Goal: Communication & Community: Answer question/provide support

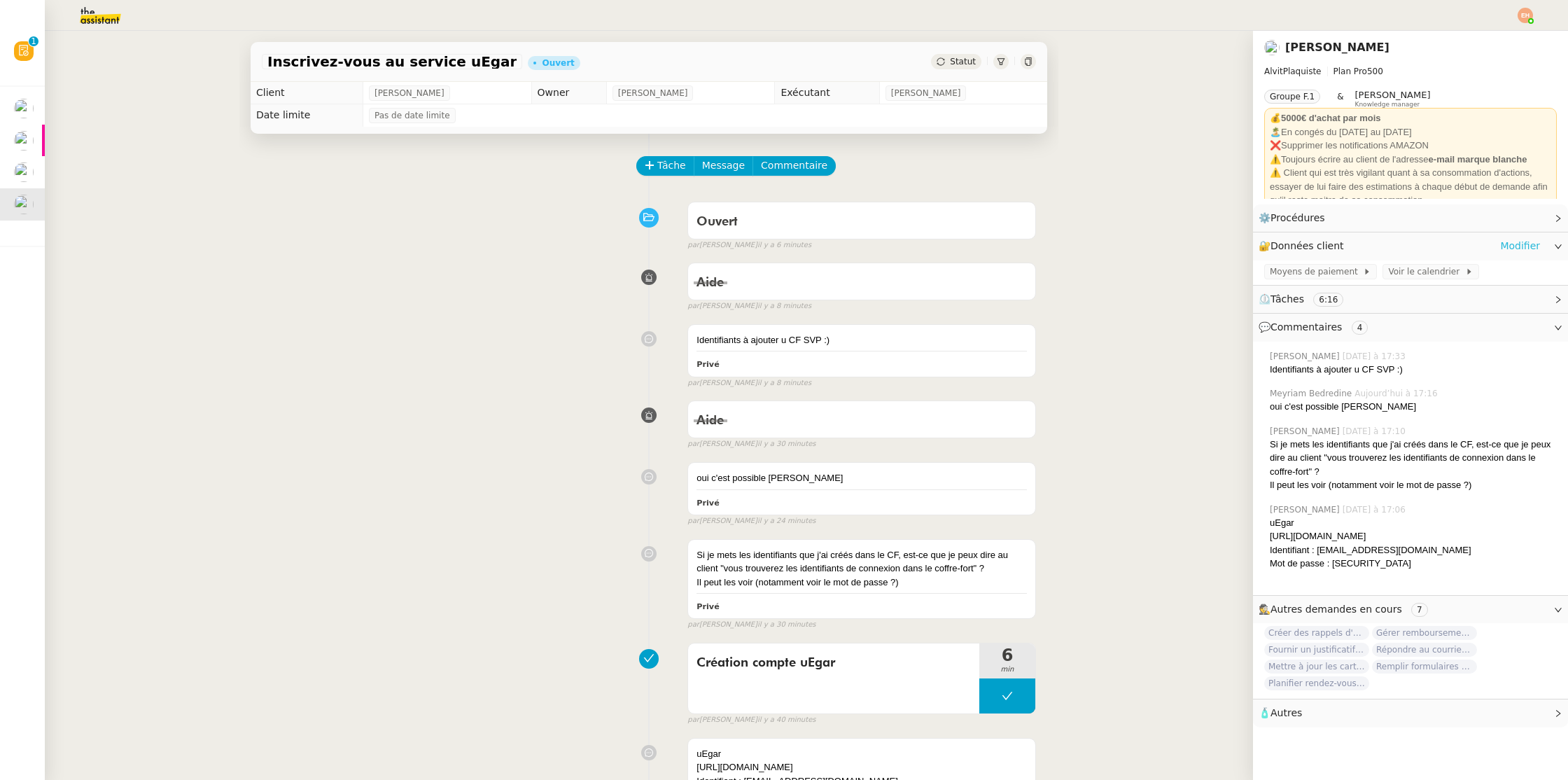
click at [1522, 248] on link "Modifier" at bounding box center [1520, 246] width 40 height 16
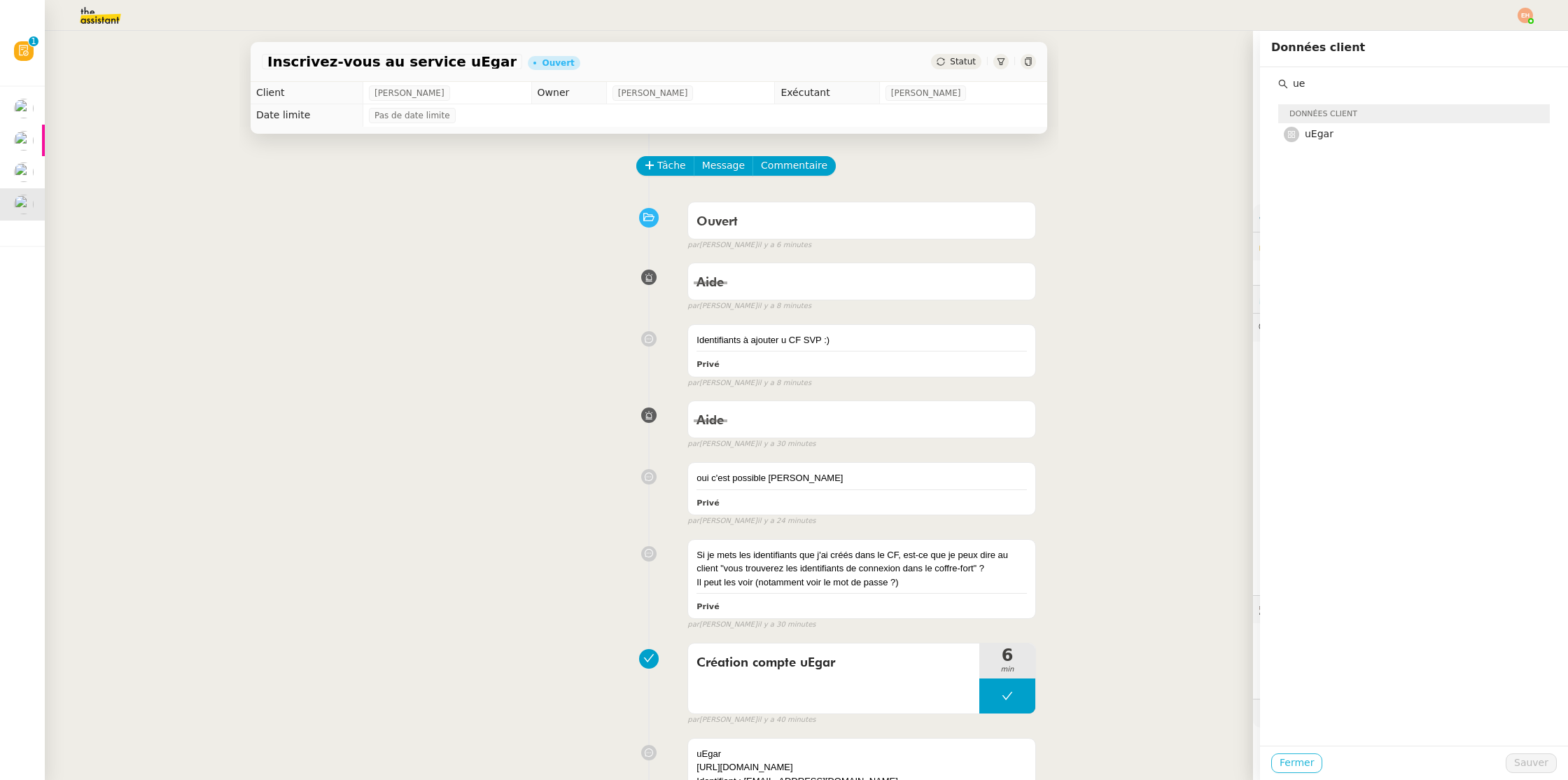
type input "ue"
drag, startPoint x: 1305, startPoint y: 769, endPoint x: 1107, endPoint y: 610, distance: 253.9
click at [1302, 769] on span "Fermer" at bounding box center [1297, 762] width 34 height 16
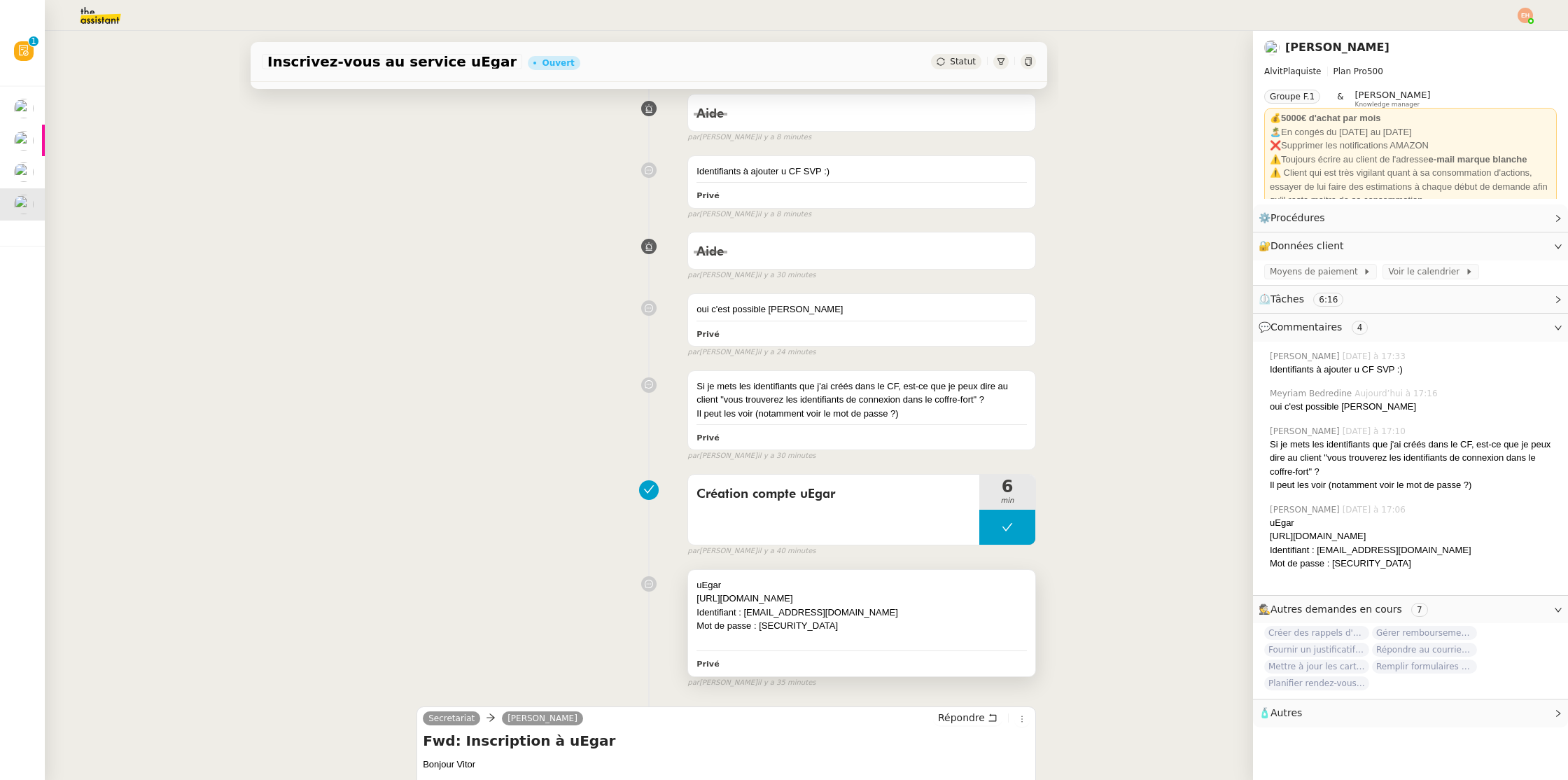
scroll to position [221, 0]
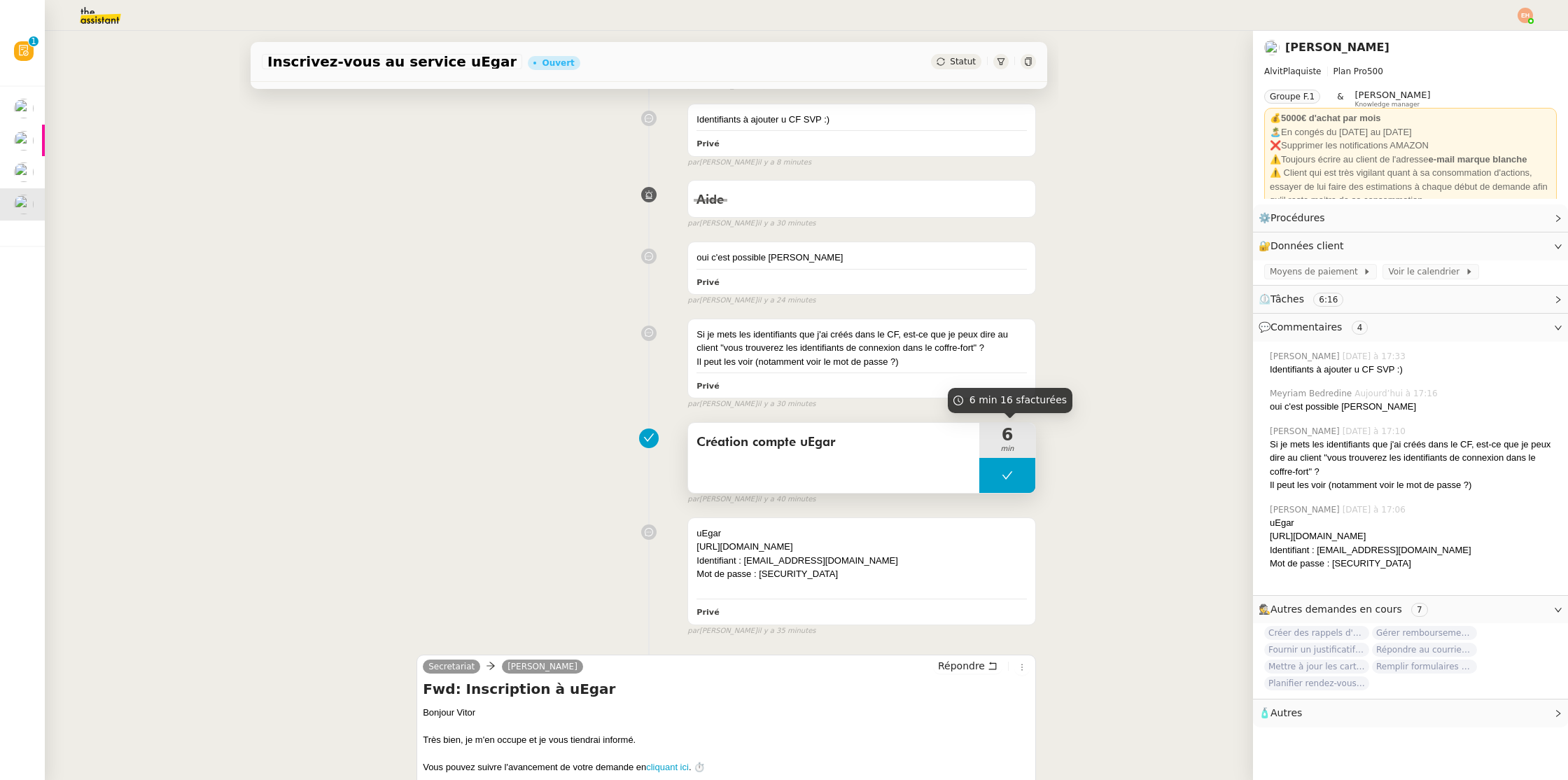
click at [1007, 464] on button at bounding box center [1007, 475] width 56 height 35
click at [996, 481] on icon at bounding box center [993, 475] width 11 height 11
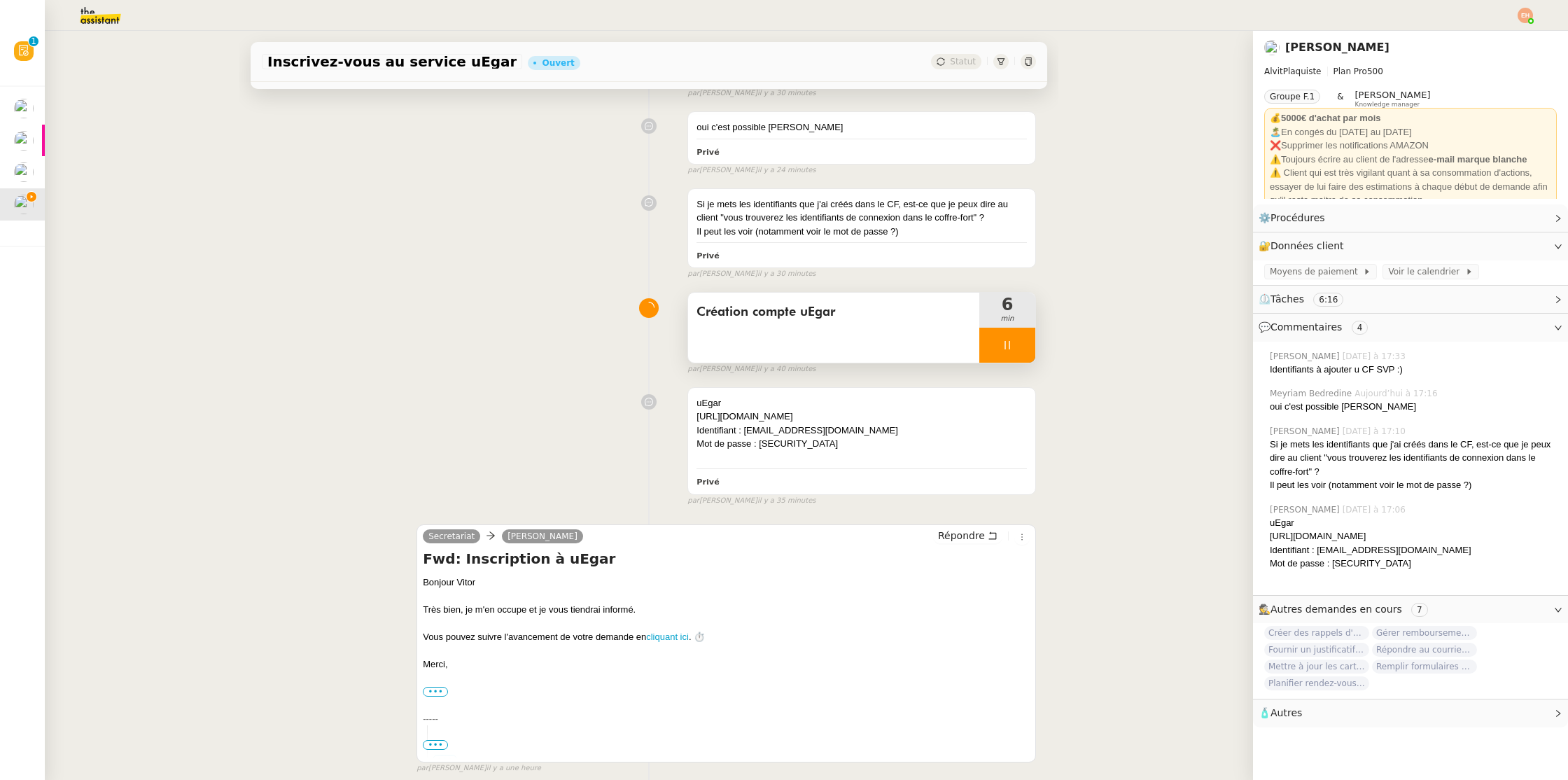
scroll to position [544, 0]
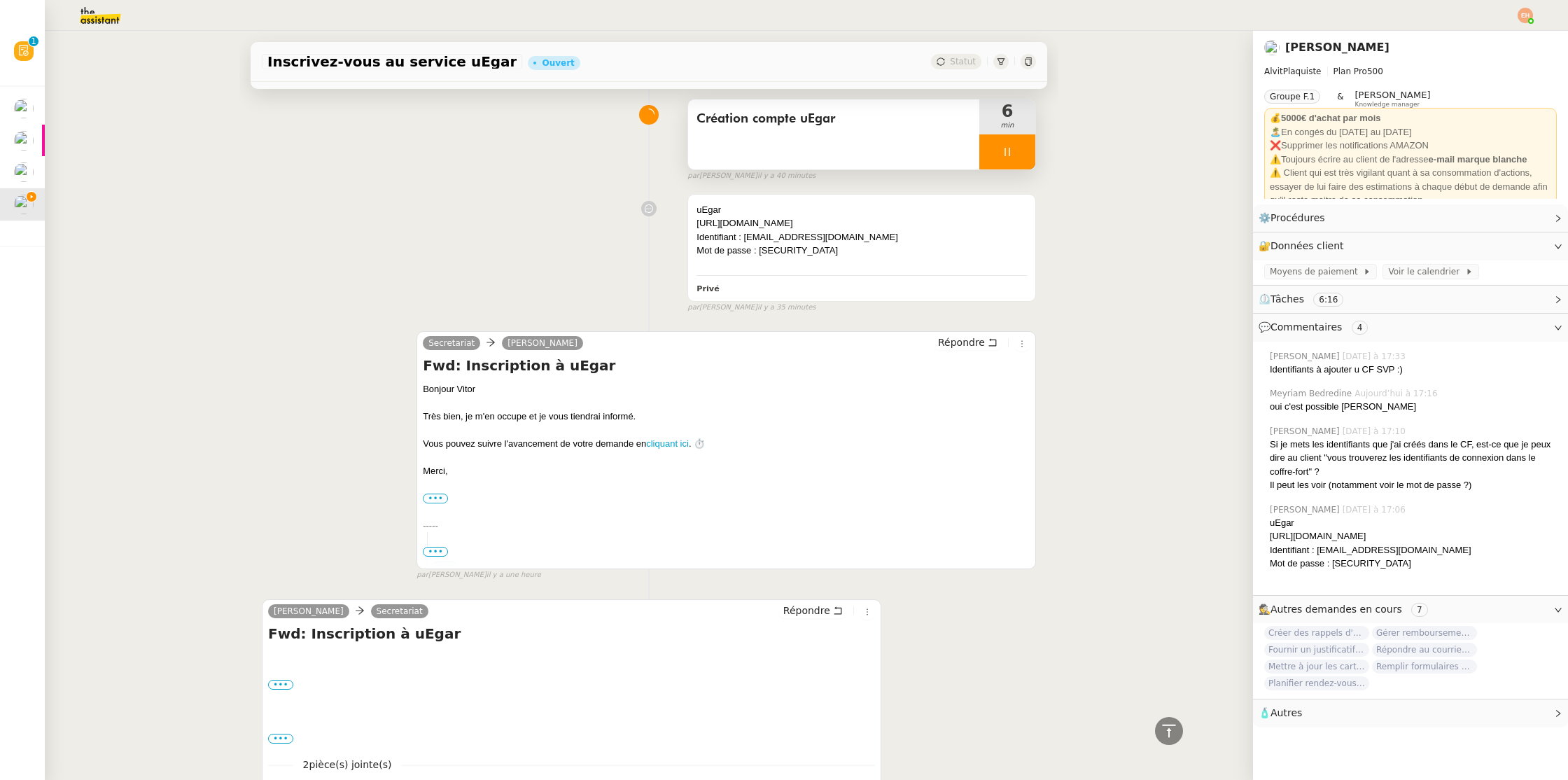
click at [554, 366] on h4 "Fwd: Inscription à uEgar" at bounding box center [726, 366] width 607 height 19
click at [553, 366] on h4 "Fwd: Inscription à uEgar" at bounding box center [726, 366] width 607 height 19
copy h4 "uEgar"
click at [810, 609] on span "Répondre" at bounding box center [807, 610] width 47 height 14
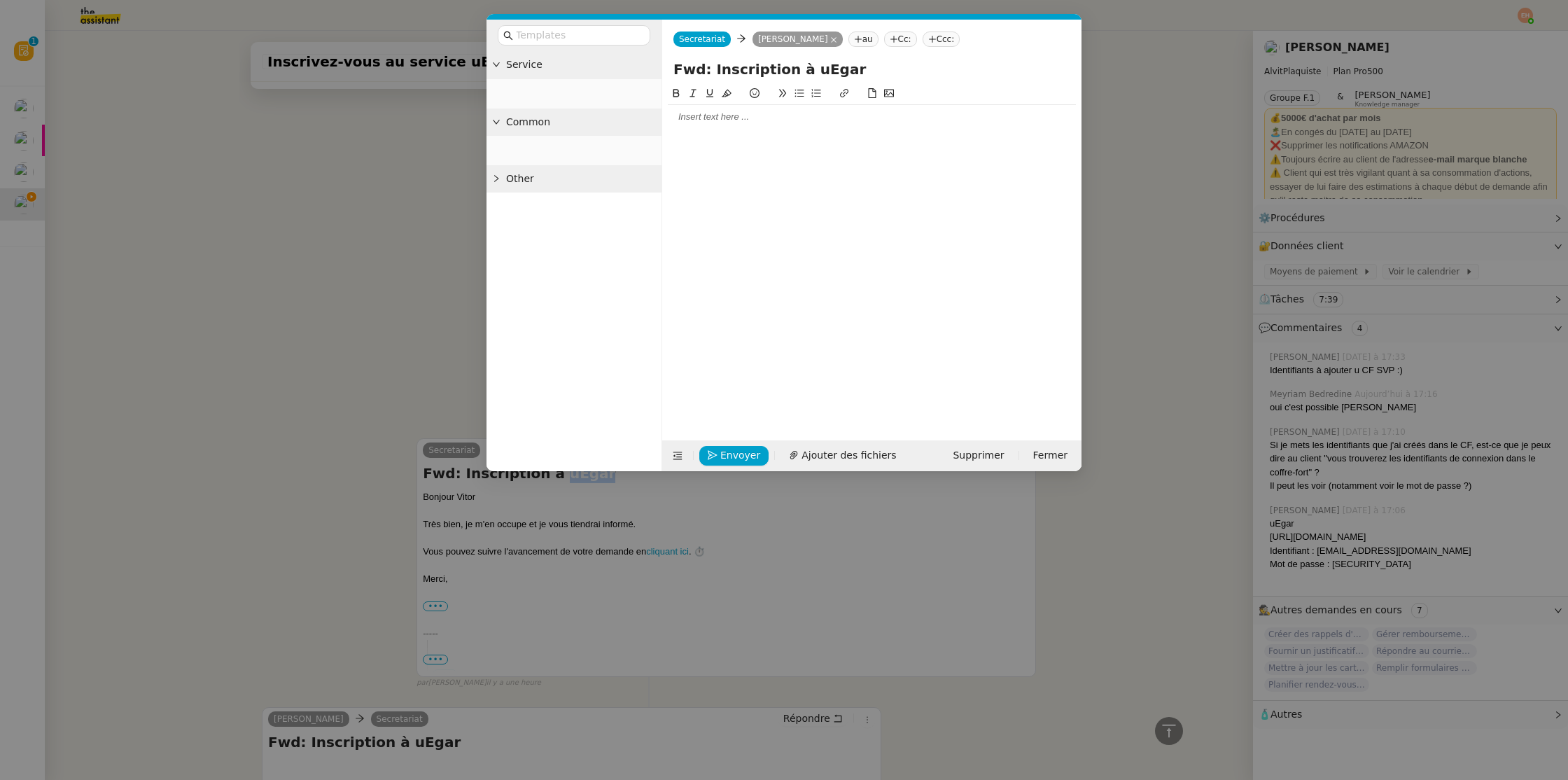
scroll to position [651, 0]
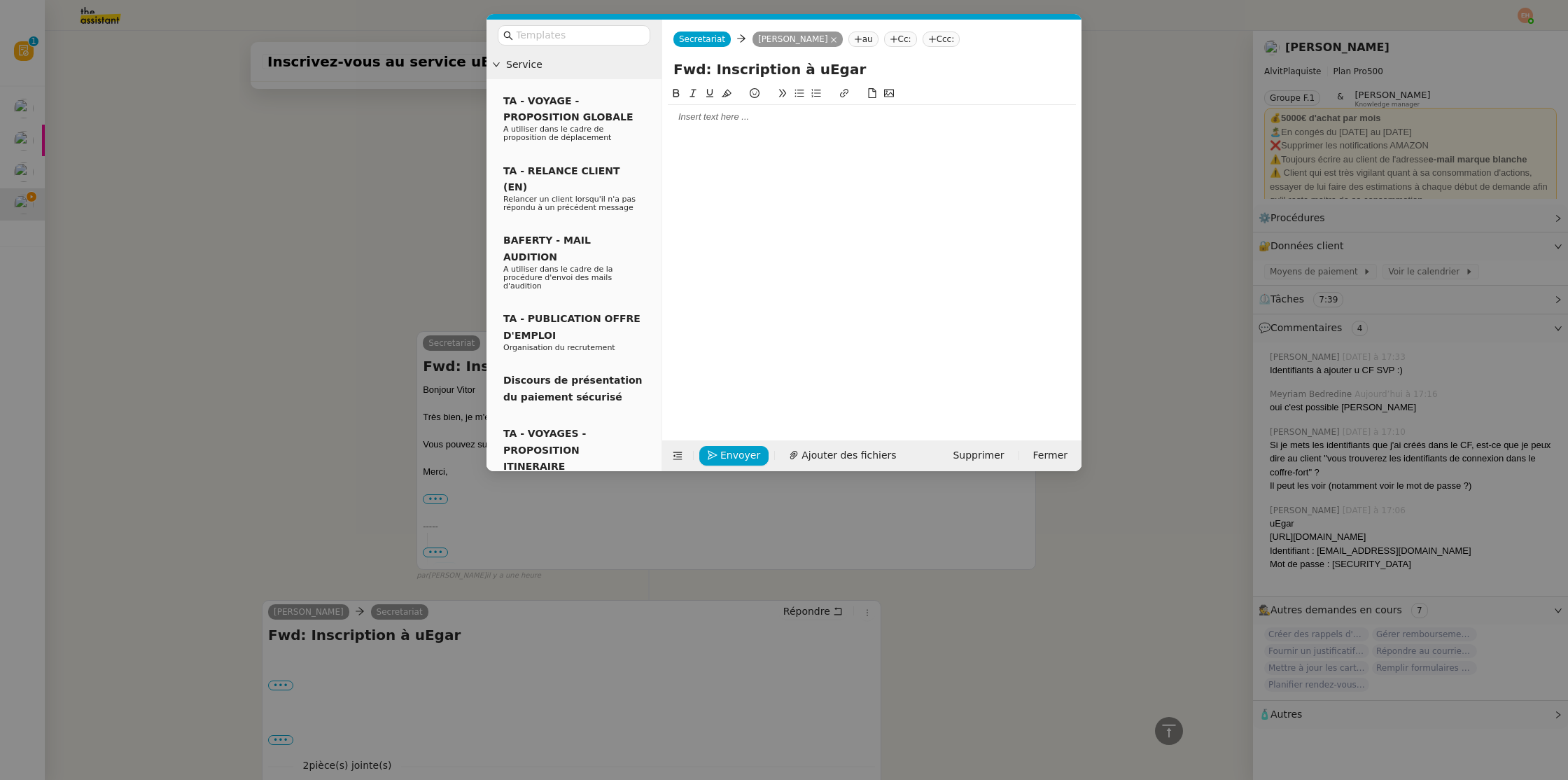
click at [745, 128] on div at bounding box center [872, 117] width 408 height 24
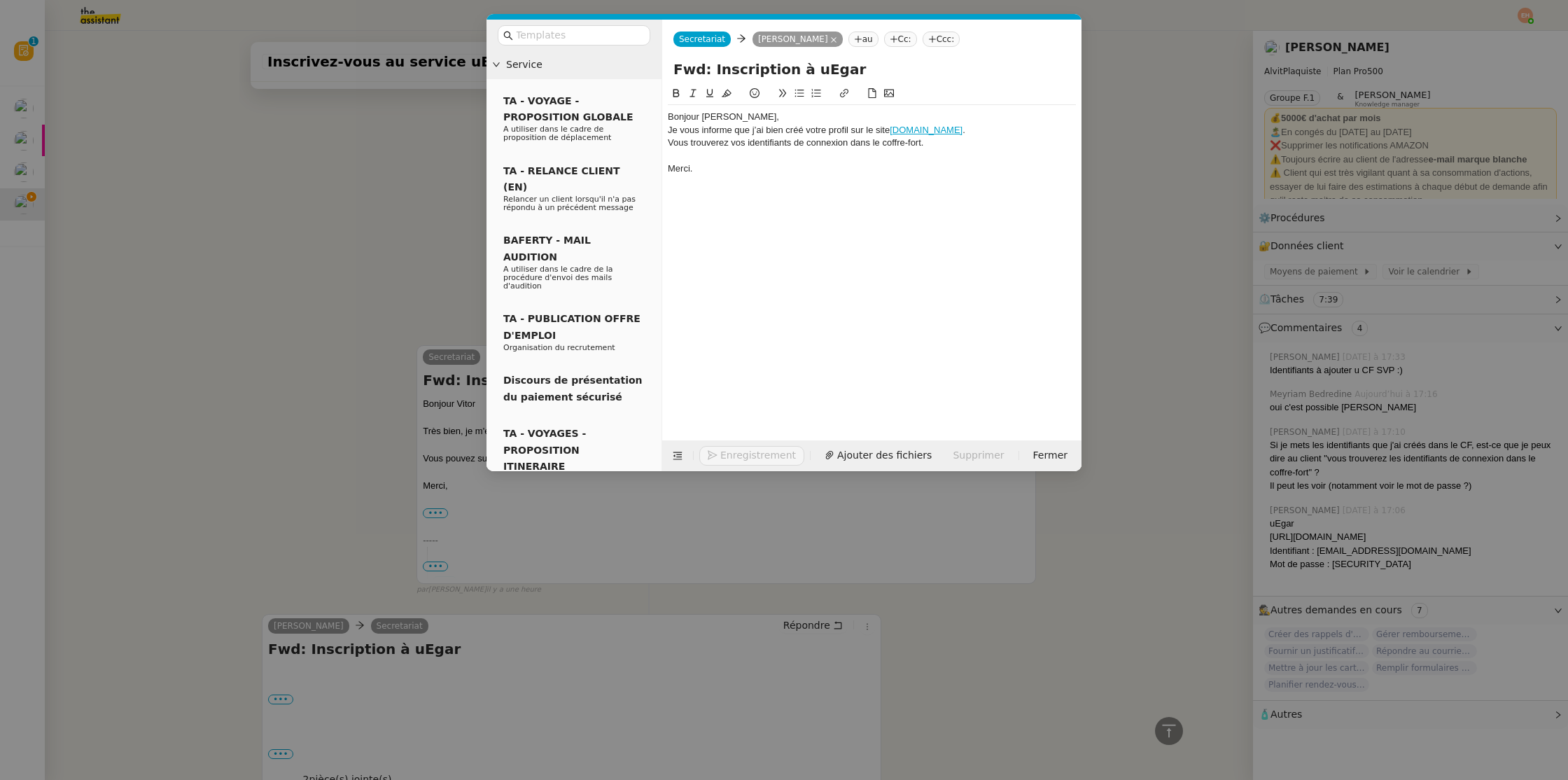
scroll to position [733, 0]
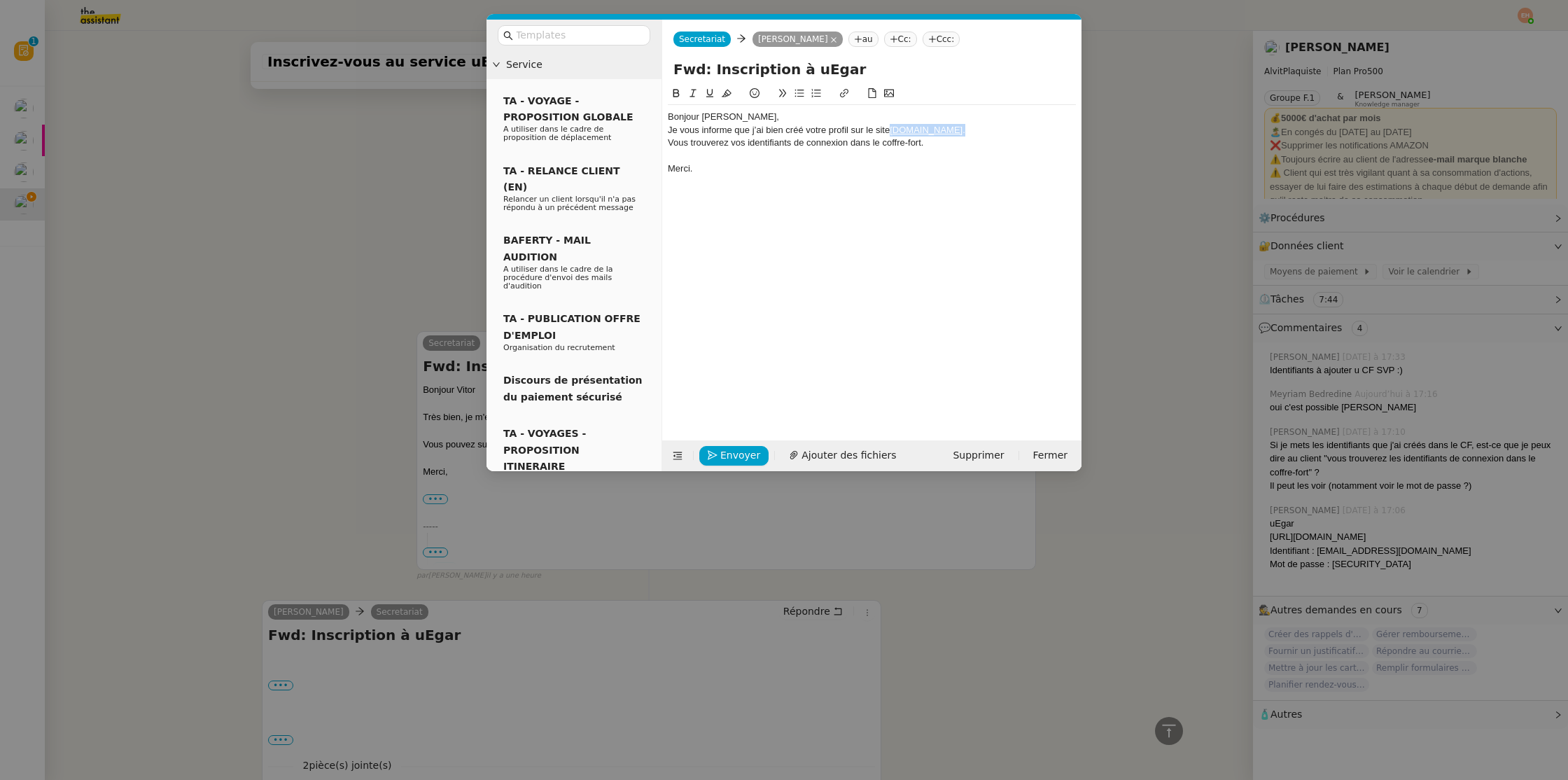
drag, startPoint x: 935, startPoint y: 126, endPoint x: 890, endPoint y: 128, distance: 45.0
click at [890, 128] on div "Je vous informe que j’ai bien créé votre profil sur le site [DOMAIN_NAME] ." at bounding box center [872, 130] width 408 height 12
click at [673, 146] on div "Vous trouverez vos identifiants de connexion dans le coffre-fort." at bounding box center [872, 143] width 408 height 12
click at [750, 157] on div "Vous trouverez vos identifiants de connexion dans le coffre-fort." at bounding box center [872, 156] width 408 height 12
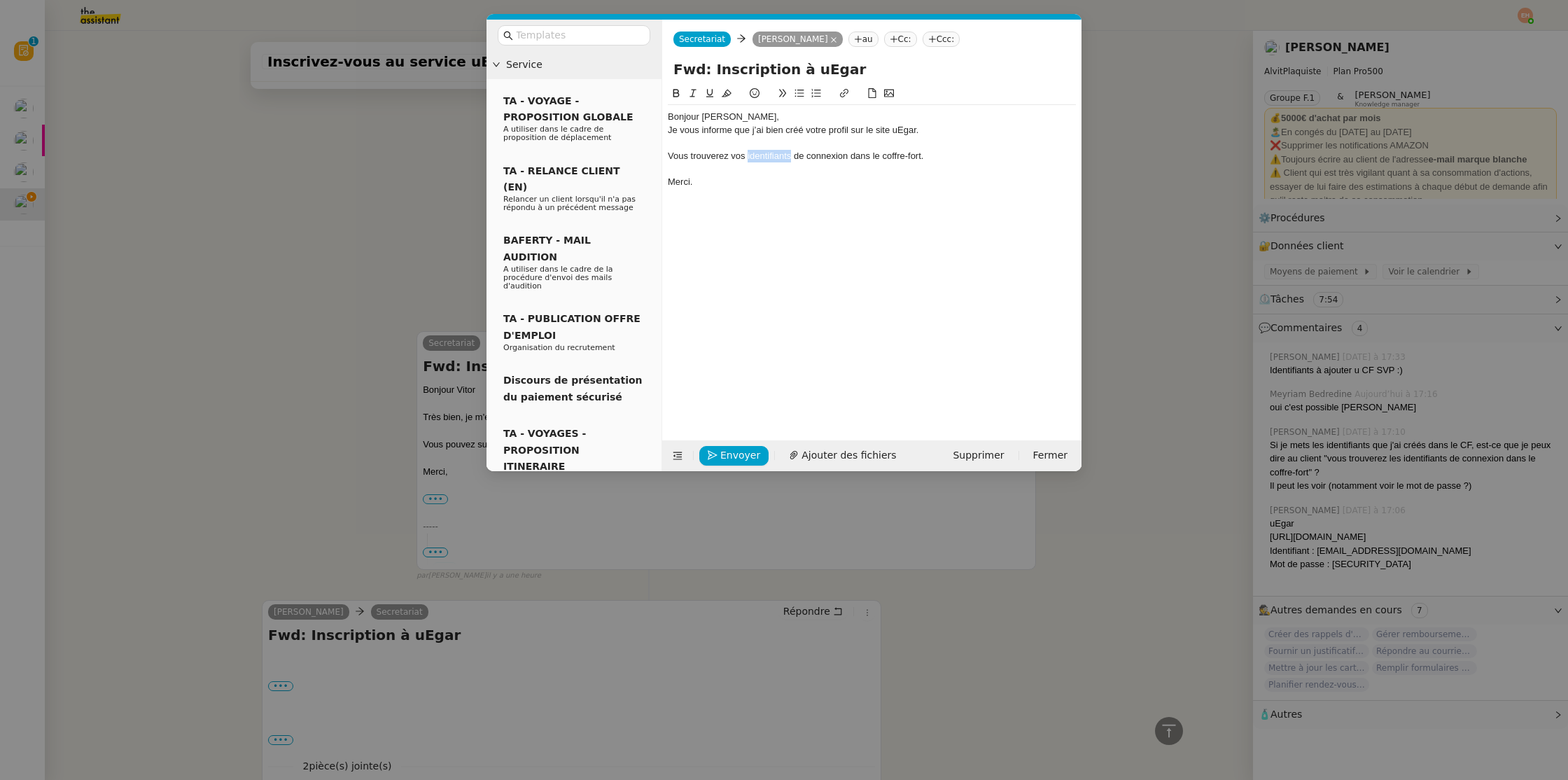
click at [750, 157] on div "Vous trouverez vos identifiants de connexion dans le coffre-fort." at bounding box center [872, 156] width 408 height 12
click at [686, 116] on div "Bonjour [PERSON_NAME]," at bounding box center [872, 117] width 408 height 12
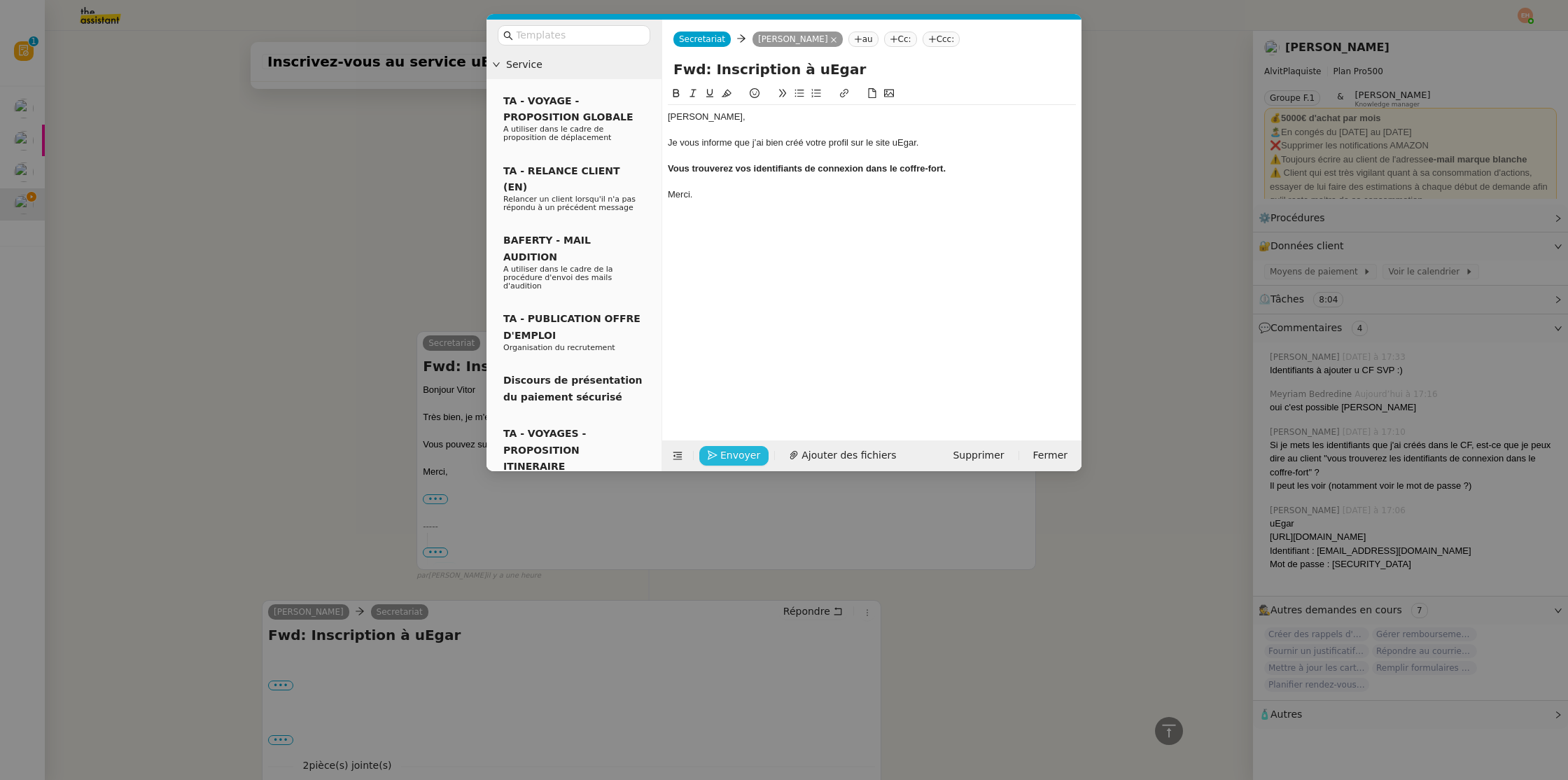
click at [734, 454] on span "Envoyer" at bounding box center [740, 455] width 40 height 16
click at [733, 444] on span "Confirmer l'envoi" at bounding box center [762, 435] width 84 height 16
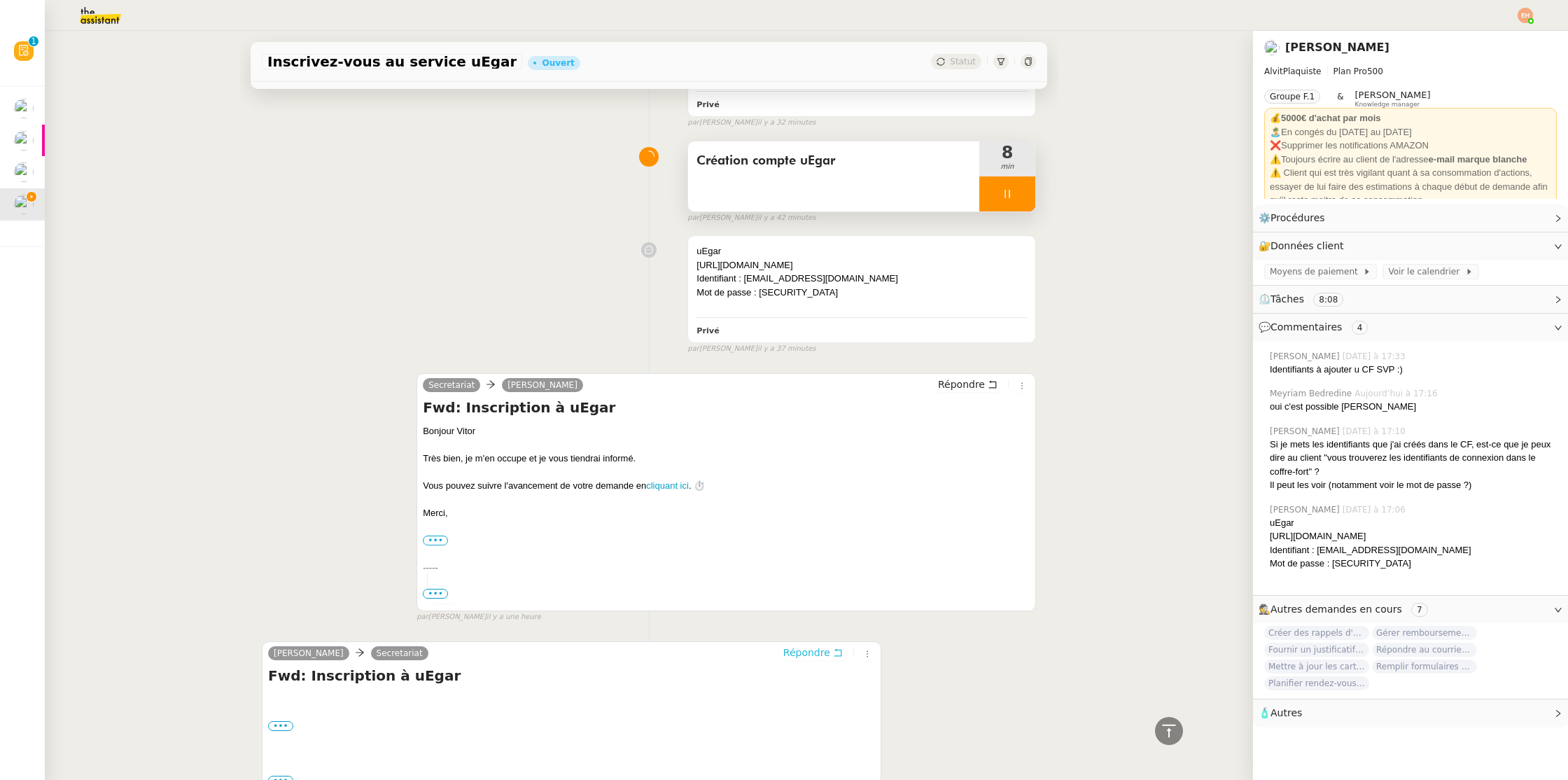
scroll to position [780, 0]
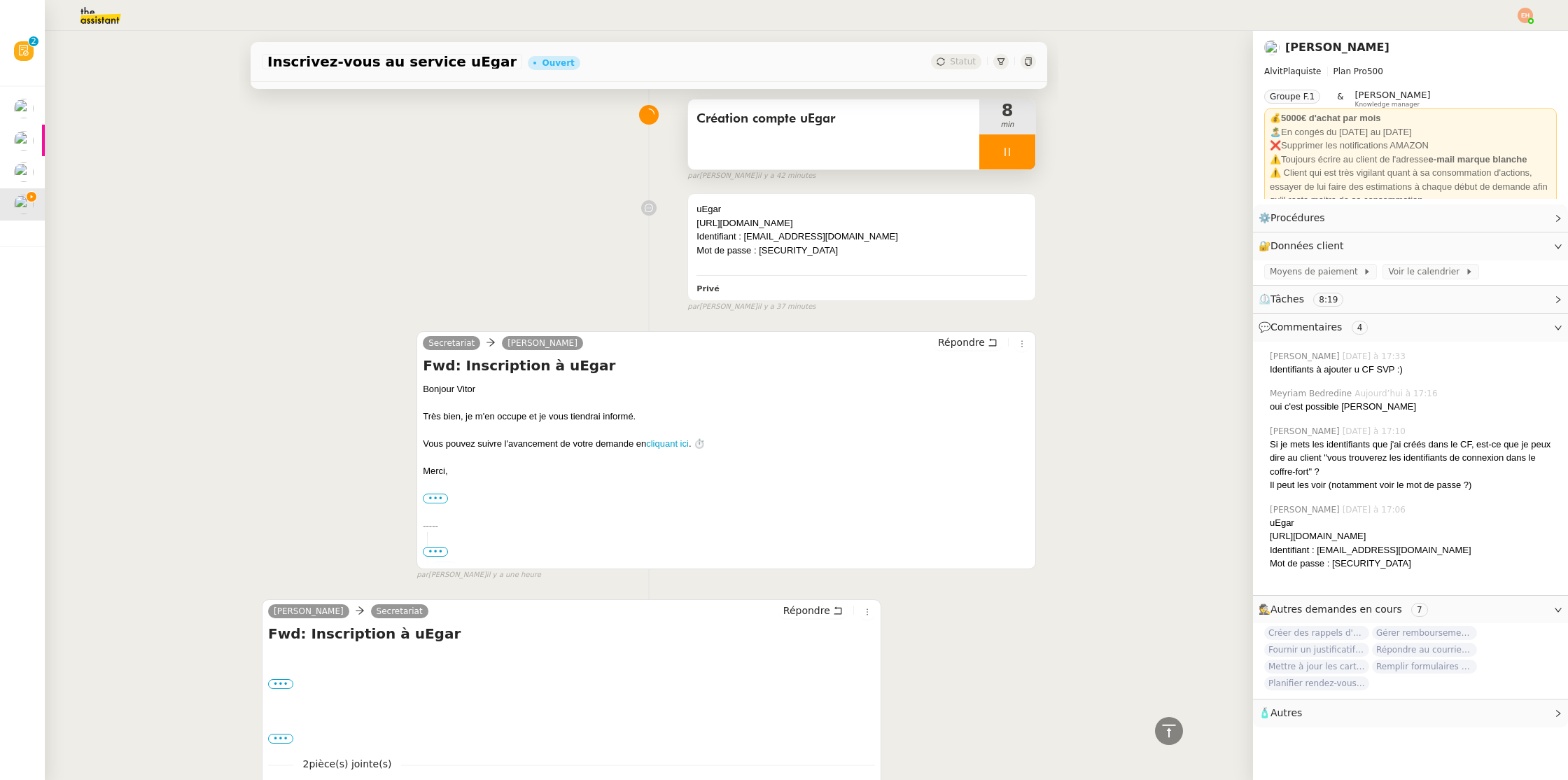
click at [997, 155] on div at bounding box center [1007, 152] width 56 height 35
click at [1008, 157] on button at bounding box center [1022, 152] width 28 height 35
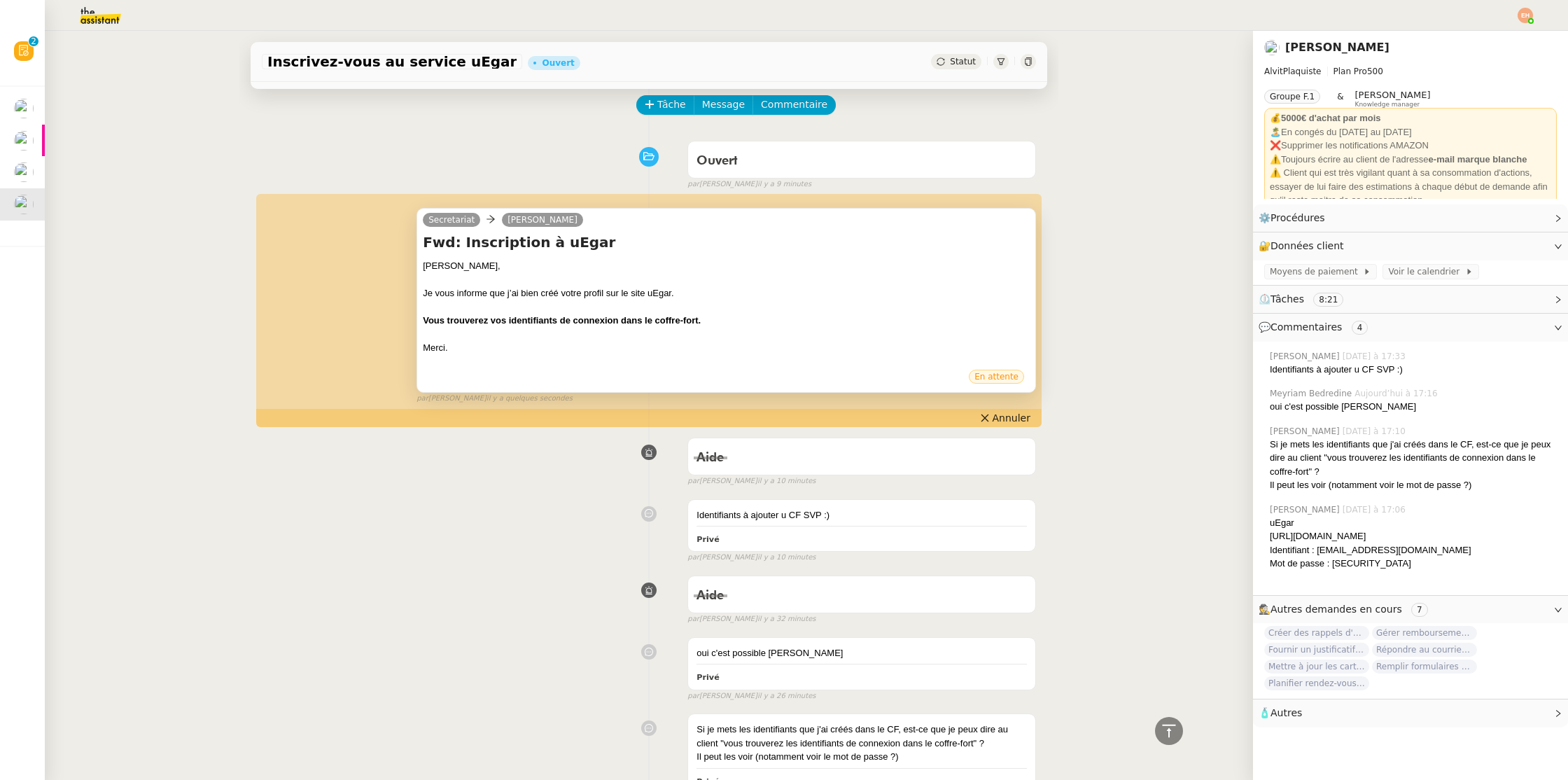
scroll to position [0, 0]
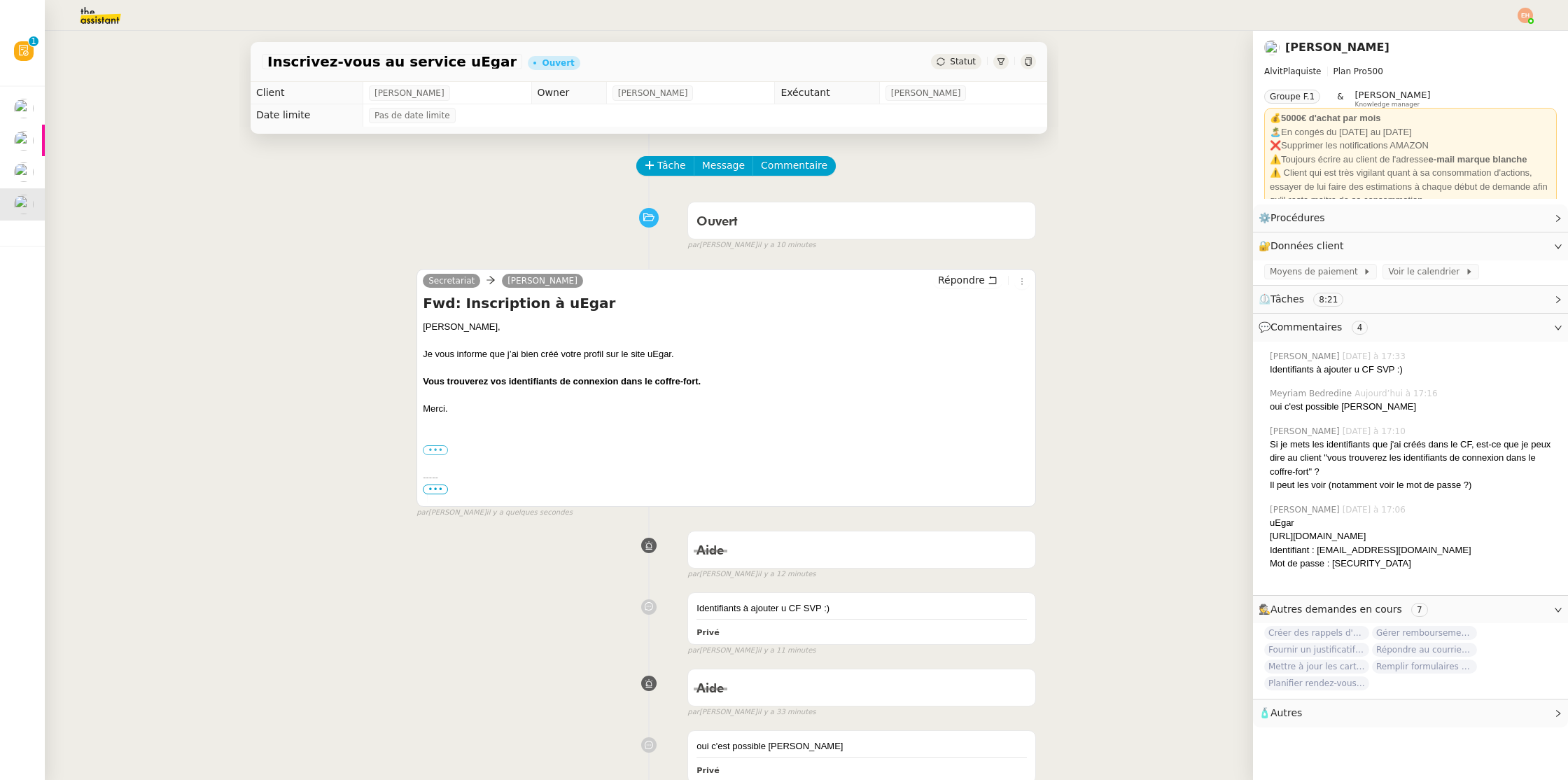
click at [954, 62] on span "Statut" at bounding box center [963, 61] width 26 height 10
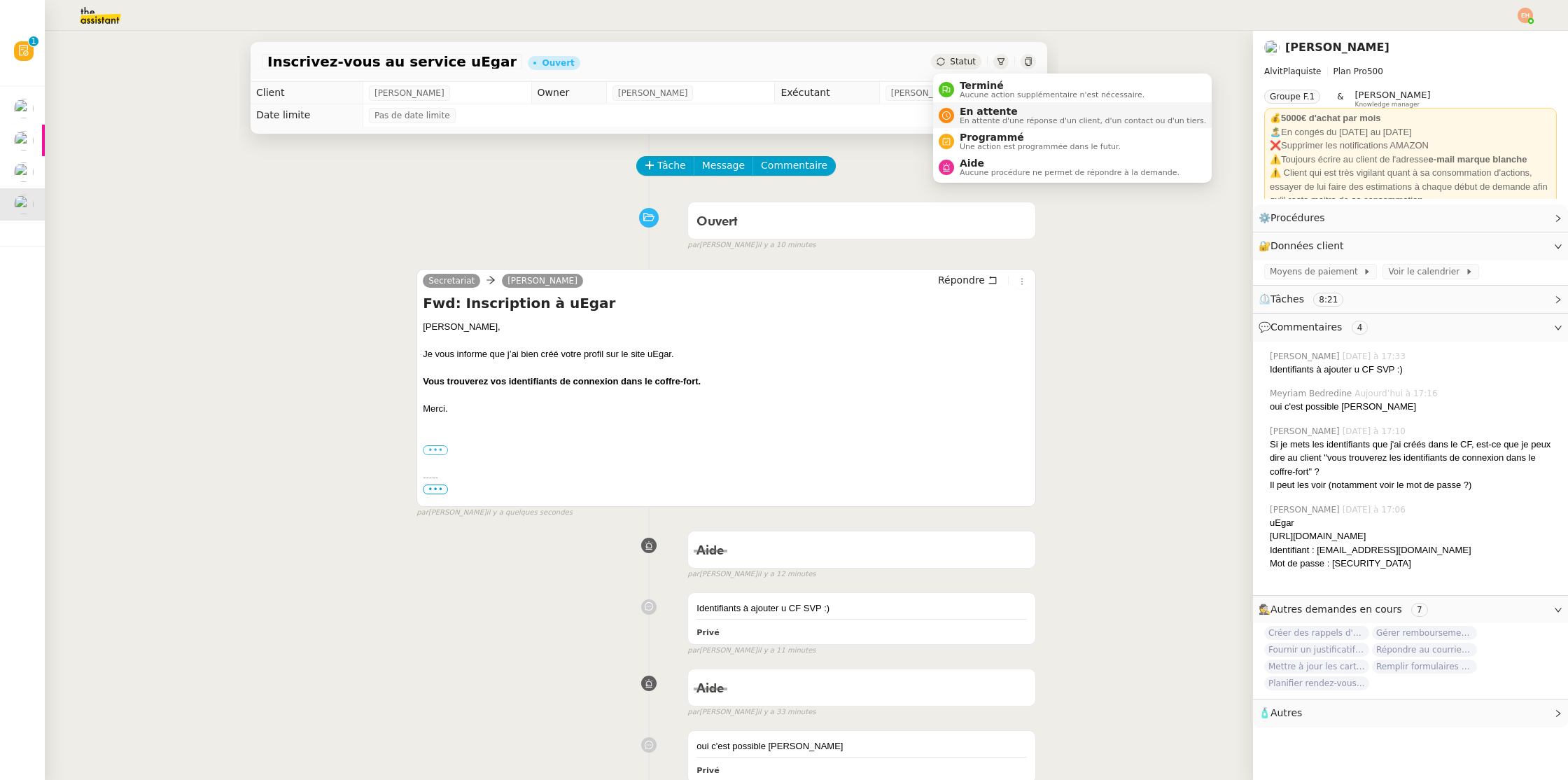
click at [971, 116] on span "En attente" at bounding box center [1083, 111] width 246 height 11
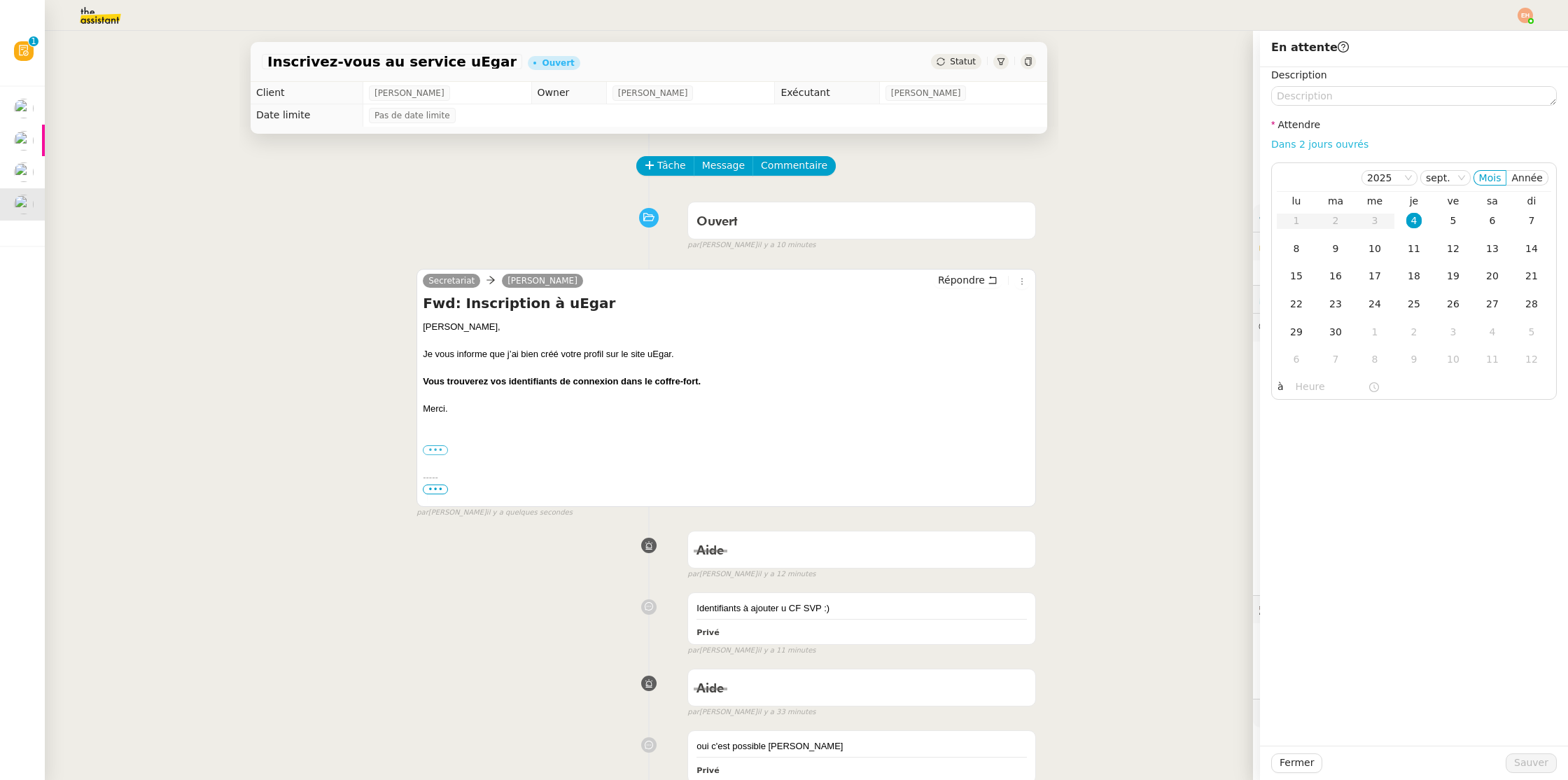
click at [1297, 137] on div "Dans 2 jours ouvrés" at bounding box center [1413, 145] width 285 height 16
click at [1322, 140] on link "Dans 2 jours ouvrés" at bounding box center [1320, 144] width 97 height 11
type input "07:00"
click at [1531, 765] on span "Sauver" at bounding box center [1531, 762] width 34 height 16
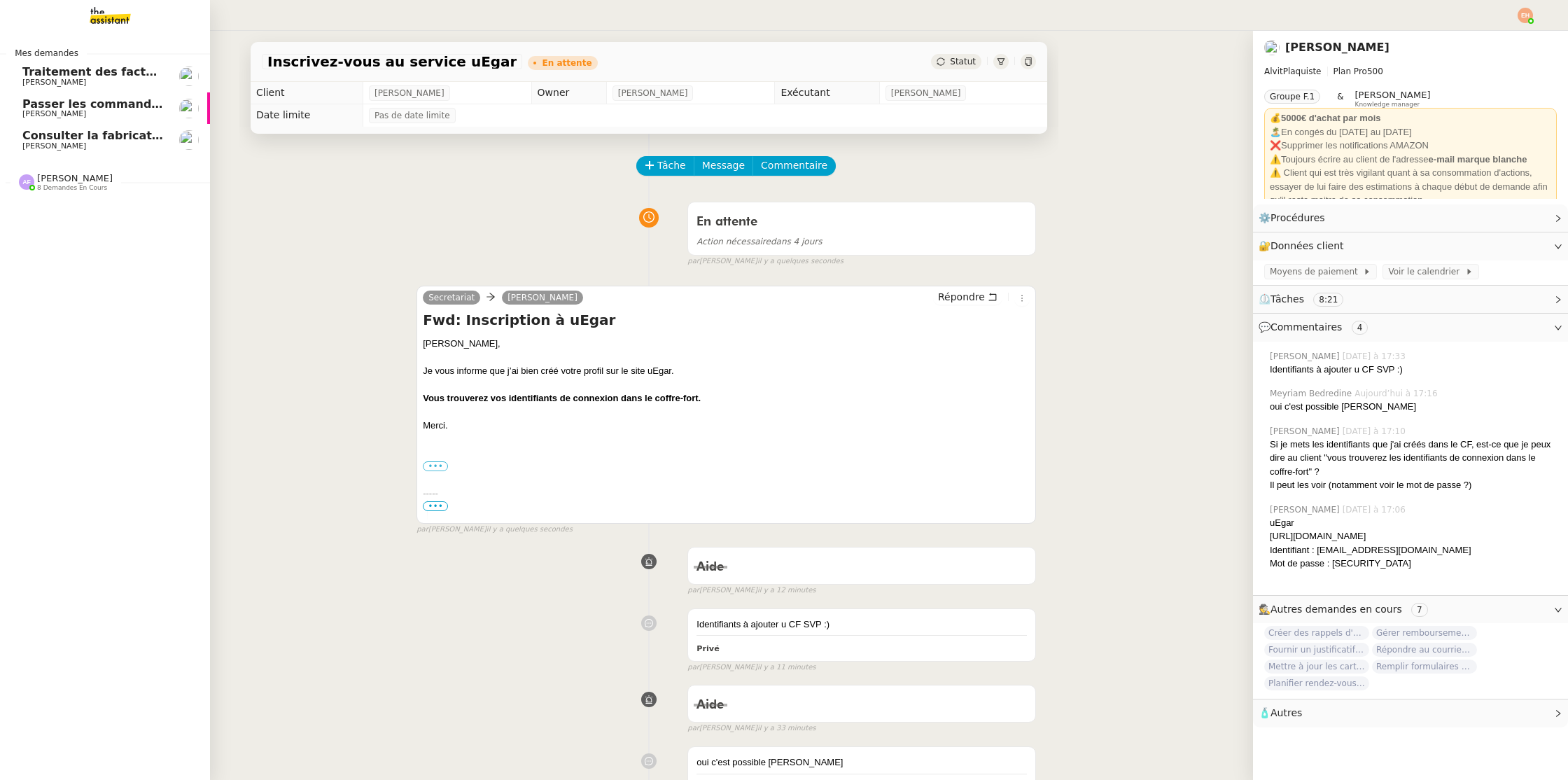
click at [60, 143] on span "[PERSON_NAME]" at bounding box center [54, 146] width 64 height 9
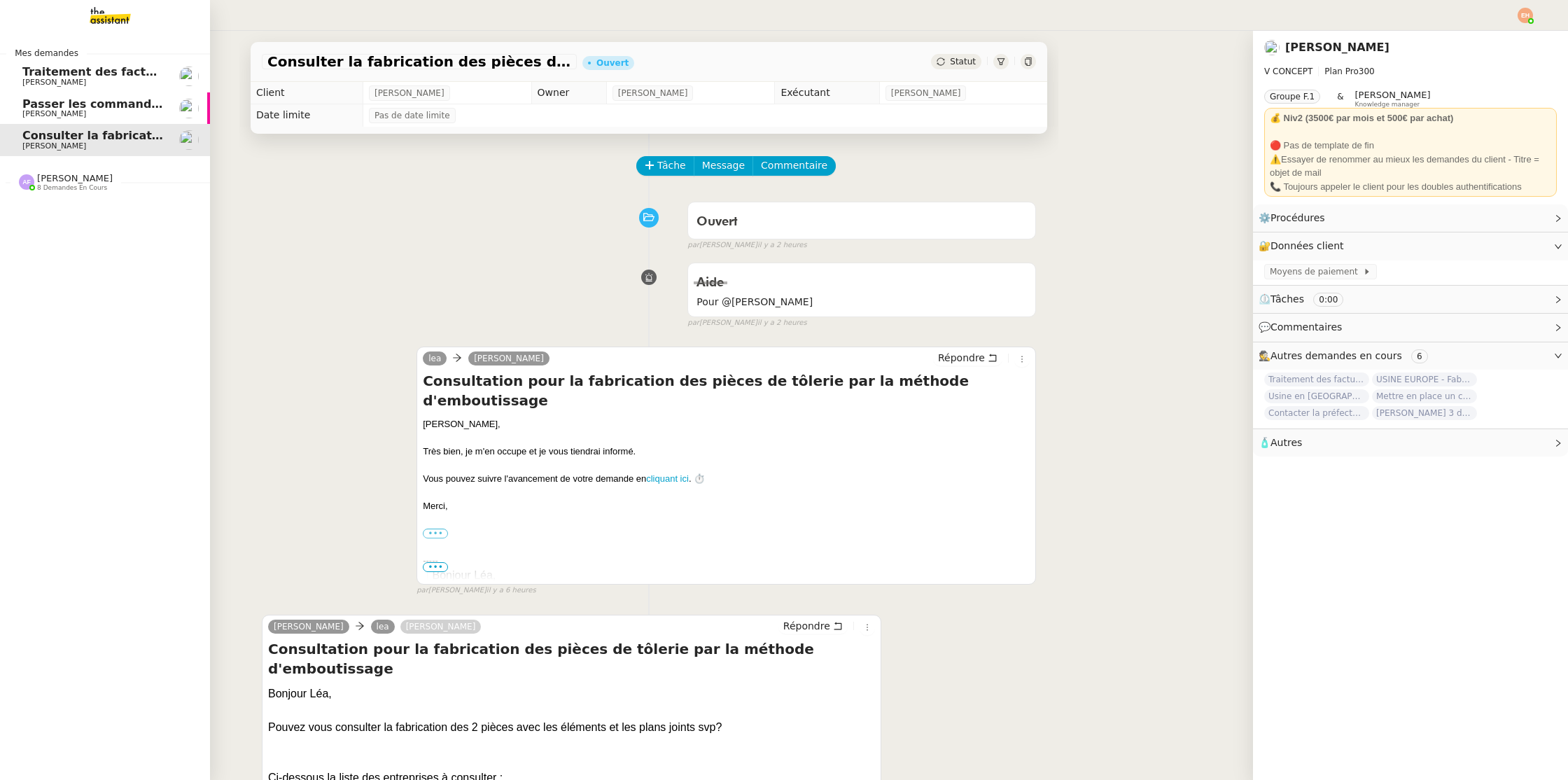
click at [86, 89] on link "Traitement des factures et envoi à l'expert-comptable - [DATE] [PERSON_NAME]" at bounding box center [105, 76] width 210 height 32
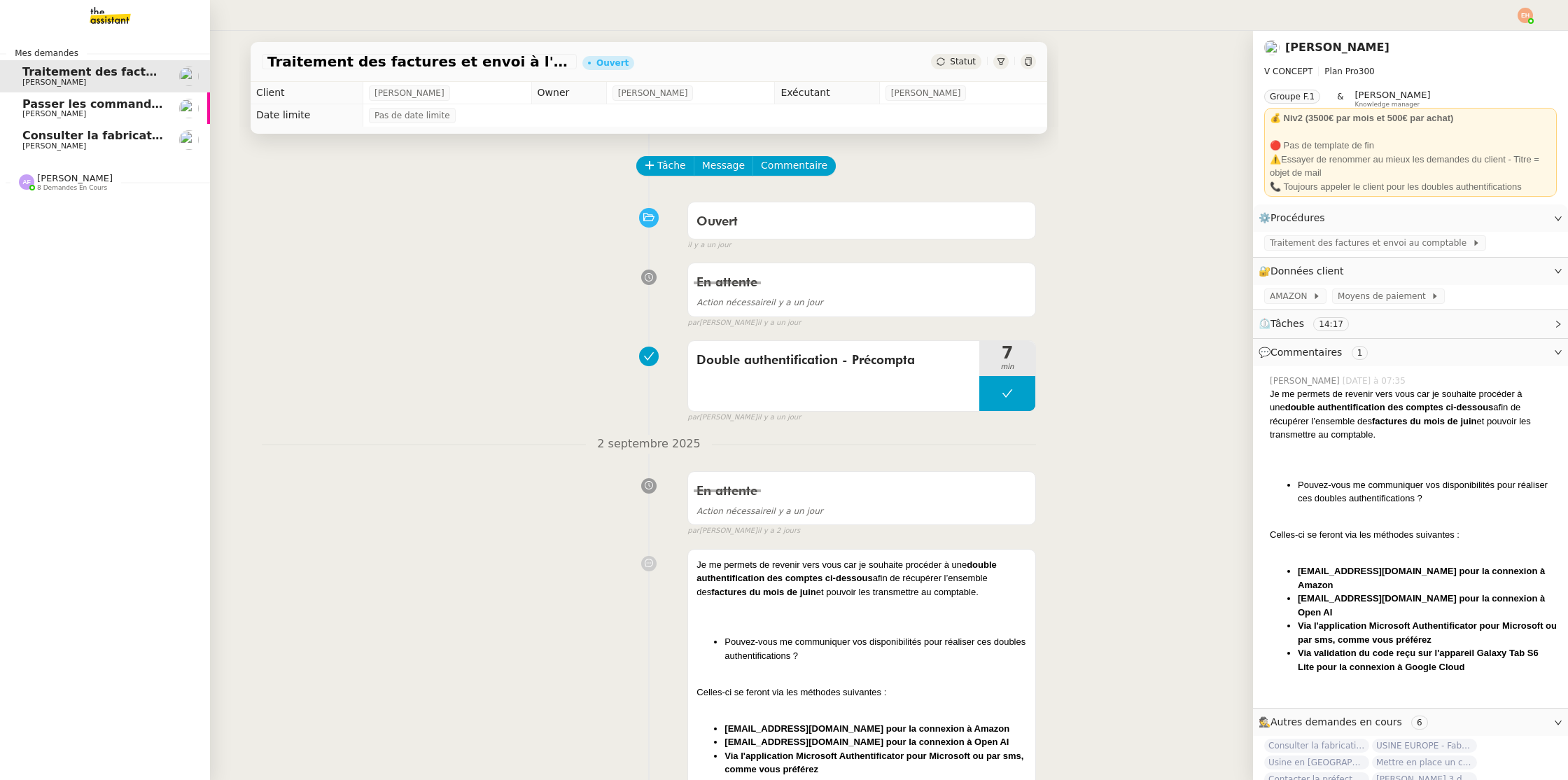
click at [86, 78] on span "[PERSON_NAME]" at bounding box center [54, 82] width 64 height 9
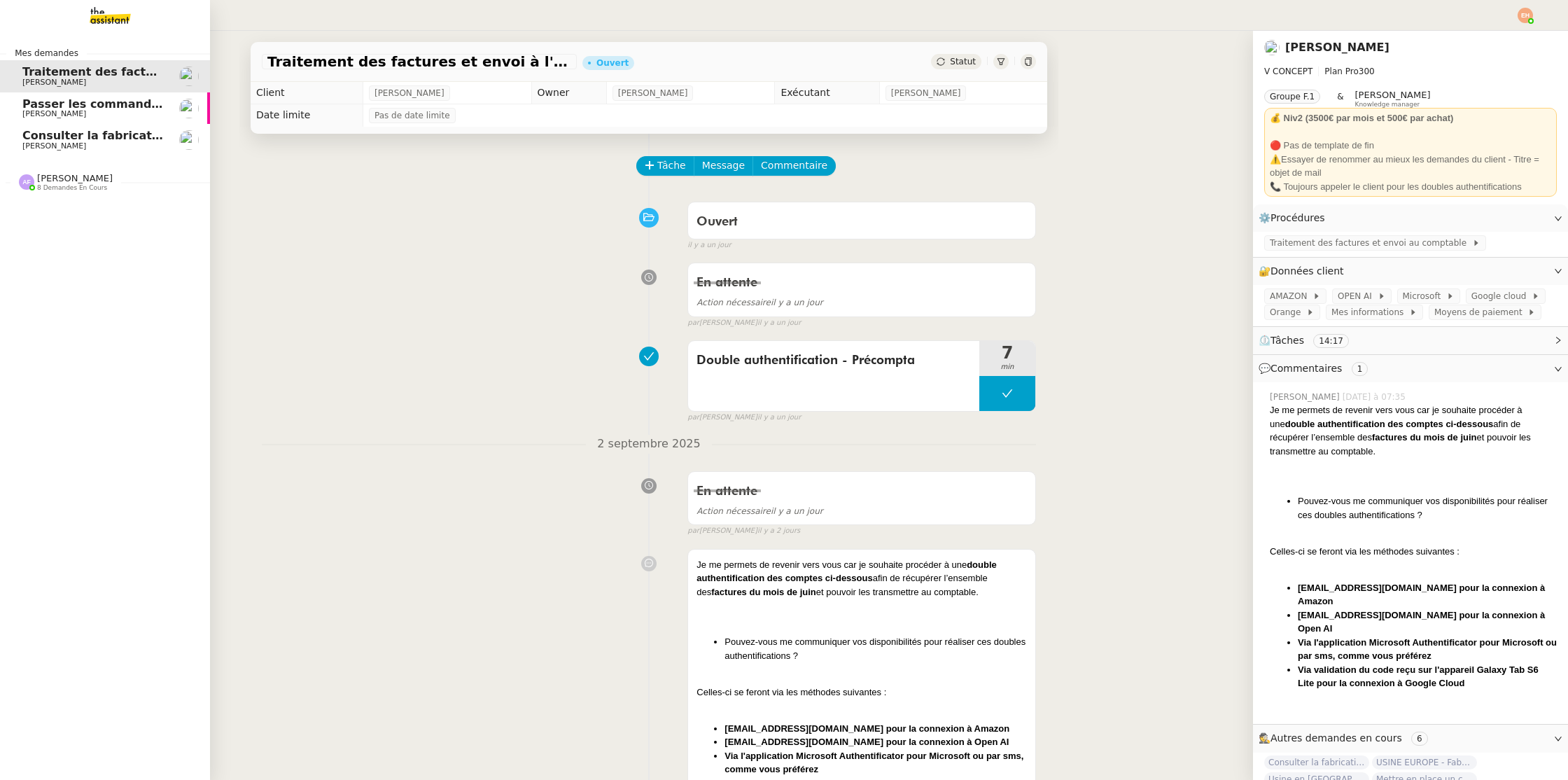
click at [111, 133] on span "Consulter la fabrication des pièces de tôlerie" at bounding box center [164, 135] width 284 height 13
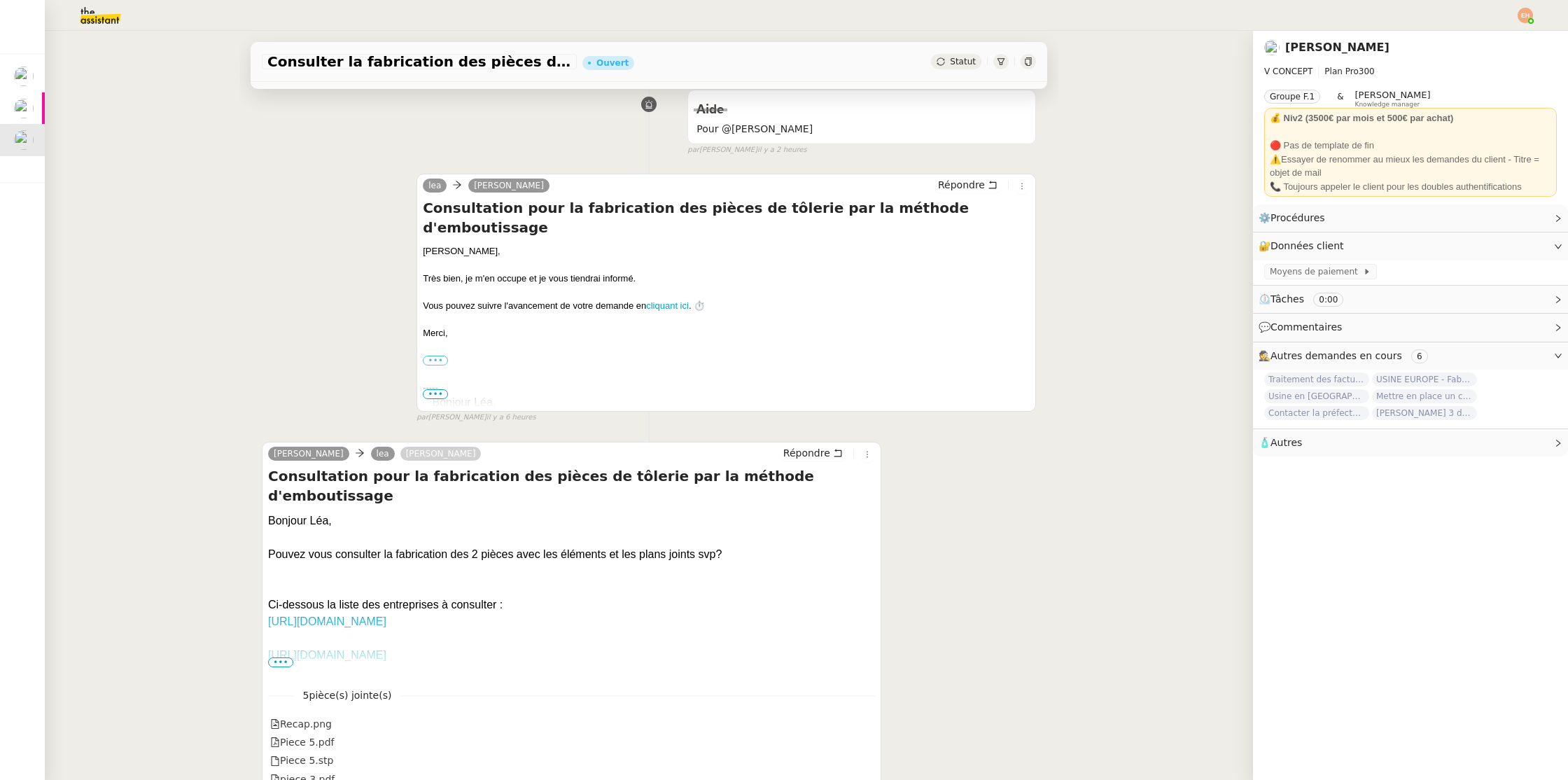
scroll to position [282, 0]
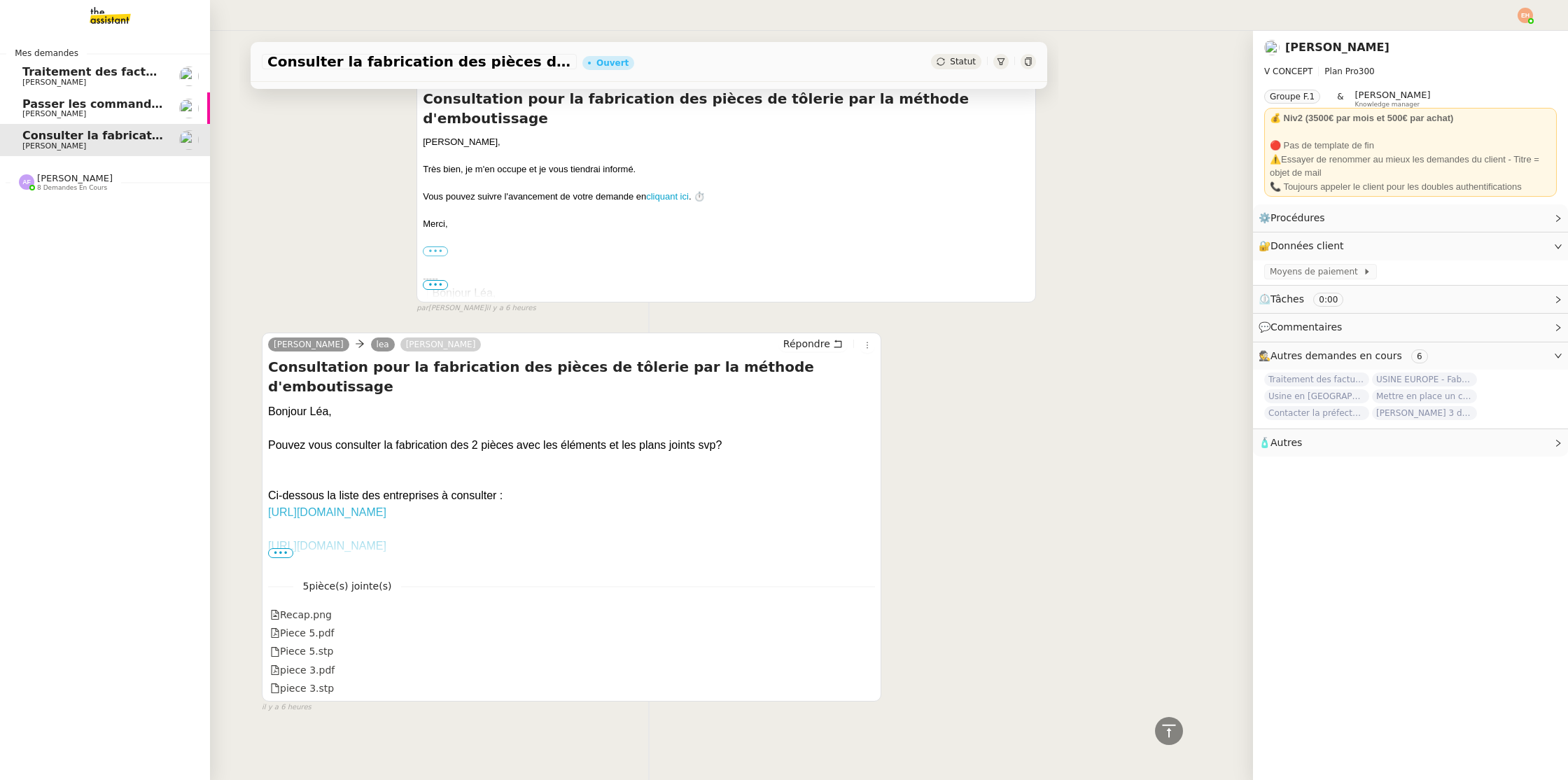
click at [63, 81] on span "[PERSON_NAME]" at bounding box center [54, 82] width 64 height 9
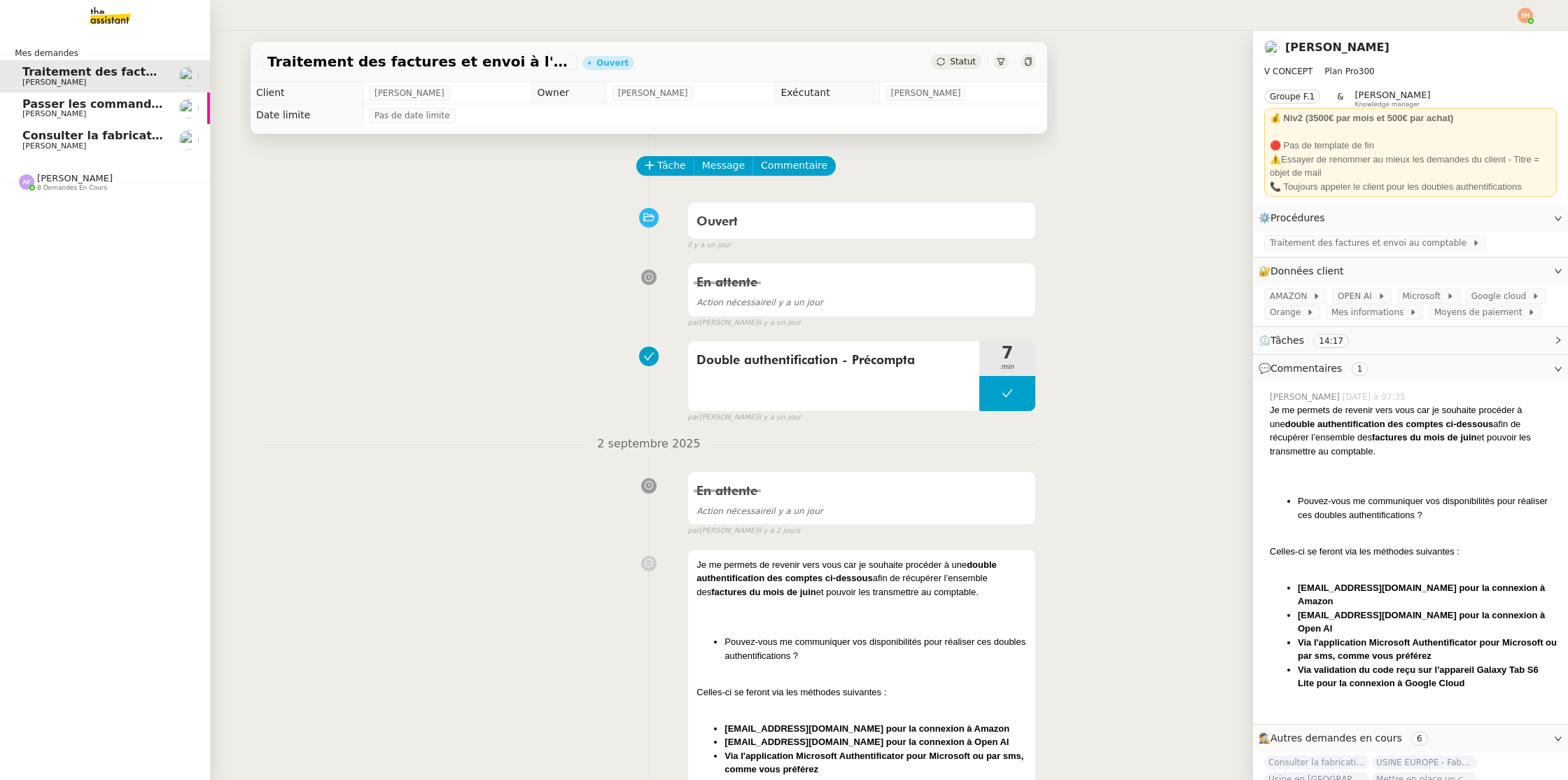
click at [37, 108] on span "Passer les commandes de livres Impactes" at bounding box center [154, 103] width 263 height 13
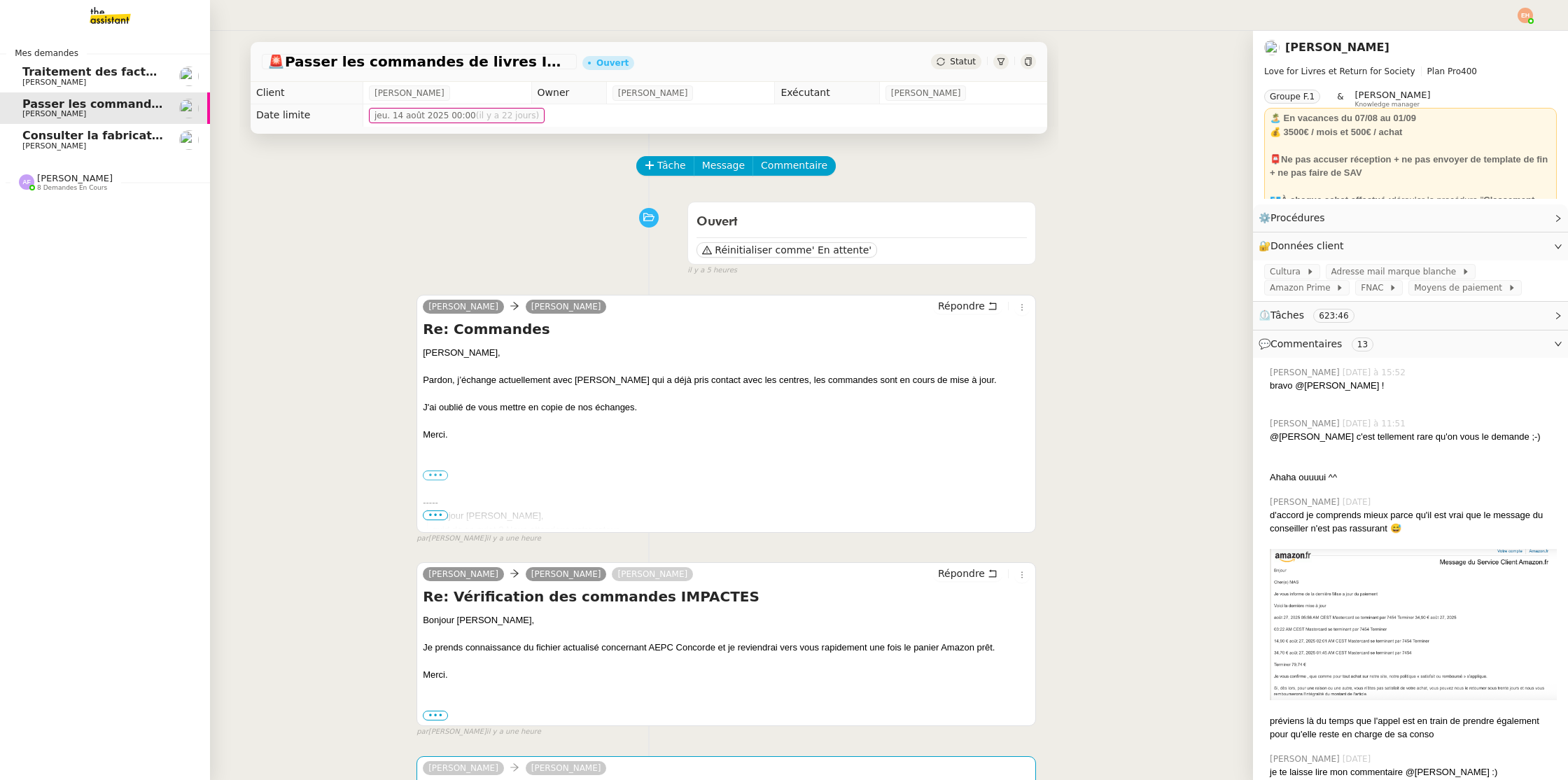
click at [38, 151] on link "Consulter la fabrication des pièces de [PERSON_NAME]" at bounding box center [105, 140] width 210 height 32
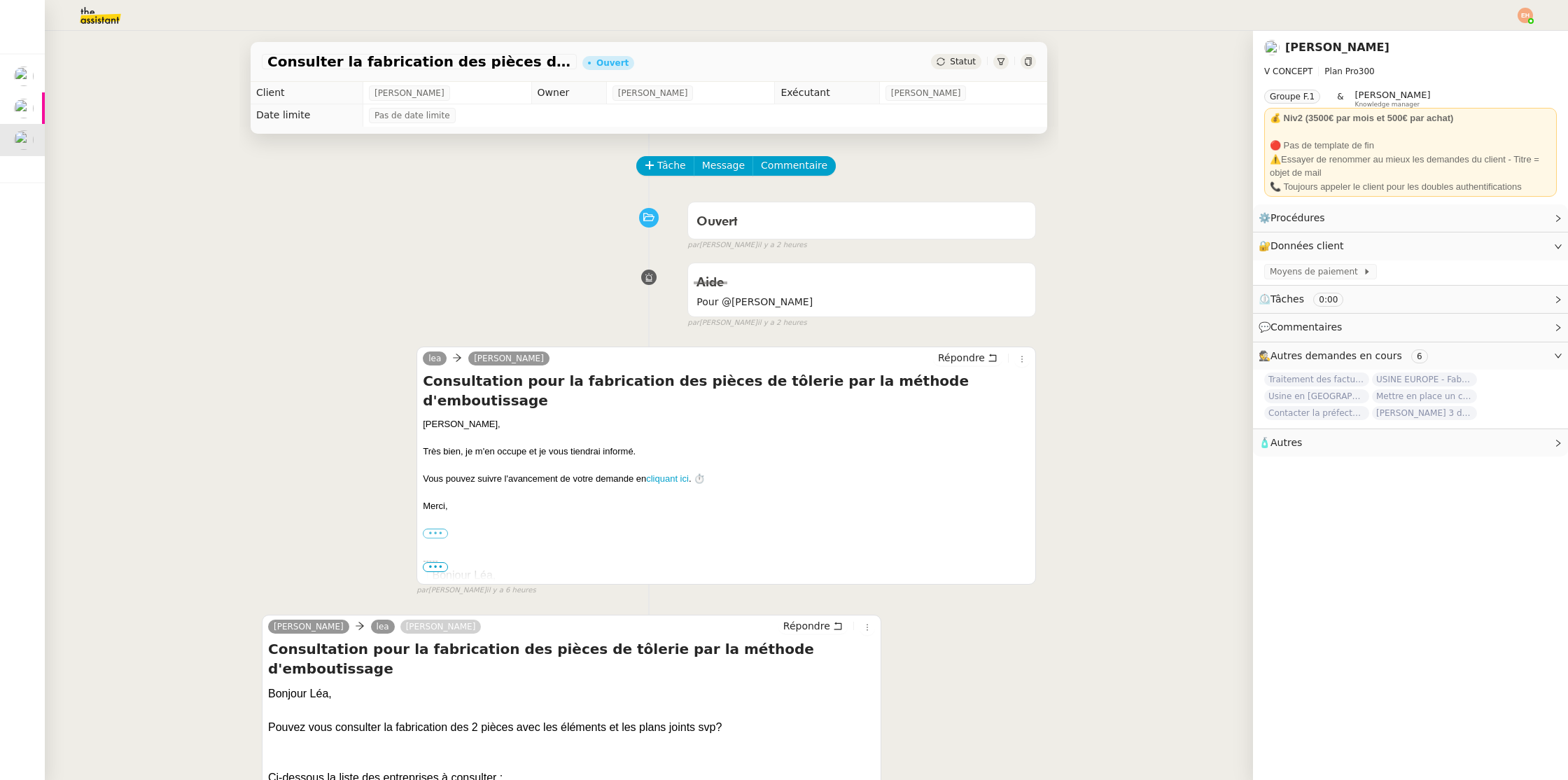
scroll to position [282, 0]
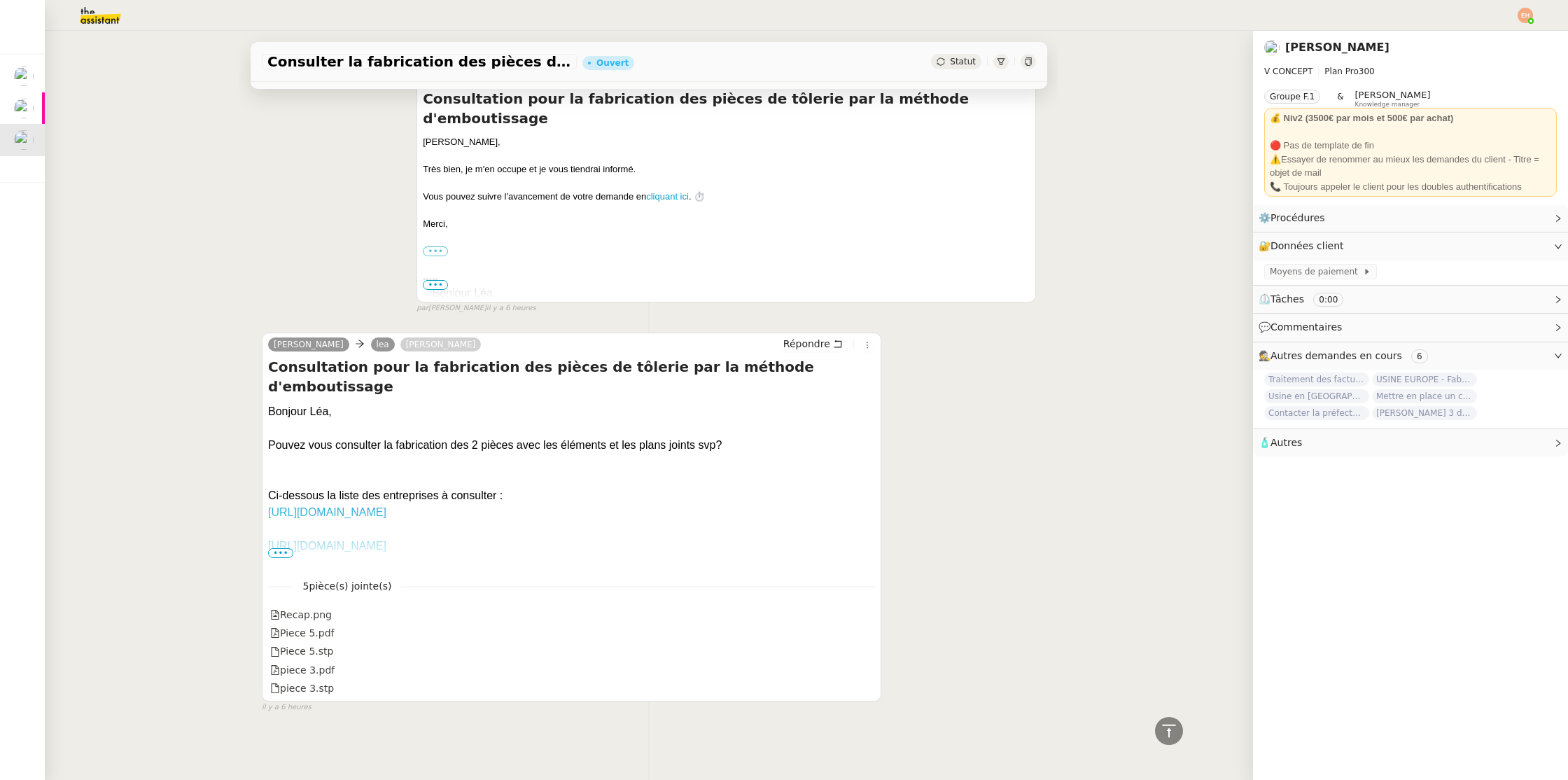
click at [289, 574] on div "5 pièce(s) jointe(s) Recap.png Piece 5.pdf Piece 5.stp piece 3.pdf piece 3.stp" at bounding box center [572, 632] width 607 height 131
click at [284, 557] on span "•••" at bounding box center [281, 553] width 26 height 10
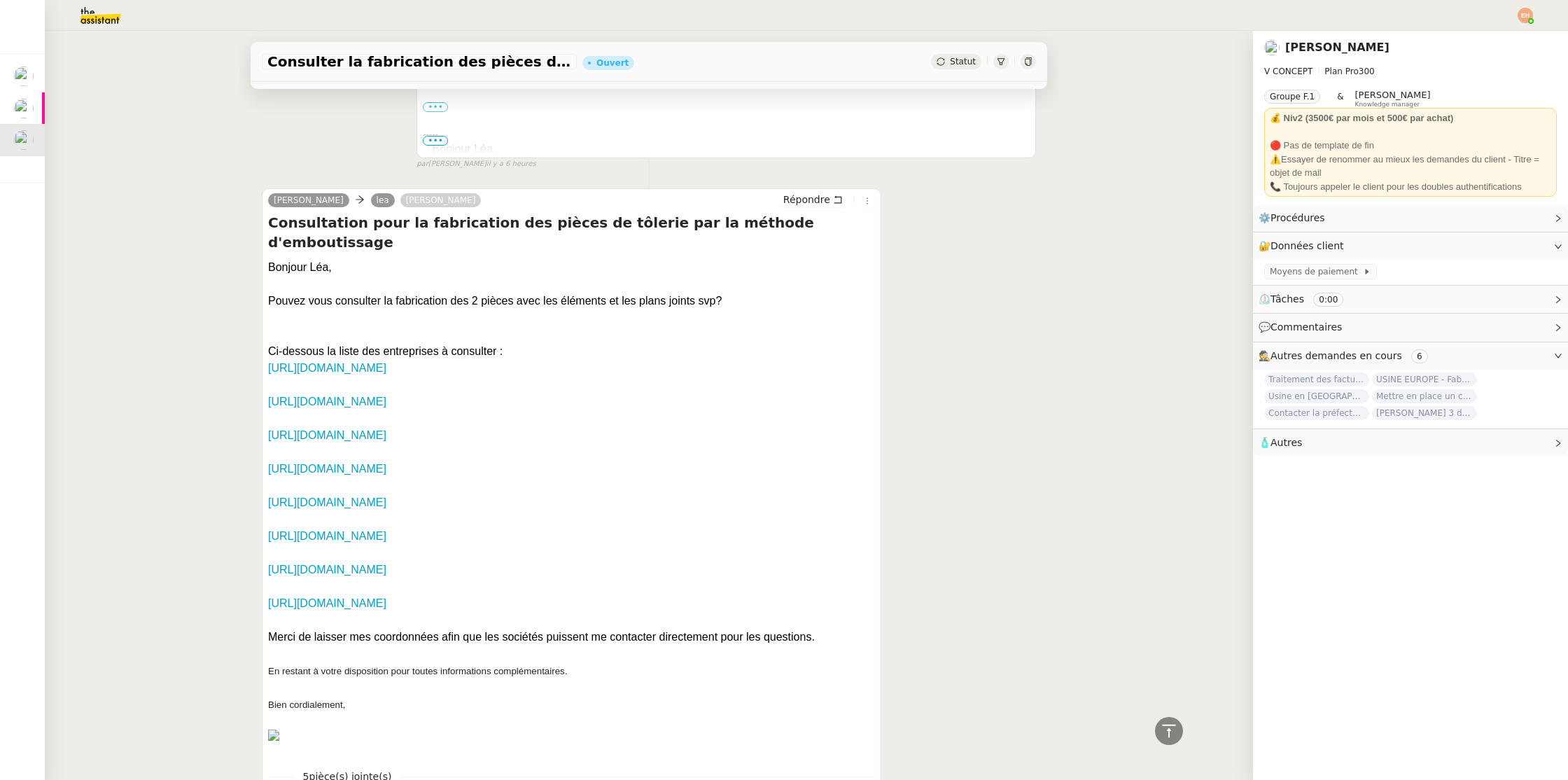
scroll to position [597, 0]
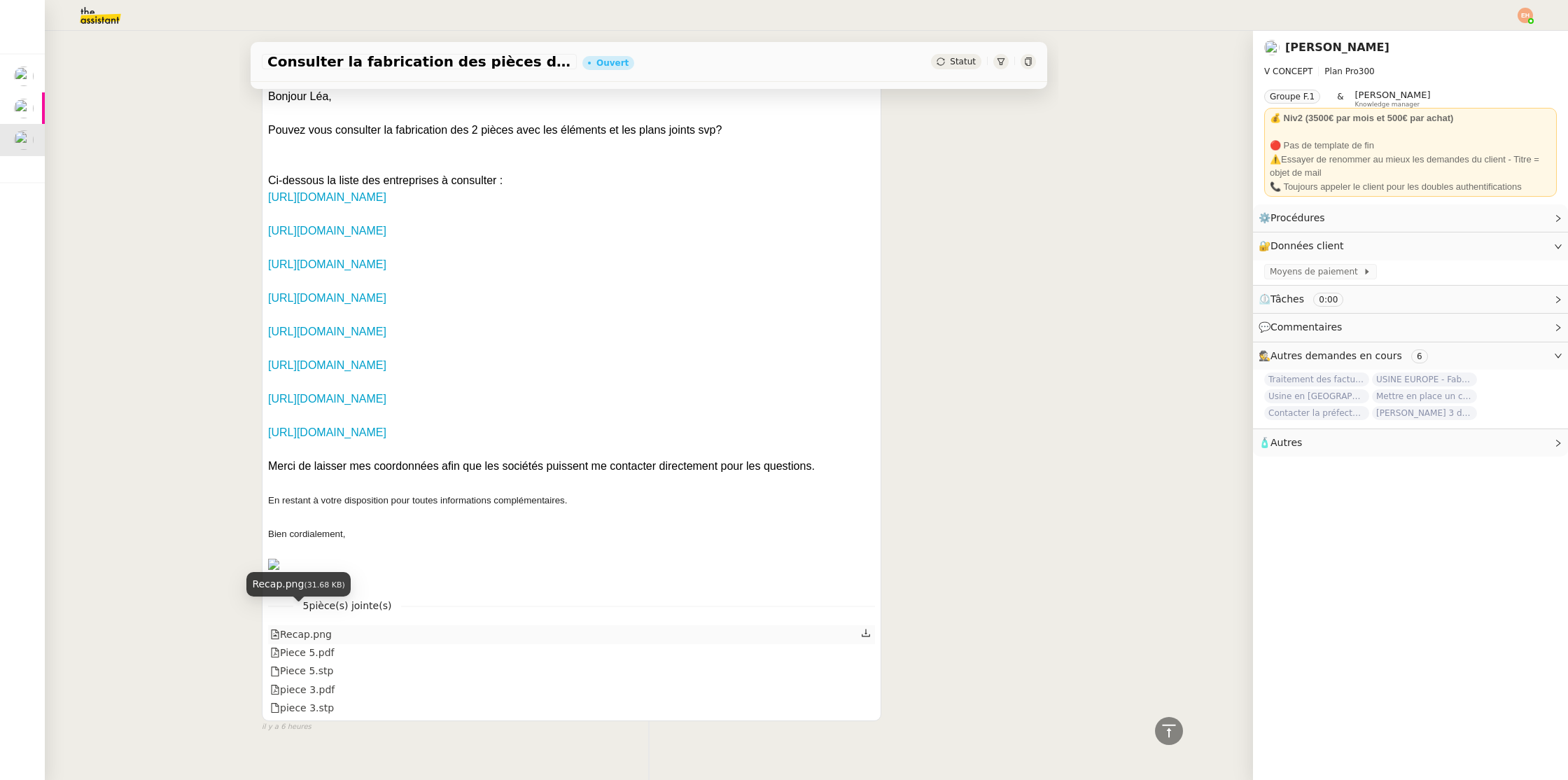
click at [307, 626] on div "Recap.png" at bounding box center [301, 634] width 62 height 16
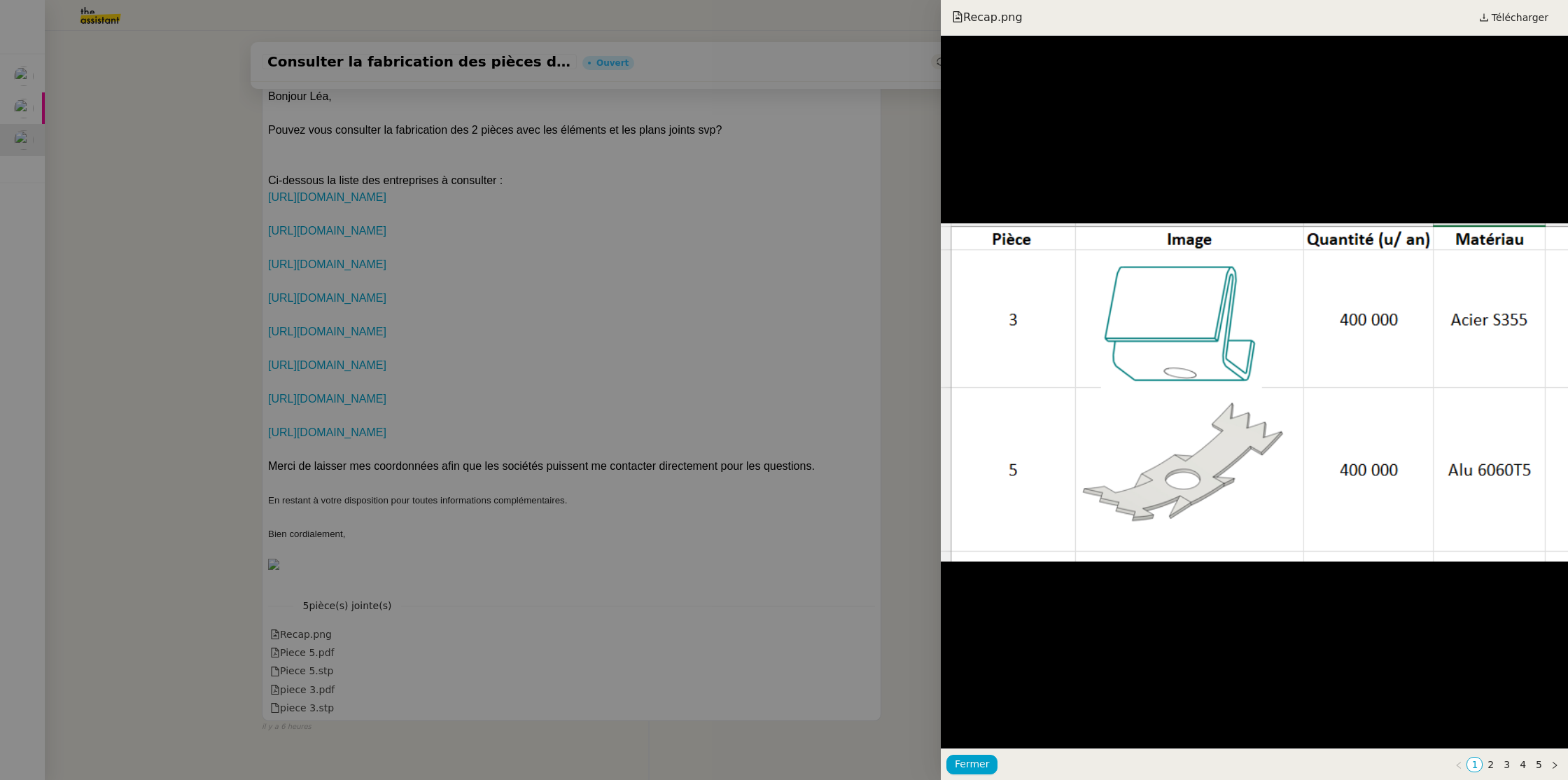
click at [308, 608] on div at bounding box center [784, 390] width 1568 height 780
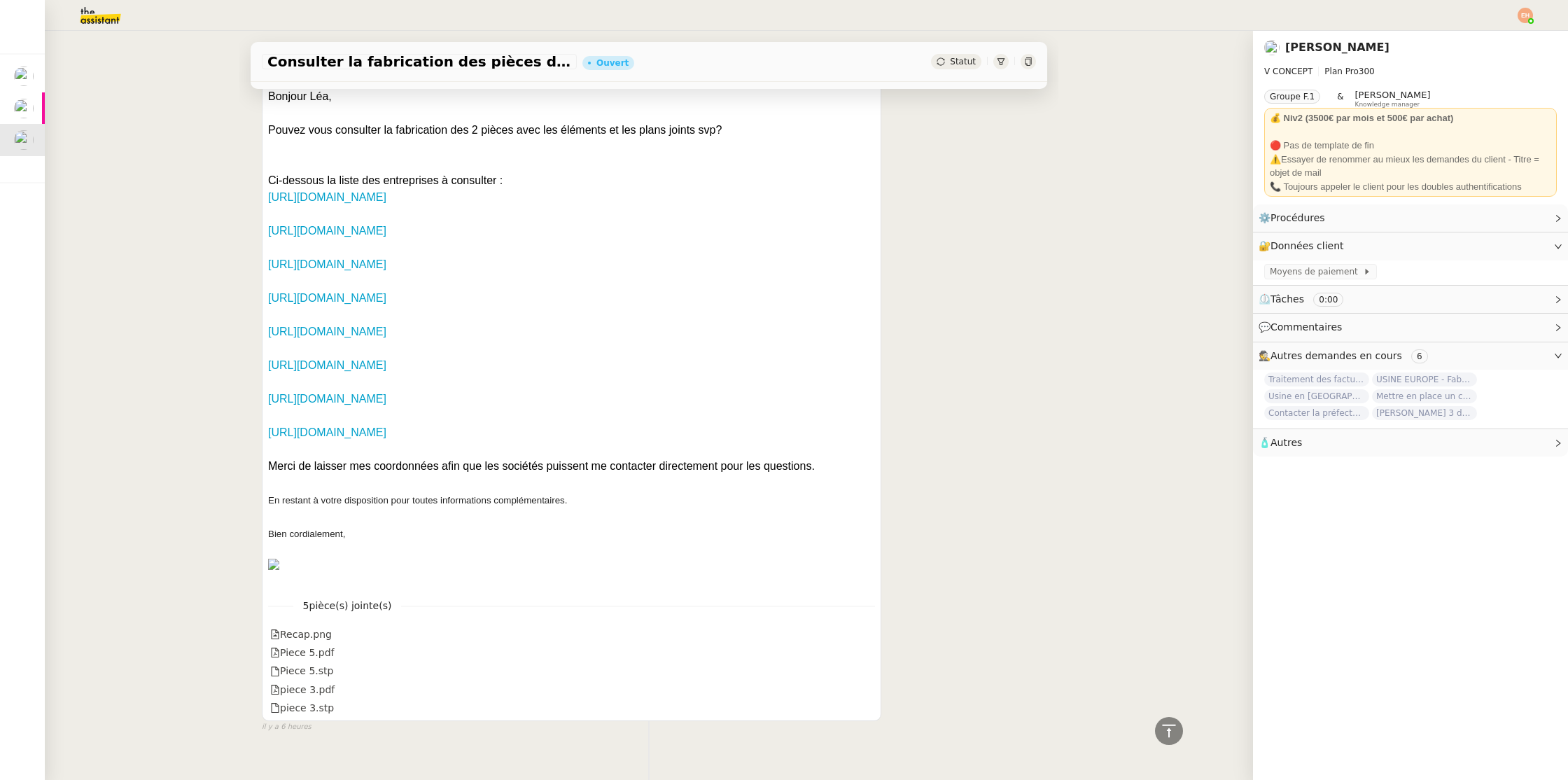
scroll to position [0, 0]
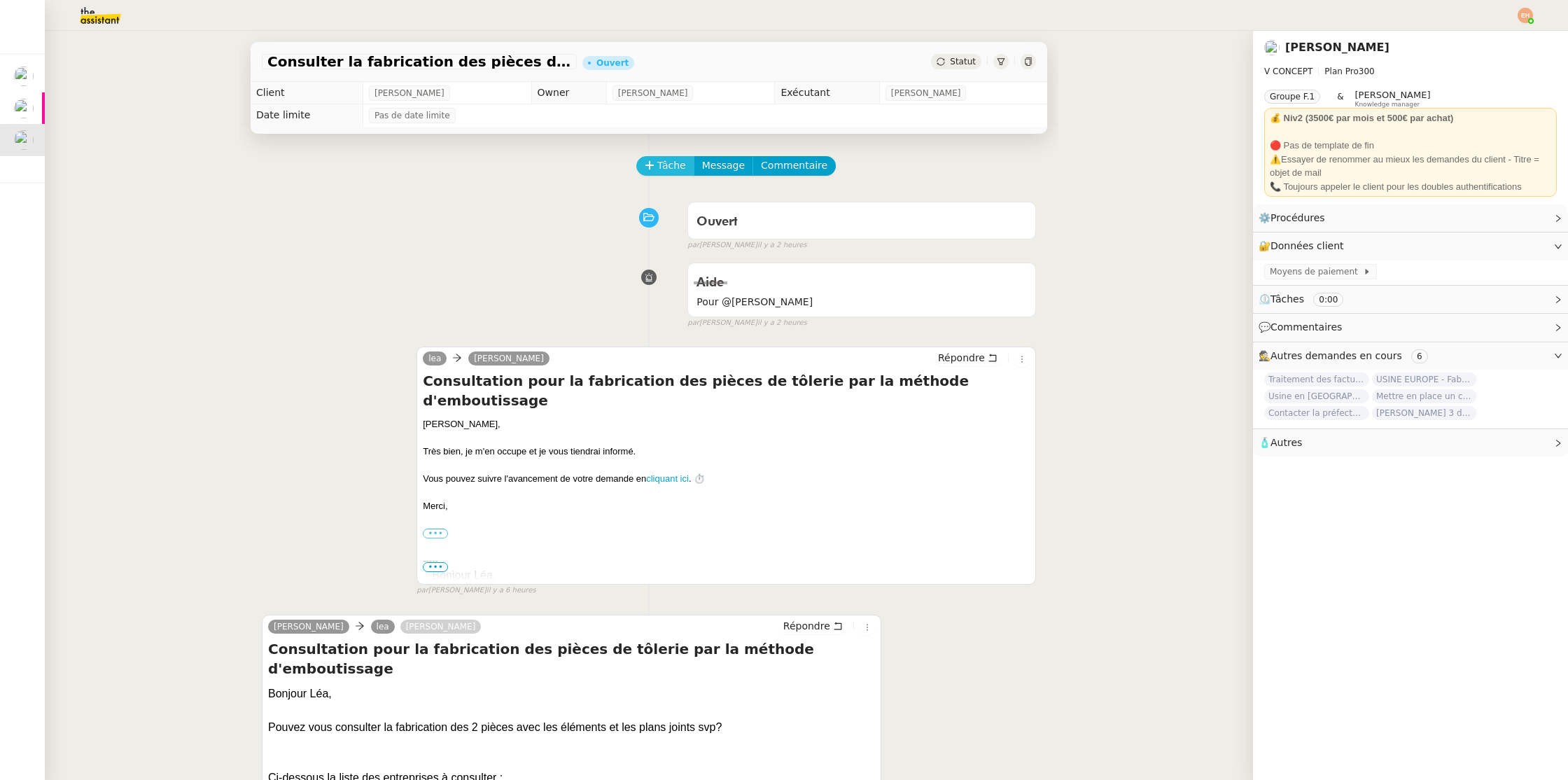
click at [647, 163] on icon at bounding box center [649, 165] width 10 height 10
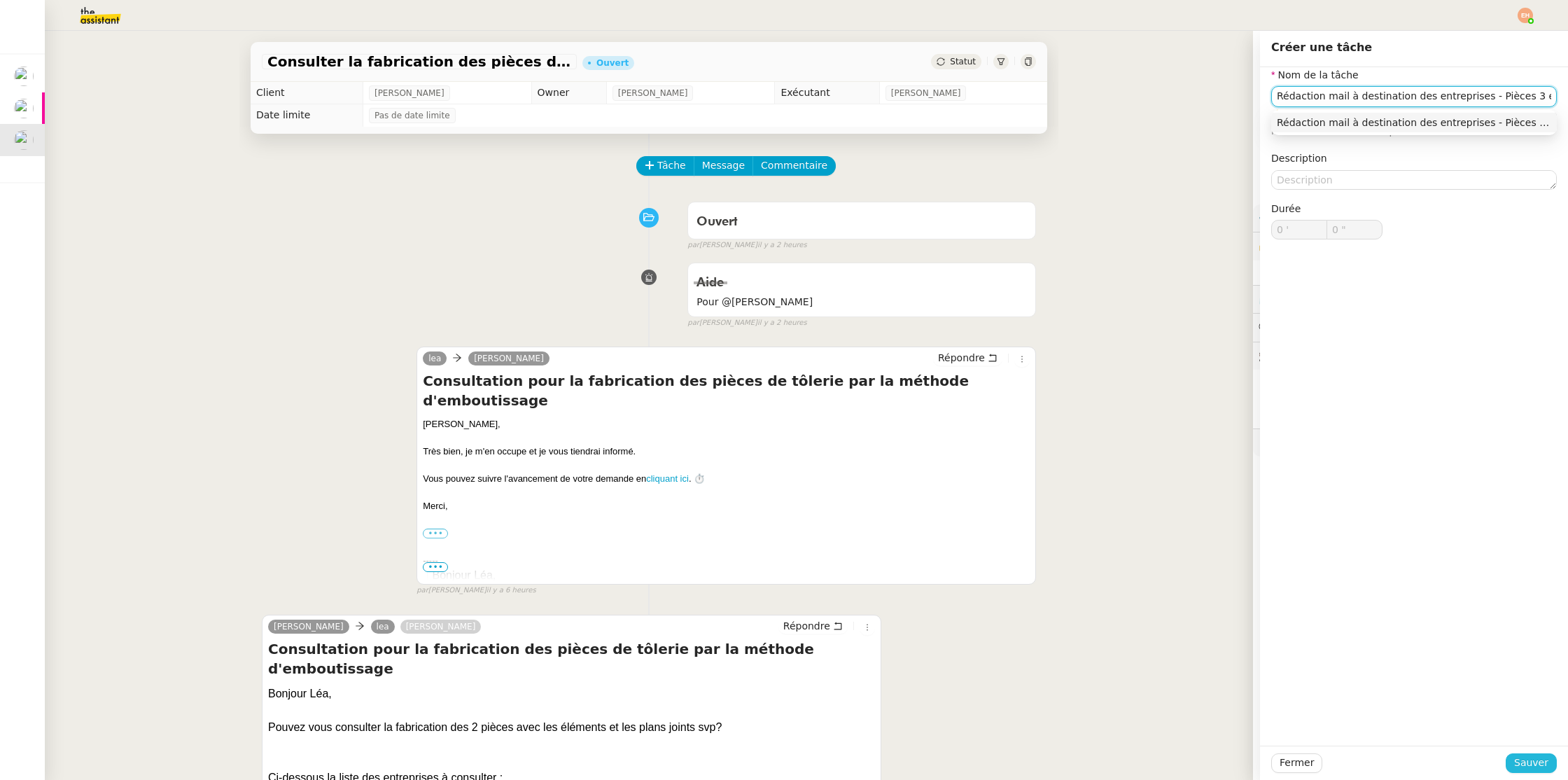
type input "Rédaction mail à destination des entreprises - Pièces 3 et 5"
drag, startPoint x: 1539, startPoint y: 762, endPoint x: 1531, endPoint y: 754, distance: 11.3
click at [1539, 762] on span "Sauver" at bounding box center [1531, 762] width 34 height 16
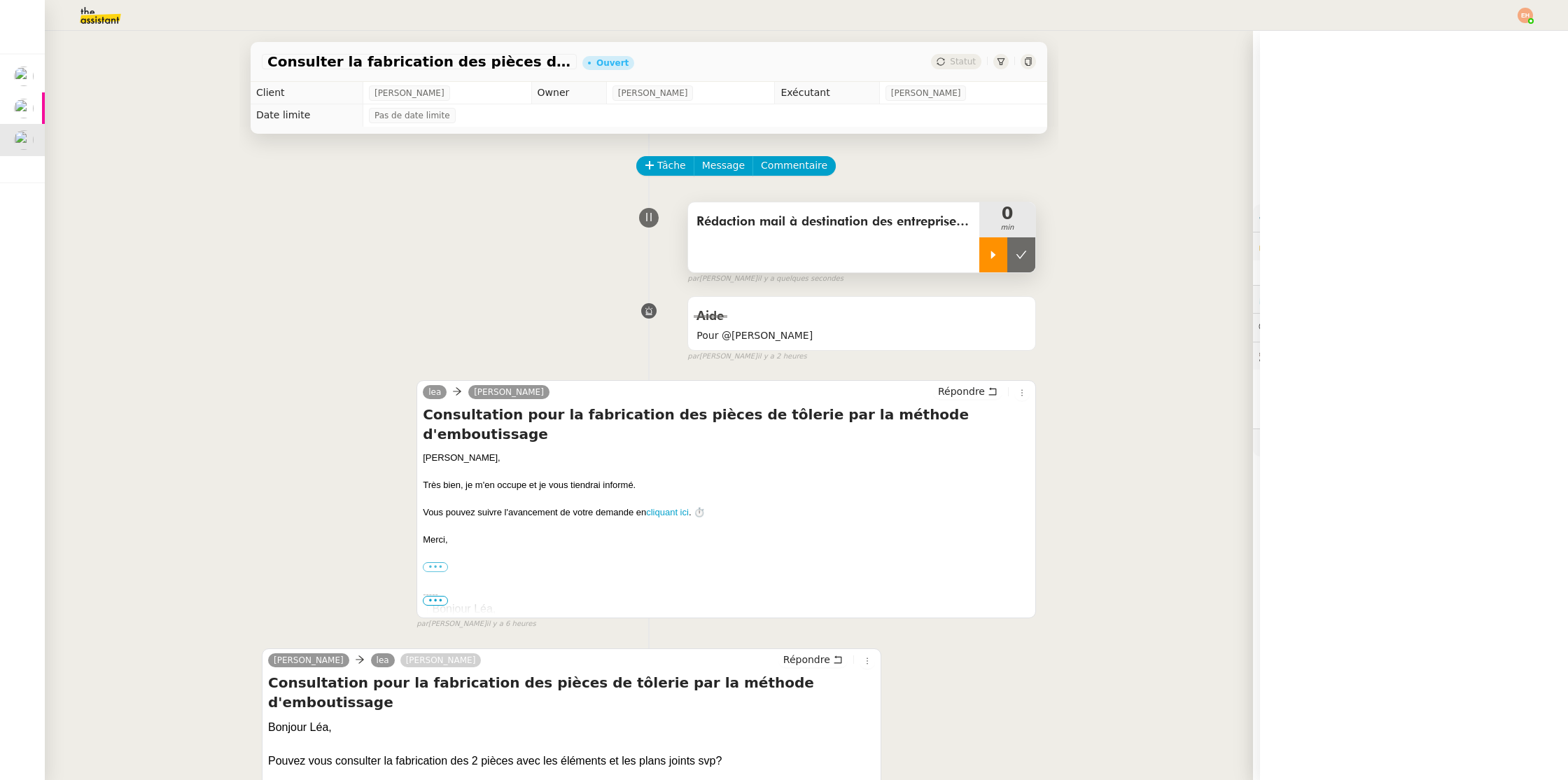
click at [984, 255] on div at bounding box center [994, 255] width 28 height 35
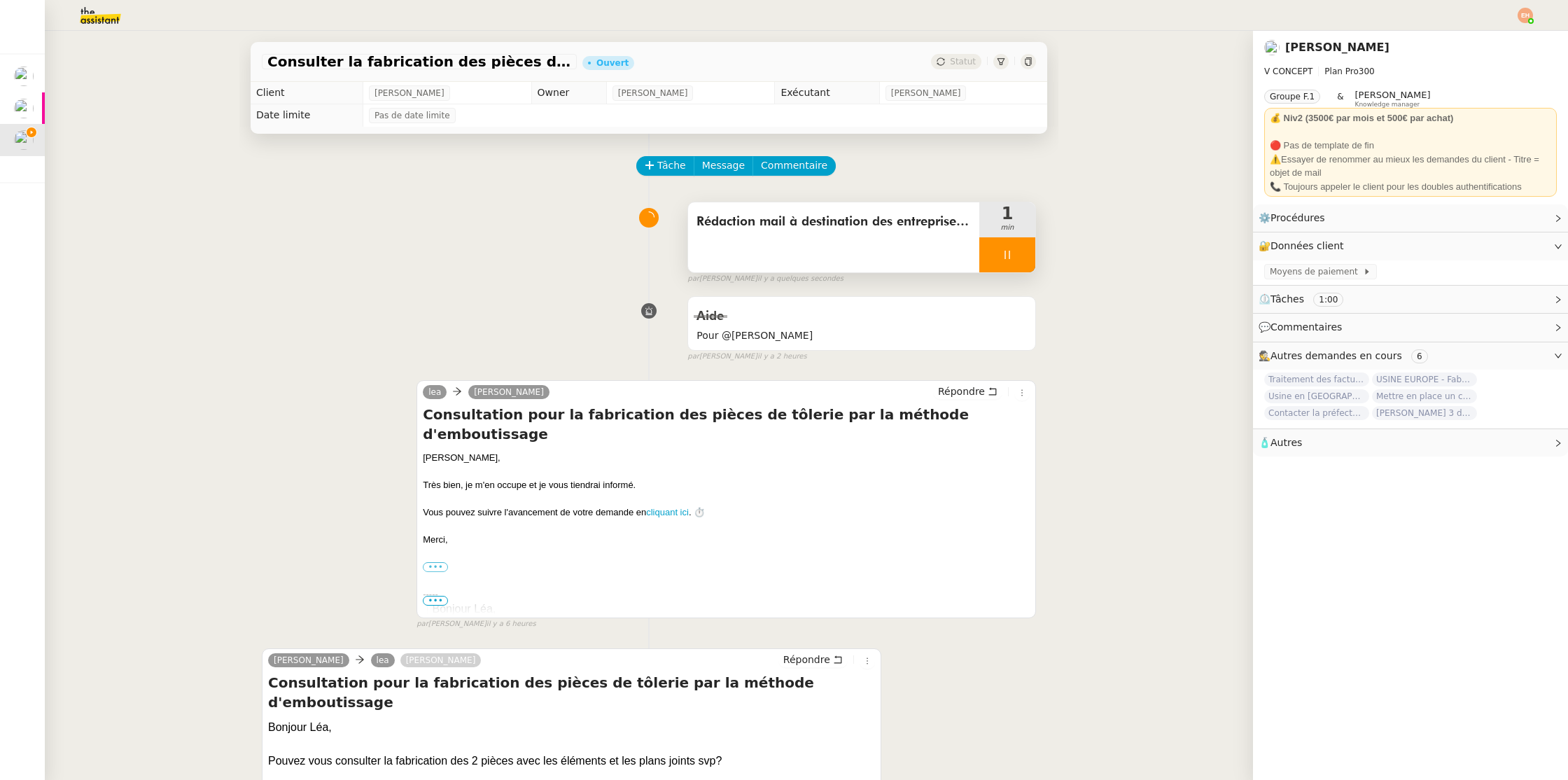
scroll to position [1, 0]
click at [109, 23] on img at bounding box center [89, 15] width 109 height 31
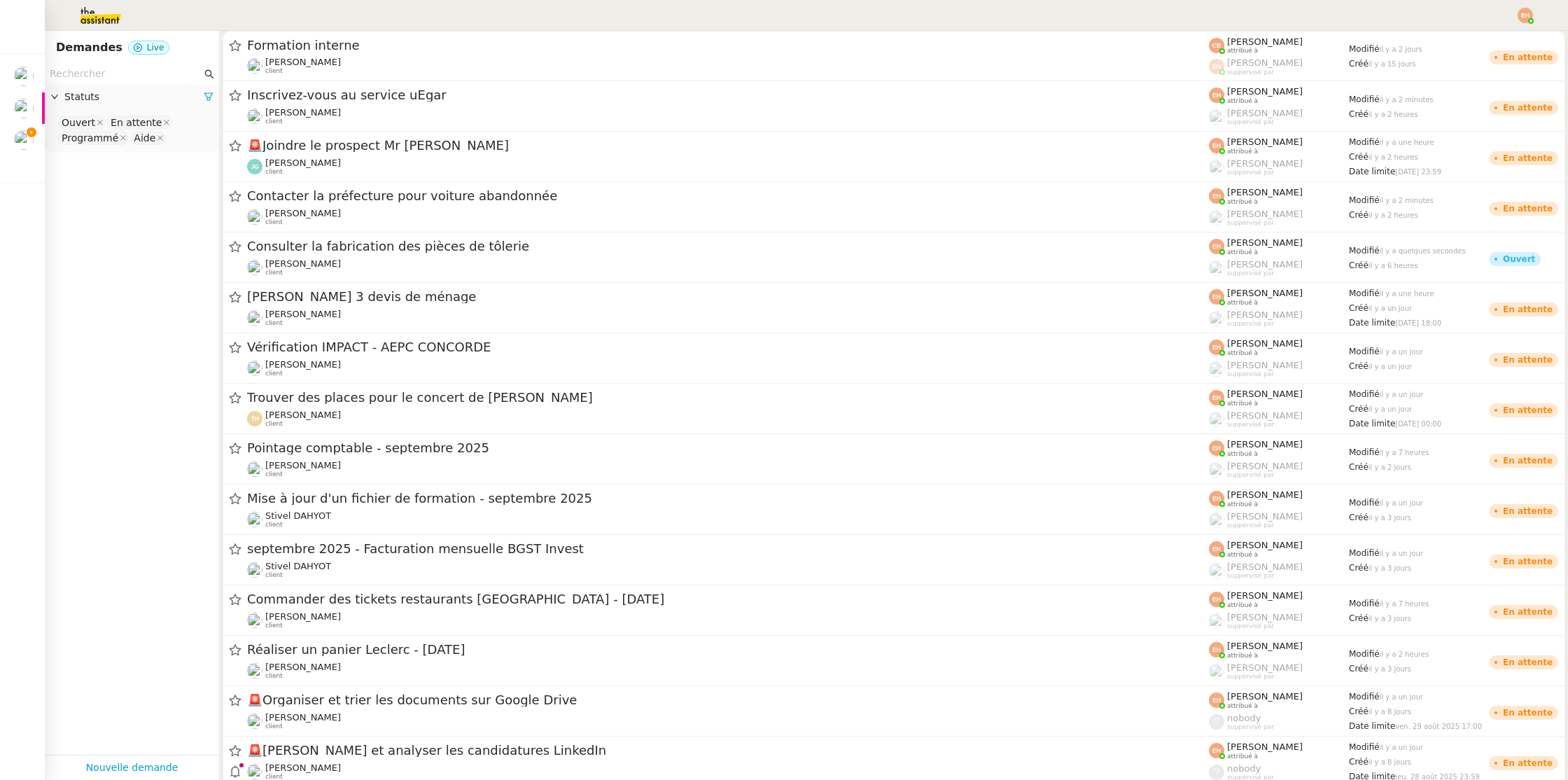
click at [112, 64] on nz-input-group at bounding box center [132, 73] width 174 height 19
click at [110, 69] on input "text" at bounding box center [125, 74] width 152 height 16
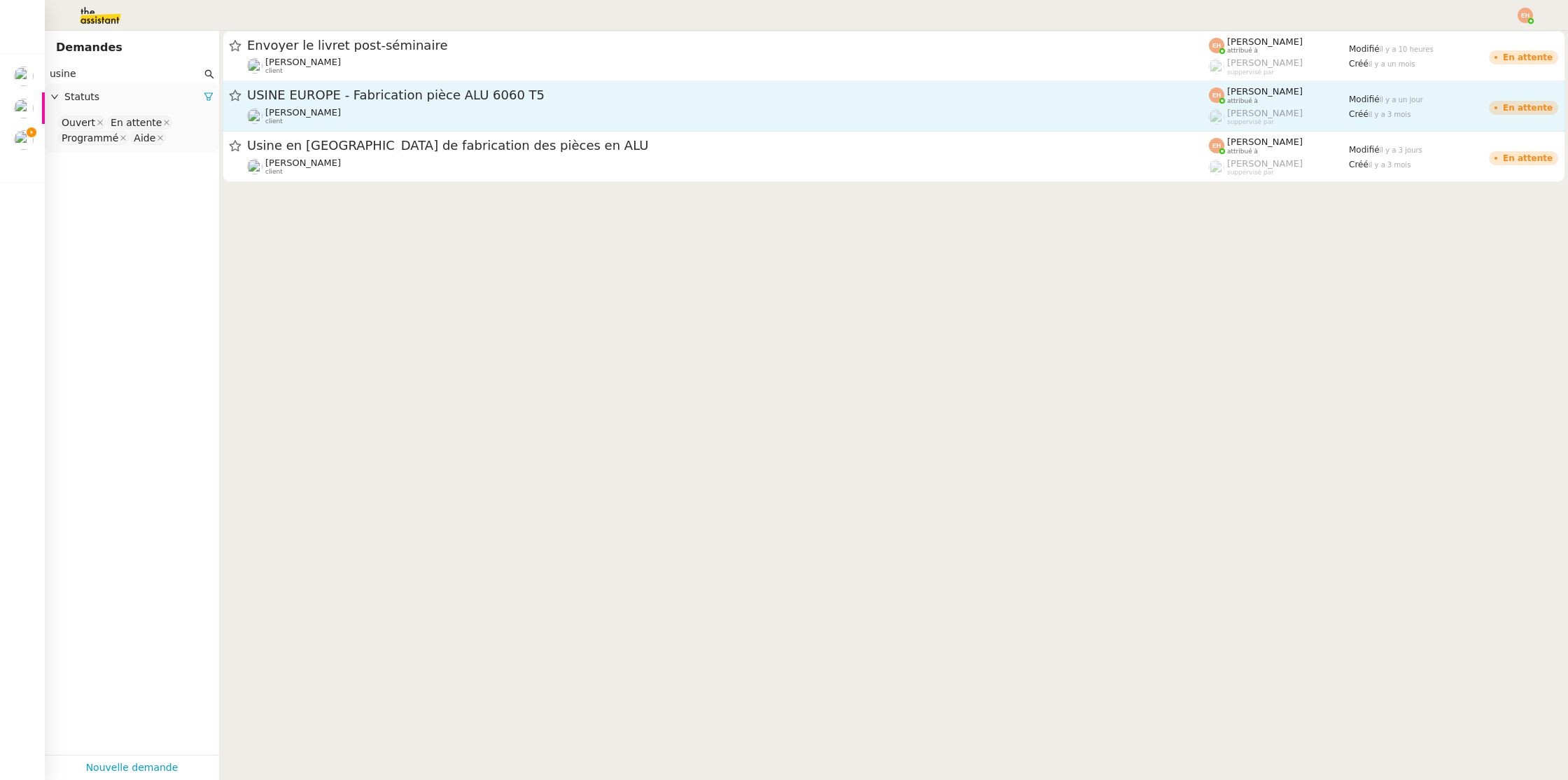
type input "usine"
click at [467, 100] on span "USINE EUROPE - Fabrication pièce ALU 6060 T5" at bounding box center [728, 95] width 962 height 12
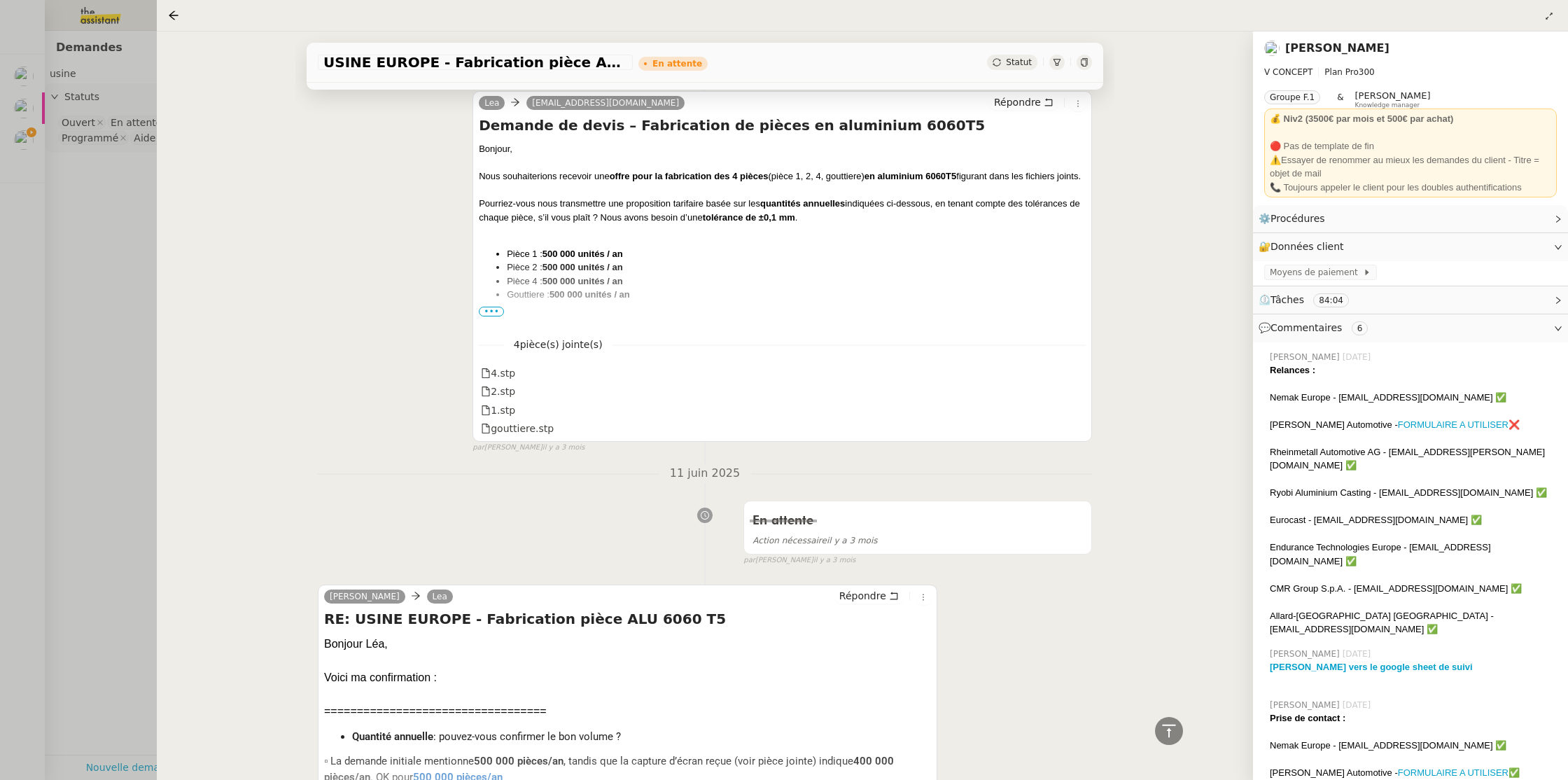
scroll to position [11353, 0]
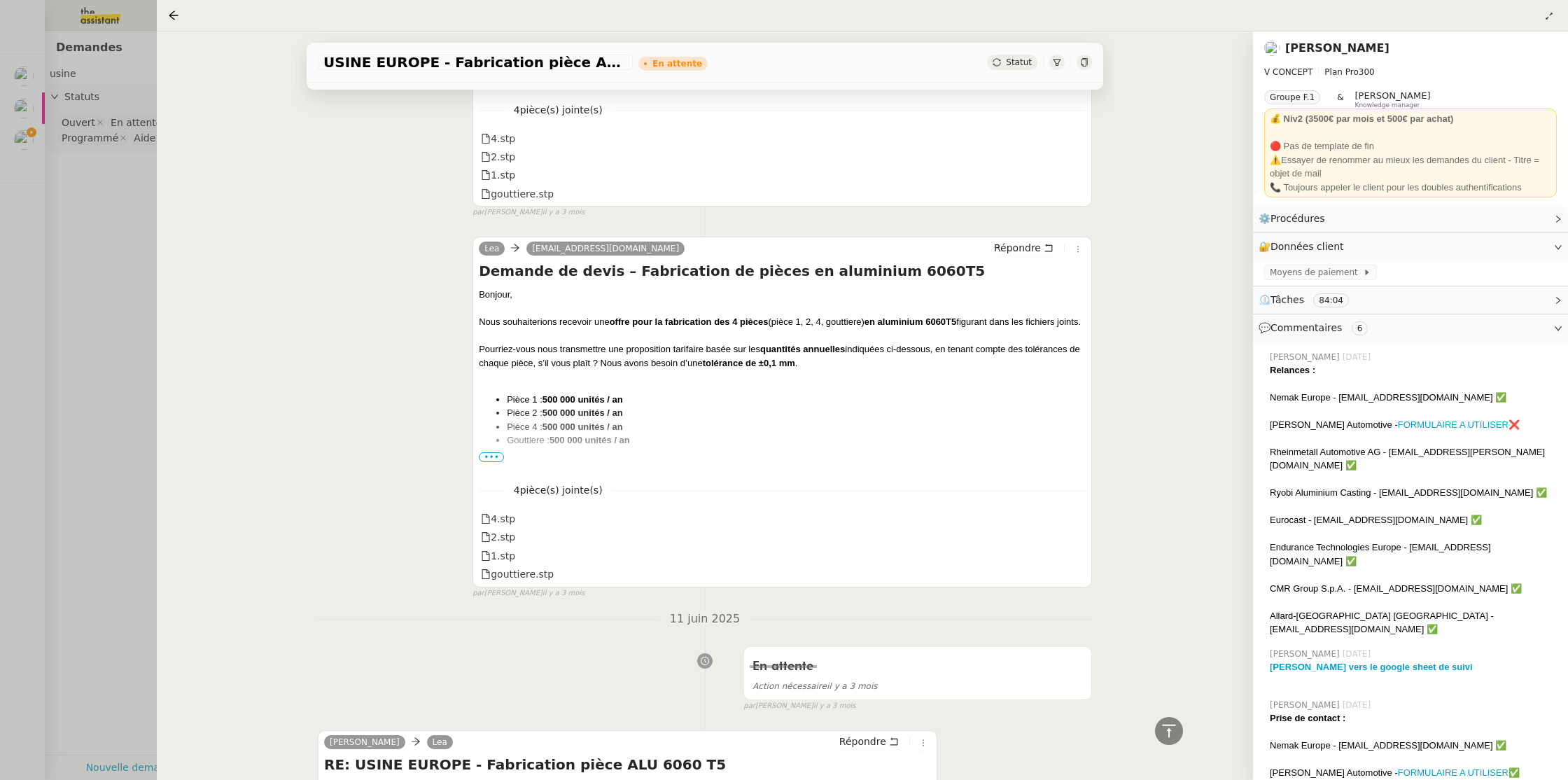
click at [498, 452] on span "•••" at bounding box center [491, 457] width 26 height 10
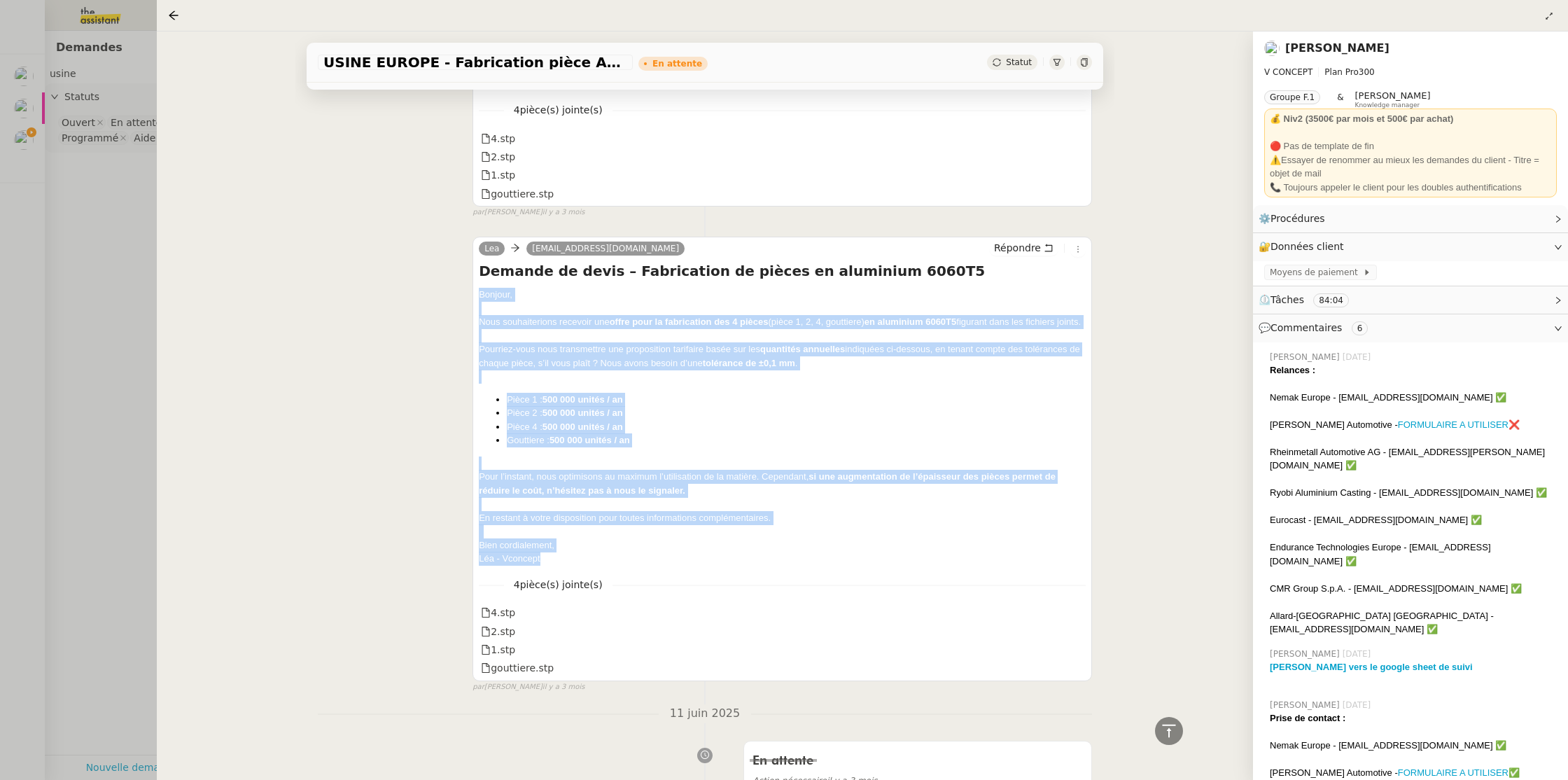
drag, startPoint x: 552, startPoint y: 522, endPoint x: 480, endPoint y: 251, distance: 280.4
click at [481, 288] on div "Bonjour, Nous souhaiterions recevoir une offre pour la fabrication des 4 pièces…" at bounding box center [782, 427] width 607 height 278
copy div "Bonjour, Nous souhaiterions recevoir une offre pour la fabrication des 4 pièces…"
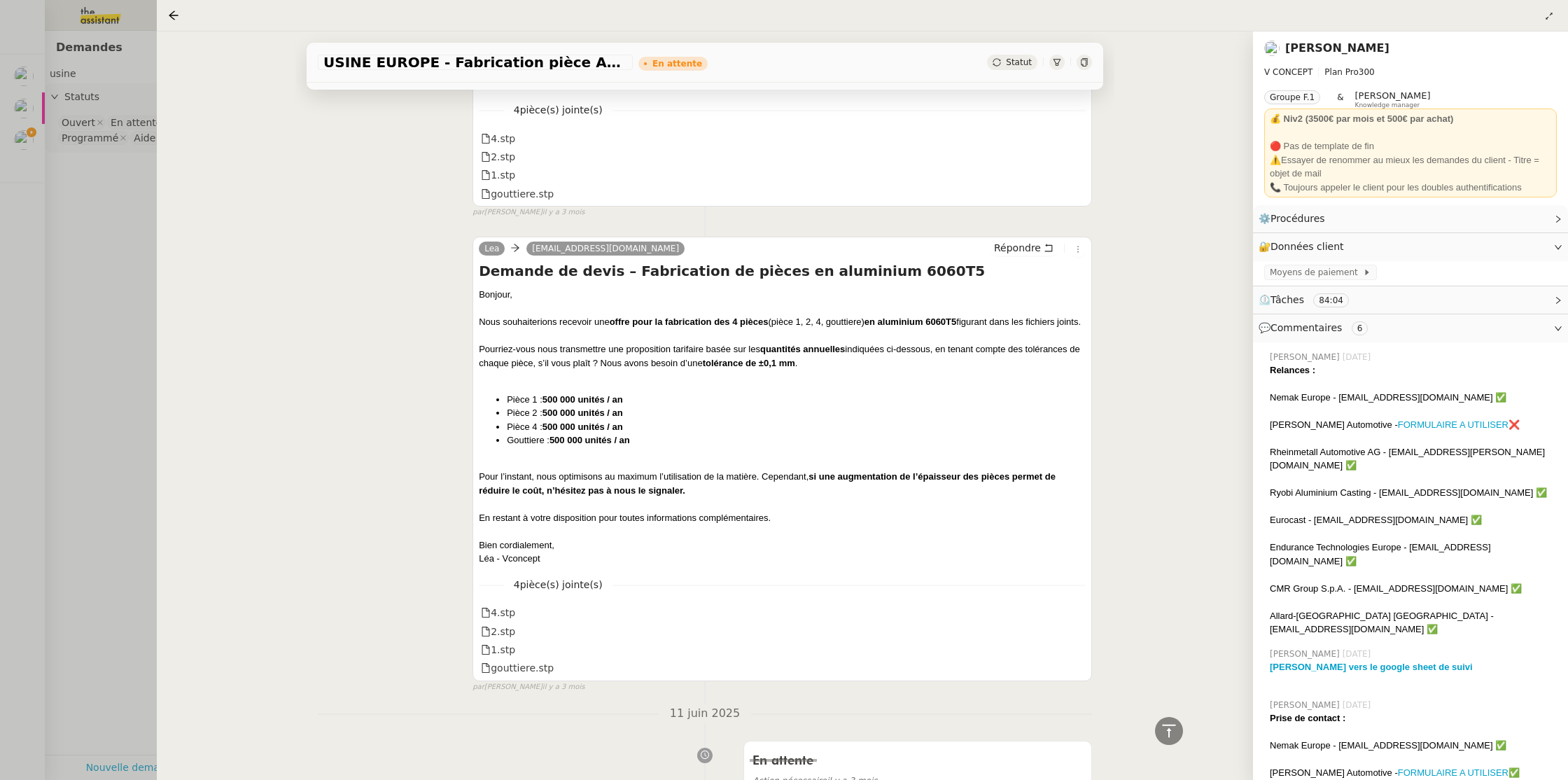
drag, startPoint x: 111, startPoint y: 281, endPoint x: 53, endPoint y: 183, distance: 113.9
click at [110, 280] on div at bounding box center [784, 390] width 1568 height 780
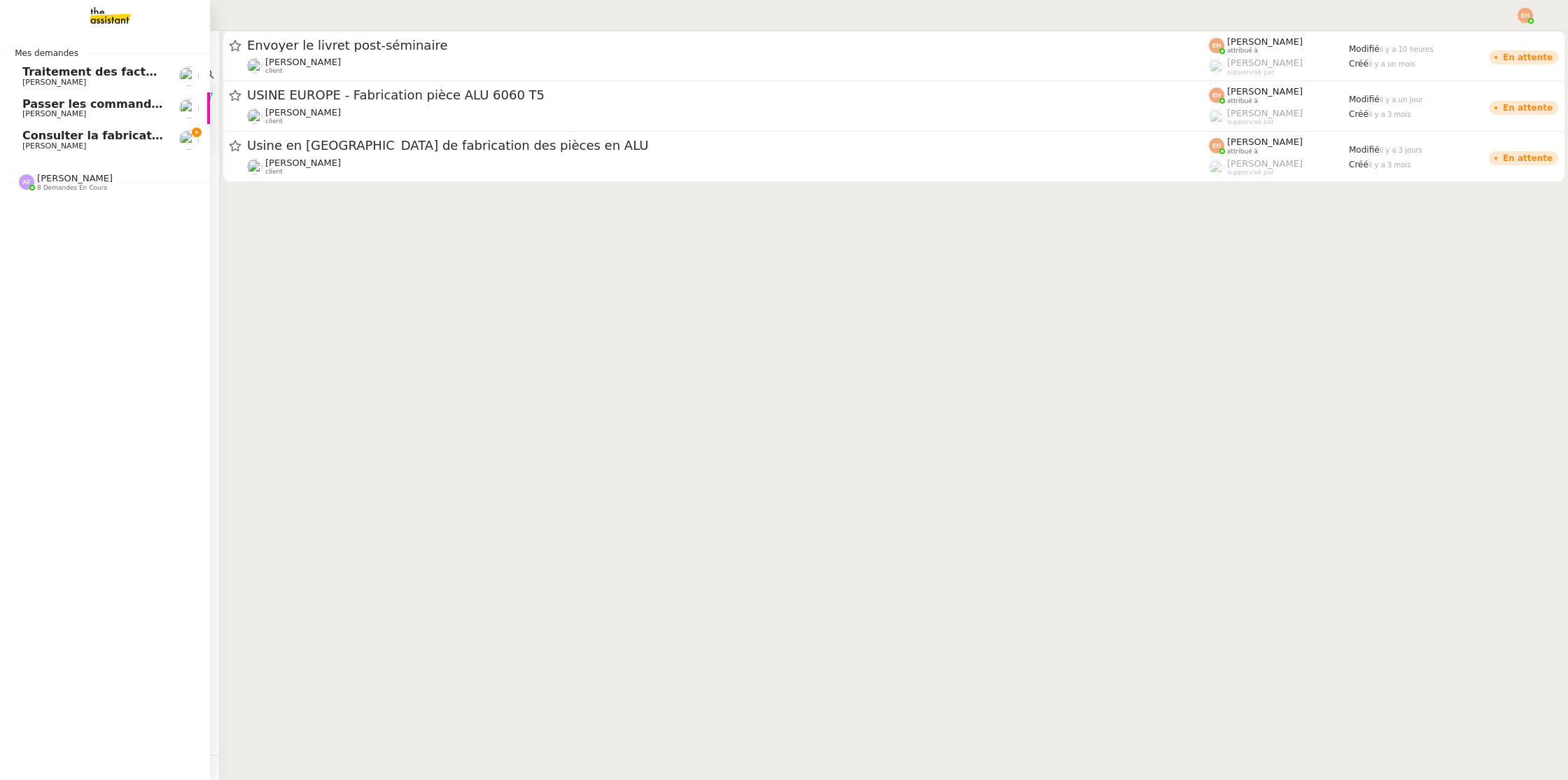
click at [30, 148] on span "[PERSON_NAME]" at bounding box center [54, 146] width 64 height 9
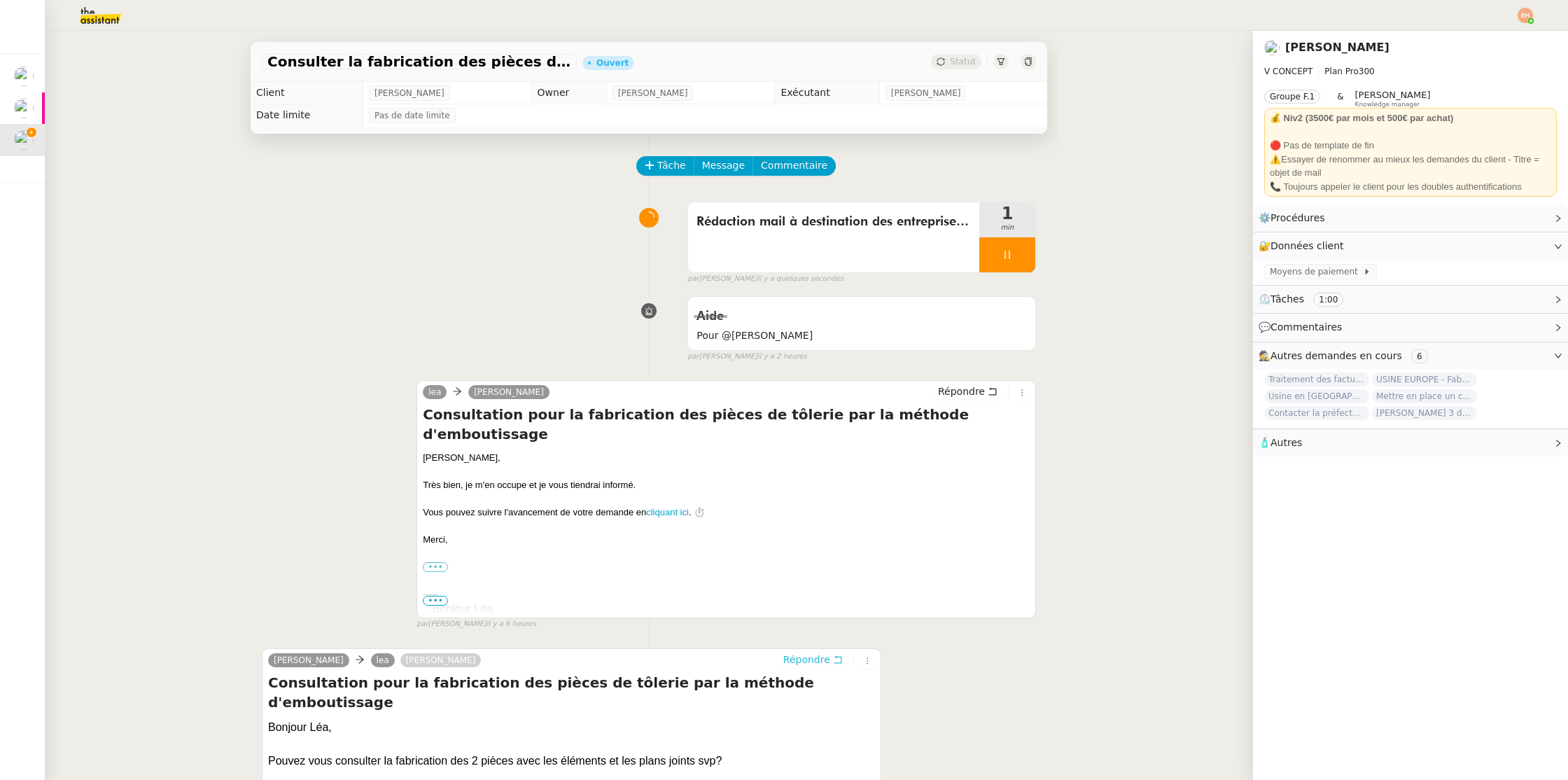
click at [806, 655] on span "Répondre" at bounding box center [807, 660] width 47 height 14
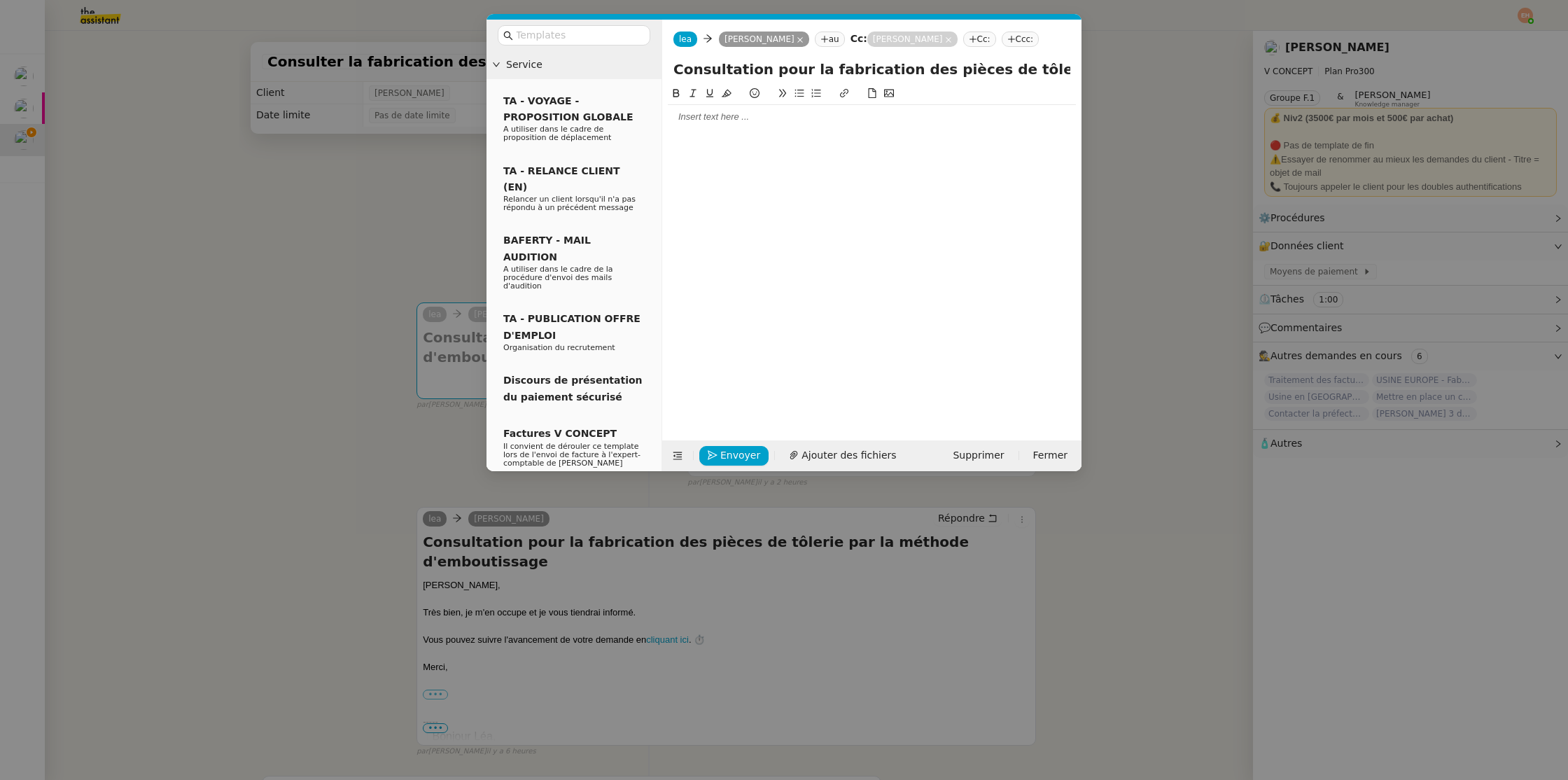
drag, startPoint x: 762, startPoint y: 148, endPoint x: 742, endPoint y: 133, distance: 25.0
click at [762, 148] on div at bounding box center [872, 252] width 408 height 333
click at [741, 132] on div at bounding box center [872, 252] width 408 height 333
click at [739, 117] on div at bounding box center [872, 117] width 408 height 12
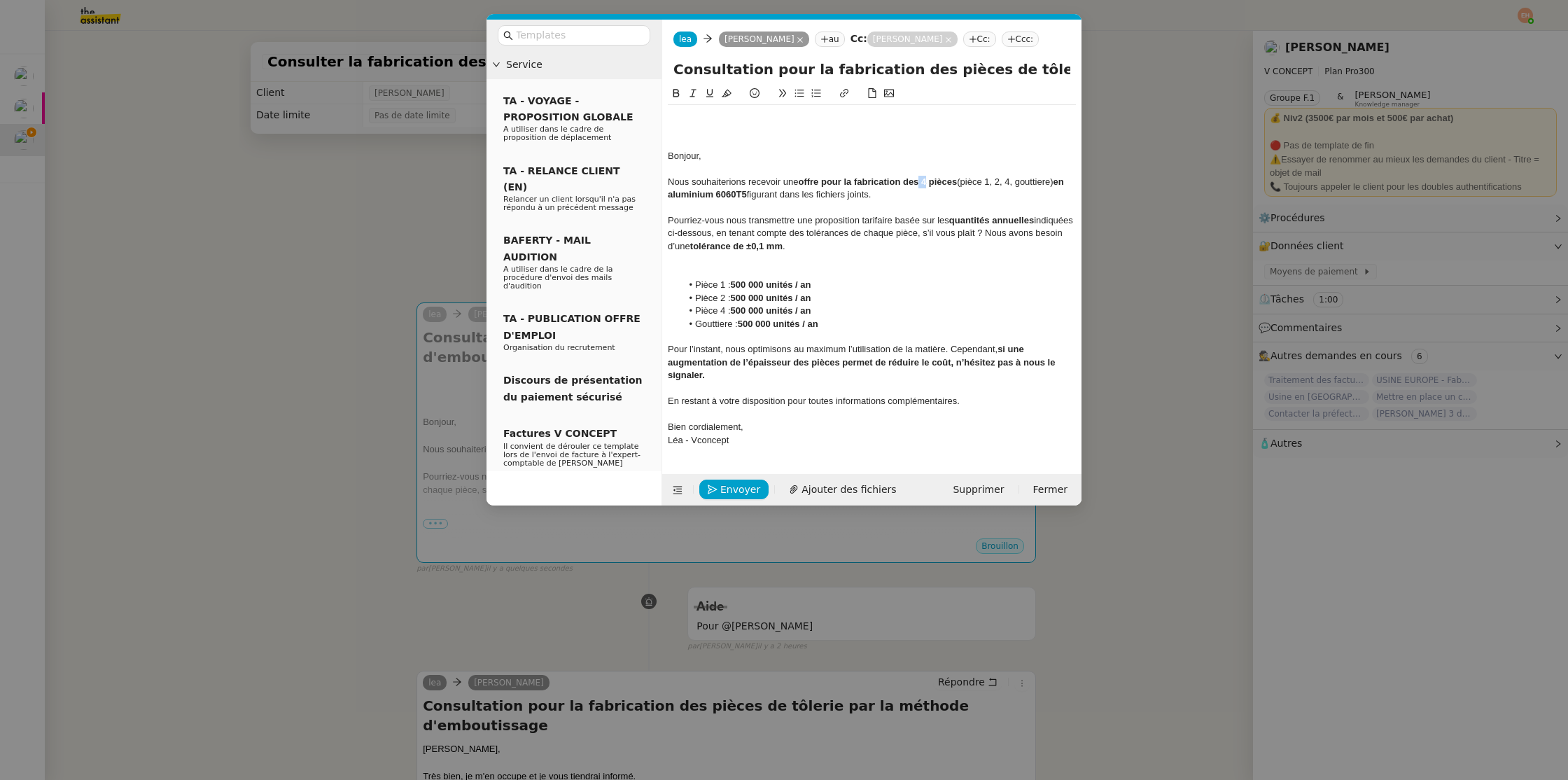
click at [921, 180] on strong "offre pour la fabrication des 4 pièces" at bounding box center [878, 182] width 159 height 11
drag, startPoint x: 993, startPoint y: 184, endPoint x: 1054, endPoint y: 184, distance: 61.0
click at [1054, 183] on div "Nous souhaiterions recevoir une offre pour la fabrication des 2 pièces (pièce 1…" at bounding box center [872, 188] width 408 height 26
click at [730, 146] on div at bounding box center [872, 143] width 408 height 12
click at [217, 284] on nz-modal-container "Service TA - VOYAGE - PROPOSITION GLOBALE A utiliser dans le cadre de propositi…" at bounding box center [784, 390] width 1568 height 780
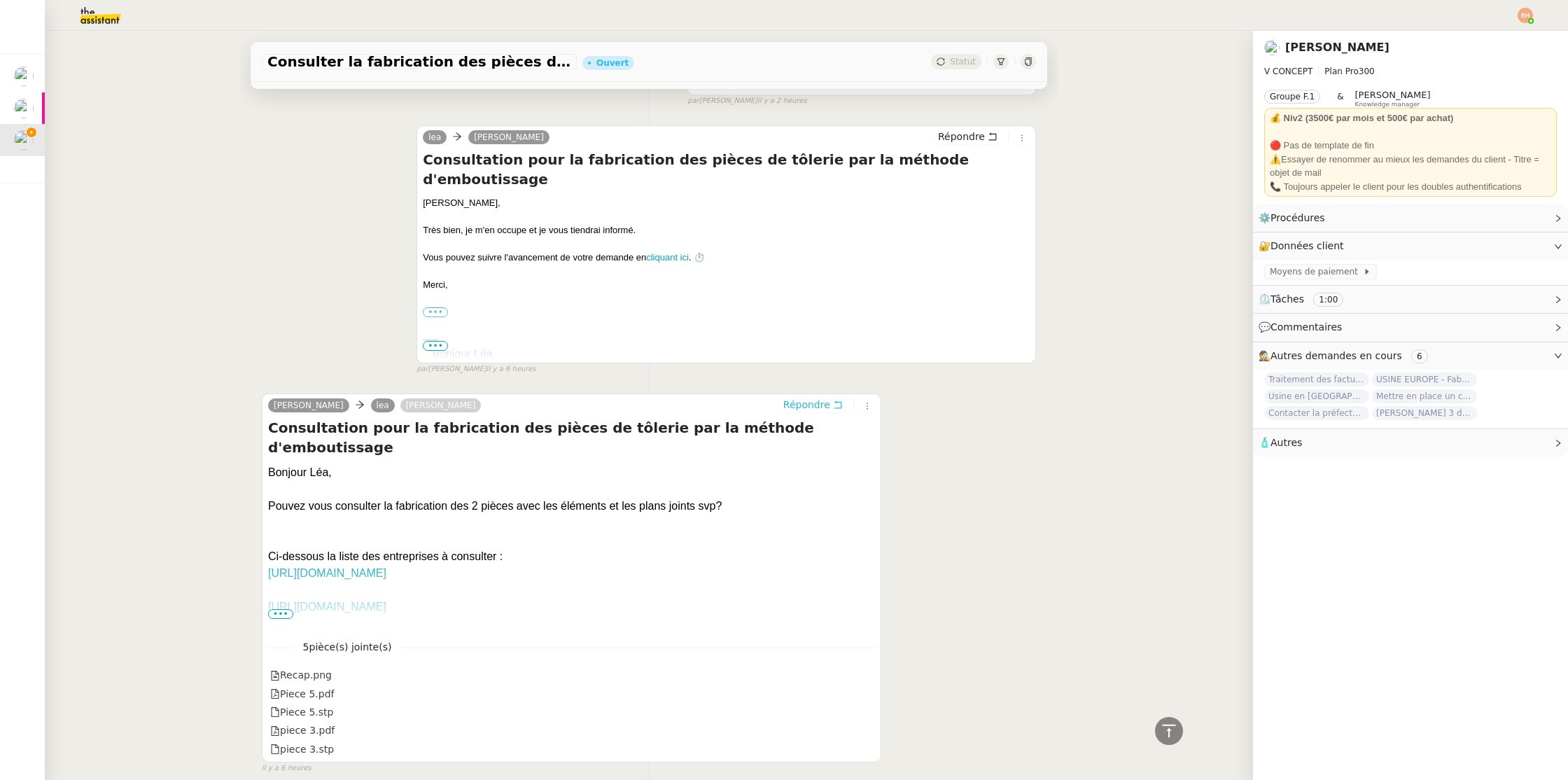
scroll to position [544, 0]
click at [280, 610] on span "•••" at bounding box center [281, 614] width 26 height 10
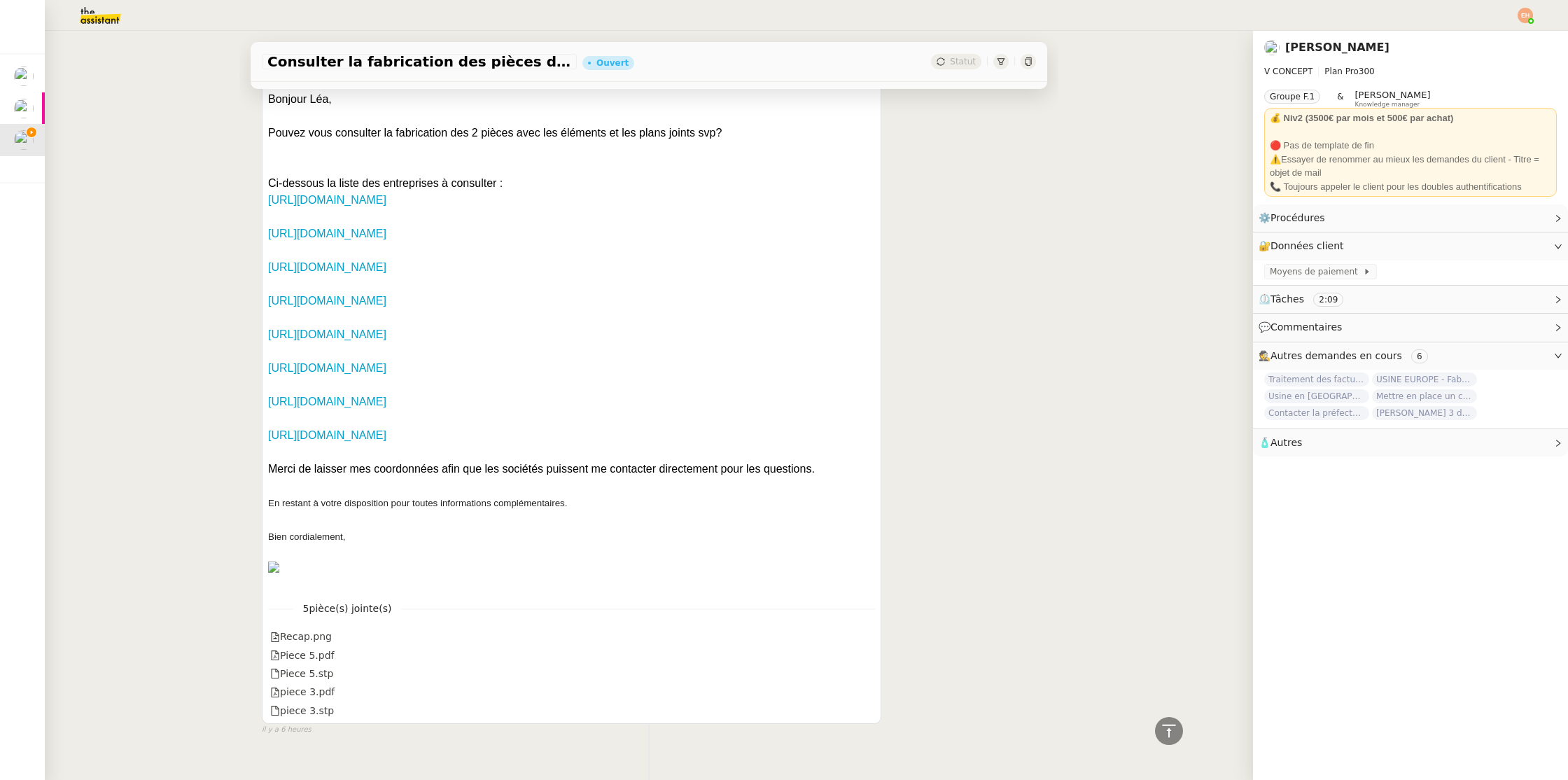
scroll to position [920, 0]
click at [309, 458] on div "Merci de laisser mes coordonnées afin que les sociétés puissent me contacter di…" at bounding box center [572, 466] width 607 height 17
click at [331, 625] on div "Recap.png" at bounding box center [572, 634] width 607 height 19
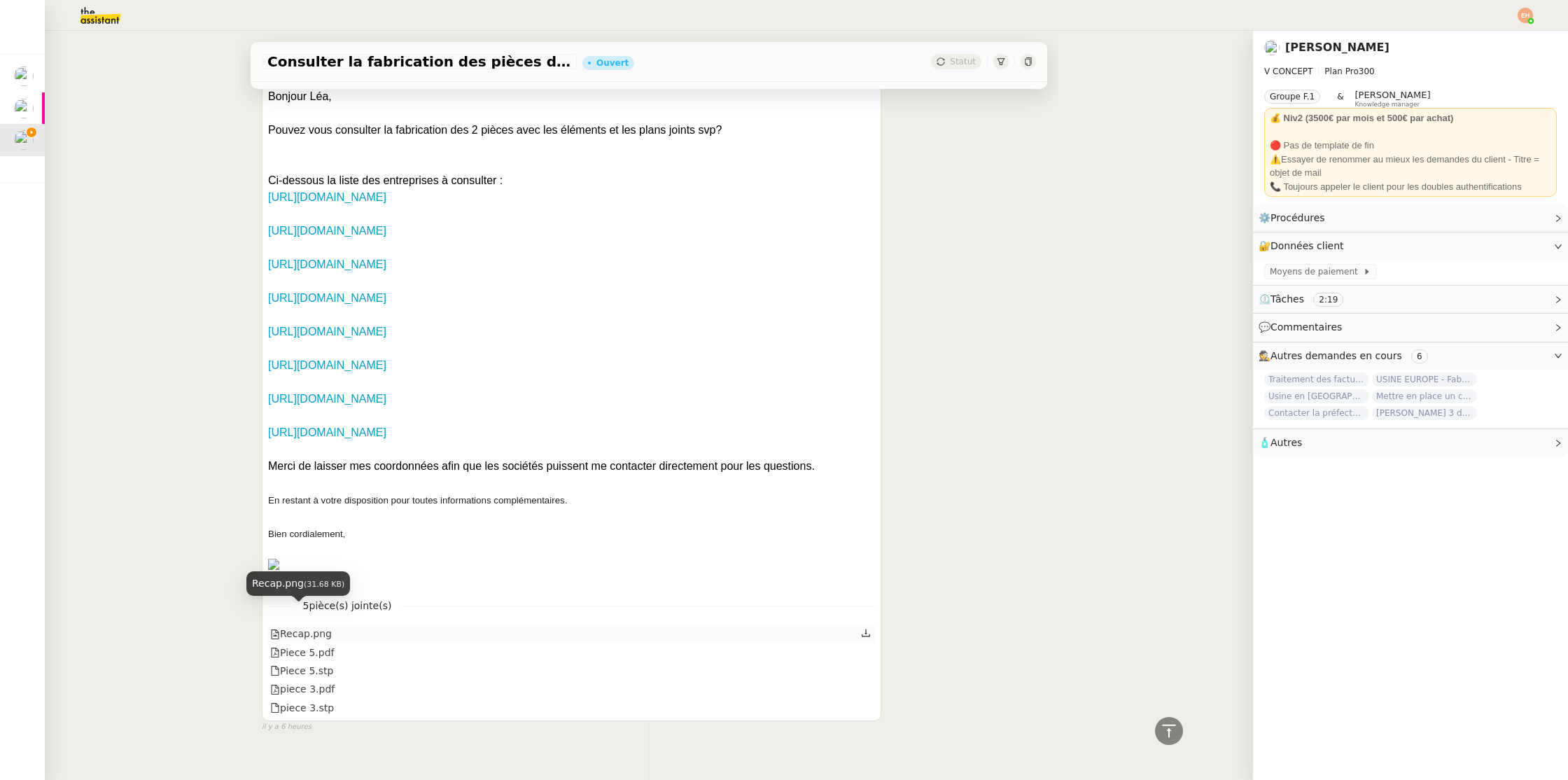
click at [303, 626] on div "Recap.png" at bounding box center [301, 634] width 62 height 16
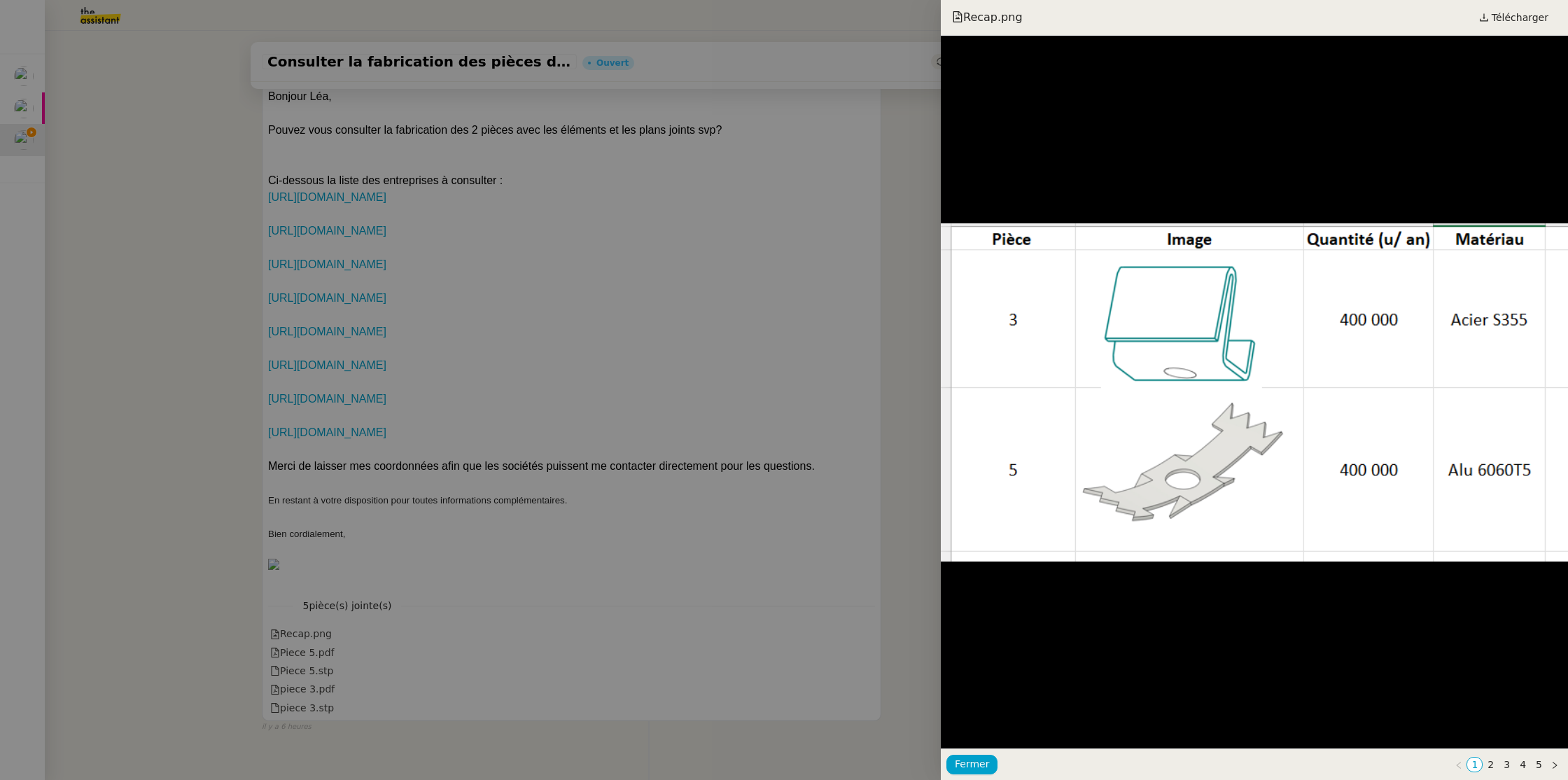
click at [303, 617] on div at bounding box center [784, 390] width 1568 height 780
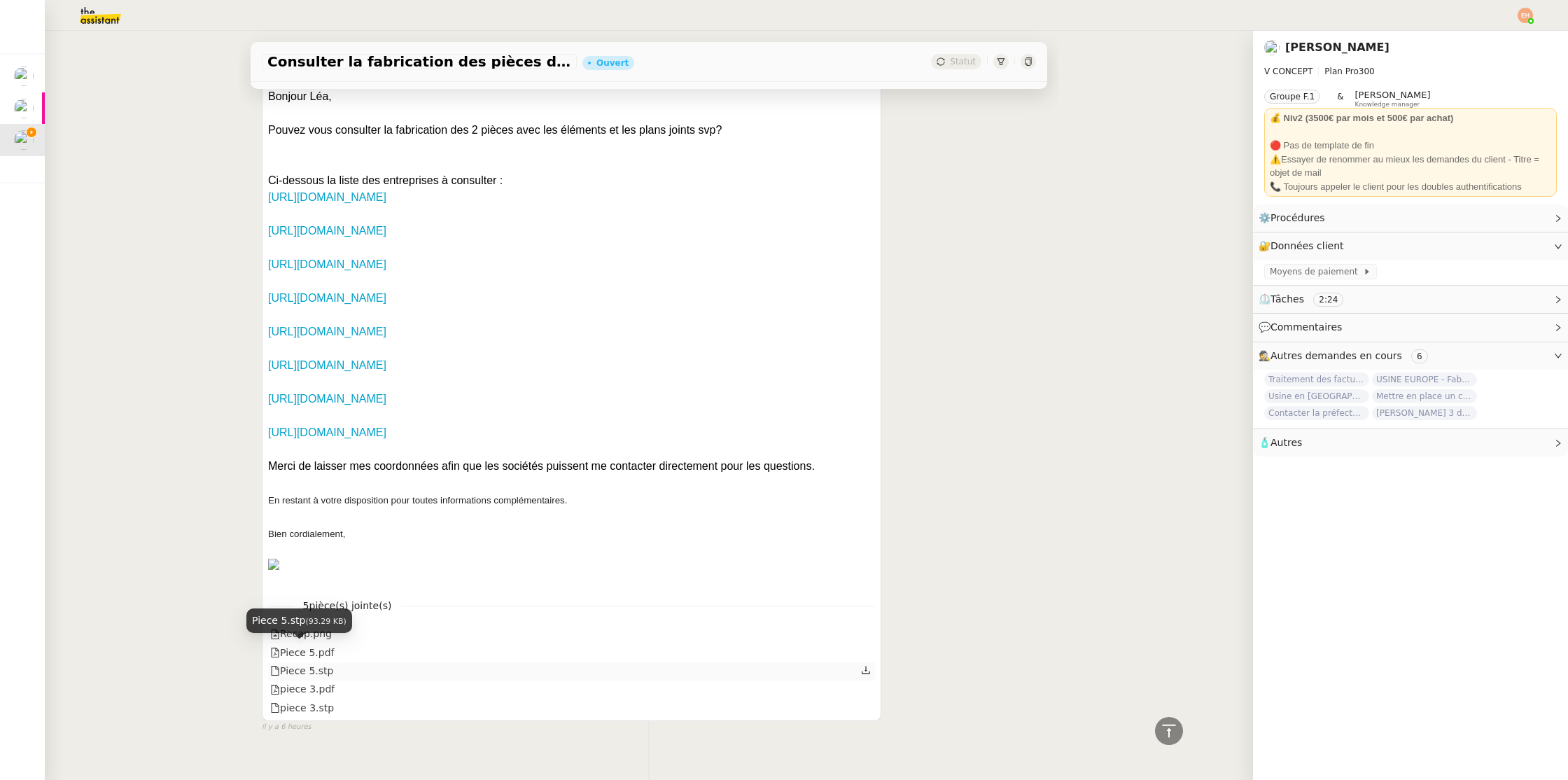
click at [309, 663] on div "Piece 5.stp" at bounding box center [301, 671] width 63 height 16
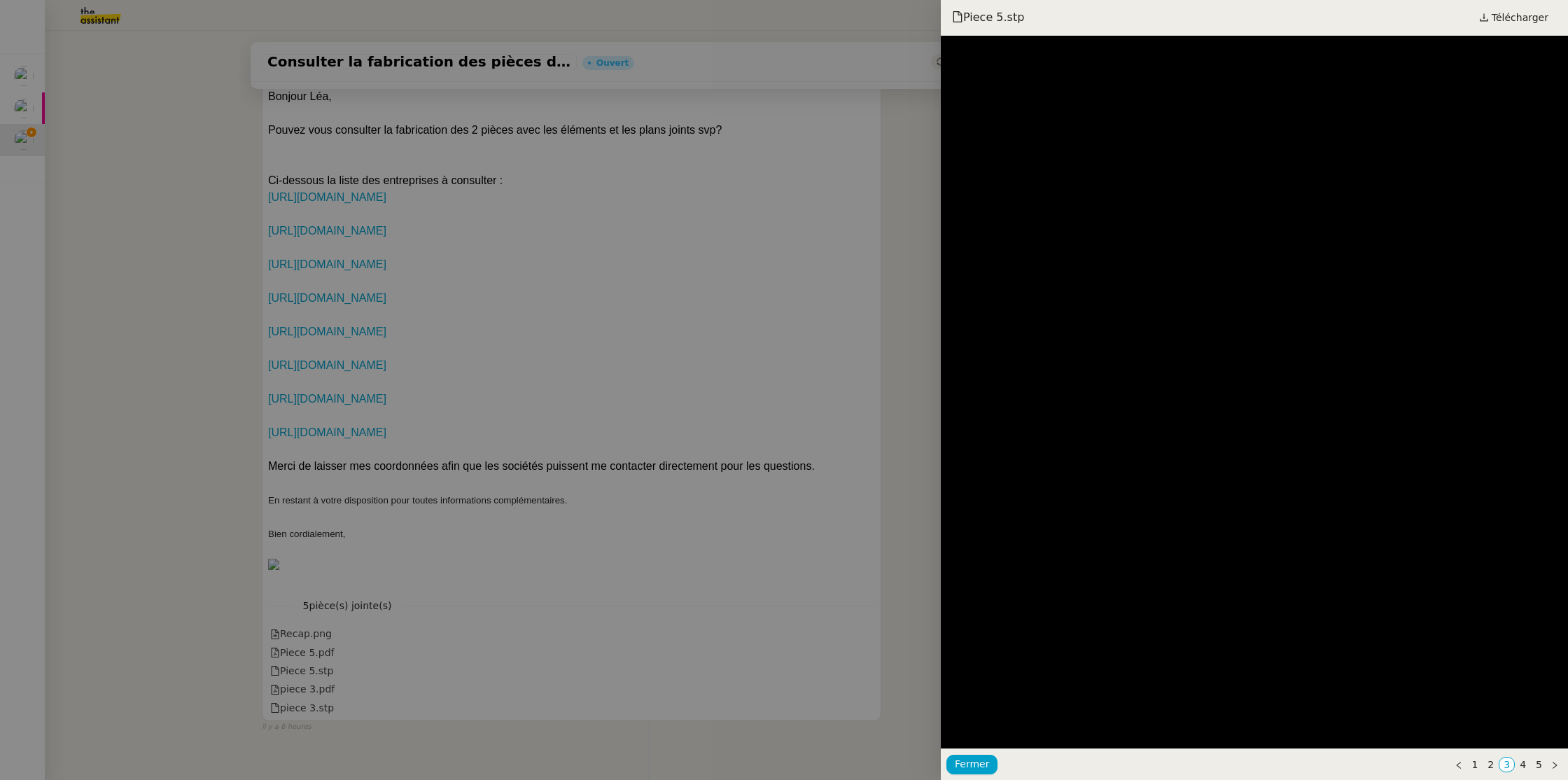
click at [315, 633] on div at bounding box center [784, 390] width 1568 height 780
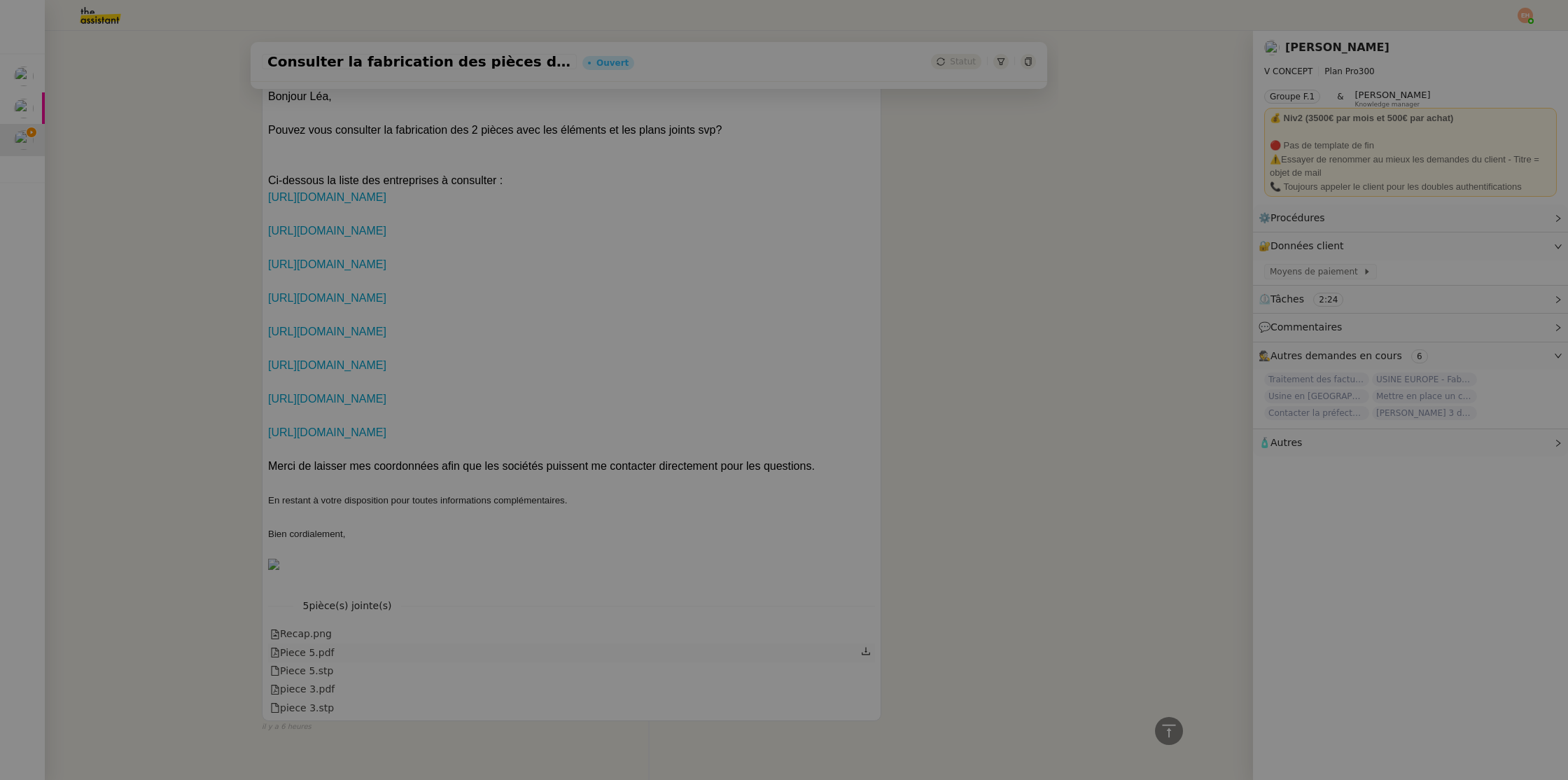
click at [310, 645] on div "Piece 5.pdf" at bounding box center [302, 653] width 64 height 16
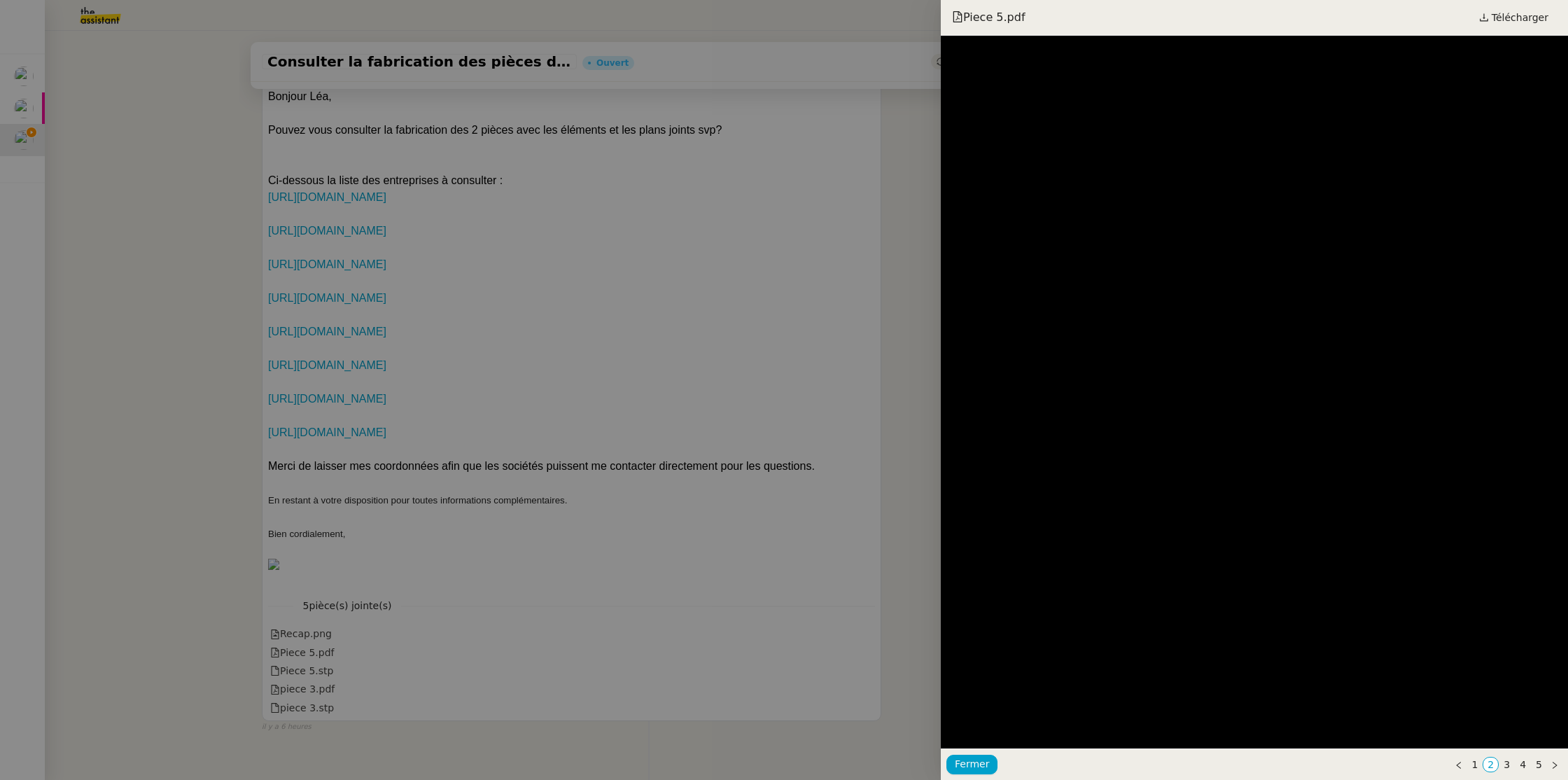
click at [326, 671] on div at bounding box center [784, 390] width 1568 height 780
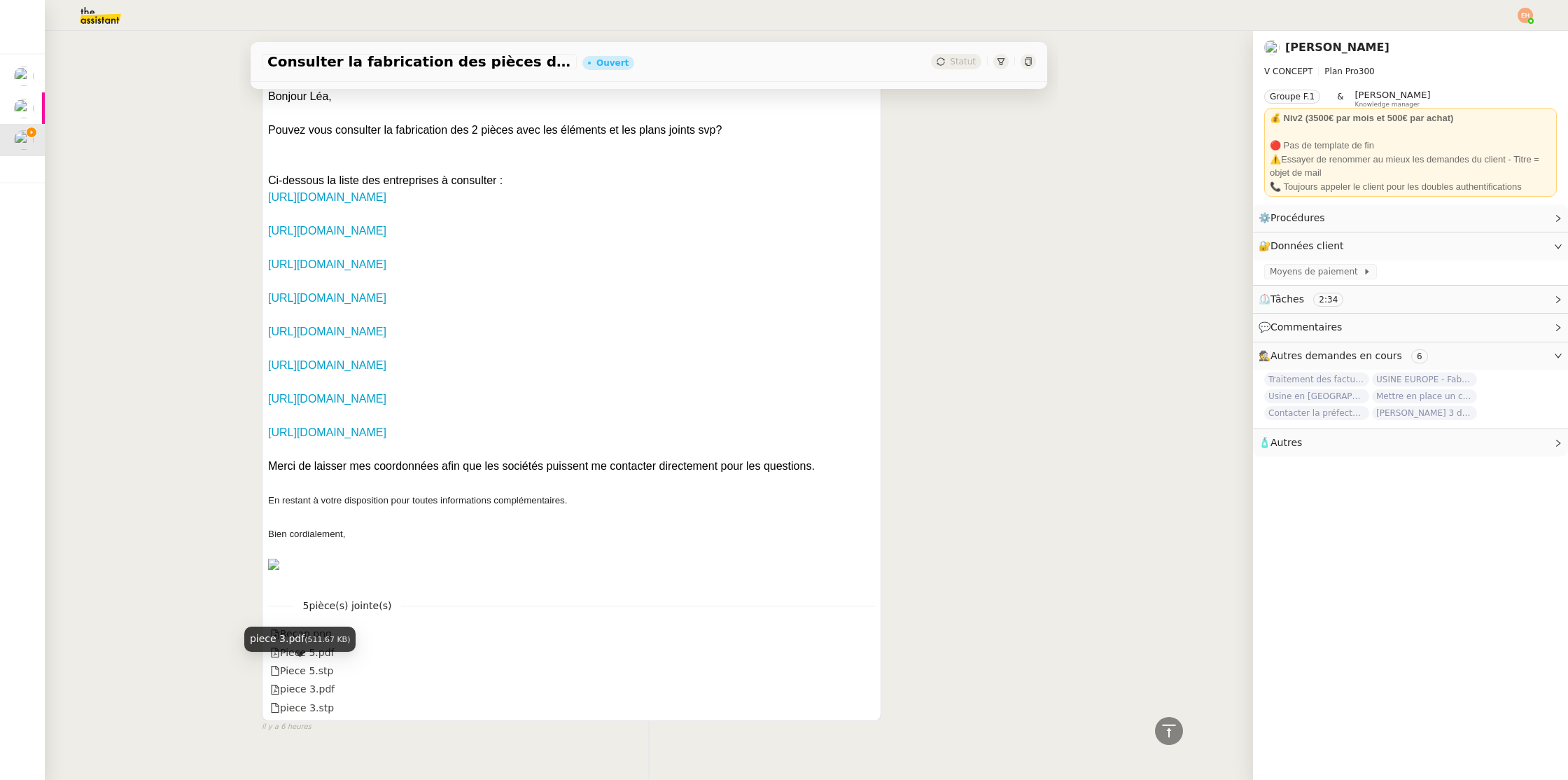
click at [326, 681] on div "piece 3.pdf" at bounding box center [302, 689] width 64 height 16
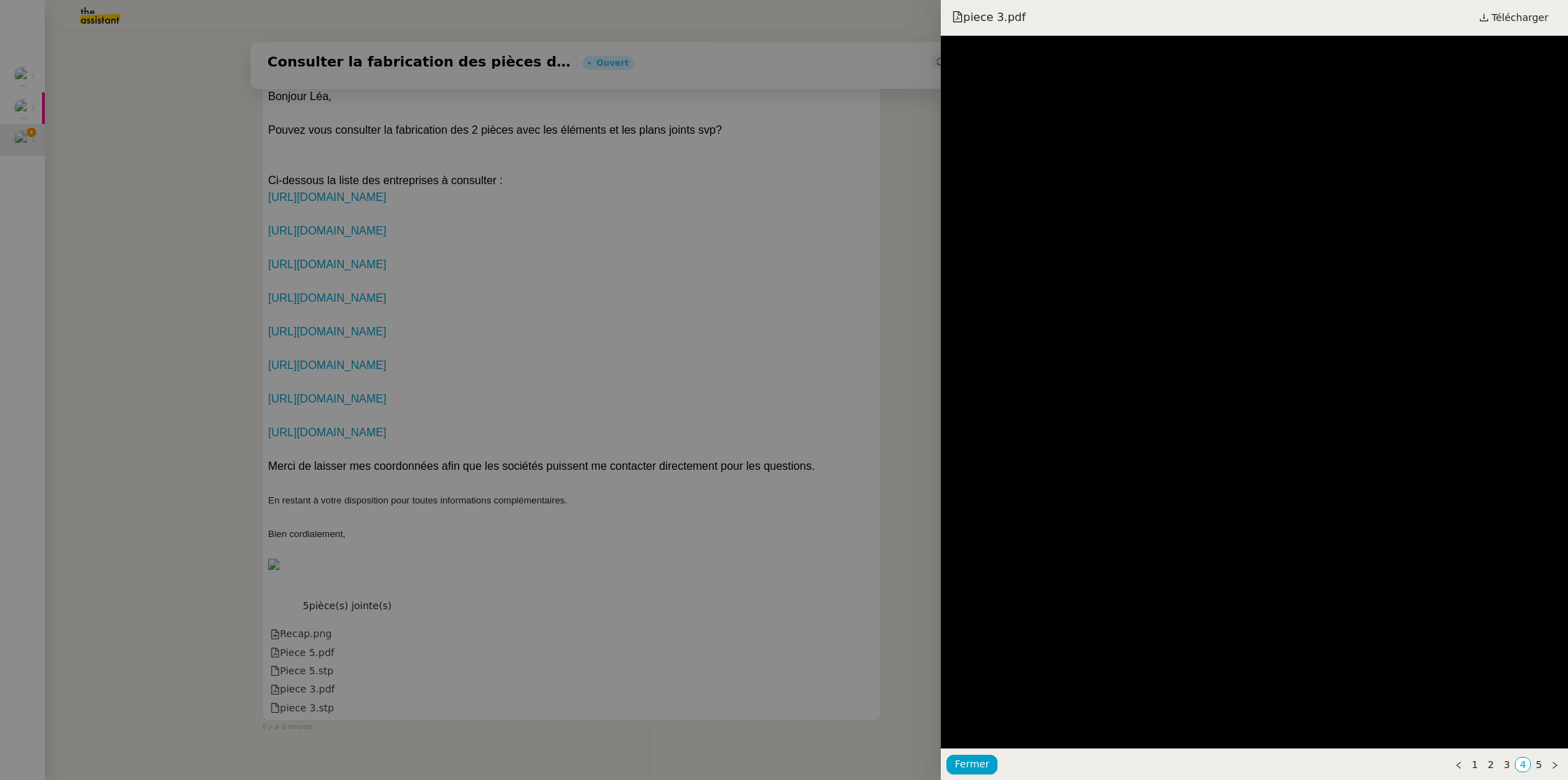
click at [343, 655] on div at bounding box center [784, 390] width 1568 height 780
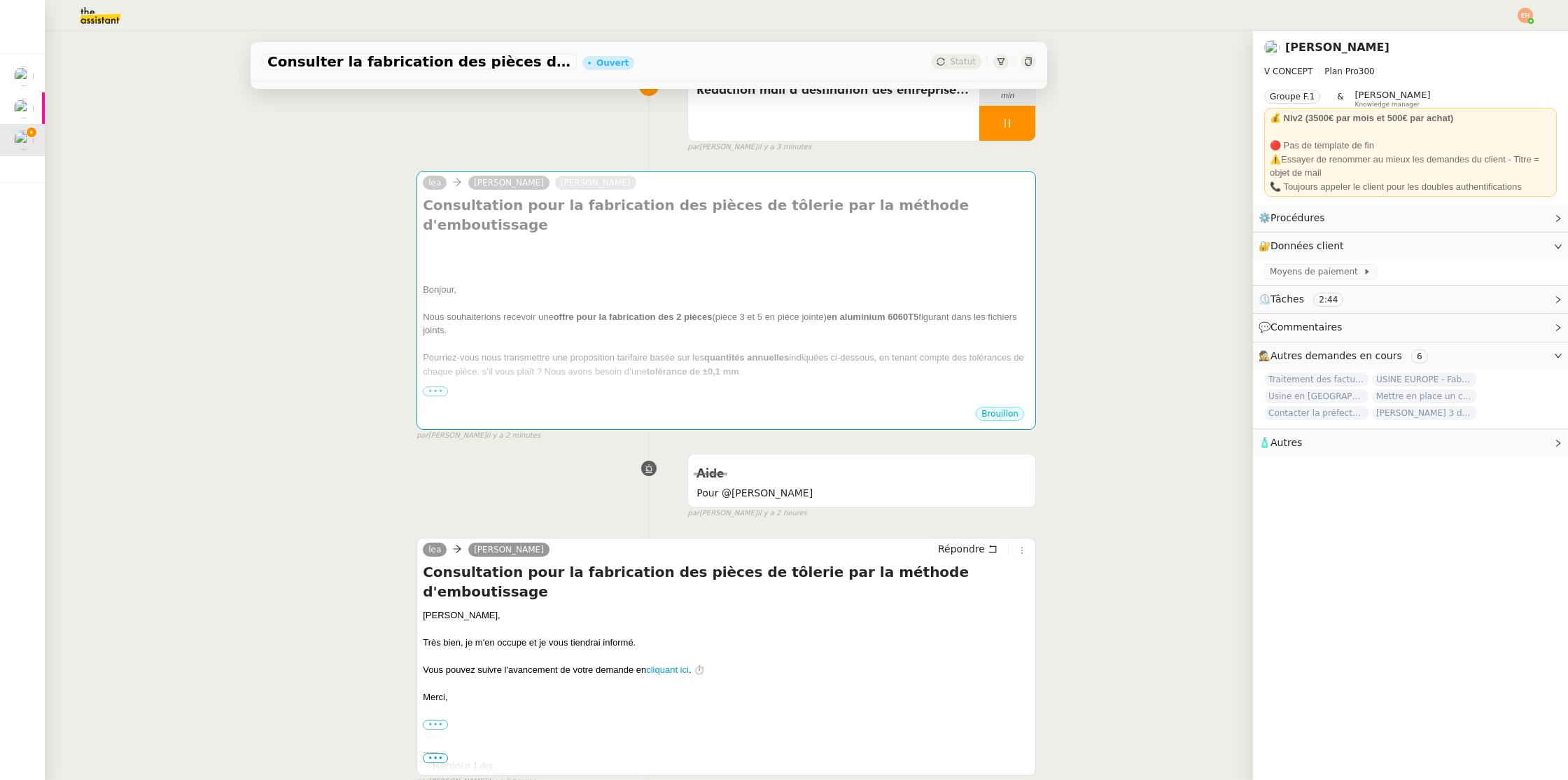
scroll to position [0, 0]
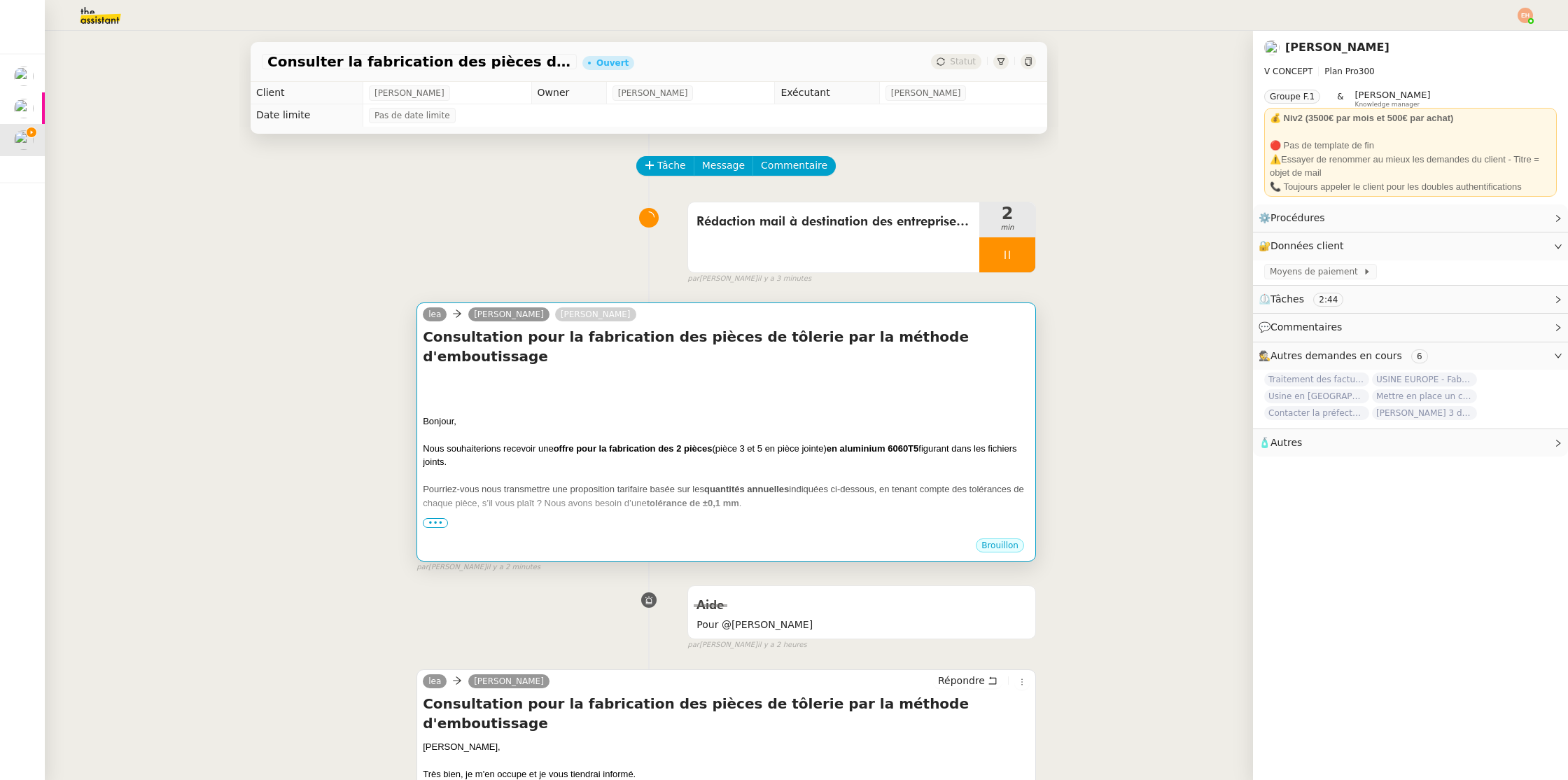
click at [533, 524] on div "Bonjour, Nous souhaiterions recevoir une offre pour la fabrication des 2 pièces…" at bounding box center [726, 546] width 607 height 346
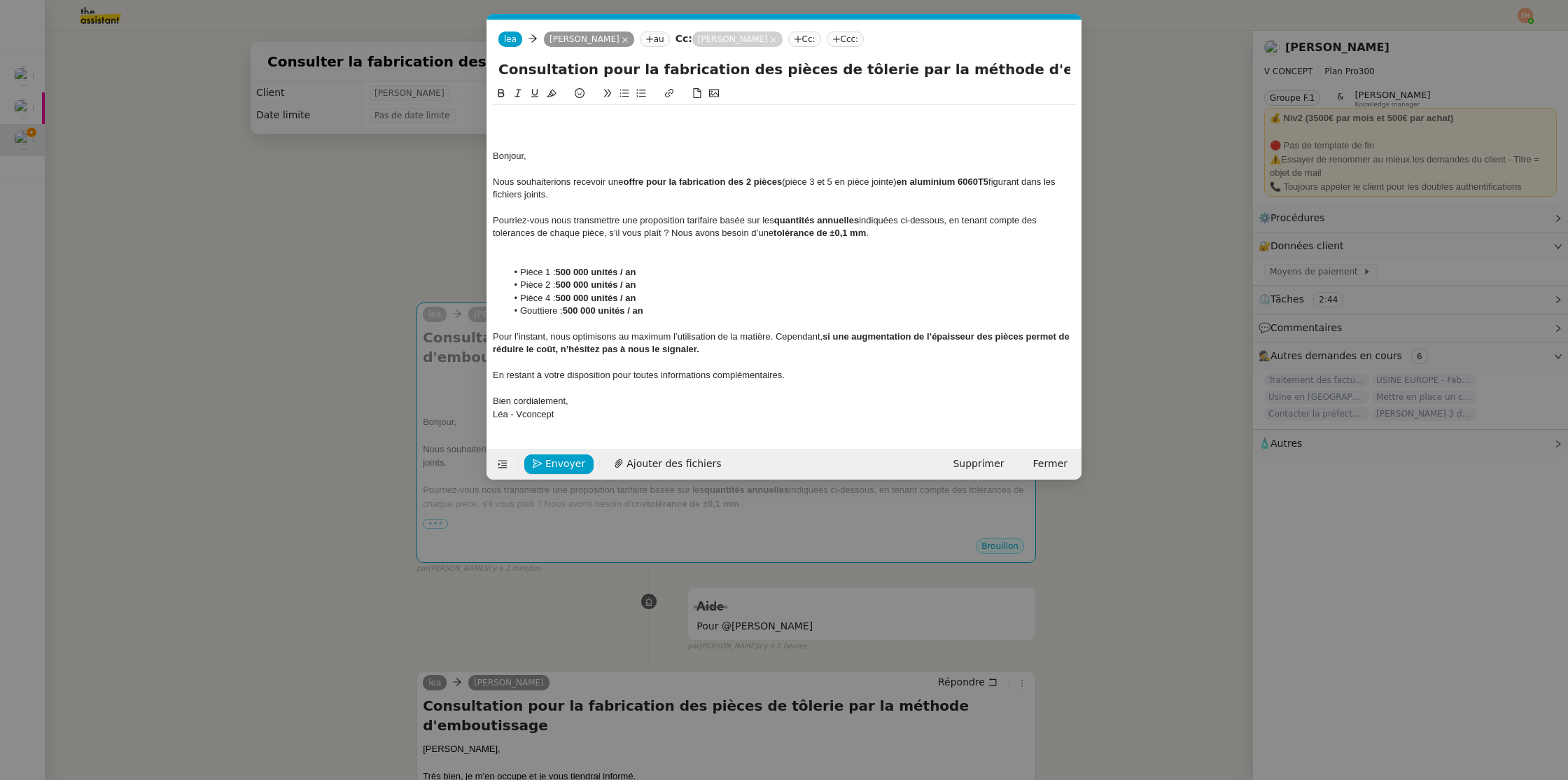
scroll to position [0, 29]
drag, startPoint x: 998, startPoint y: 178, endPoint x: 837, endPoint y: 158, distance: 162.2
click at [905, 178] on div "Nous souhaiterions recevoir une offre pour la fabrication des 2 pièces (pièce 3…" at bounding box center [784, 188] width 583 height 26
click at [551, 93] on icon at bounding box center [551, 93] width 10 height 8
click at [859, 218] on strong "quantités annuelles" at bounding box center [817, 220] width 85 height 11
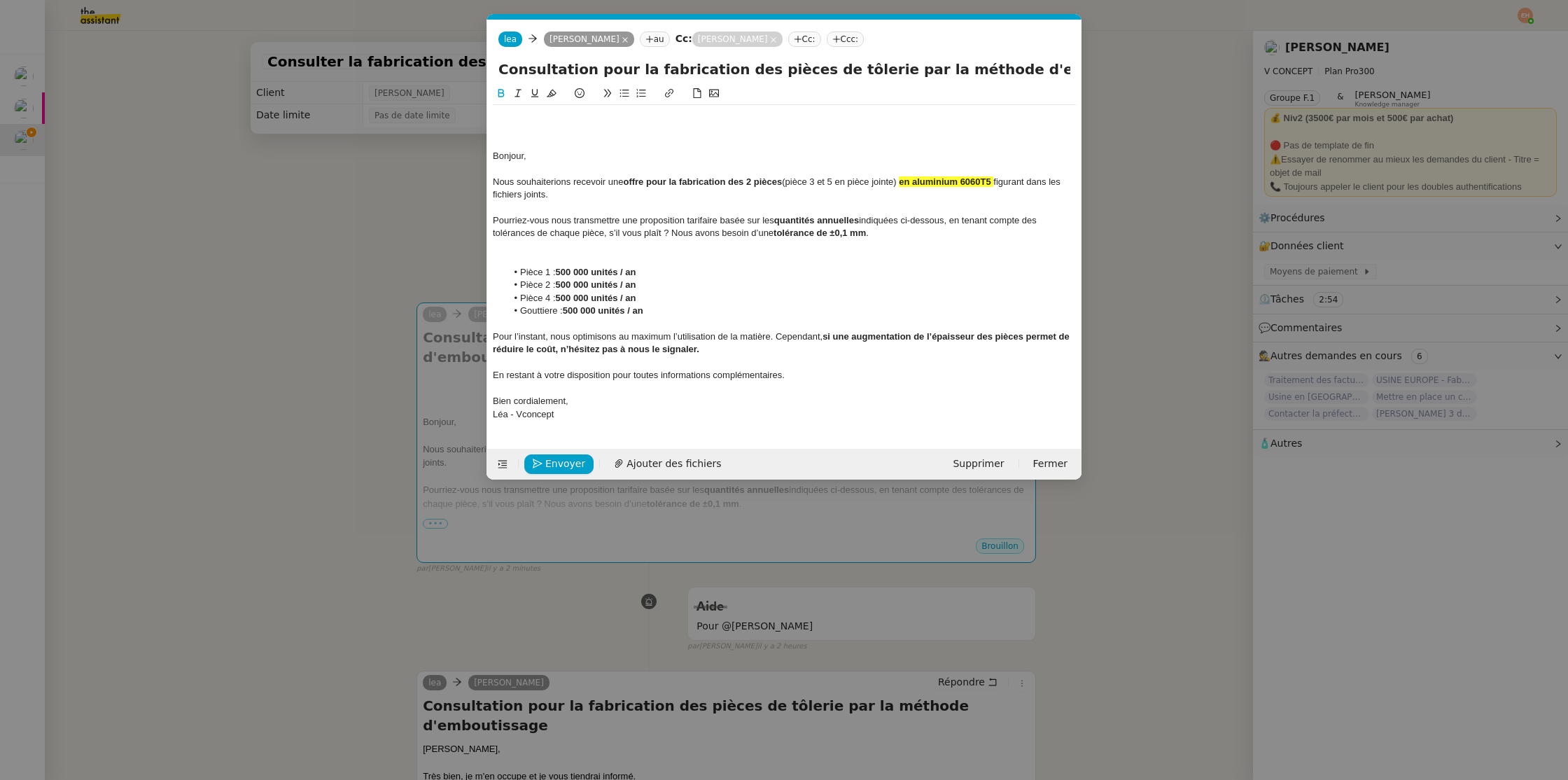
click at [664, 210] on div at bounding box center [784, 208] width 583 height 12
click at [299, 269] on nz-modal-container "Service TA - VOYAGE - PROPOSITION GLOBALE A utiliser dans le cadre de propositi…" at bounding box center [784, 390] width 1568 height 780
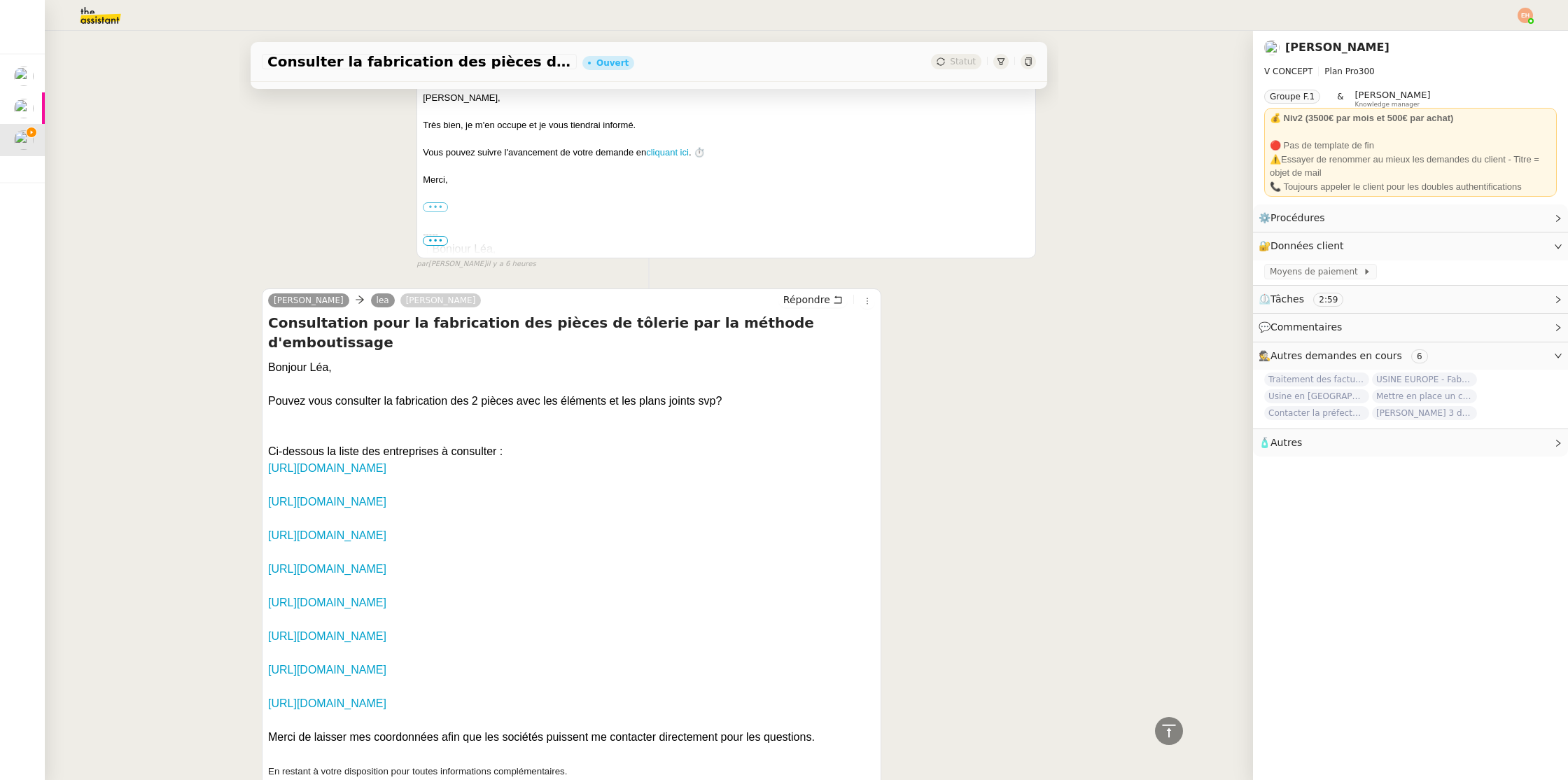
scroll to position [920, 0]
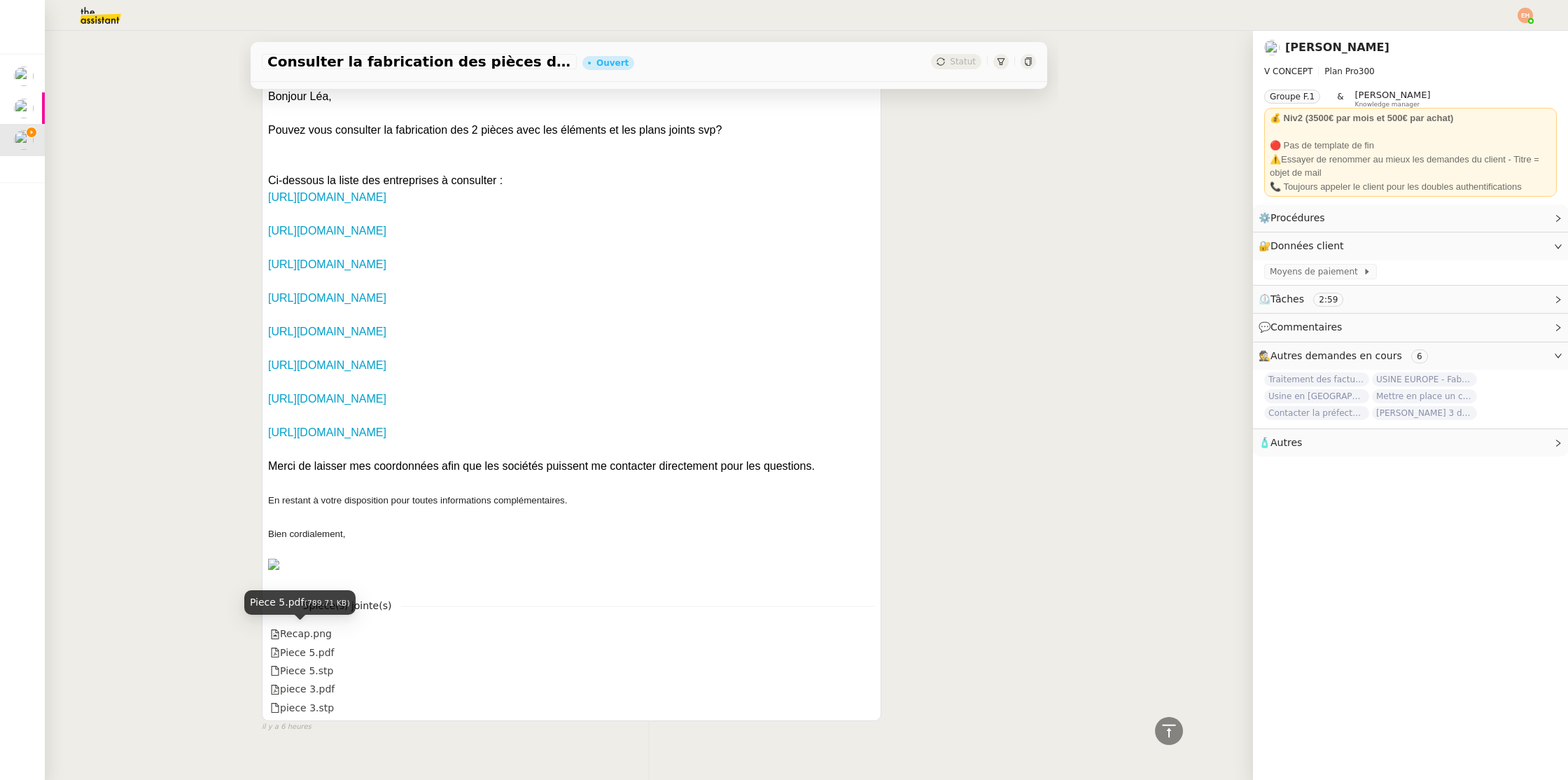
click at [323, 610] on div "Piece 5.pdf (789.71 KB)" at bounding box center [300, 602] width 111 height 25
click at [405, 625] on div "Recap.png" at bounding box center [572, 634] width 607 height 19
click at [325, 626] on div "Recap.png" at bounding box center [301, 634] width 62 height 16
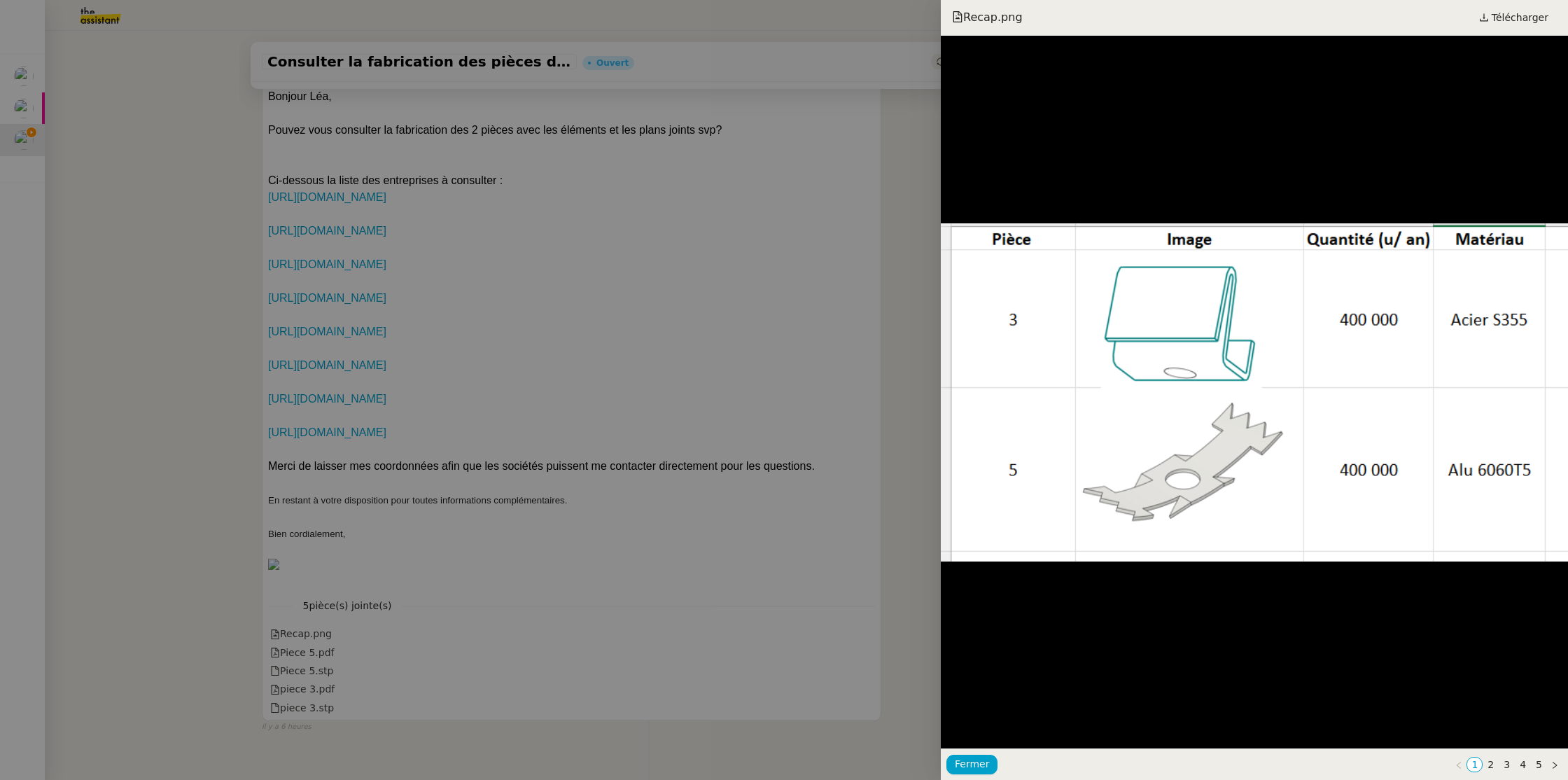
click at [565, 508] on div at bounding box center [784, 390] width 1568 height 780
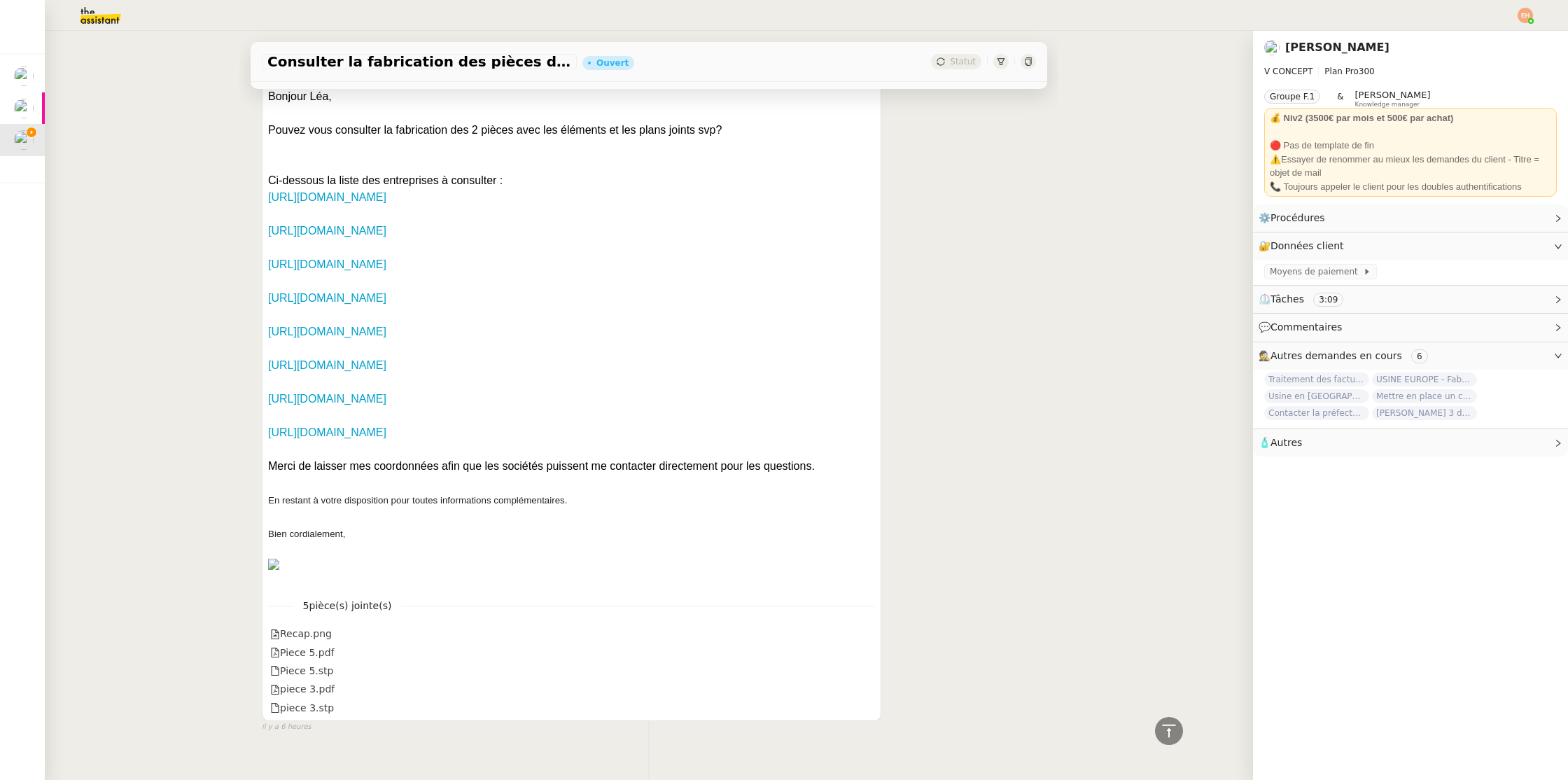
scroll to position [0, 0]
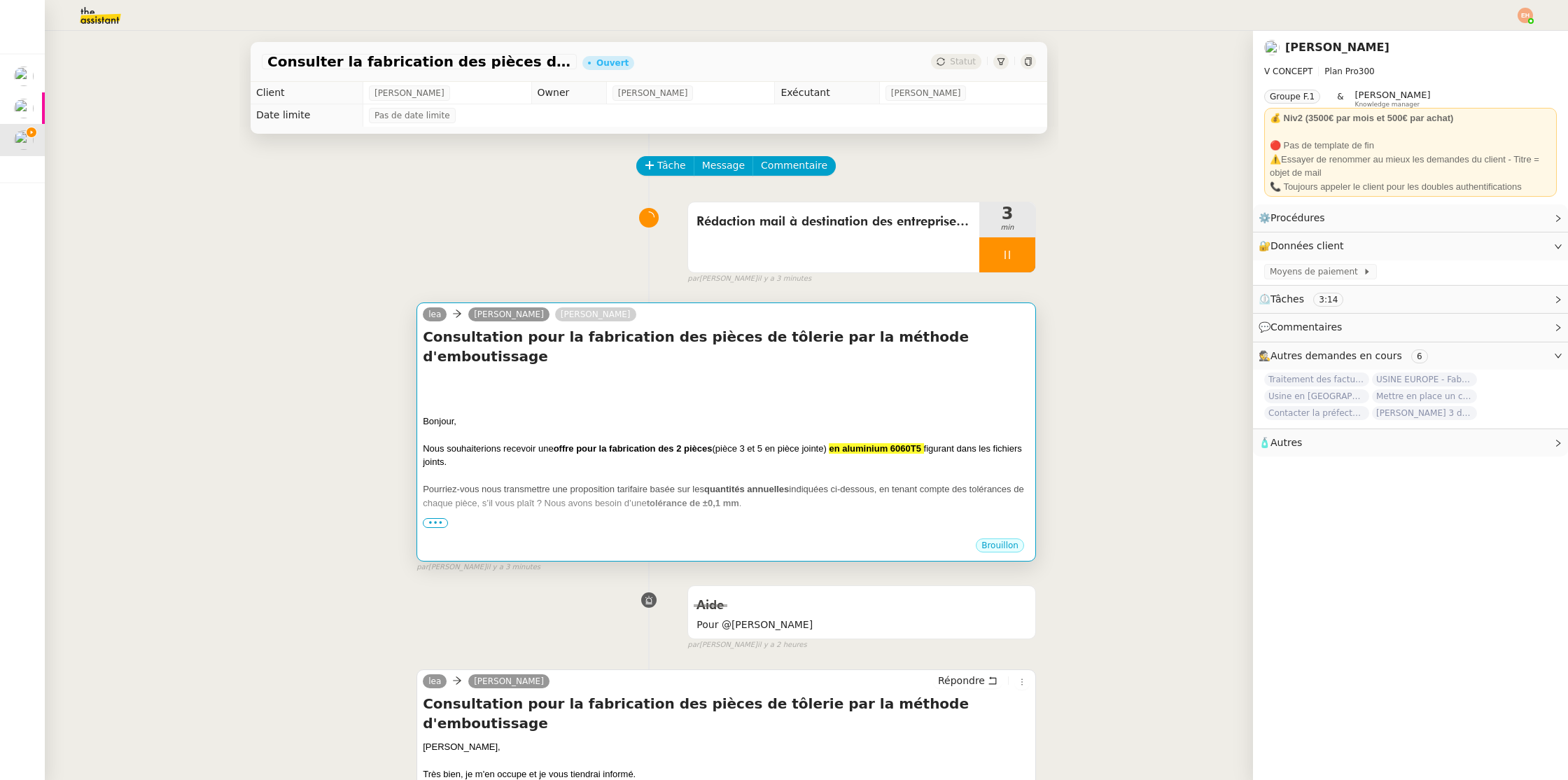
click at [593, 482] on div "Pourriez-vous nous transmettre une proposition tarifaire basée sur les quantité…" at bounding box center [726, 496] width 607 height 27
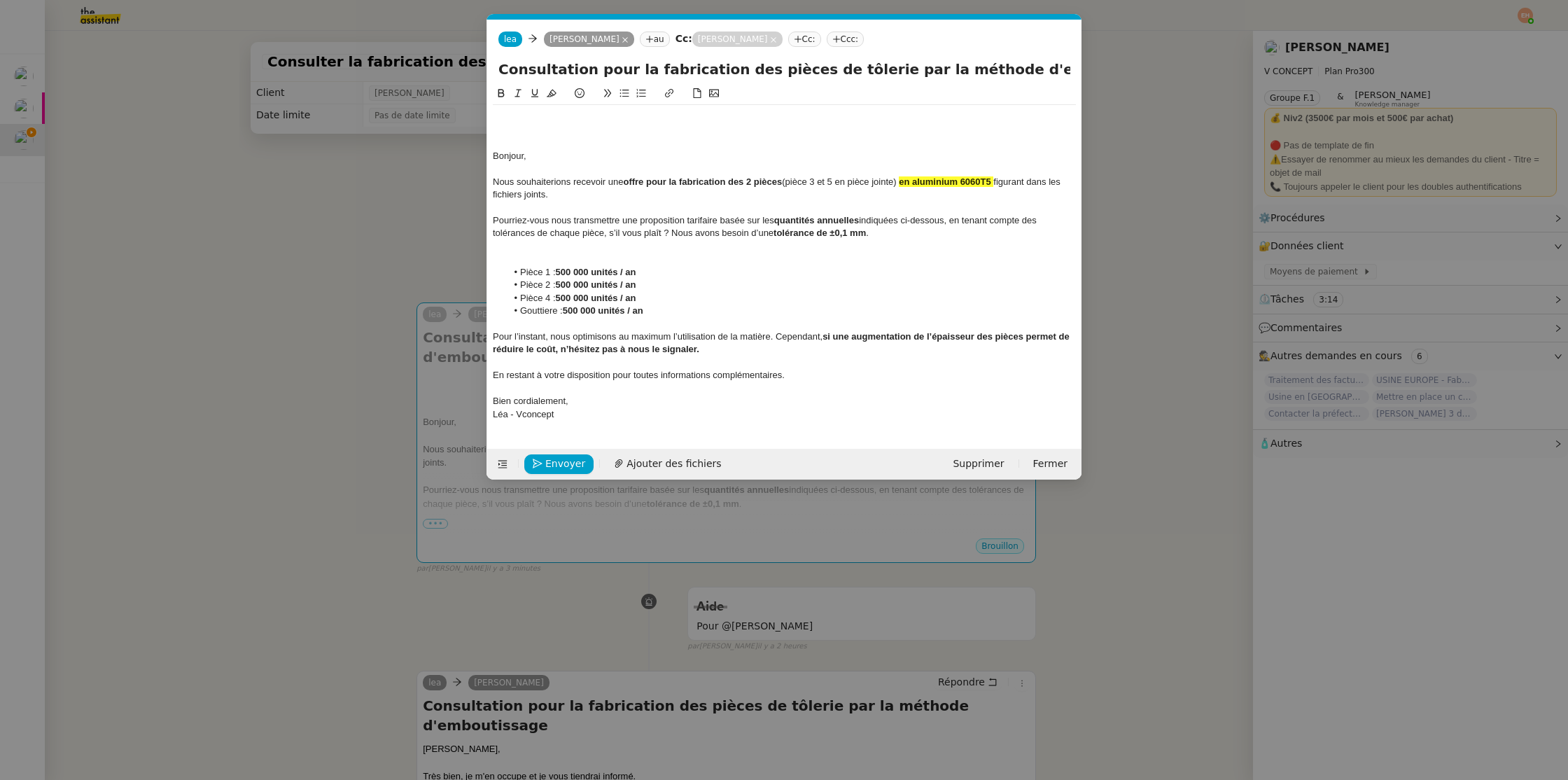
scroll to position [0, 29]
click at [1001, 181] on div "Nous souhaiterions recevoir une offre pour la fabrication des 2 pièces (pièce 3…" at bounding box center [784, 188] width 583 height 26
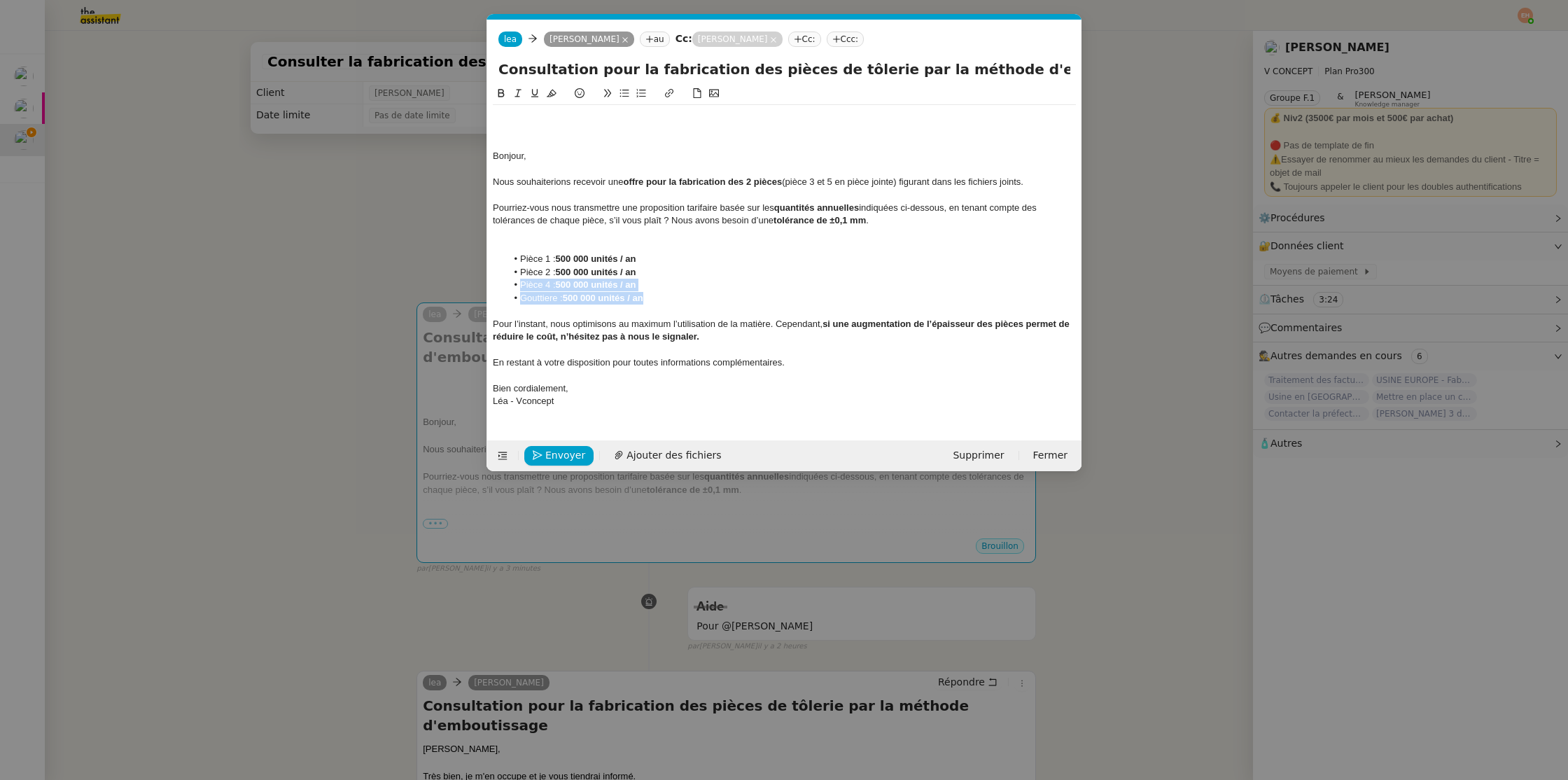
drag, startPoint x: 669, startPoint y: 292, endPoint x: 489, endPoint y: 285, distance: 180.1
click at [487, 284] on form "[PERSON_NAME] au Cc: [PERSON_NAME]: Ccc: Consultation pour la fabrication des p…" at bounding box center [784, 245] width 595 height 451
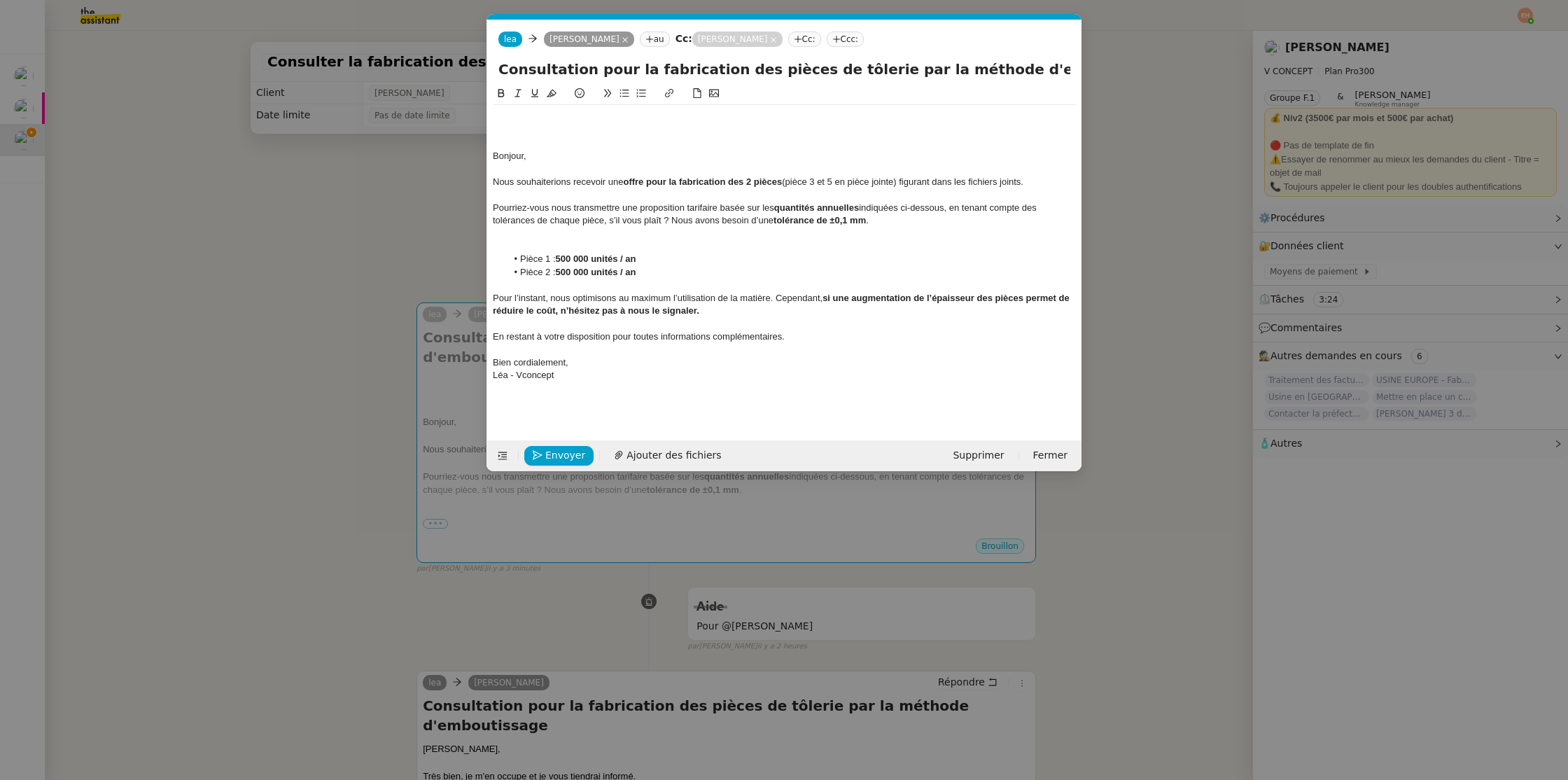
click at [550, 259] on li "Pièce 1 : 500 000 unités / an" at bounding box center [792, 259] width 570 height 12
click at [547, 270] on li "Pièce 2 : 500 000 unités / an" at bounding box center [792, 272] width 570 height 12
click at [562, 256] on strong "500 000 unités / an" at bounding box center [595, 259] width 80 height 11
click at [557, 272] on li "Pièce 5 : 500 000 unités / an" at bounding box center [792, 272] width 570 height 12
click at [378, 345] on nz-modal-container "Service TA - VOYAGE - PROPOSITION GLOBALE A utiliser dans le cadre de propositi…" at bounding box center [784, 390] width 1568 height 780
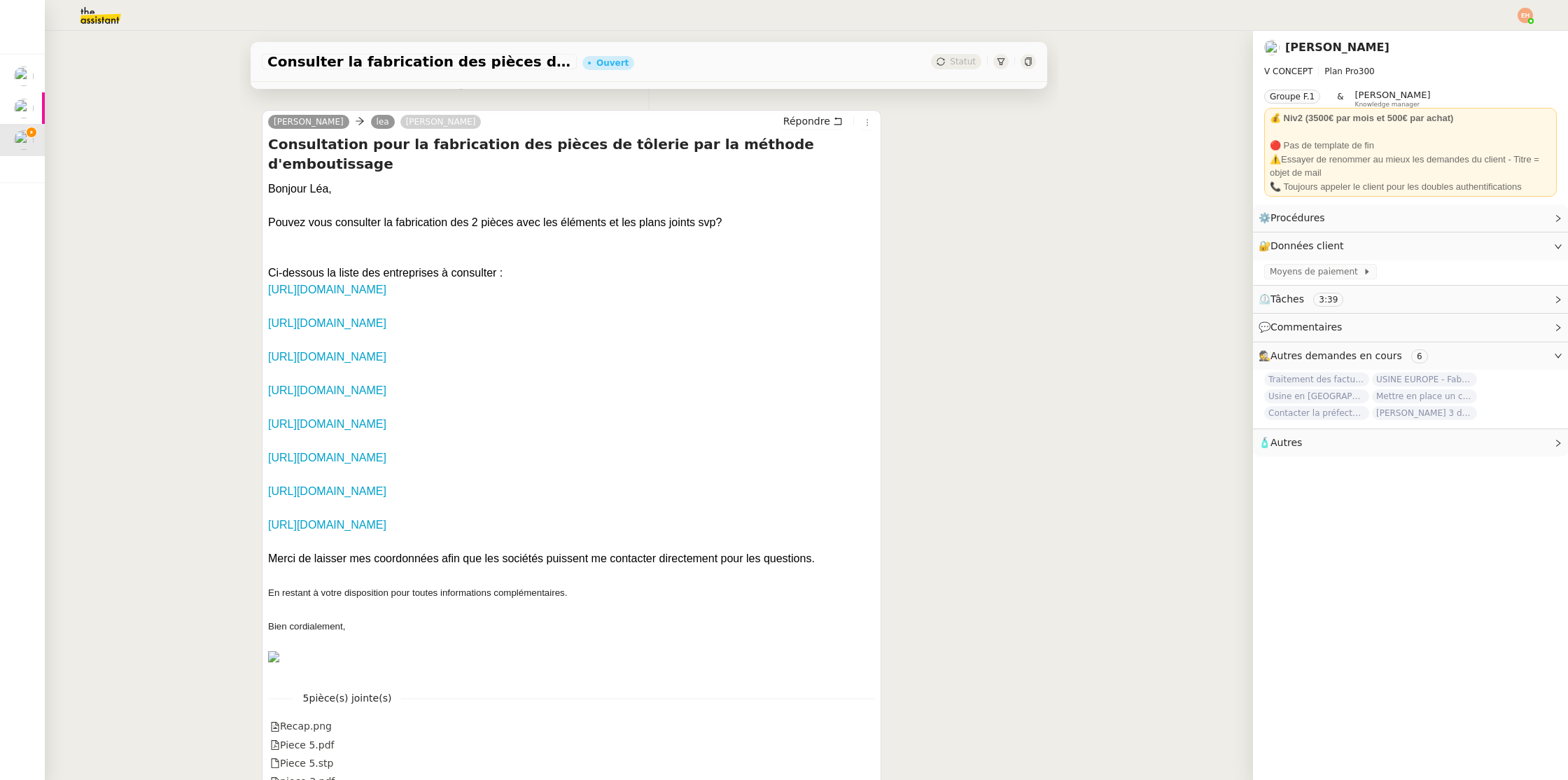
scroll to position [920, 0]
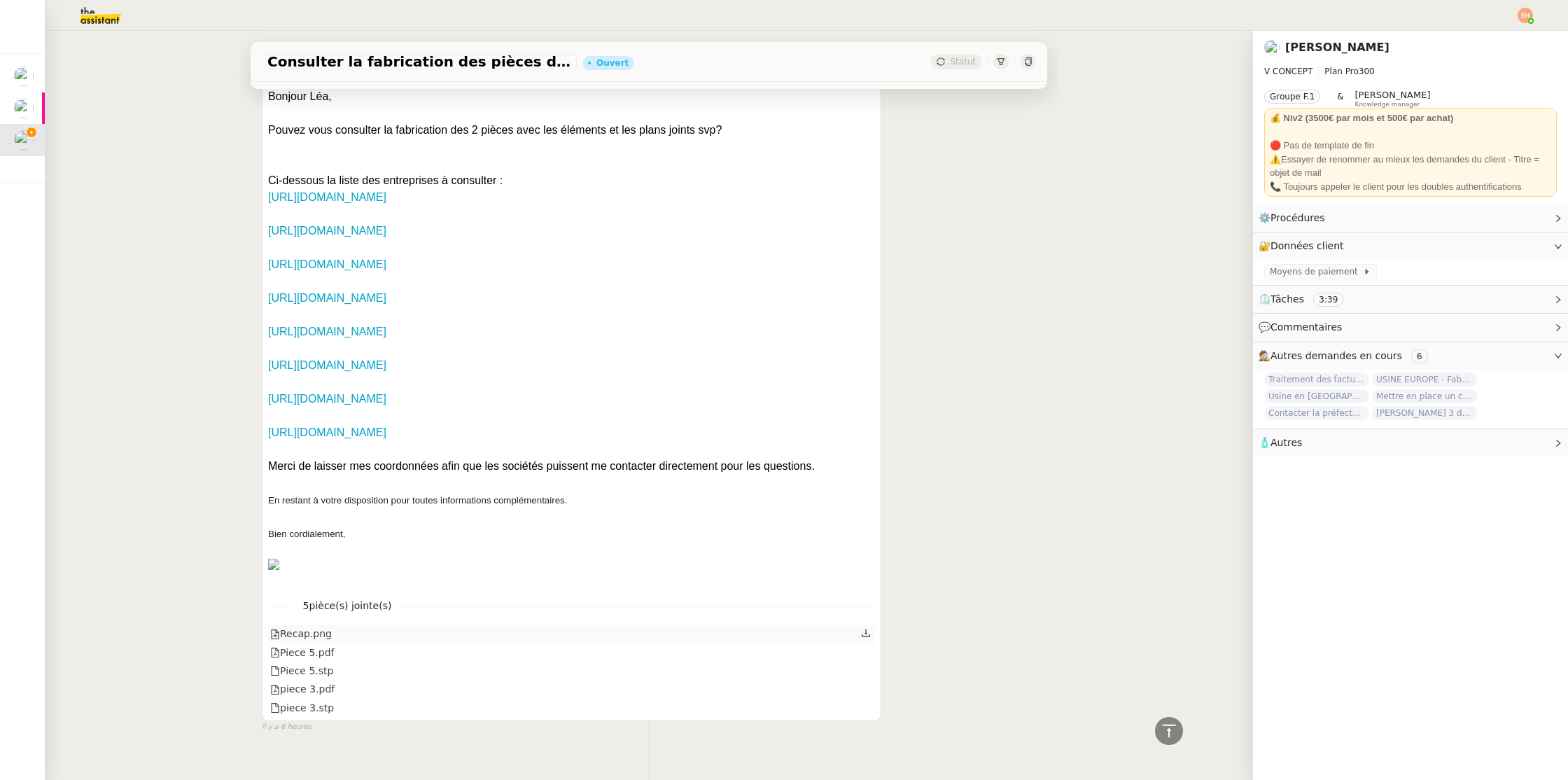
click at [347, 625] on div "Recap.png" at bounding box center [572, 634] width 607 height 19
click at [308, 626] on div "Recap.png" at bounding box center [301, 634] width 62 height 16
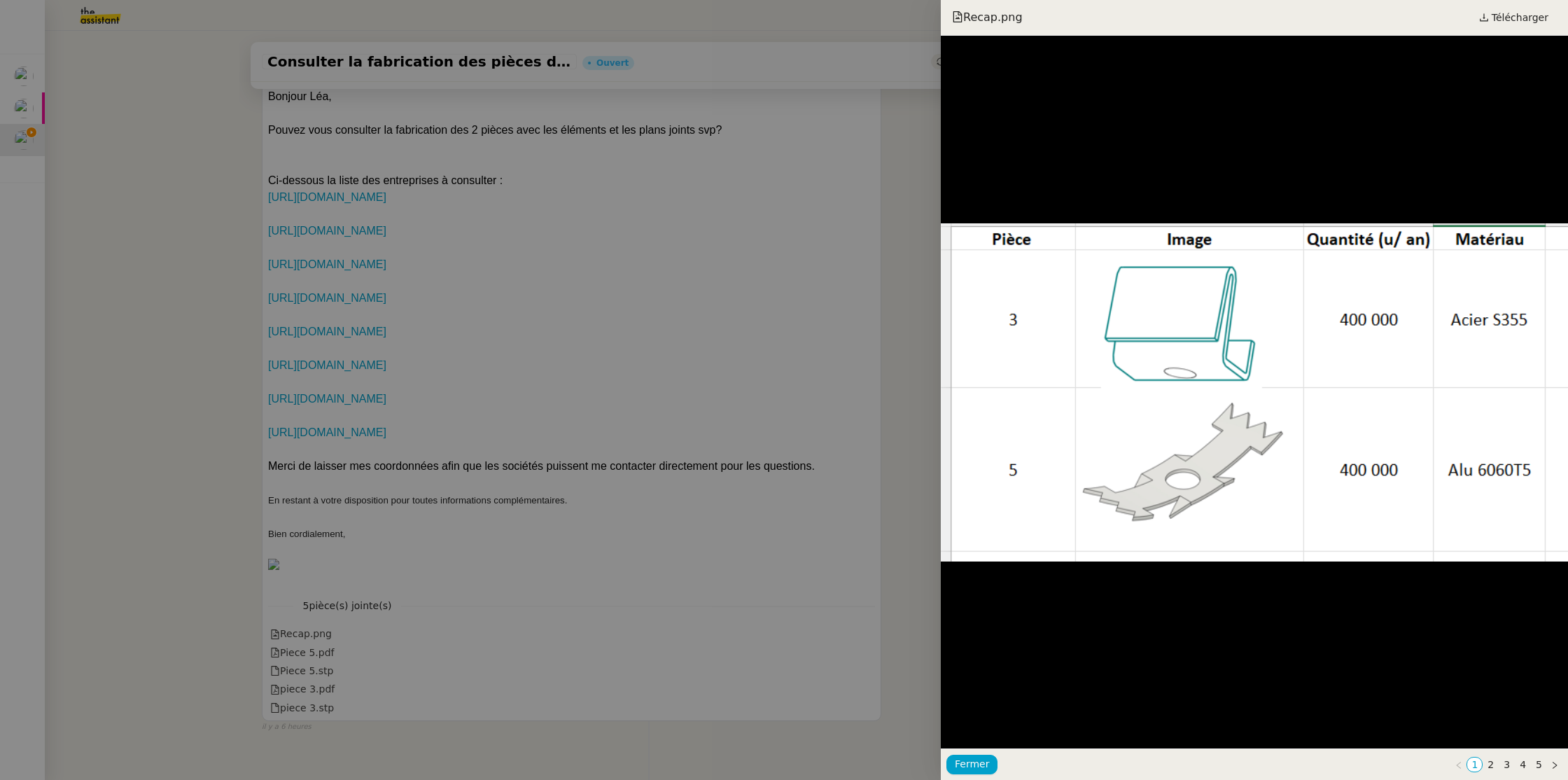
click at [761, 424] on div at bounding box center [784, 390] width 1568 height 780
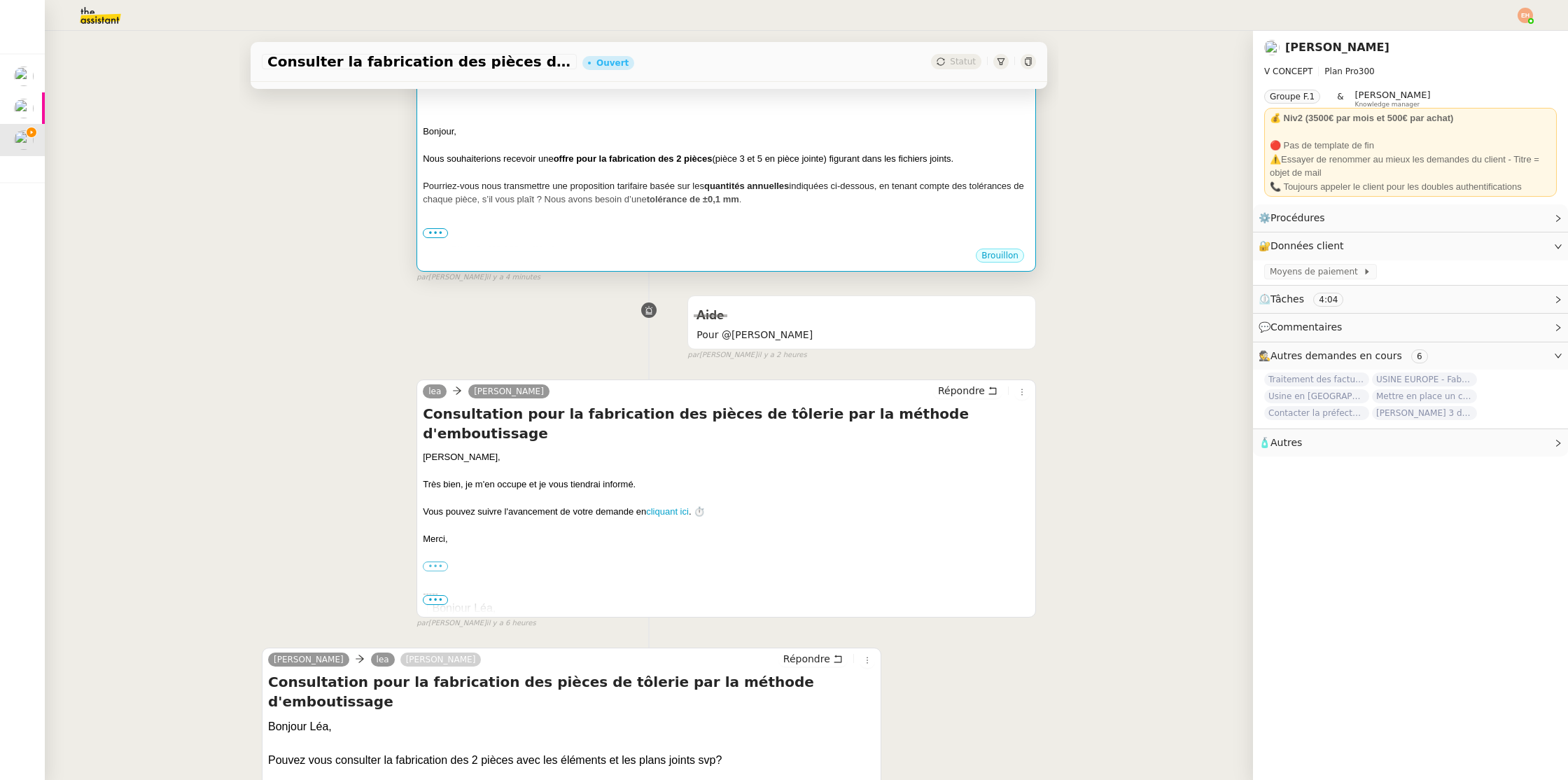
scroll to position [0, 0]
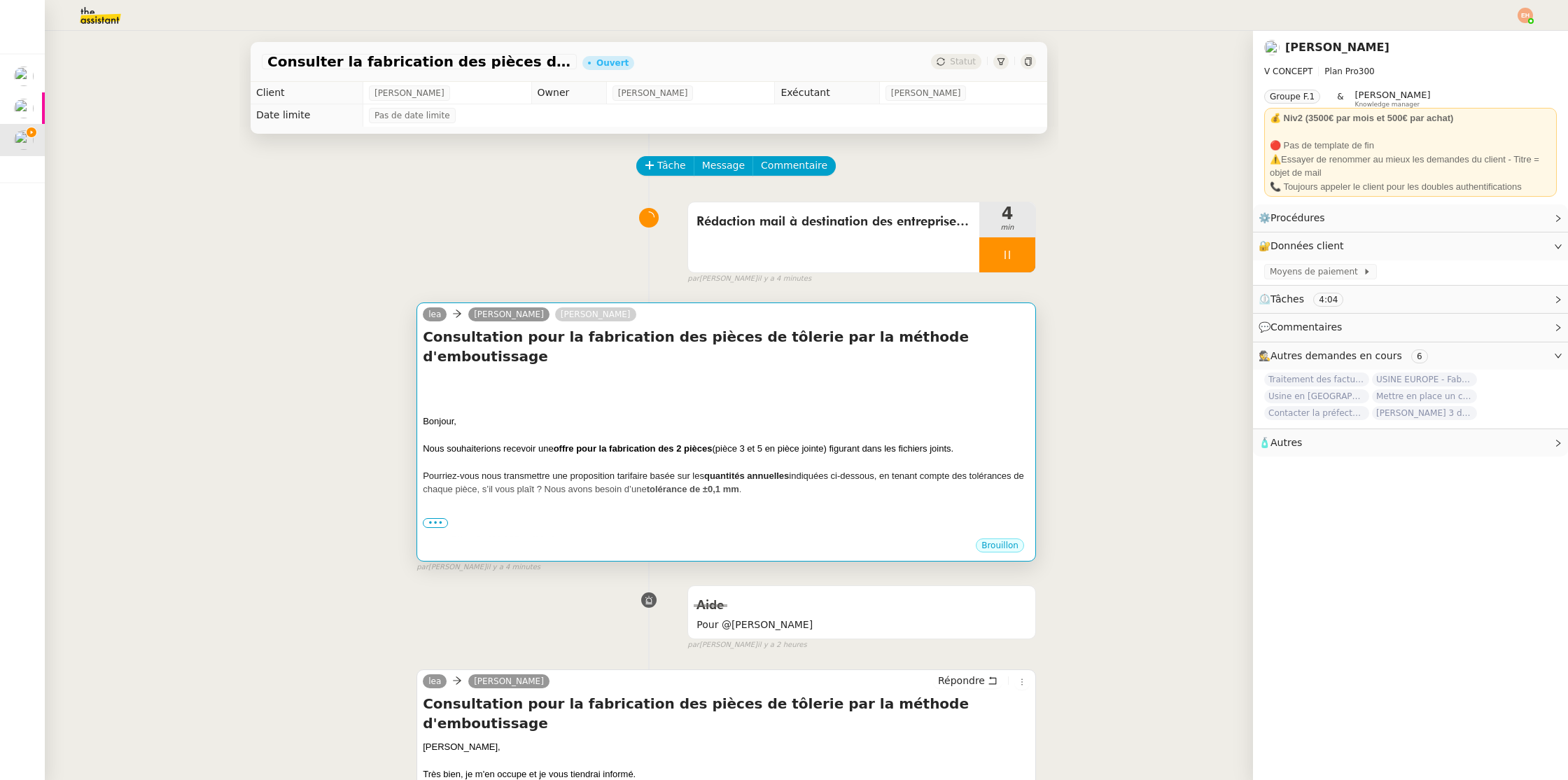
click at [586, 443] on strong "offre pour la fabrication des 2 pièces" at bounding box center [633, 449] width 159 height 11
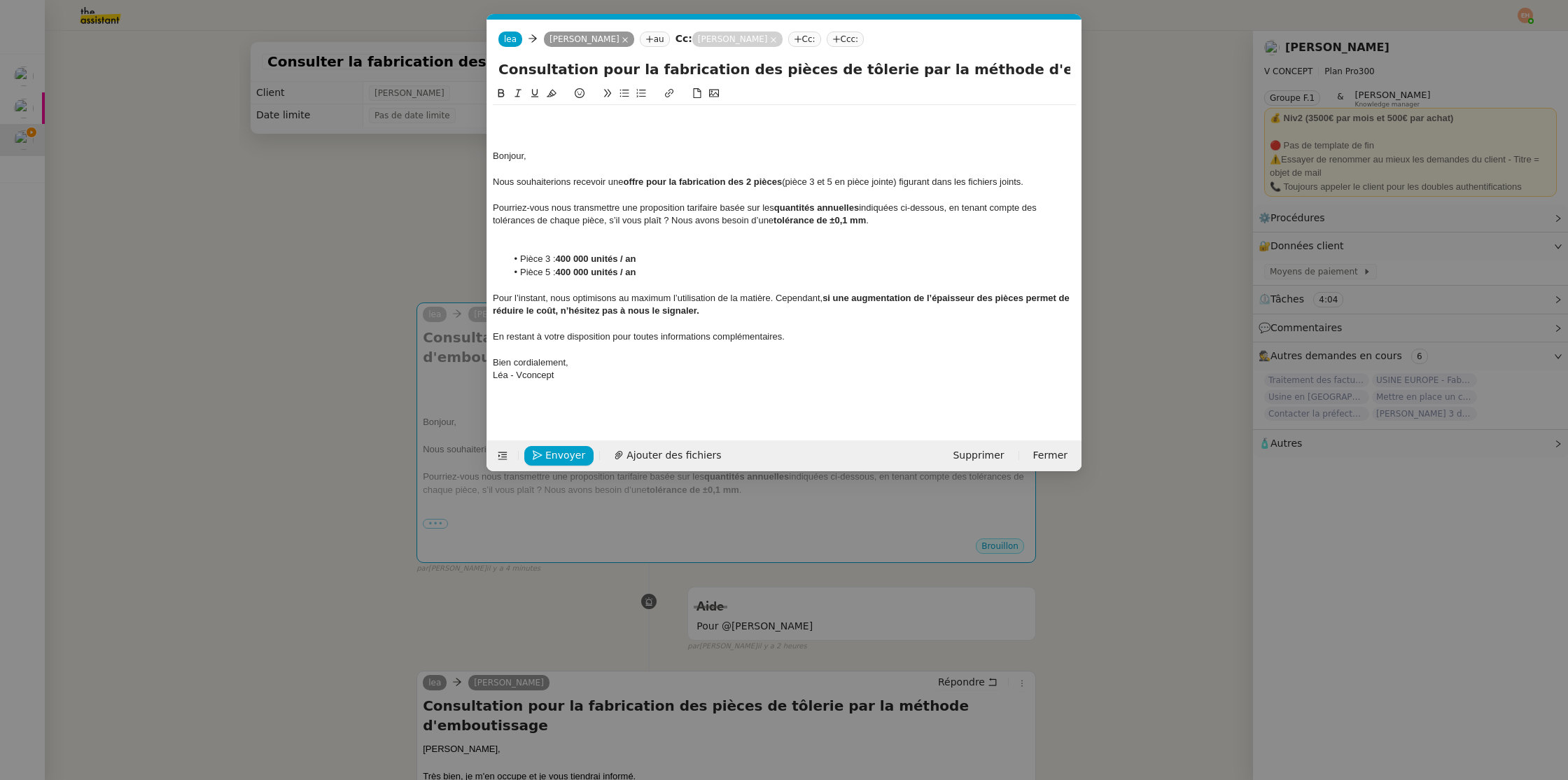
scroll to position [0, 29]
click at [669, 259] on li "Pièce 3 : 400 000 unités / an" at bounding box center [792, 259] width 570 height 12
click at [673, 274] on li "Pièce 5 : 400 000 unités / an" at bounding box center [792, 272] width 570 height 12
click at [310, 358] on nz-modal-container "Service TA - VOYAGE - PROPOSITION GLOBALE A utiliser dans le cadre de propositi…" at bounding box center [784, 390] width 1568 height 780
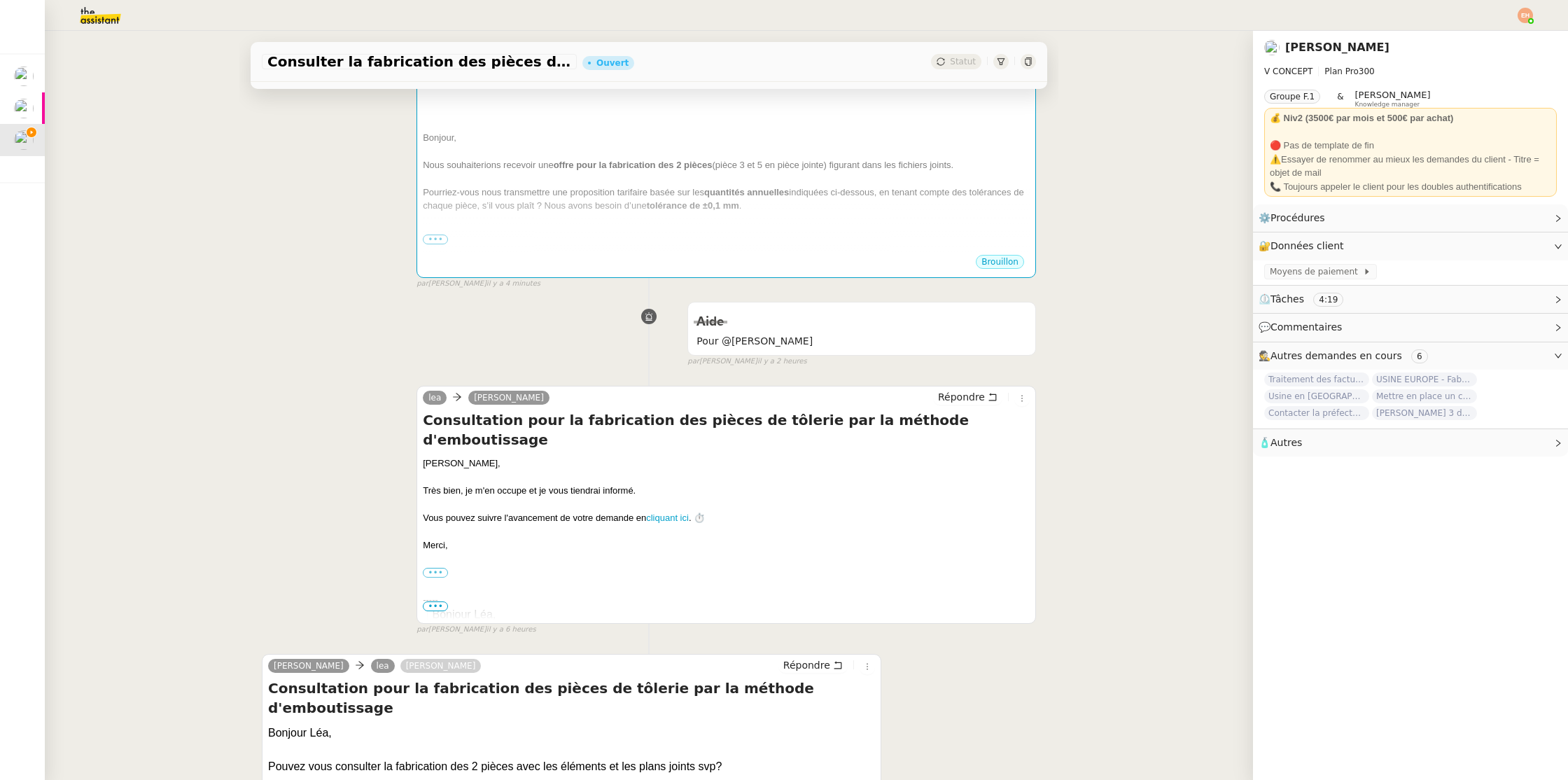
scroll to position [920, 0]
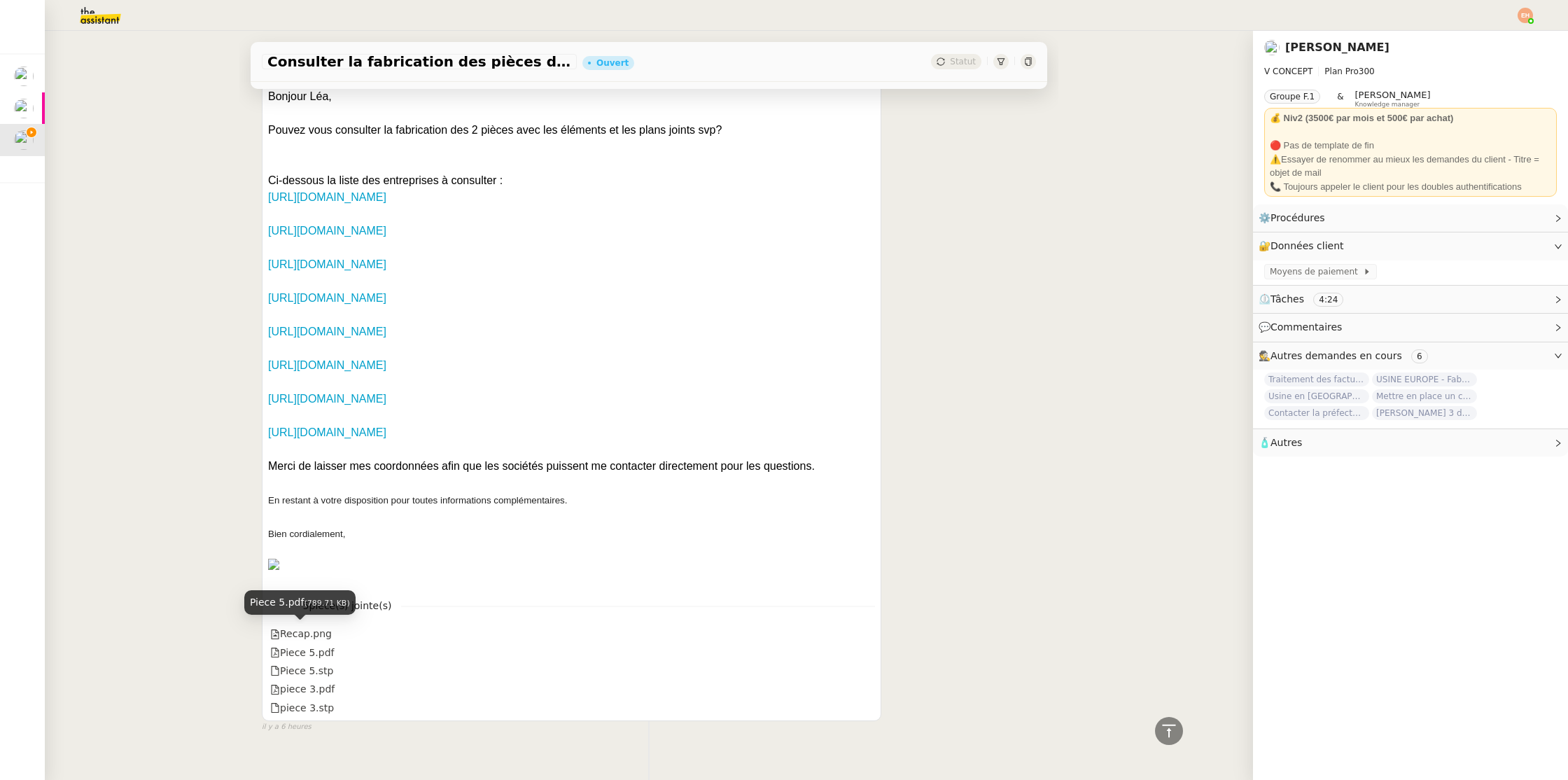
click at [314, 617] on div "Piece 5.pdf (789.71 KB)" at bounding box center [300, 608] width 111 height 35
click at [456, 625] on div "Recap.png" at bounding box center [572, 634] width 607 height 19
click at [321, 626] on div "Recap.png" at bounding box center [301, 634] width 62 height 16
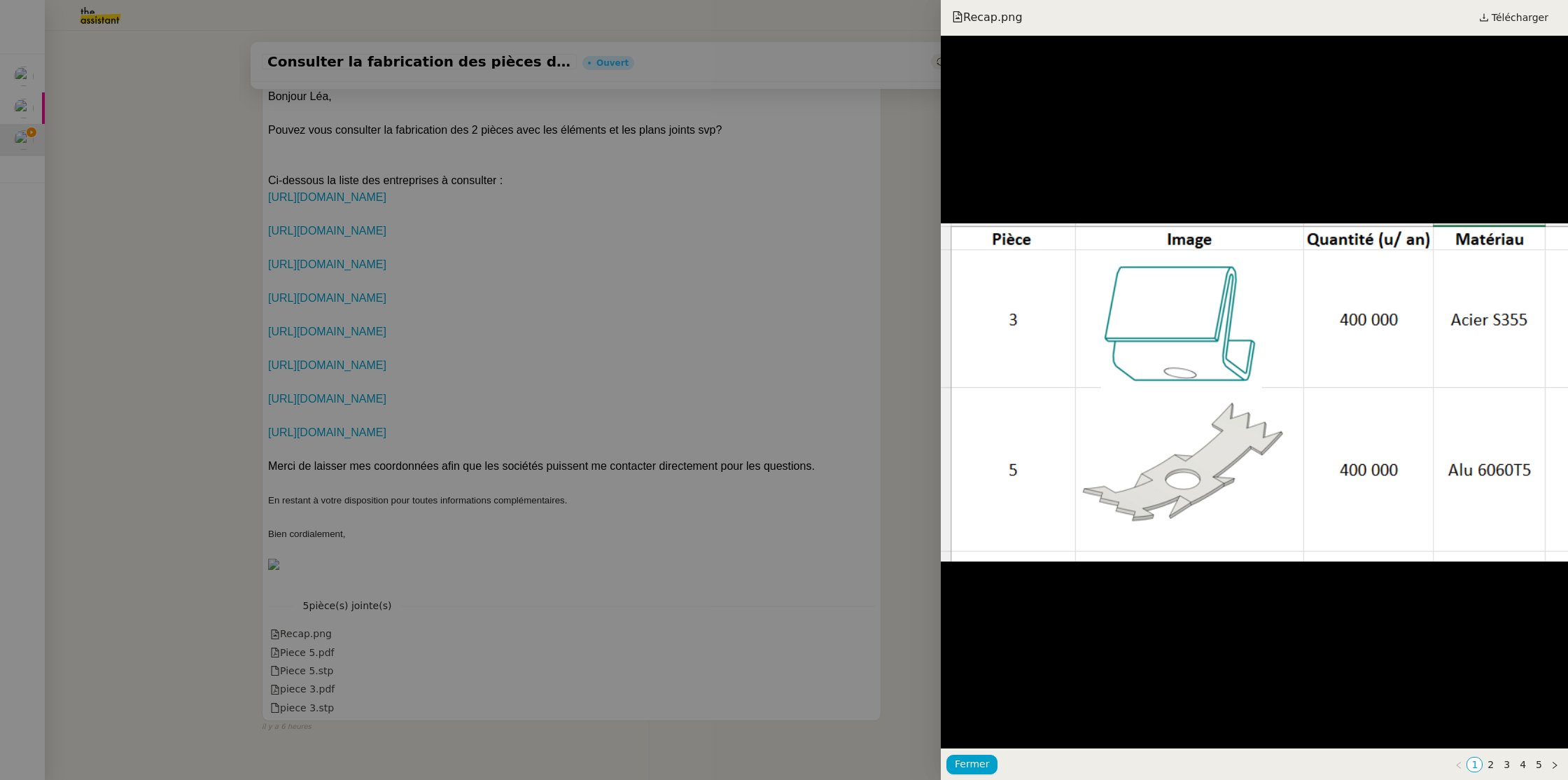
click at [321, 613] on div at bounding box center [784, 390] width 1568 height 780
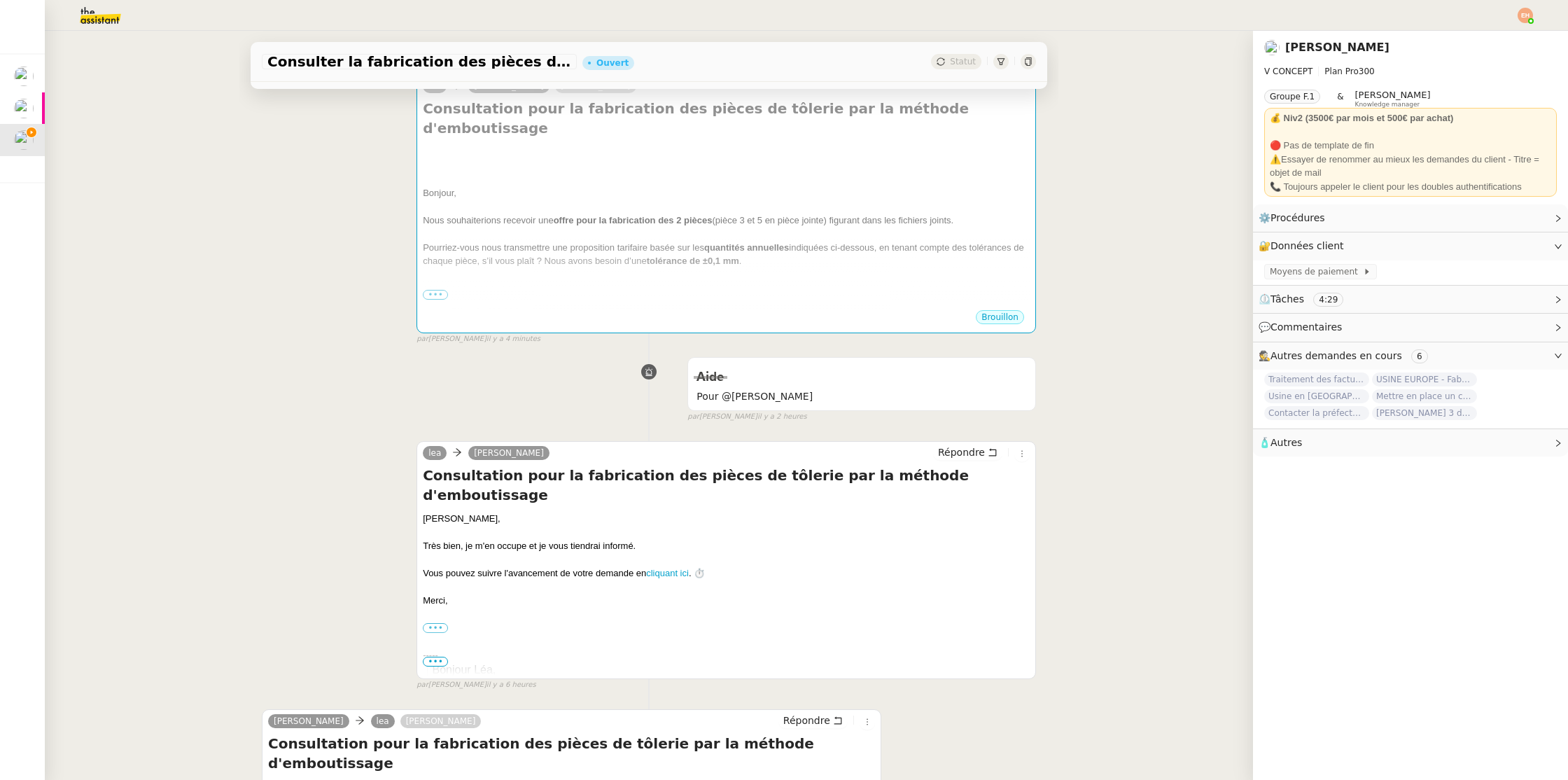
scroll to position [0, 0]
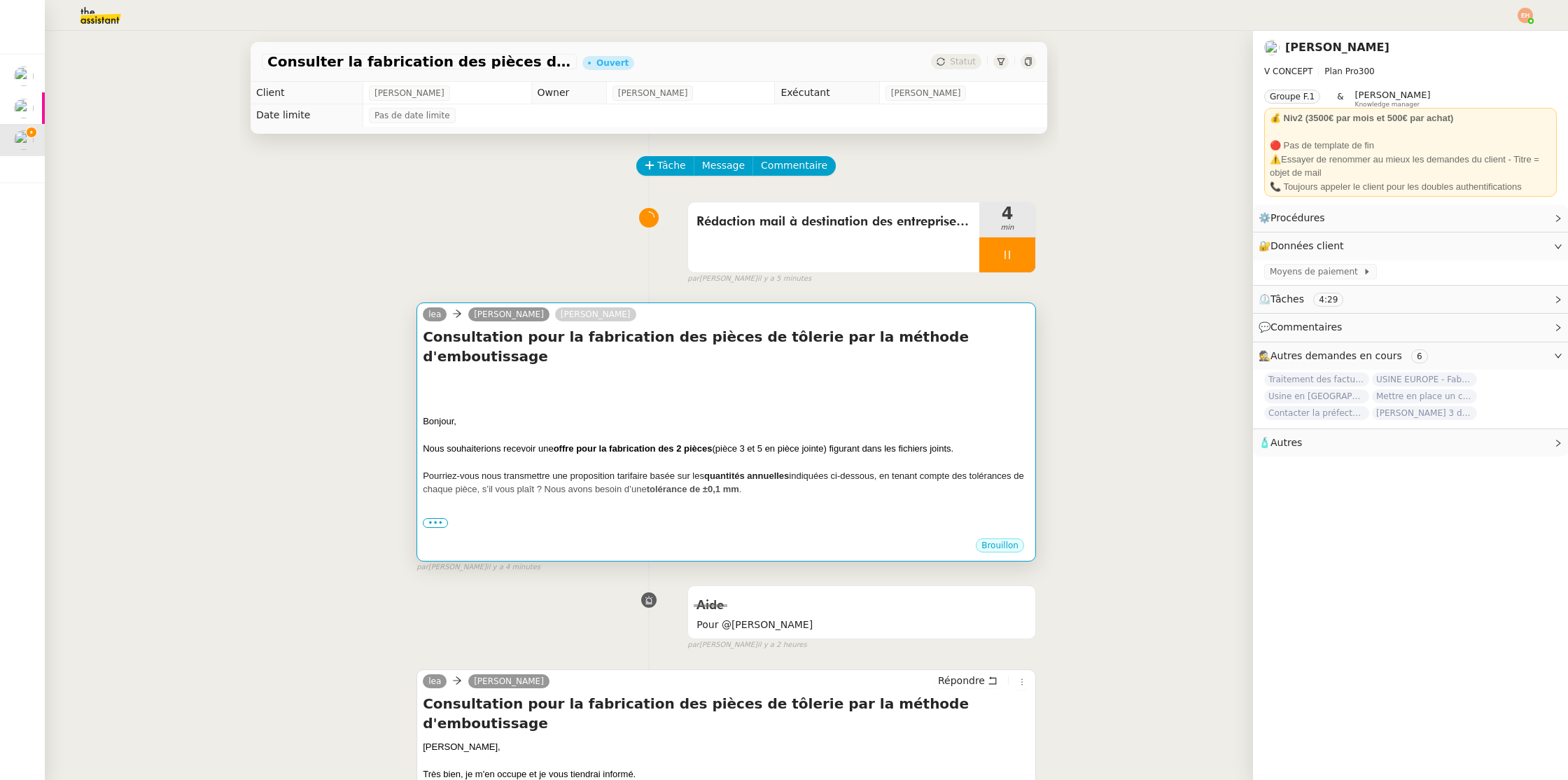
click at [626, 469] on div "Pourriez-vous nous transmettre une proposition tarifaire basée sur les quantité…" at bounding box center [726, 482] width 607 height 27
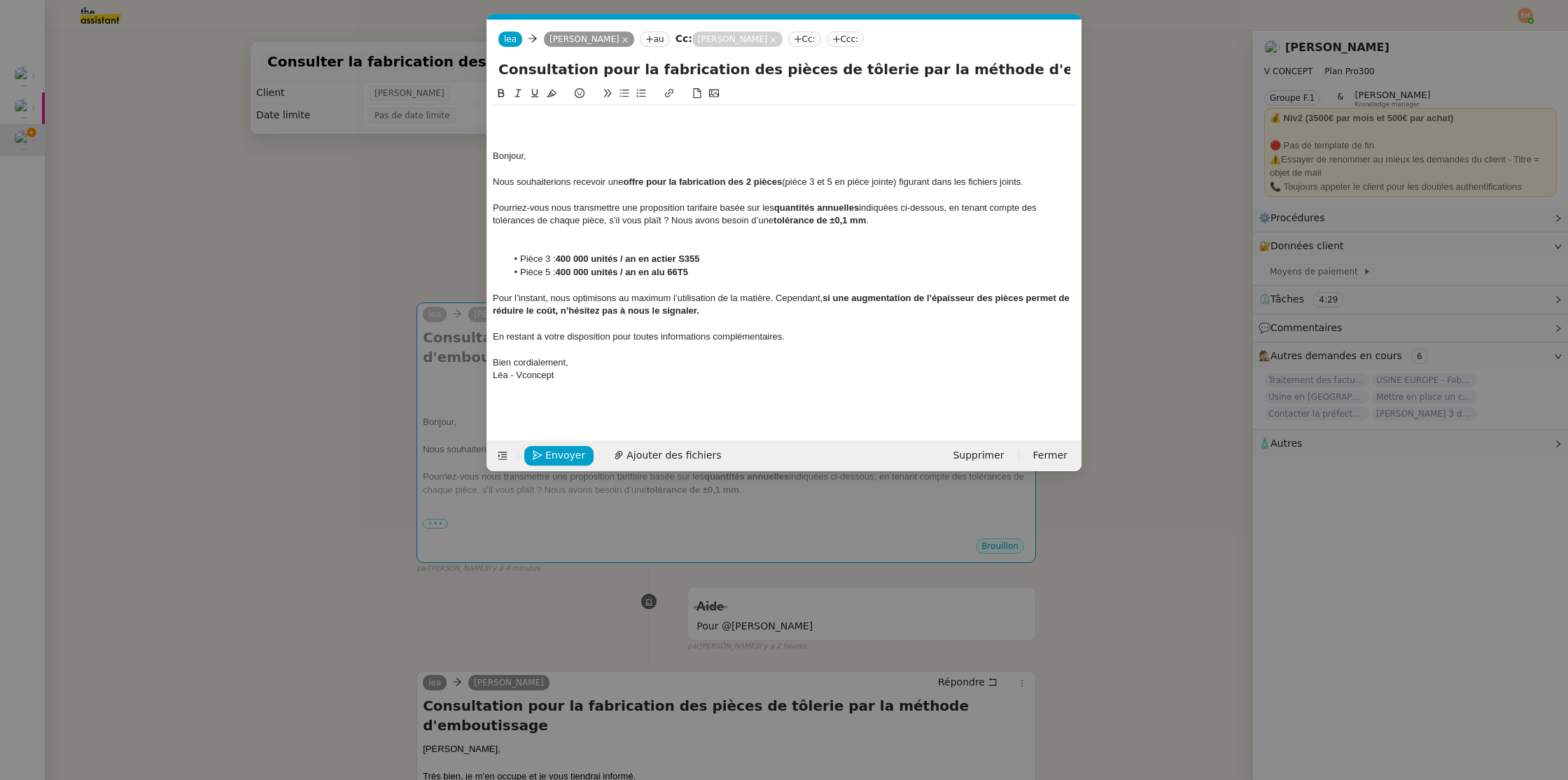
scroll to position [0, 29]
click at [585, 246] on div at bounding box center [784, 246] width 583 height 12
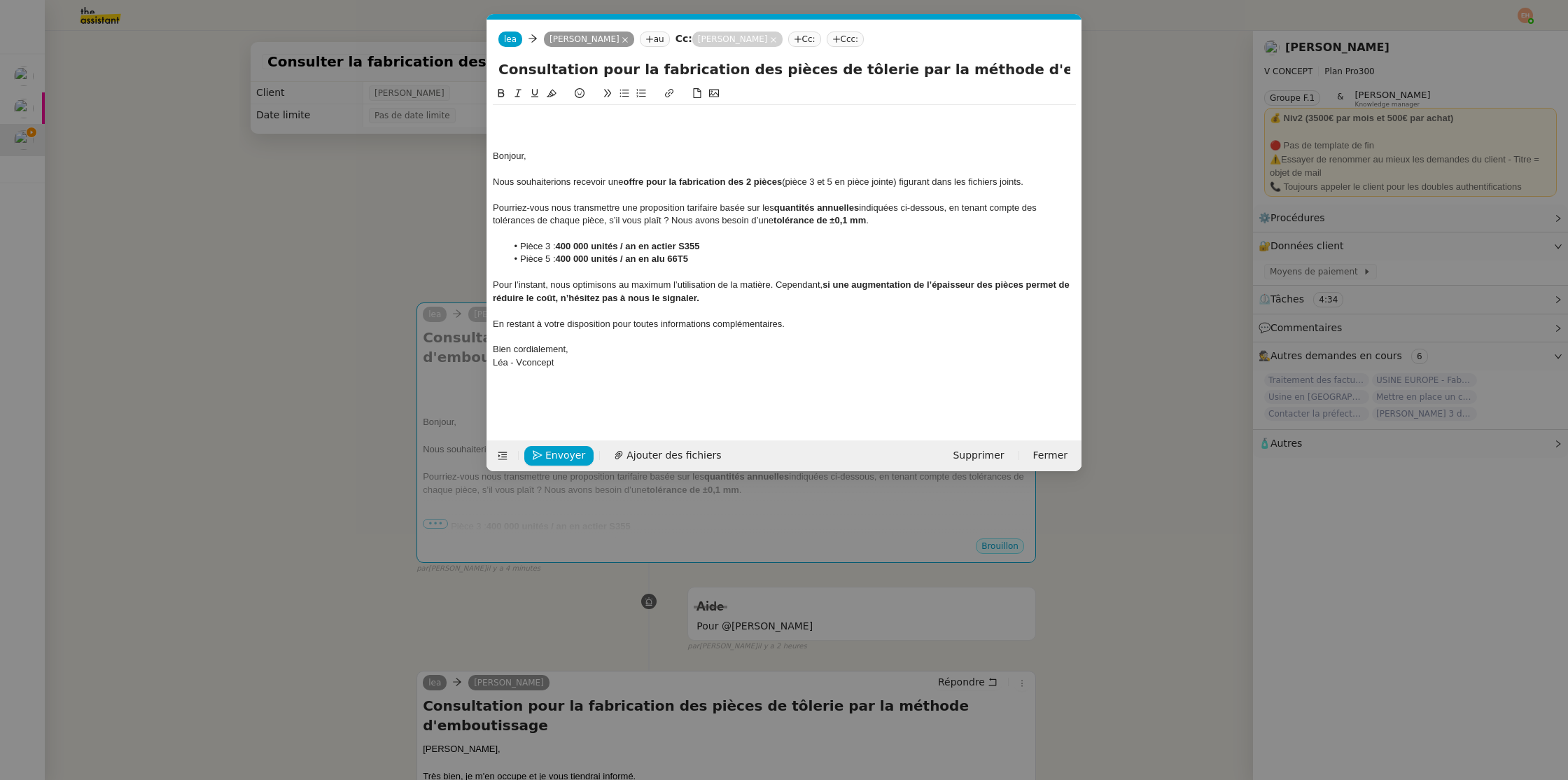
click at [603, 292] on div "Pour l’instant, nous optimisons au maximum l’utilisation de la matière. Cependa…" at bounding box center [784, 291] width 583 height 26
drag, startPoint x: 644, startPoint y: 329, endPoint x: 630, endPoint y: 339, distance: 17.2
click at [644, 329] on div "En restant à votre disposition pour toutes informations complémentaires." at bounding box center [784, 324] width 583 height 12
click at [598, 370] on div "Bonjour, Nous souhaiterions recevoir une offre pour la fabrication des 2 pièces…" at bounding box center [784, 239] width 583 height 269
click at [527, 132] on div at bounding box center [784, 130] width 583 height 12
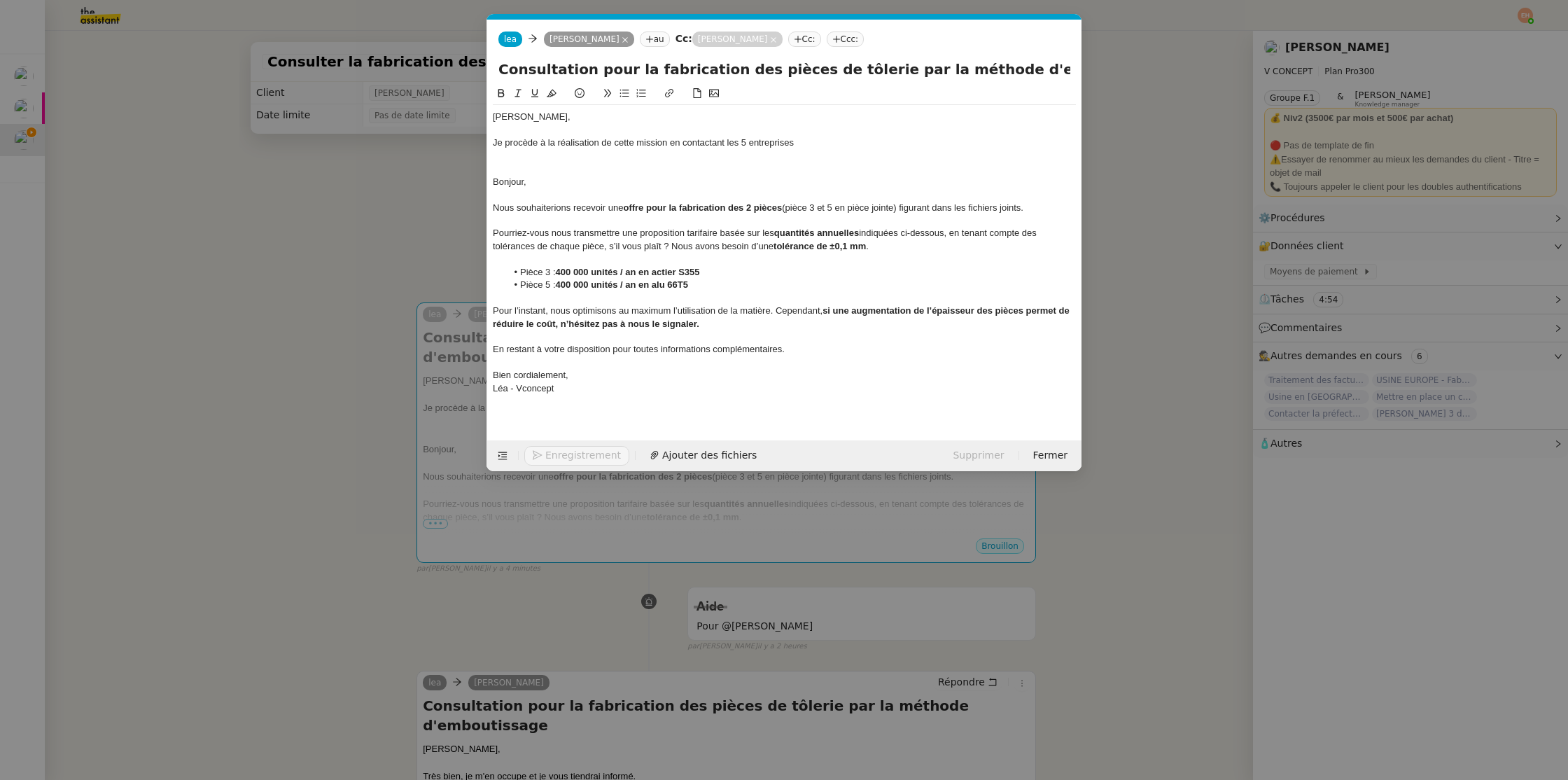
click at [318, 275] on nz-modal-container "Service TA - VOYAGE - PROPOSITION GLOBALE A utiliser dans le cadre de propositi…" at bounding box center [784, 390] width 1568 height 780
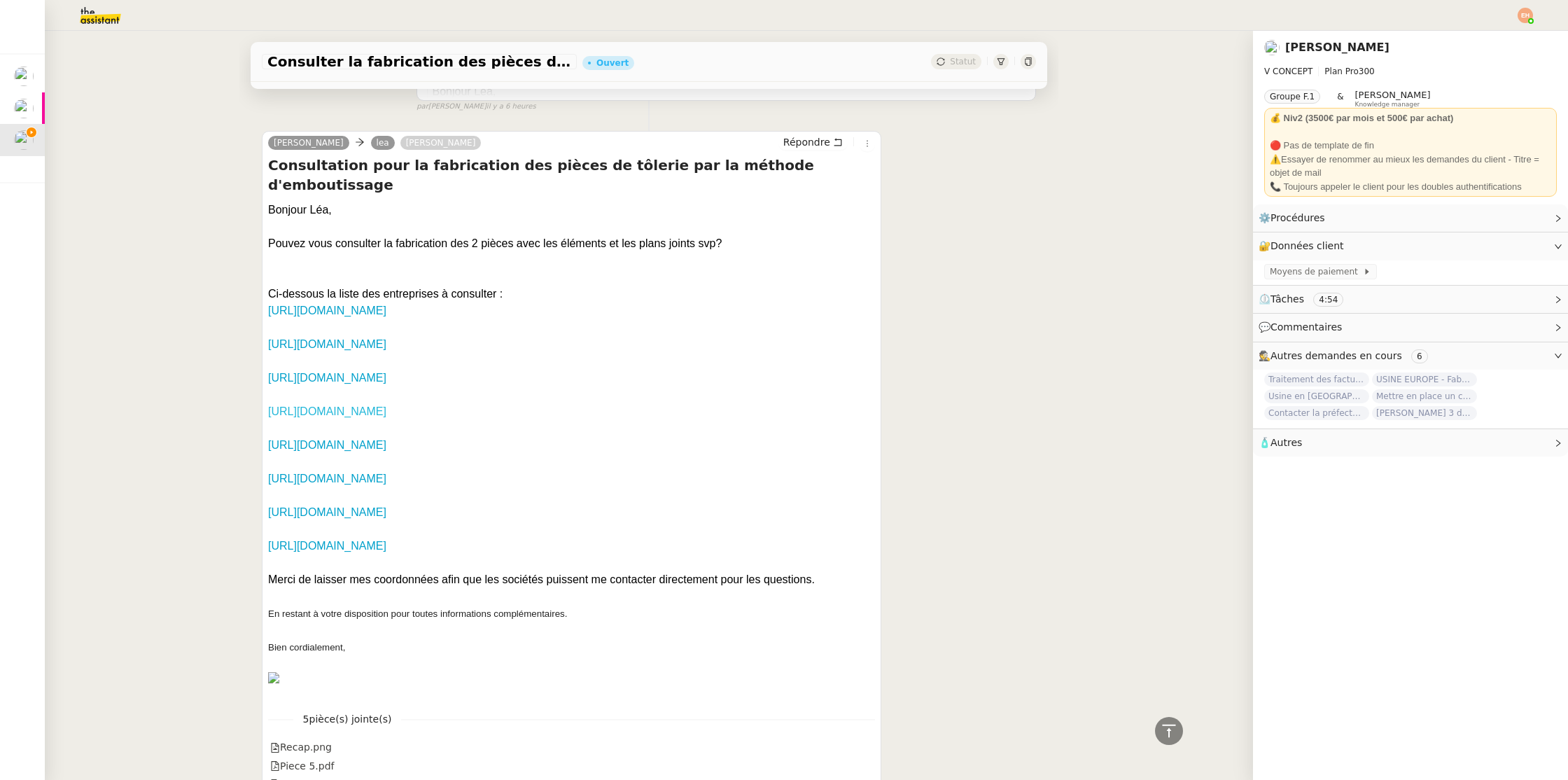
scroll to position [920, 0]
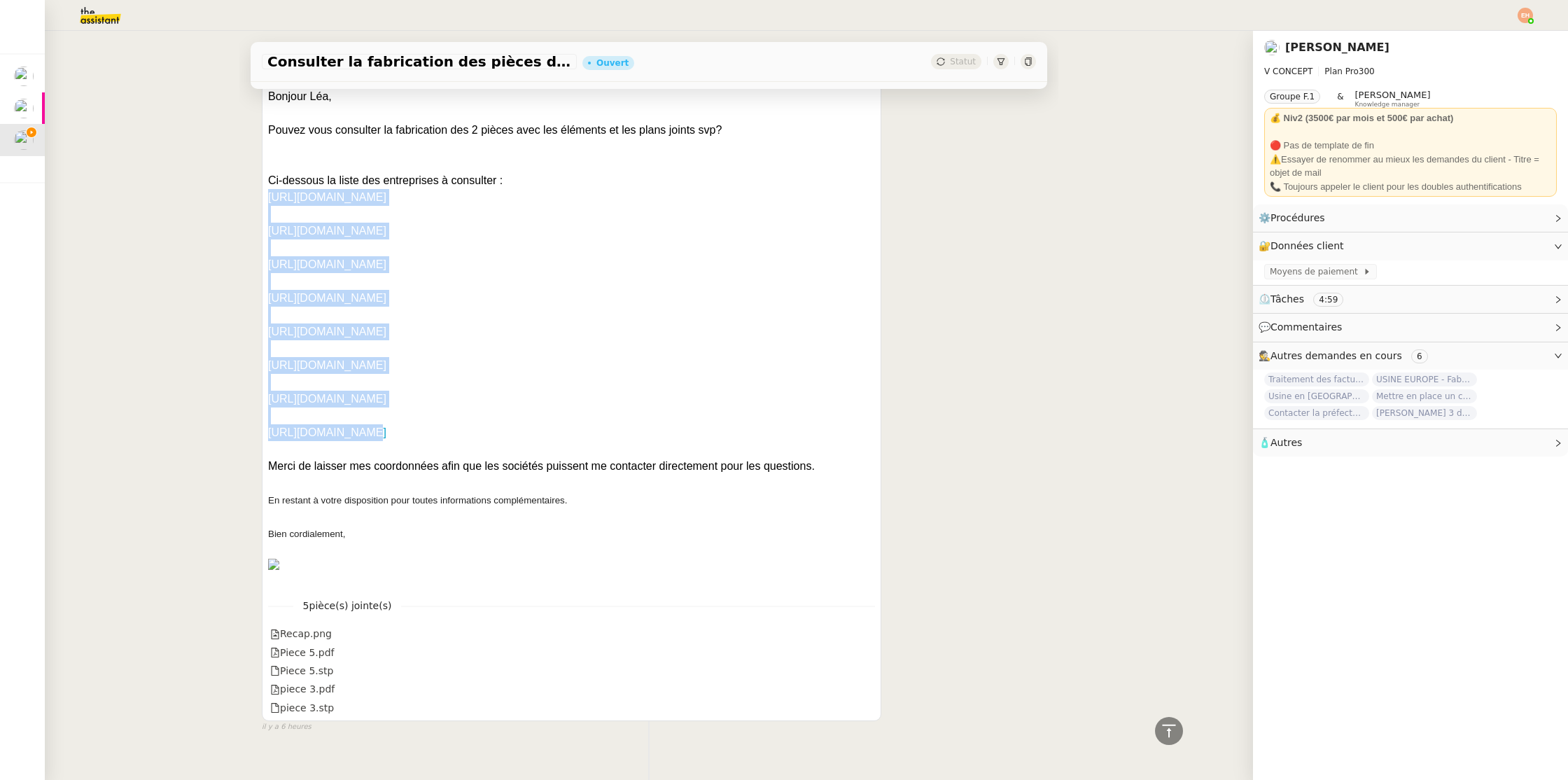
drag, startPoint x: 266, startPoint y: 178, endPoint x: 351, endPoint y: 415, distance: 251.8
click at [356, 412] on div "[PERSON_NAME] [PERSON_NAME] Répondre Consultation pour la fabrication des pièce…" at bounding box center [571, 369] width 619 height 704
copy div "[URL][DOMAIN_NAME] [URL][DOMAIN_NAME] [URL][DOMAIN_NAME] [URL][DOMAIN_NAME] [UR…"
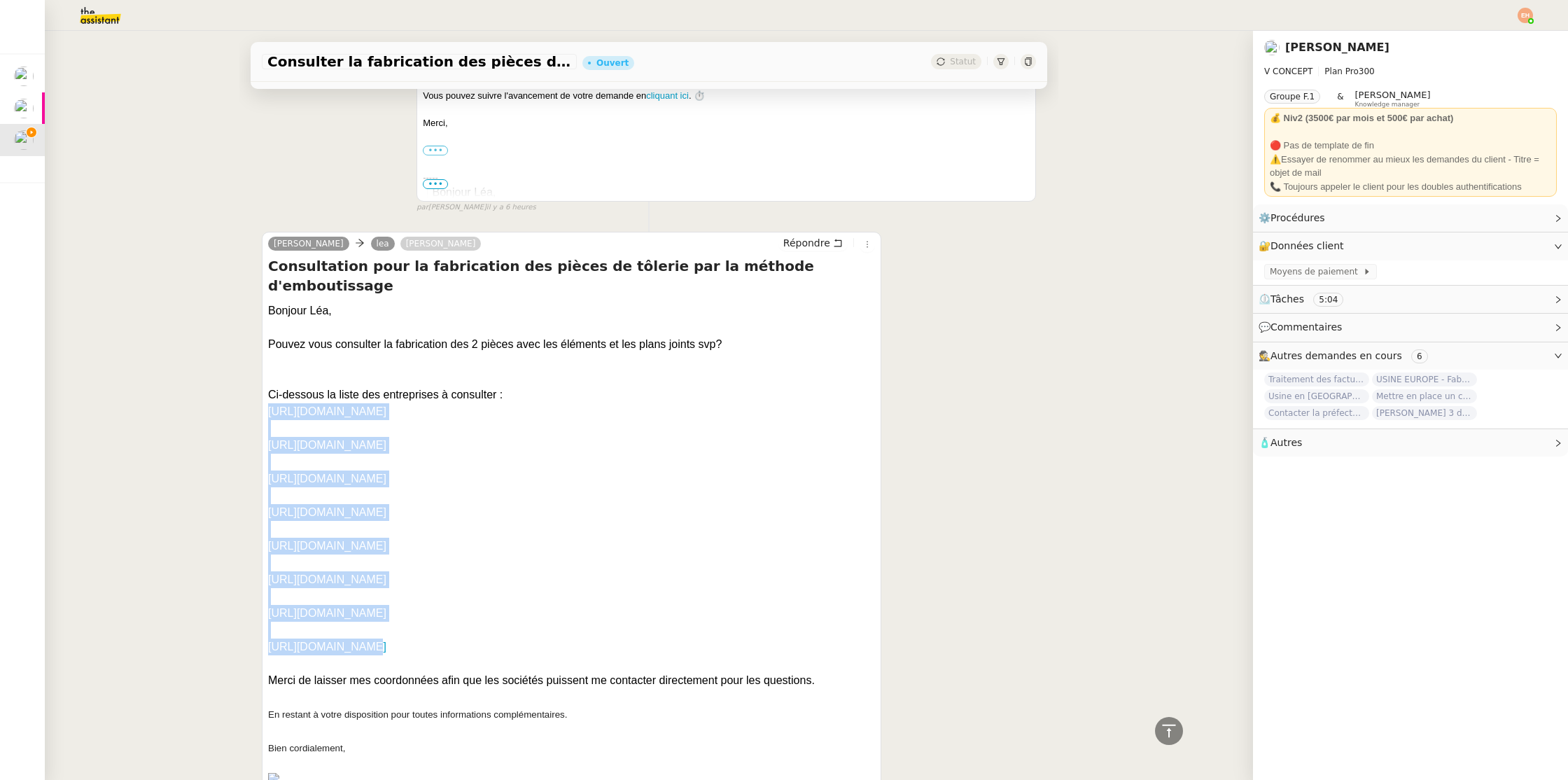
scroll to position [0, 0]
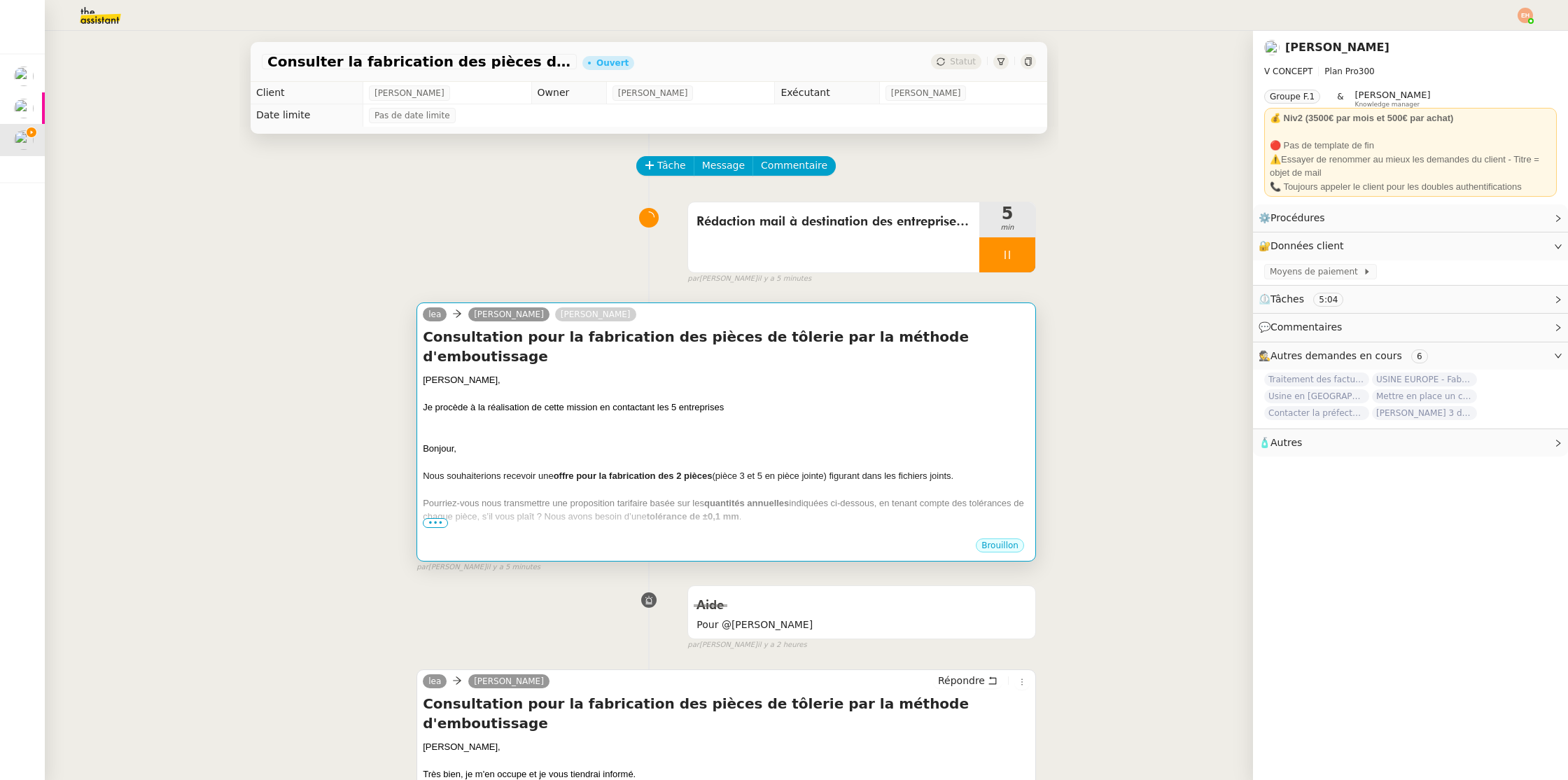
click at [552, 387] on div at bounding box center [726, 394] width 607 height 14
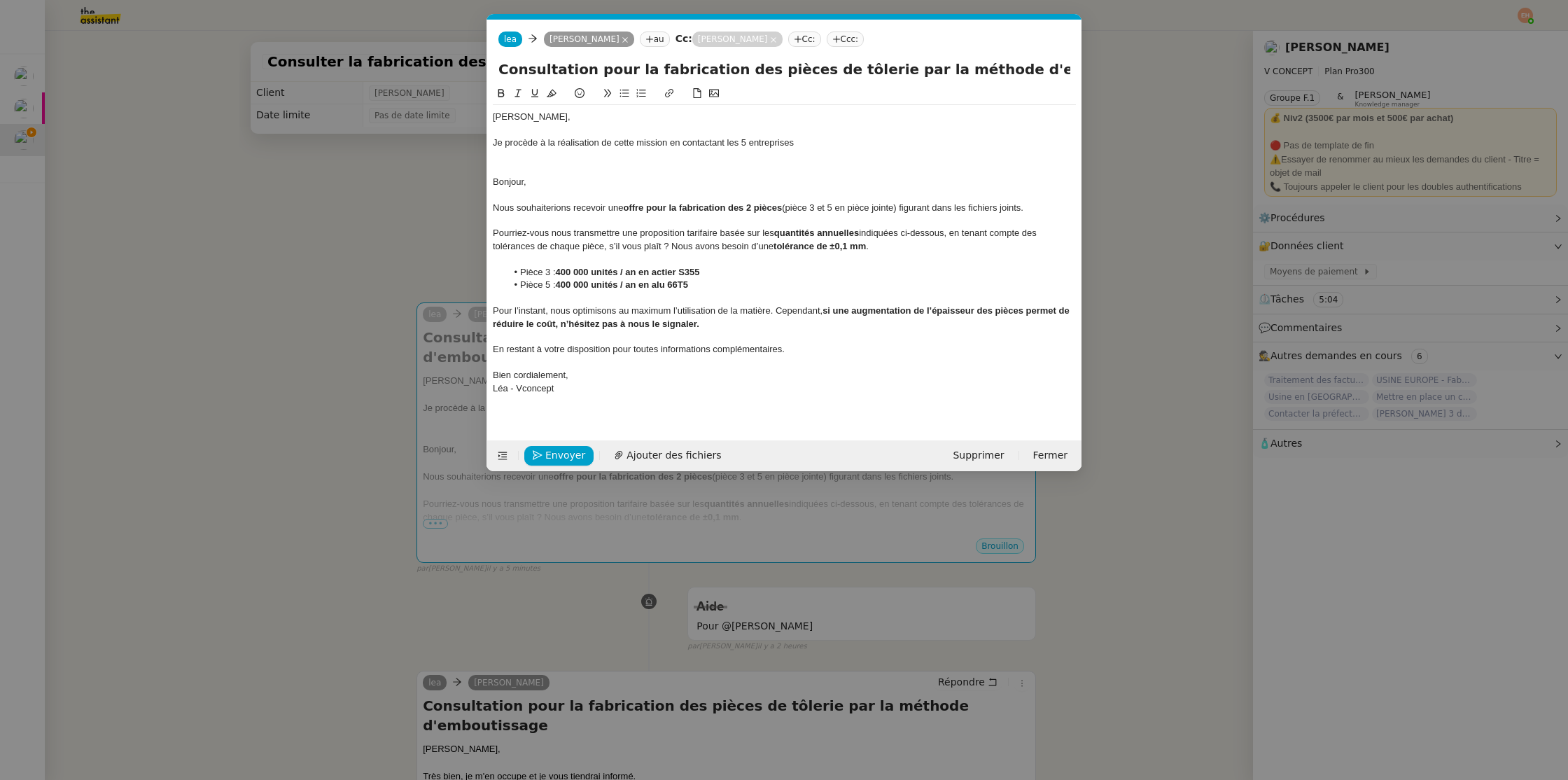
scroll to position [0, 29]
click at [746, 140] on div "Je procède à la réalisation de cette mission en contactant les 5 entreprises" at bounding box center [784, 143] width 583 height 12
click at [812, 140] on div "Je procède à la réalisation de cette mission en contactant les 6 entreprises" at bounding box center [784, 143] width 583 height 12
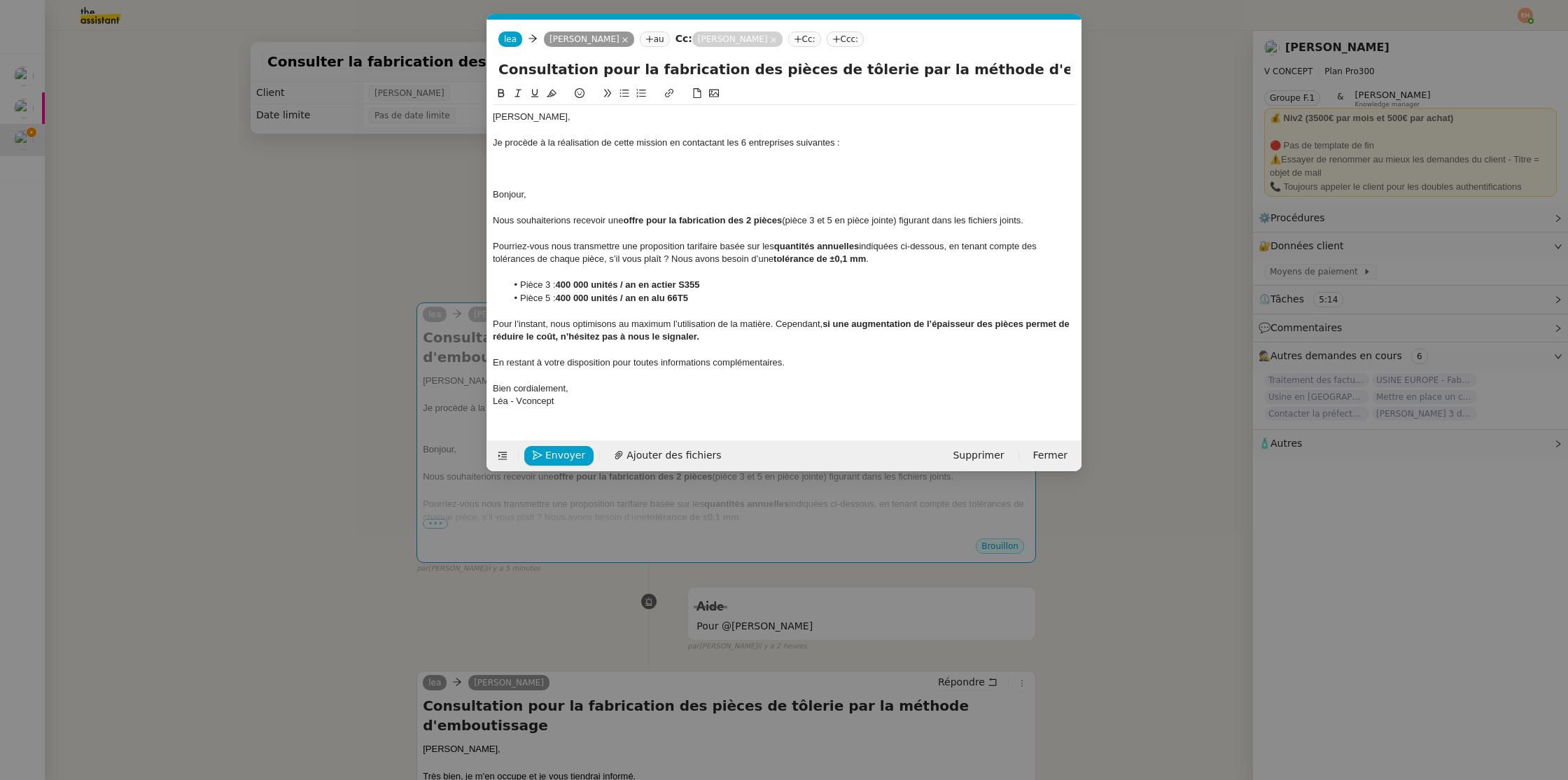
paste div
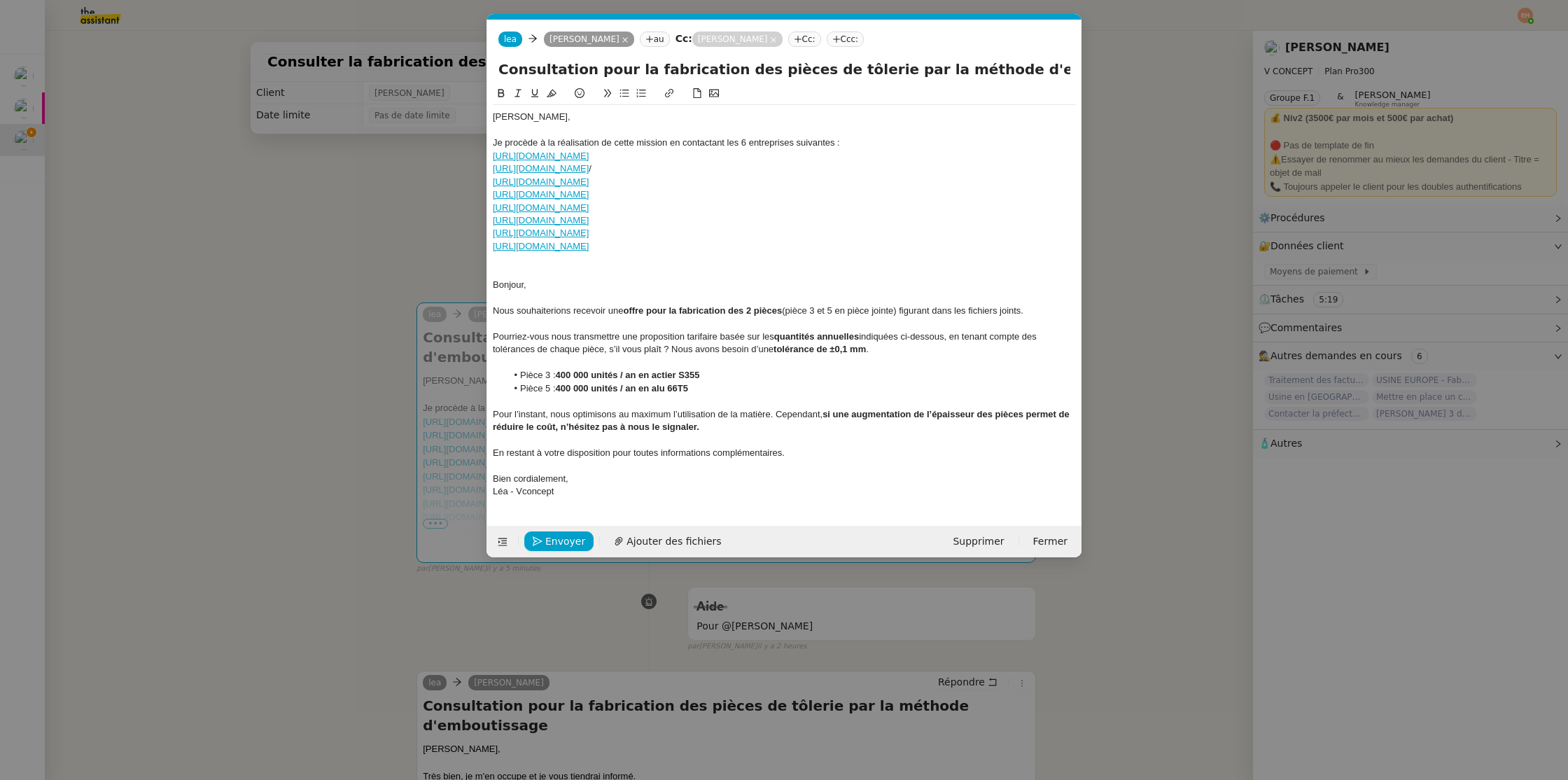
click at [794, 141] on div "Je procède à la réalisation de cette mission en contactant les 6 entreprises su…" at bounding box center [784, 143] width 583 height 12
click at [795, 141] on div "Je procède à la réalisation de cette mission en contactant les 6 entreprises su…" at bounding box center [784, 143] width 583 height 12
click at [794, 141] on div "Je procède à la réalisation de cette mission en contactant les 6 entreprises su…" at bounding box center [784, 143] width 583 height 12
click at [586, 275] on div at bounding box center [784, 272] width 583 height 12
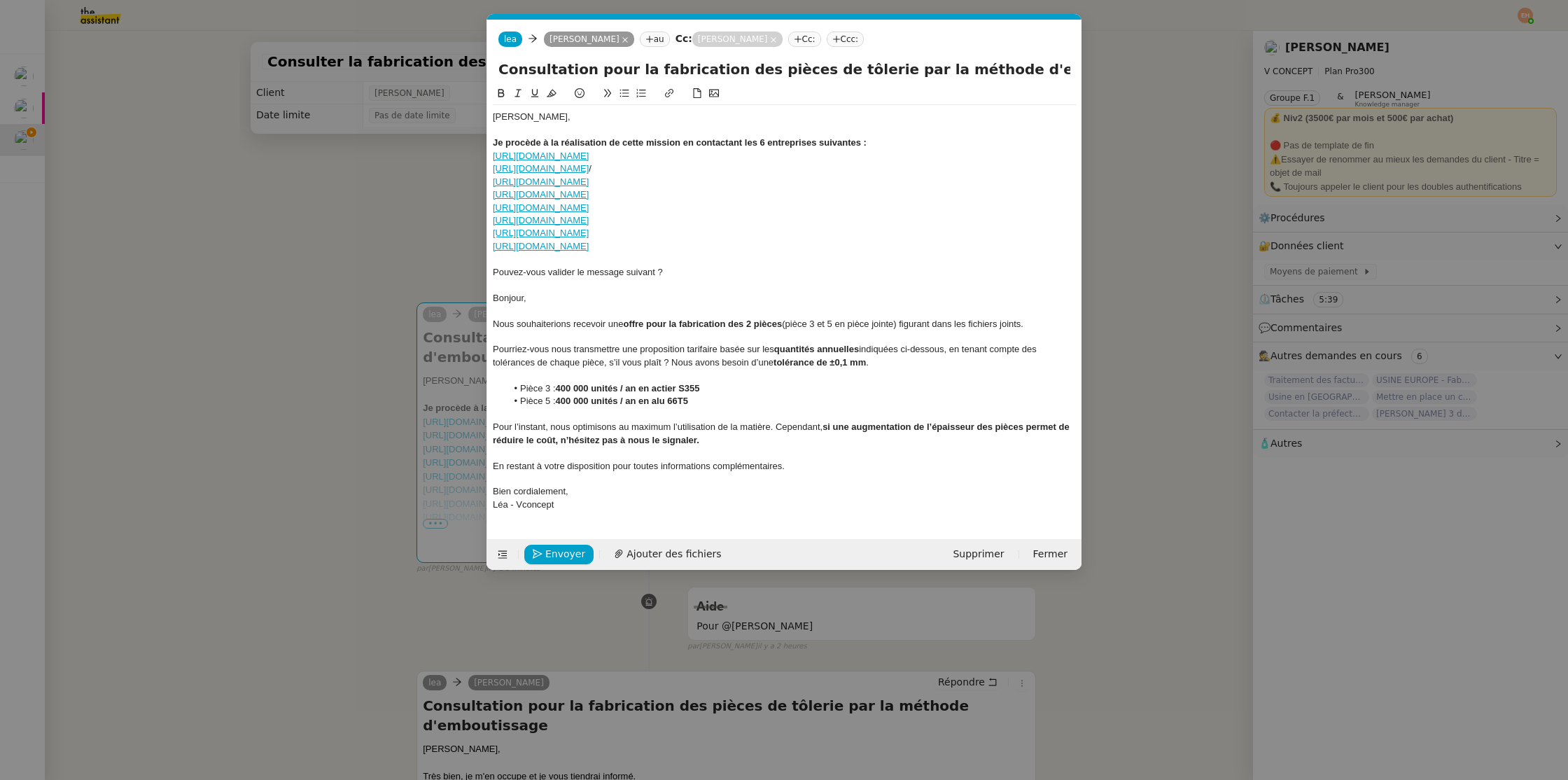
click at [606, 269] on div "Pouvez-vous valider le message suivant ?" at bounding box center [784, 272] width 583 height 12
click at [606, 270] on div "Pouvez-vous valider le message suivant ?" at bounding box center [784, 272] width 583 height 12
click at [627, 272] on strong "Pouvez-vous valider le message suivant ?" at bounding box center [584, 272] width 182 height 11
click at [627, 271] on strong "Pouvez-vous valider le message suivant ?" at bounding box center [584, 272] width 182 height 11
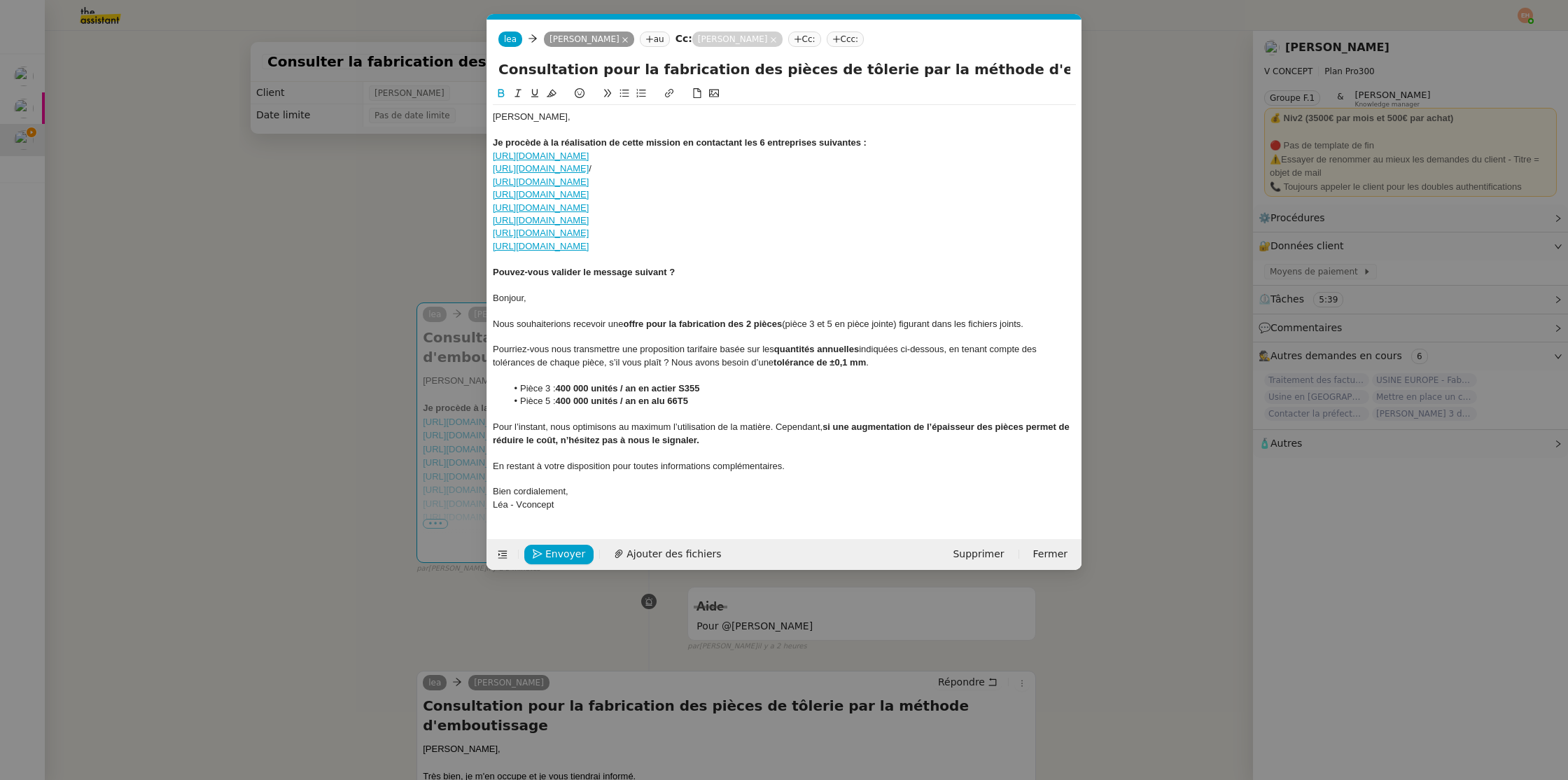
click at [647, 272] on strong "Pouvez-vous valider le message suivant ?" at bounding box center [584, 272] width 182 height 11
click at [622, 90] on icon at bounding box center [624, 93] width 10 height 10
click at [715, 280] on div at bounding box center [784, 284] width 583 height 12
click at [715, 269] on li "Pouvez-vous valider le message suivant ?" at bounding box center [792, 272] width 570 height 12
click at [696, 272] on strong "Pouvez-vous valider le message suivant ?" at bounding box center [611, 272] width 182 height 11
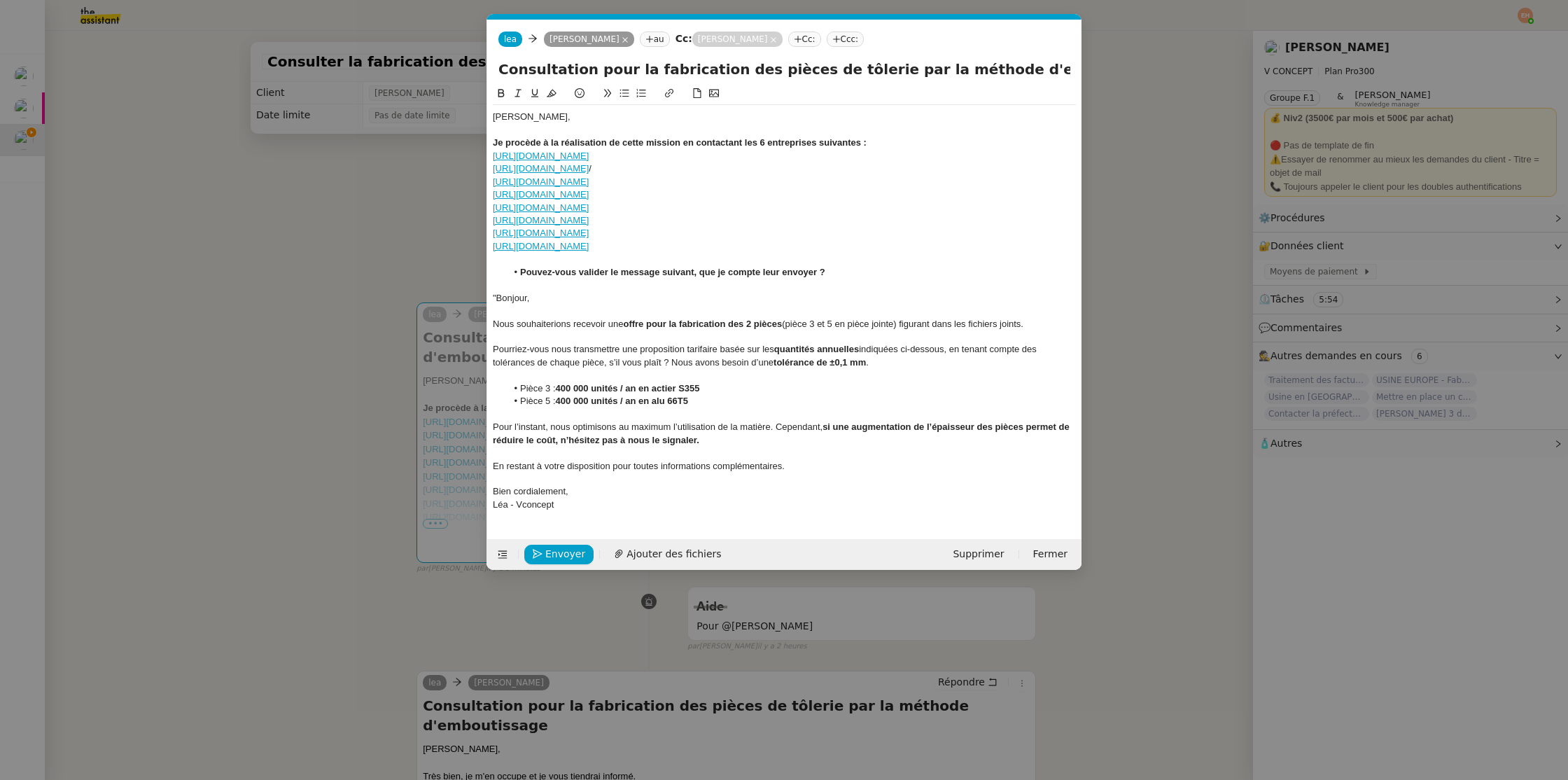
click at [646, 506] on div "Léa - Vconcept" at bounding box center [784, 504] width 583 height 12
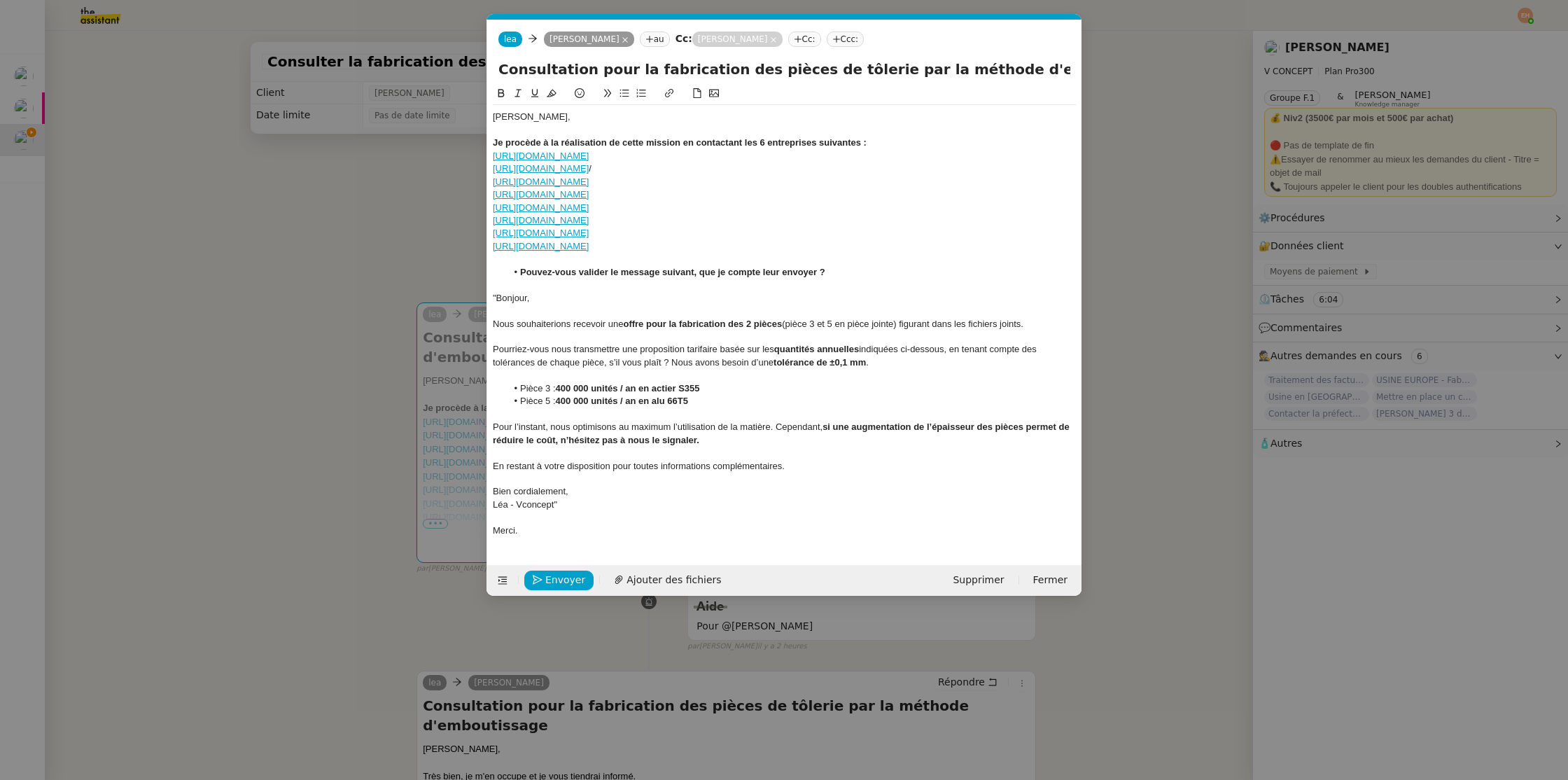
drag, startPoint x: 708, startPoint y: 451, endPoint x: 721, endPoint y: 452, distance: 13.0
click at [708, 451] on div at bounding box center [784, 453] width 583 height 12
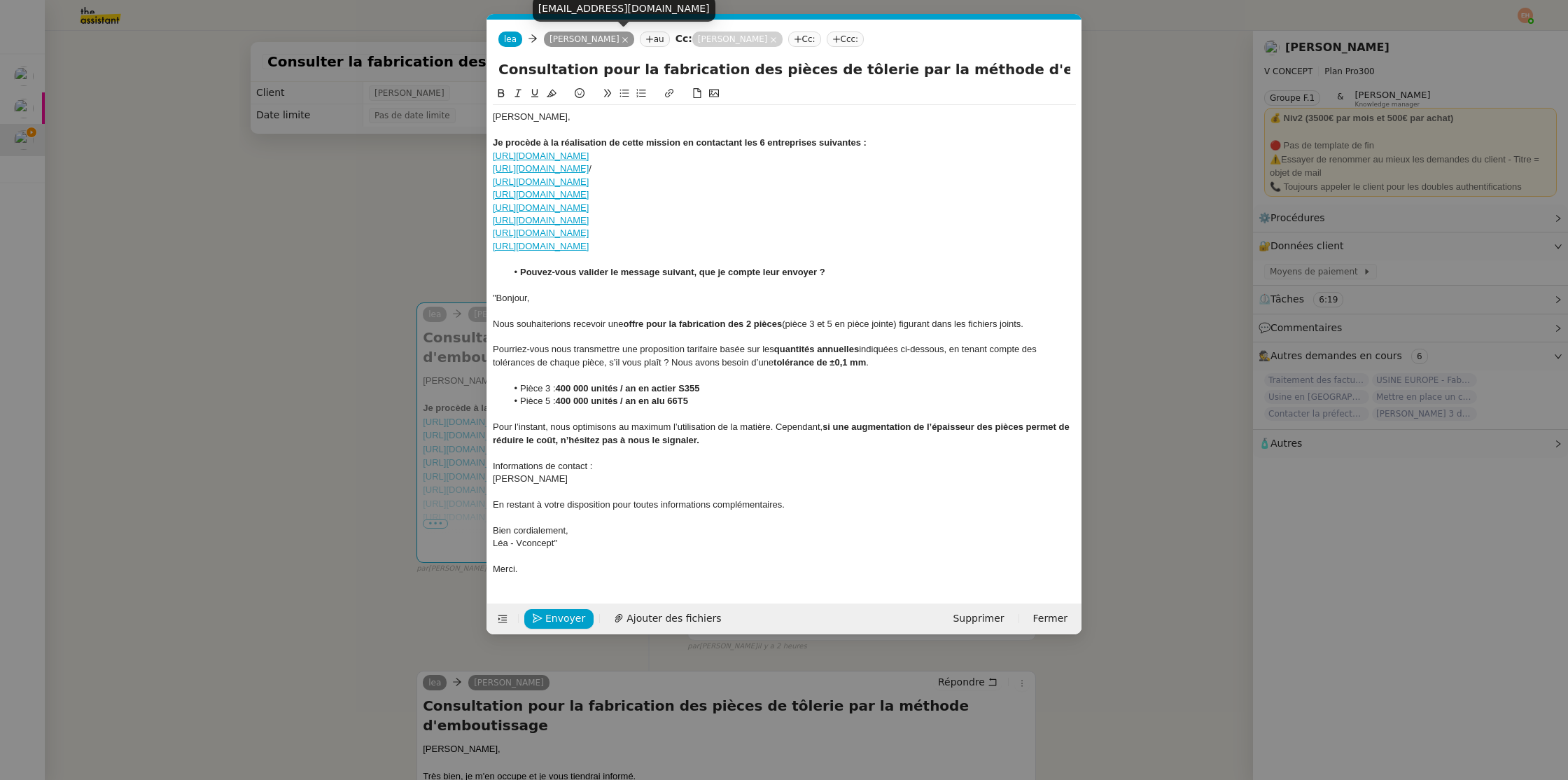
click at [578, 14] on div "[EMAIL_ADDRESS][DOMAIN_NAME]" at bounding box center [624, 9] width 183 height 25
click at [577, 14] on div "[EMAIL_ADDRESS][DOMAIN_NAME]" at bounding box center [624, 9] width 183 height 25
copy body "[EMAIL_ADDRESS][DOMAIN_NAME]"
click at [572, 490] on div at bounding box center [784, 491] width 583 height 12
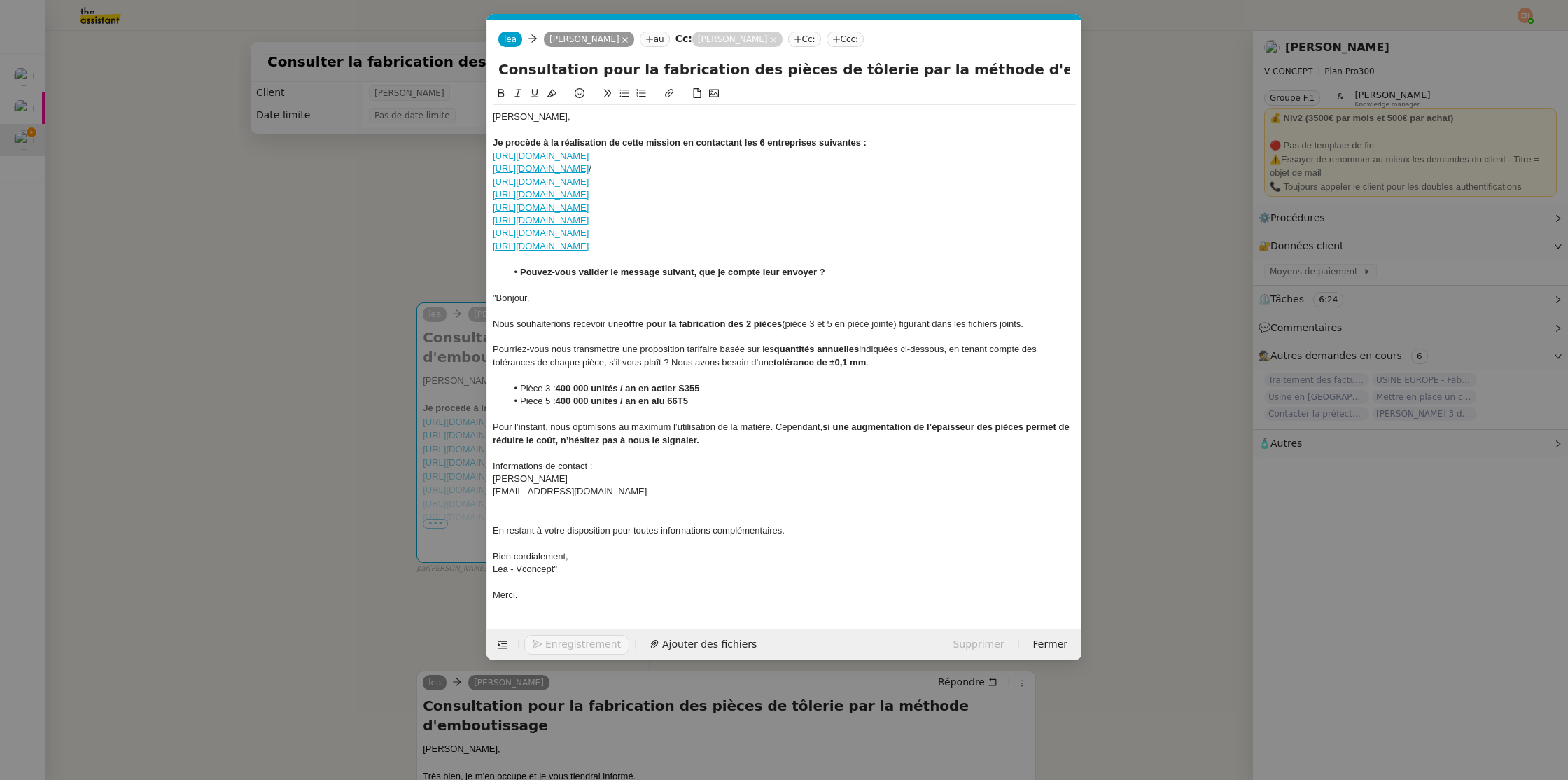
click at [334, 488] on nz-modal-container "Service TA - VOYAGE - PROPOSITION GLOBALE A utiliser dans le cadre de propositi…" at bounding box center [784, 390] width 1568 height 780
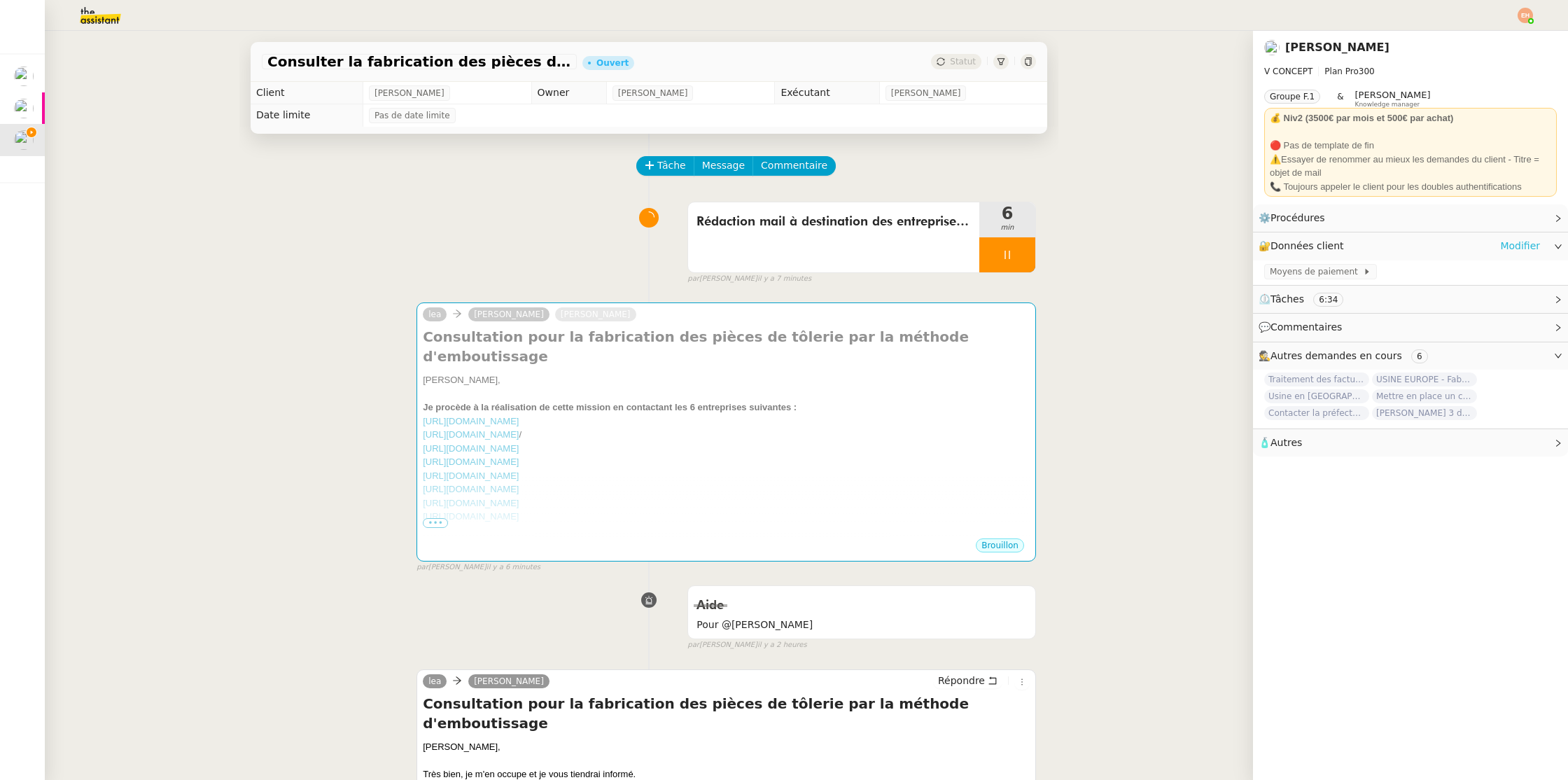
click at [1526, 245] on link "Modifier" at bounding box center [1520, 246] width 40 height 16
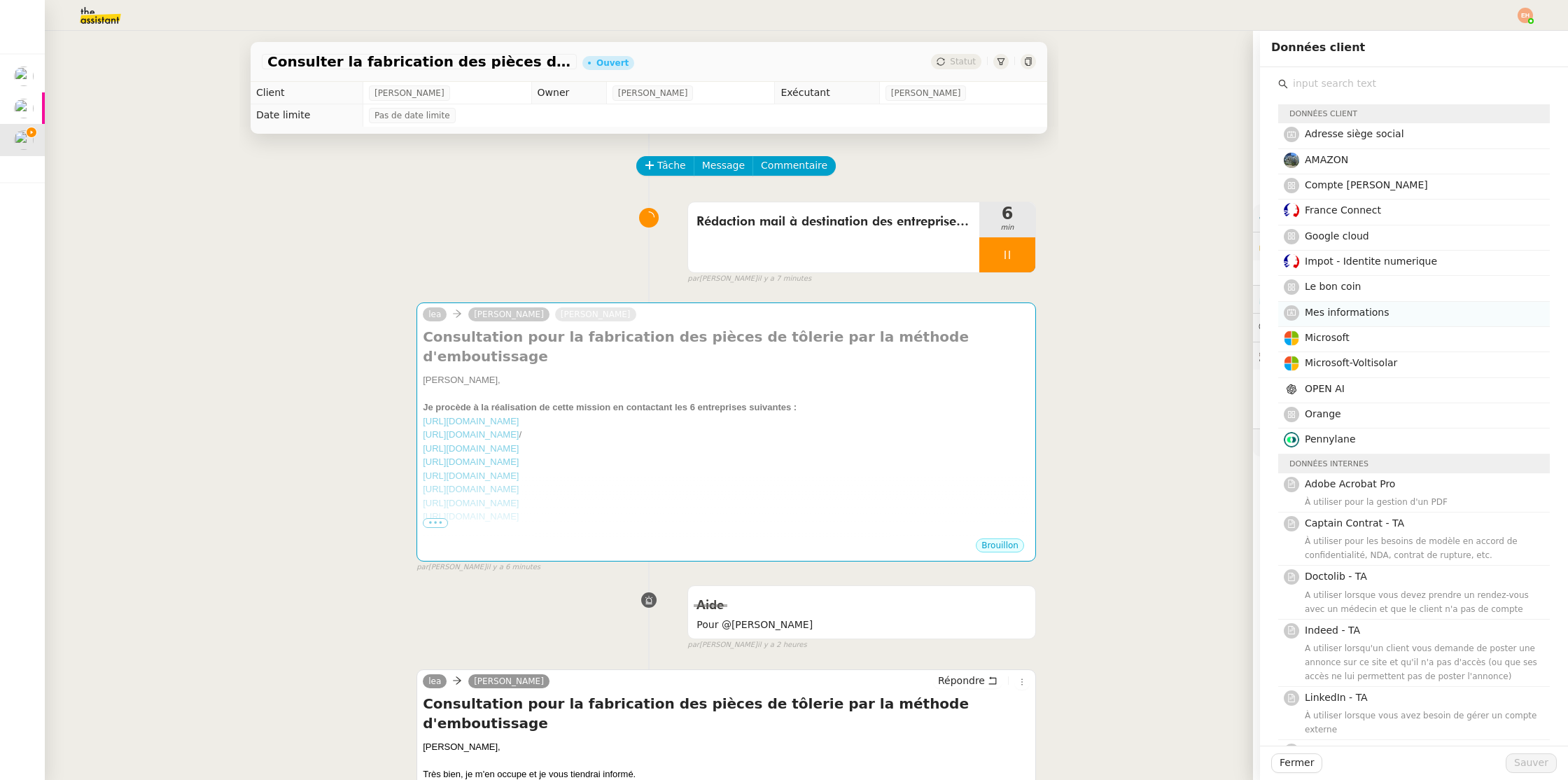
click at [1354, 316] on span "Mes informations" at bounding box center [1347, 312] width 85 height 11
click at [1538, 769] on span "Sauver" at bounding box center [1531, 762] width 34 height 16
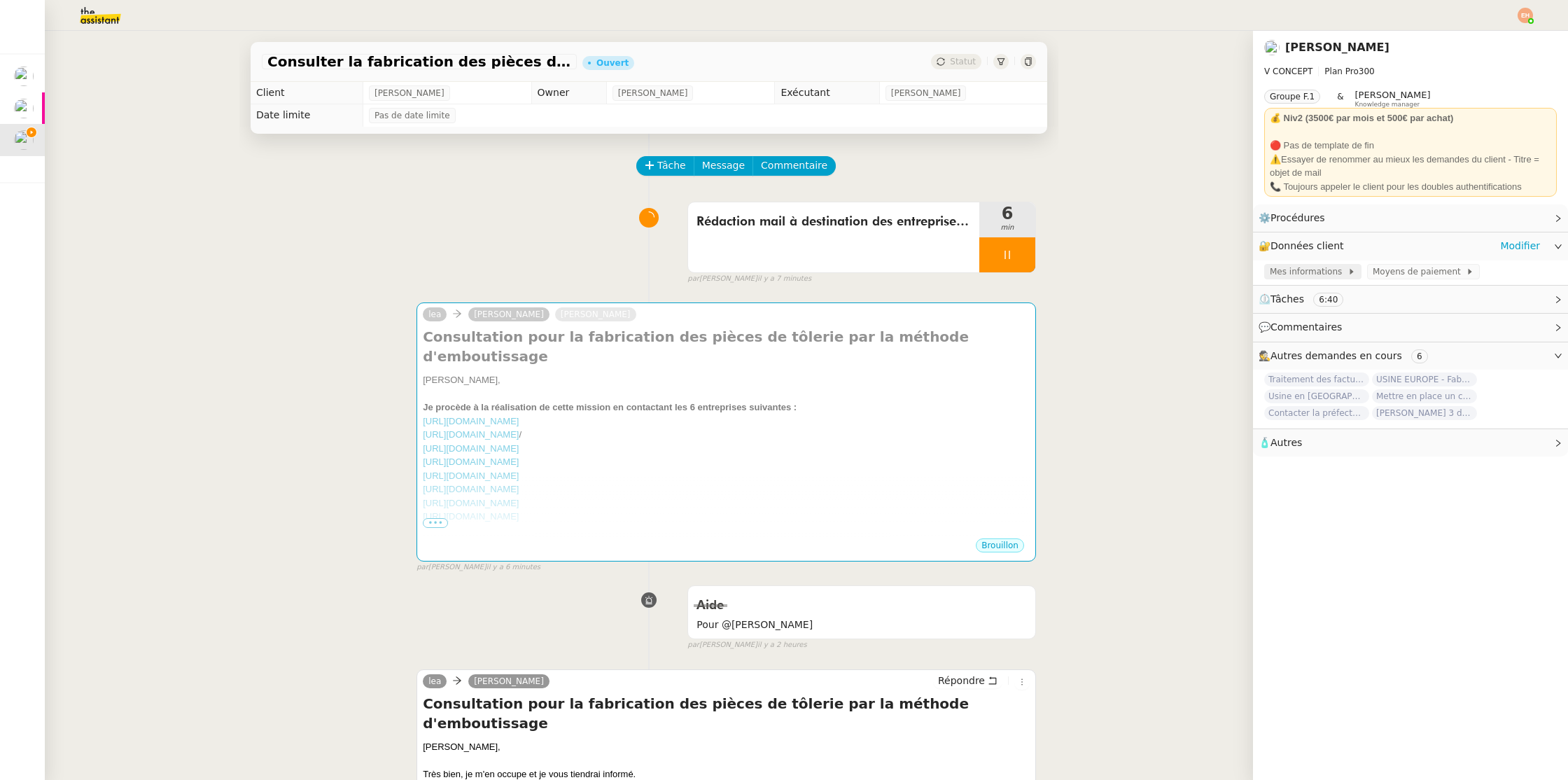
click at [1297, 269] on span "Mes informations" at bounding box center [1309, 272] width 78 height 14
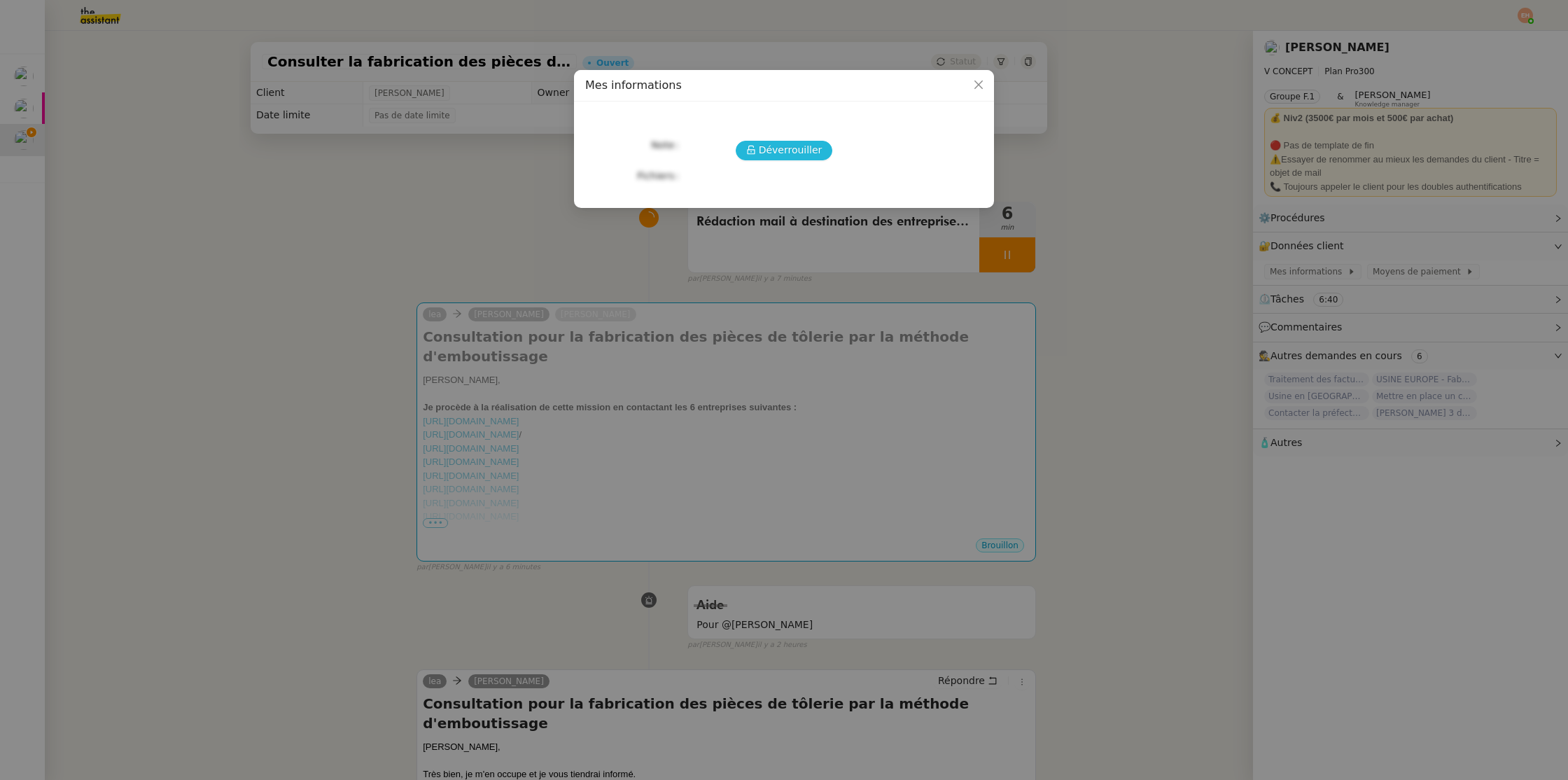
click at [778, 157] on span "Déverrouiller" at bounding box center [791, 150] width 64 height 16
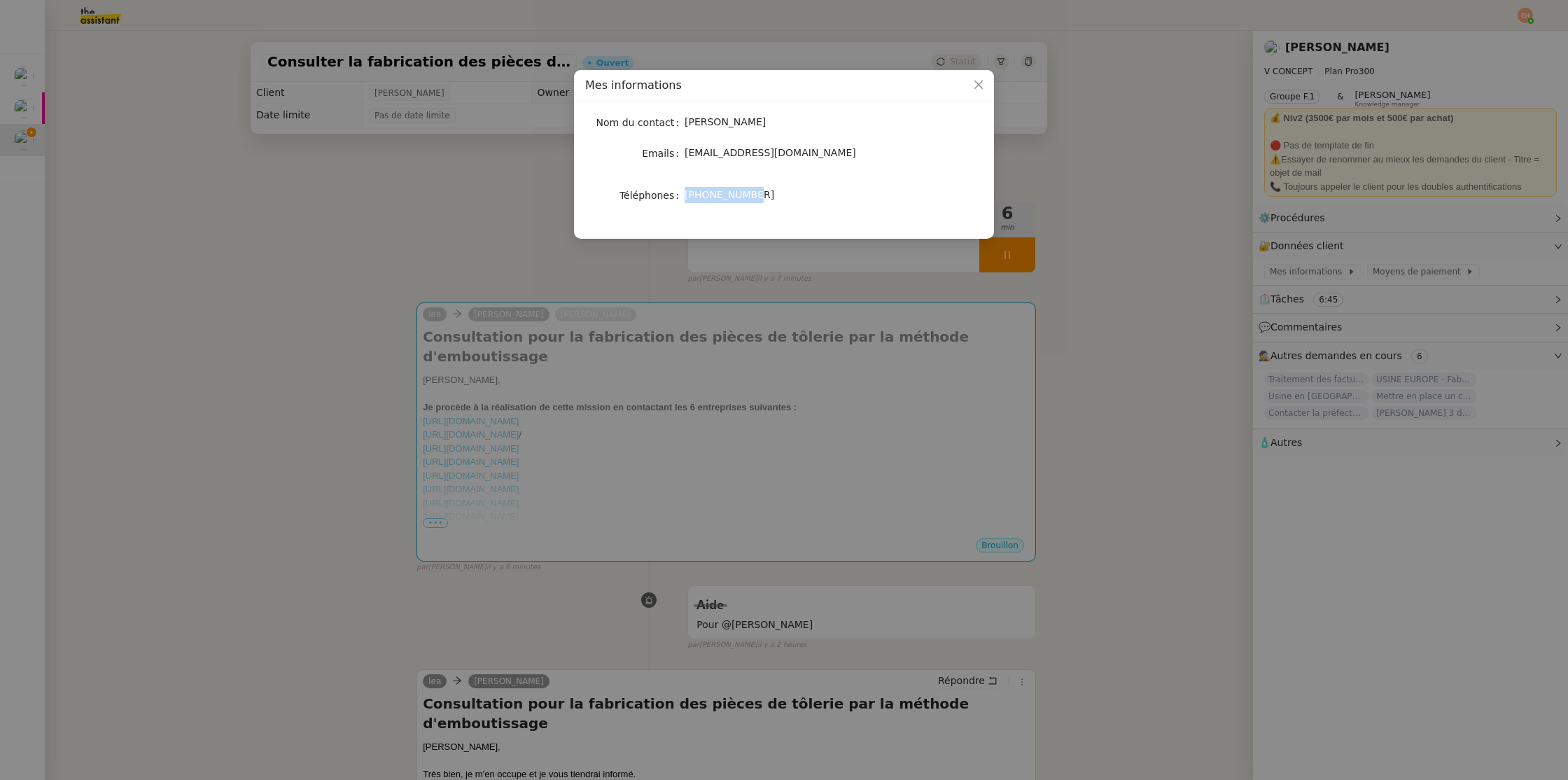
drag, startPoint x: 731, startPoint y: 193, endPoint x: 703, endPoint y: 257, distance: 69.9
click at [682, 191] on nz-form-item "Téléphones [PHONE_NUMBER]" at bounding box center [784, 195] width 398 height 19
copy nz-form-item "Téléphones [PHONE_NUMBER]"
click at [700, 417] on nz-modal-container "Mes informations Nom du contact [PERSON_NAME] Emails [EMAIL_ADDRESS][DOMAIN_NAM…" at bounding box center [784, 390] width 1568 height 780
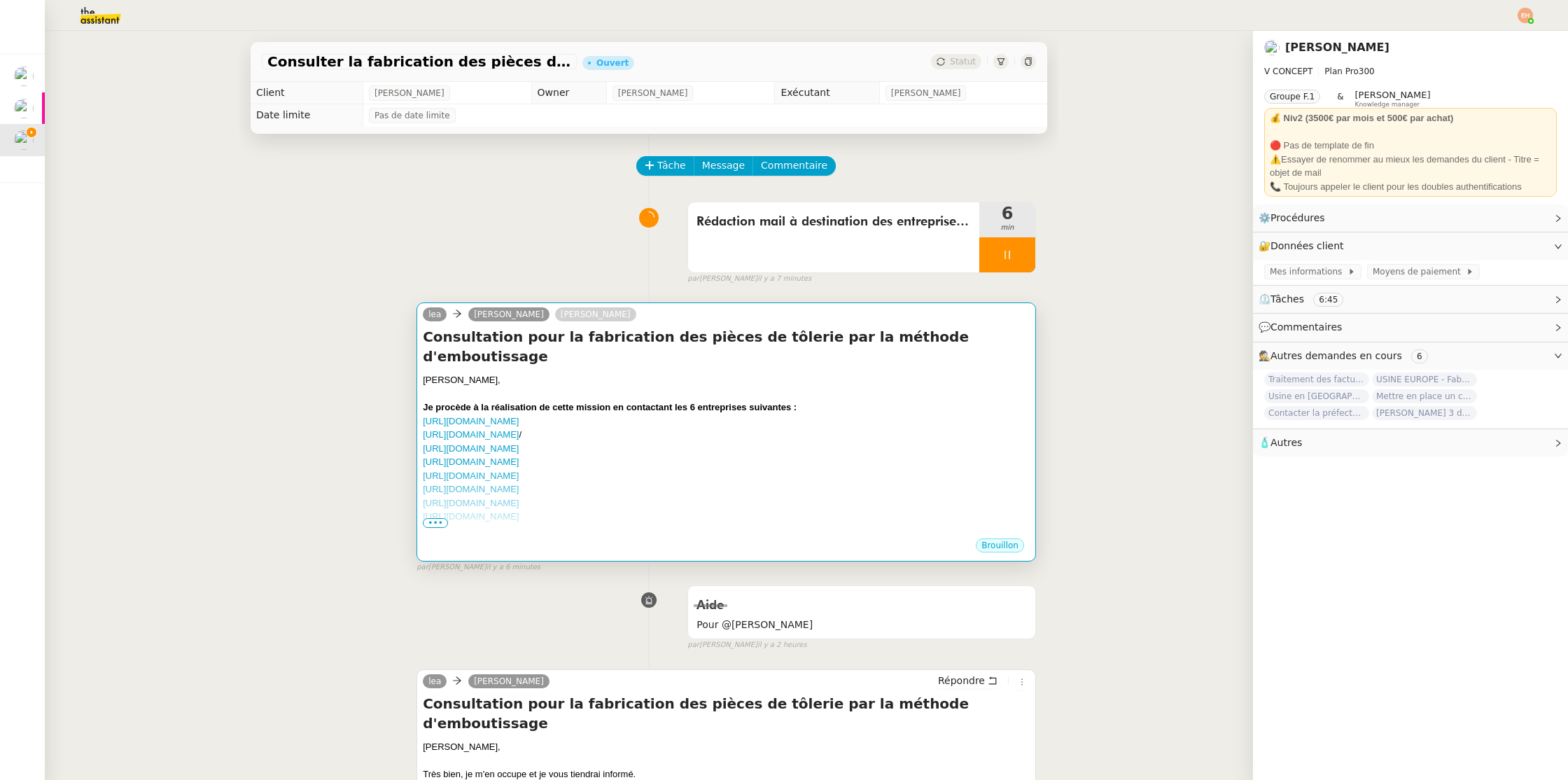
click at [700, 428] on div "[URL][DOMAIN_NAME] /" at bounding box center [726, 435] width 607 height 14
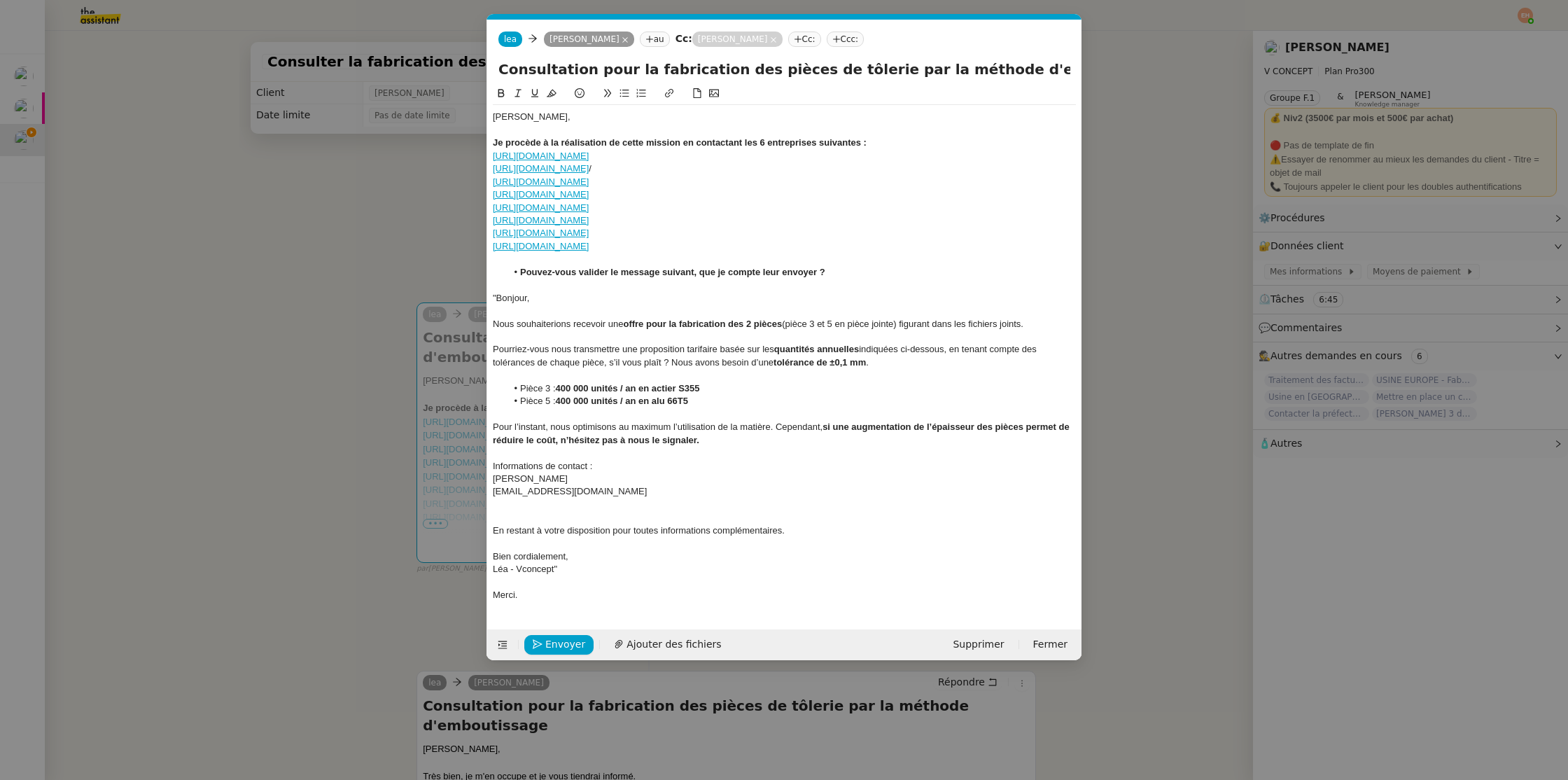
scroll to position [0, 29]
click at [575, 496] on div "[EMAIL_ADDRESS][DOMAIN_NAME]" at bounding box center [784, 491] width 583 height 12
click at [565, 509] on div at bounding box center [784, 504] width 583 height 12
click at [611, 465] on div "Informations de contact :" at bounding box center [784, 466] width 583 height 12
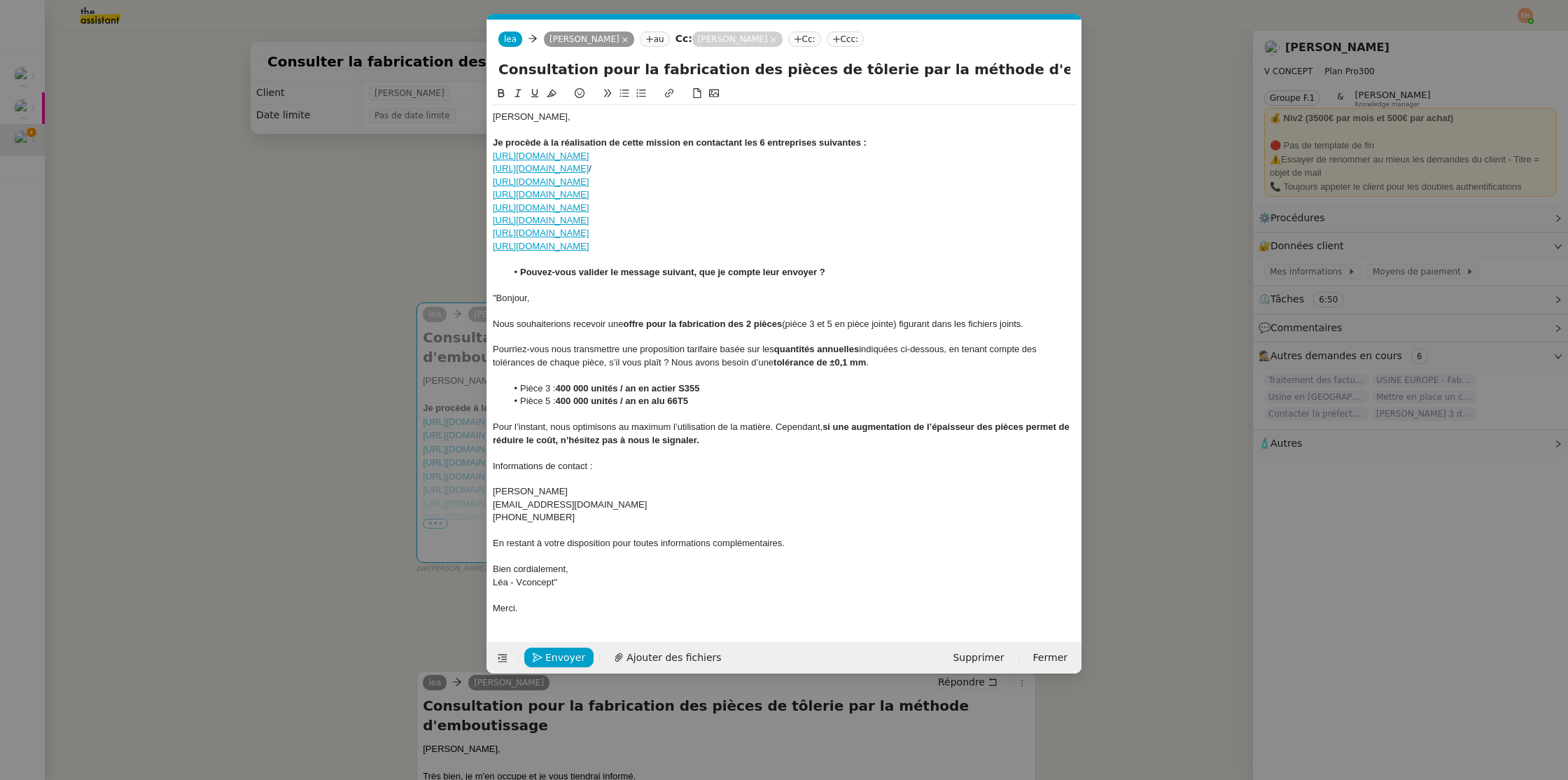
click at [545, 471] on div "Informations de contact :" at bounding box center [784, 466] width 583 height 12
click at [569, 519] on div "[PHONE_NUMBER]" at bounding box center [784, 518] width 583 height 12
click at [553, 660] on span "Envoyer" at bounding box center [564, 658] width 40 height 16
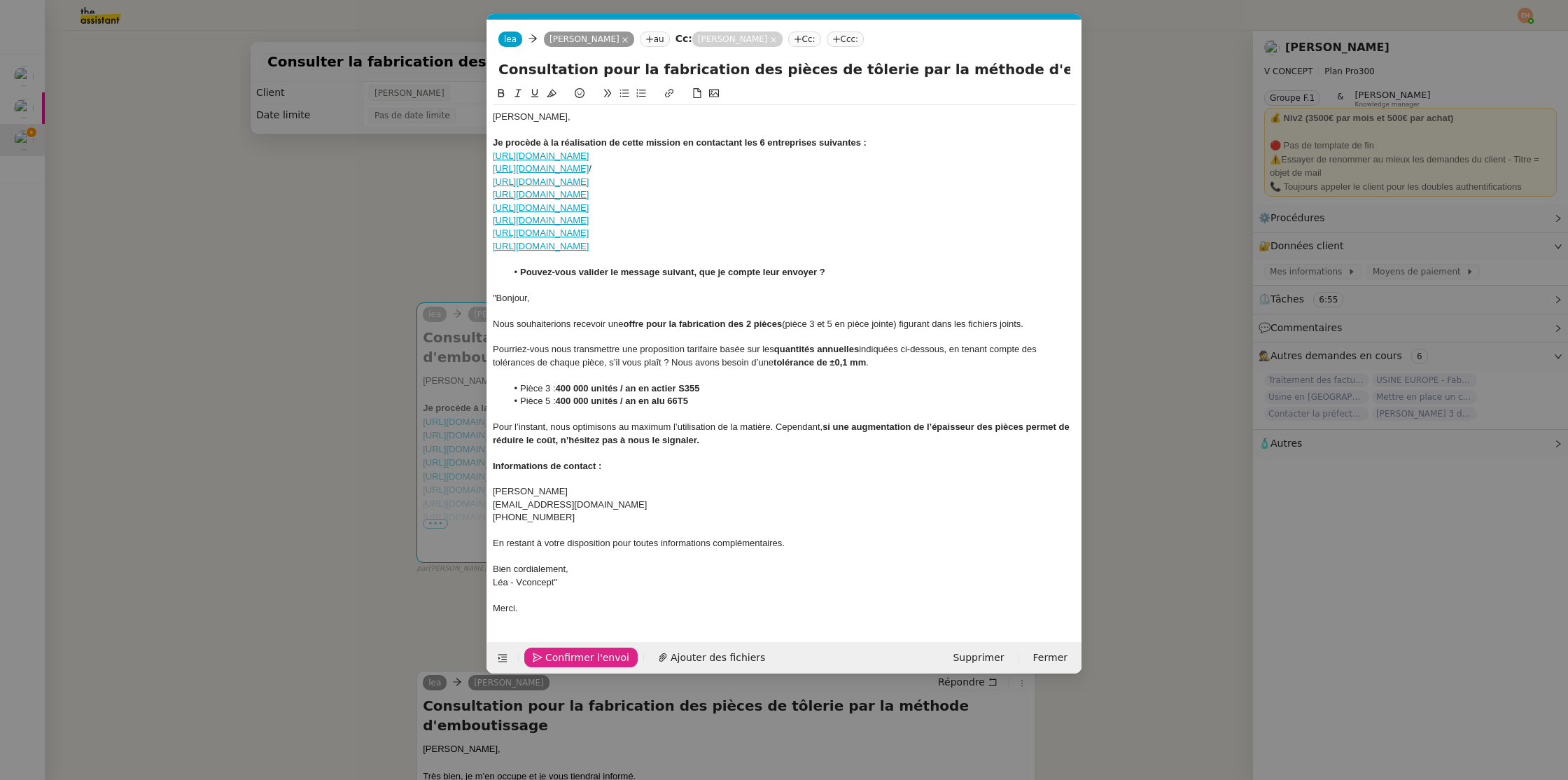
click at [552, 656] on span "Confirmer l'envoi" at bounding box center [587, 658] width 84 height 16
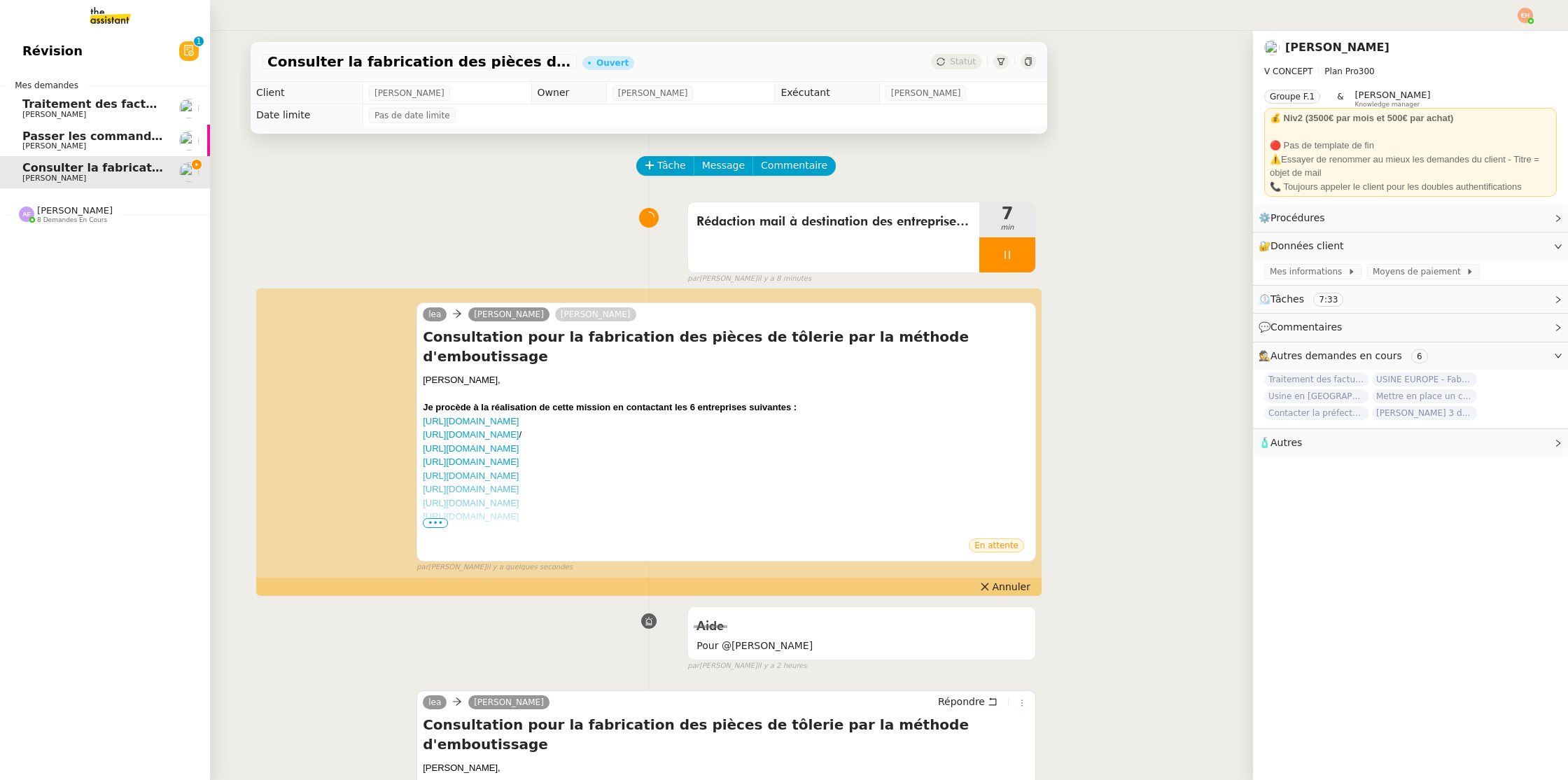
drag, startPoint x: 42, startPoint y: 148, endPoint x: 126, endPoint y: 100, distance: 96.7
click at [42, 148] on span "[PERSON_NAME]" at bounding box center [54, 146] width 64 height 9
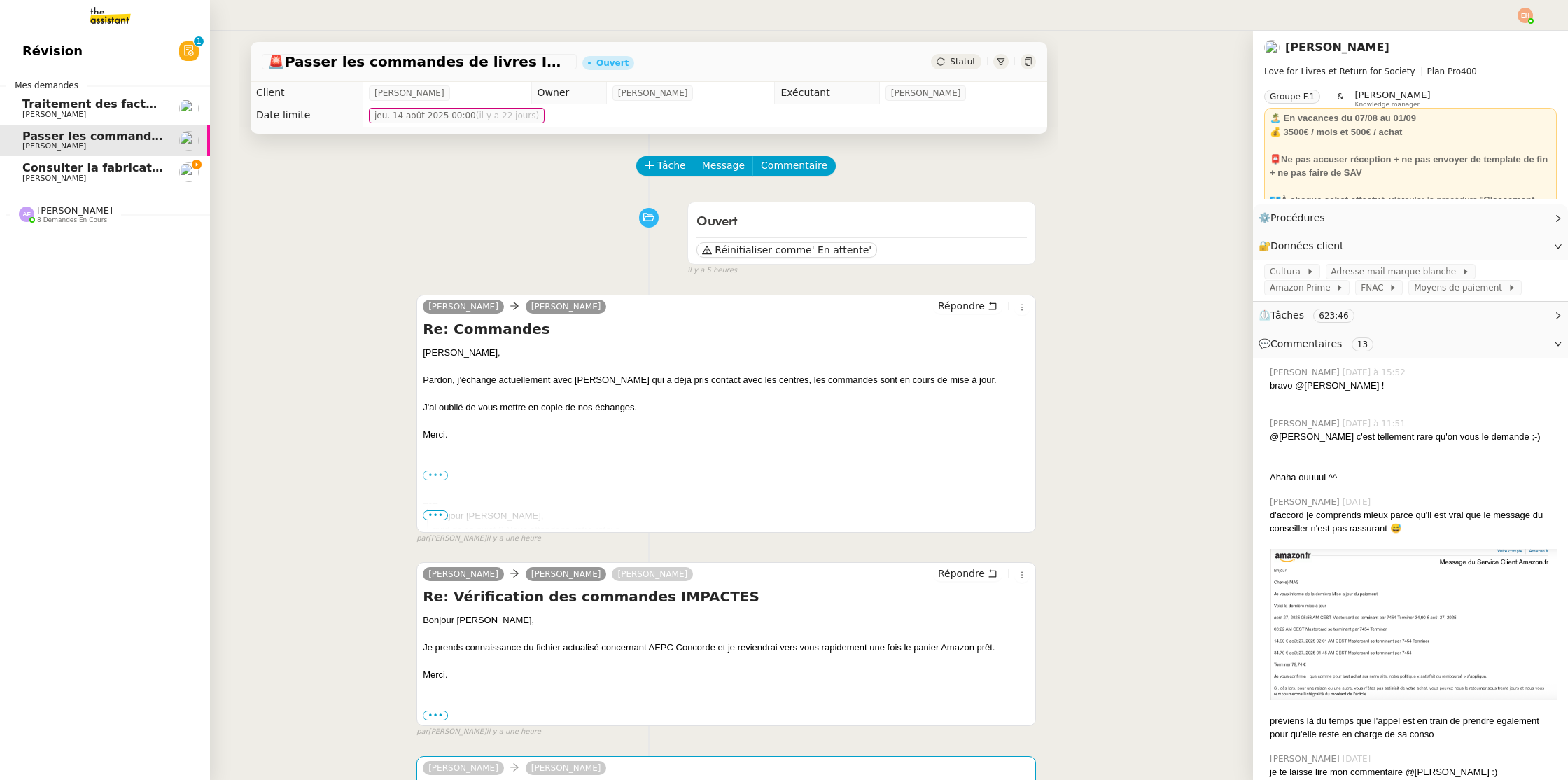
click at [132, 105] on span "Traitement des factures et envoi à l'expert-comptable - août 2025" at bounding box center [231, 103] width 417 height 13
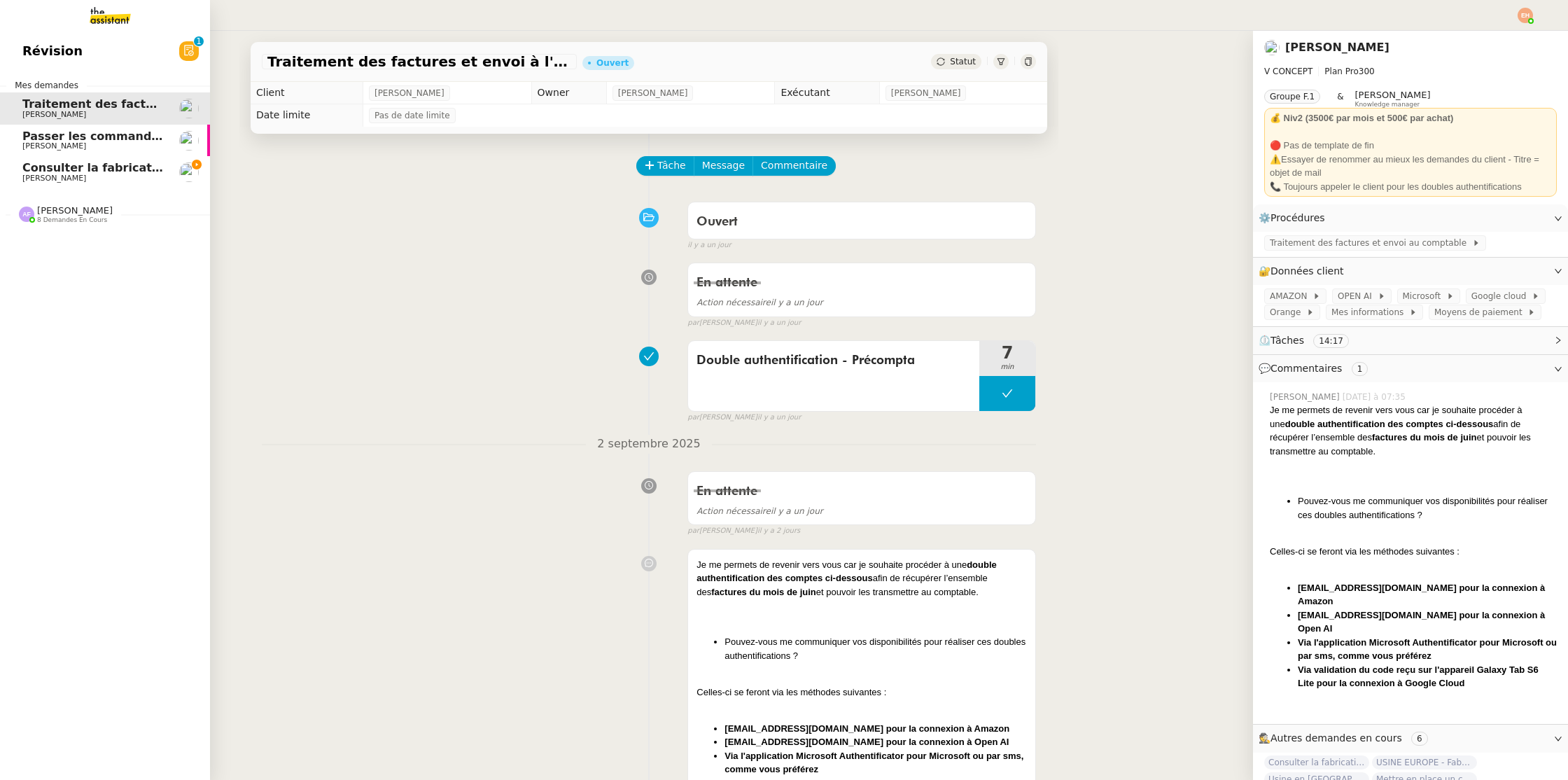
click at [124, 163] on span "Consulter la fabrication des pièces de tôlerie" at bounding box center [164, 167] width 284 height 13
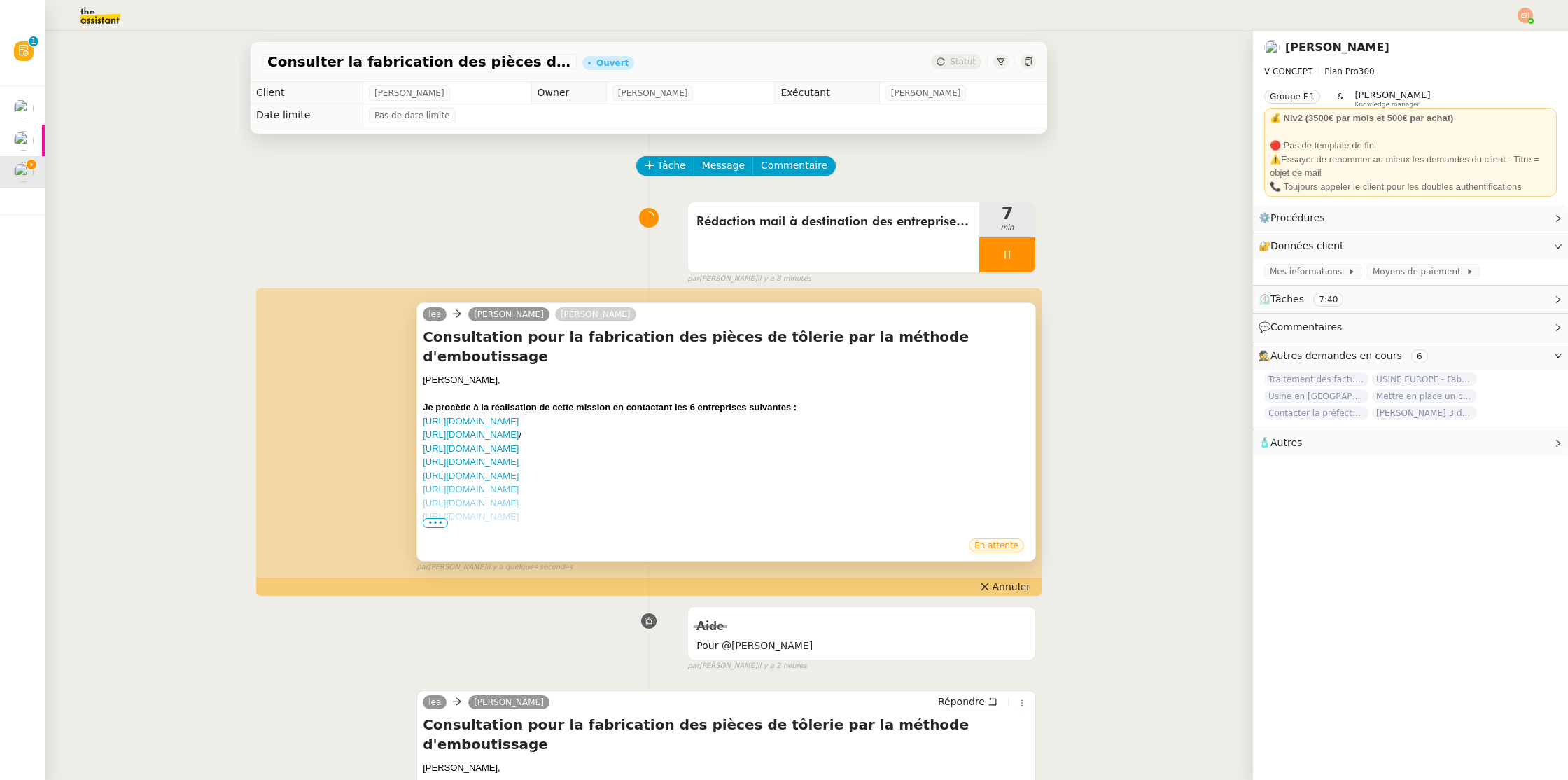
click at [430, 524] on div at bounding box center [726, 531] width 607 height 14
click at [432, 520] on span "•••" at bounding box center [436, 523] width 26 height 10
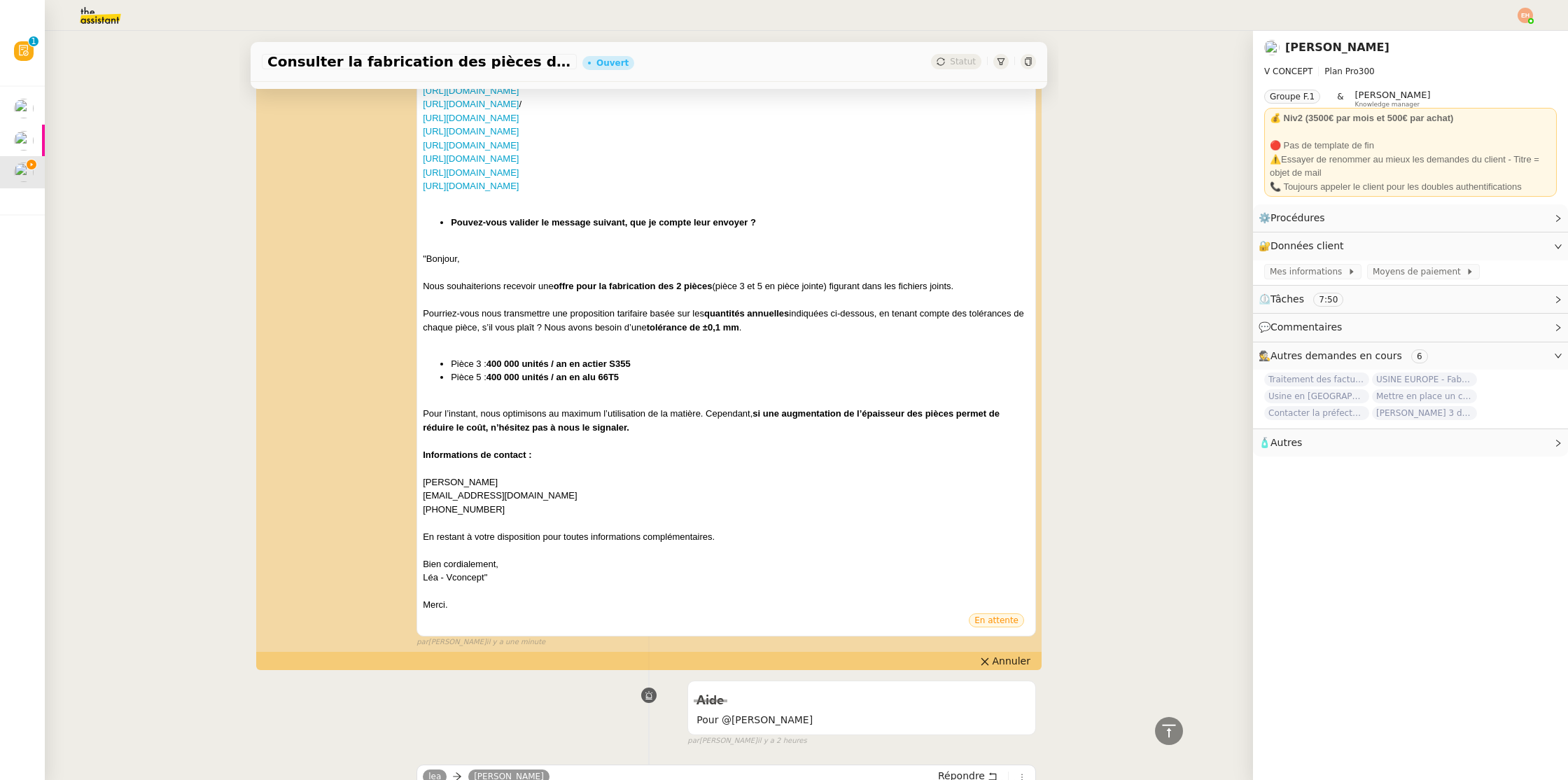
scroll to position [329, 0]
click at [996, 655] on span "Annuler" at bounding box center [1011, 663] width 38 height 14
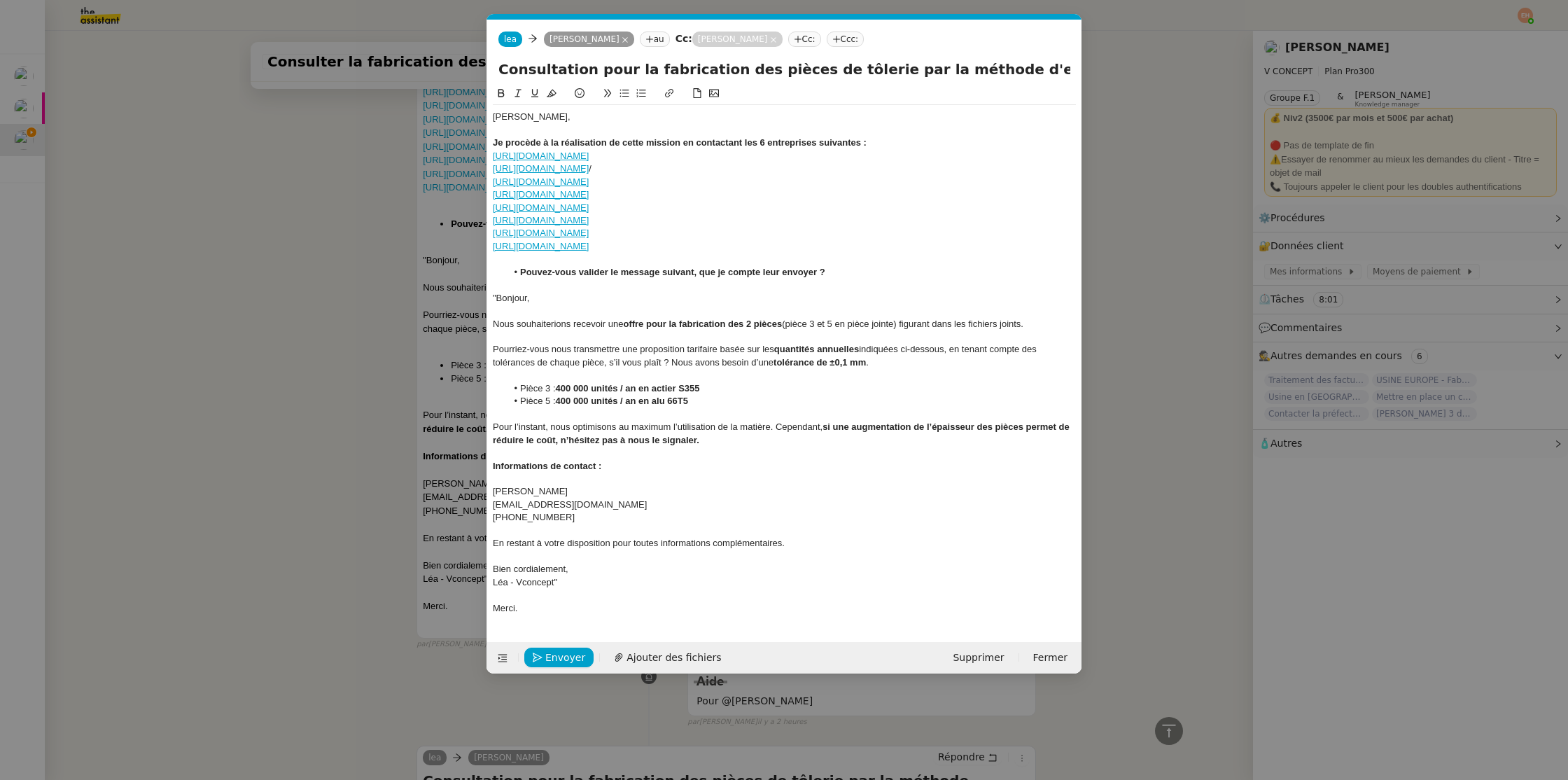
scroll to position [0, 29]
drag, startPoint x: 663, startPoint y: 385, endPoint x: 717, endPoint y: 400, distance: 56.0
click at [663, 385] on strong "400 000 unités / an en actier S355" at bounding box center [627, 389] width 144 height 11
click at [562, 662] on span "Envoyer" at bounding box center [564, 658] width 40 height 16
click at [563, 658] on span "Confirmer l'envoi" at bounding box center [587, 658] width 84 height 16
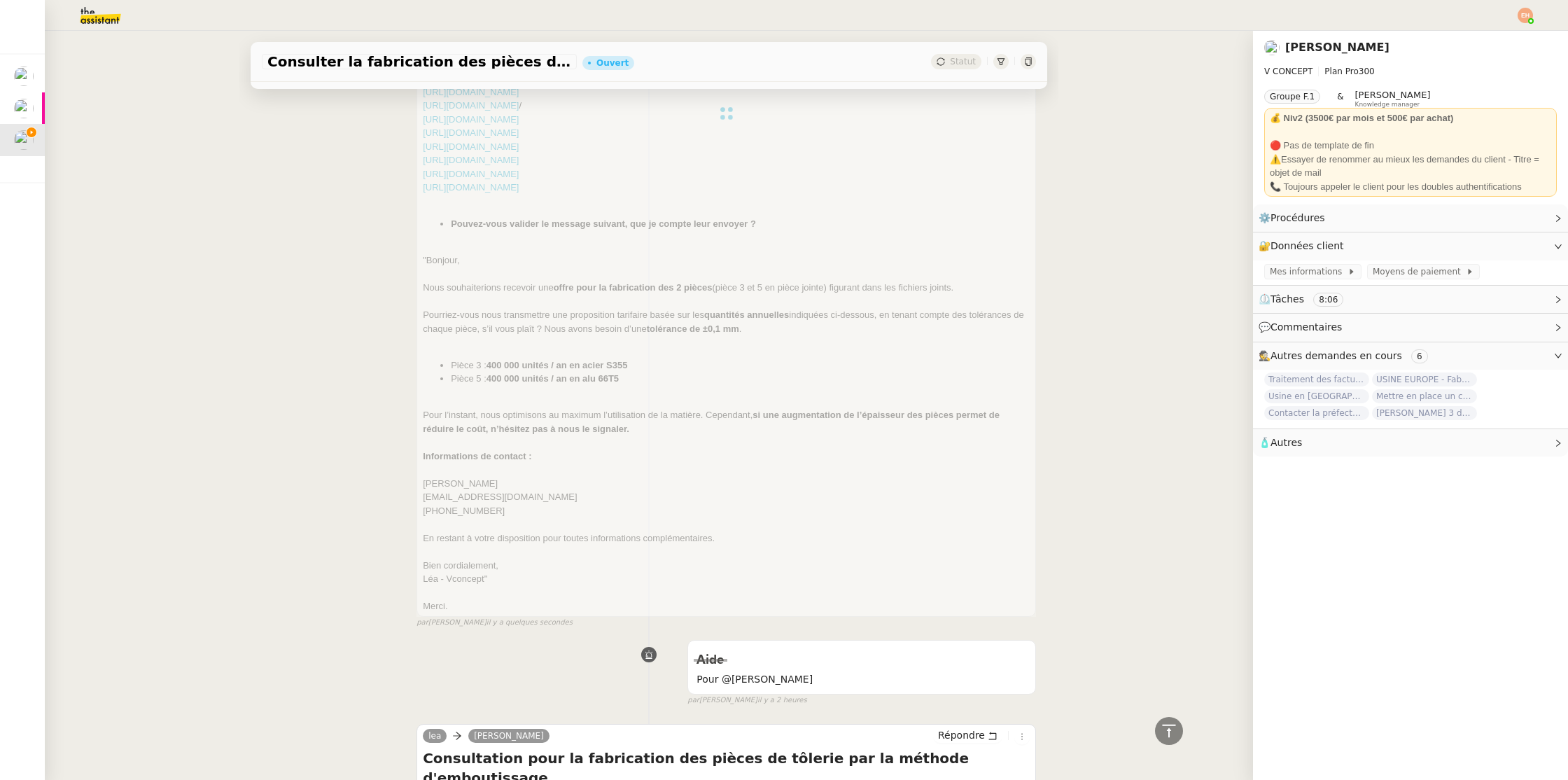
scroll to position [0, 0]
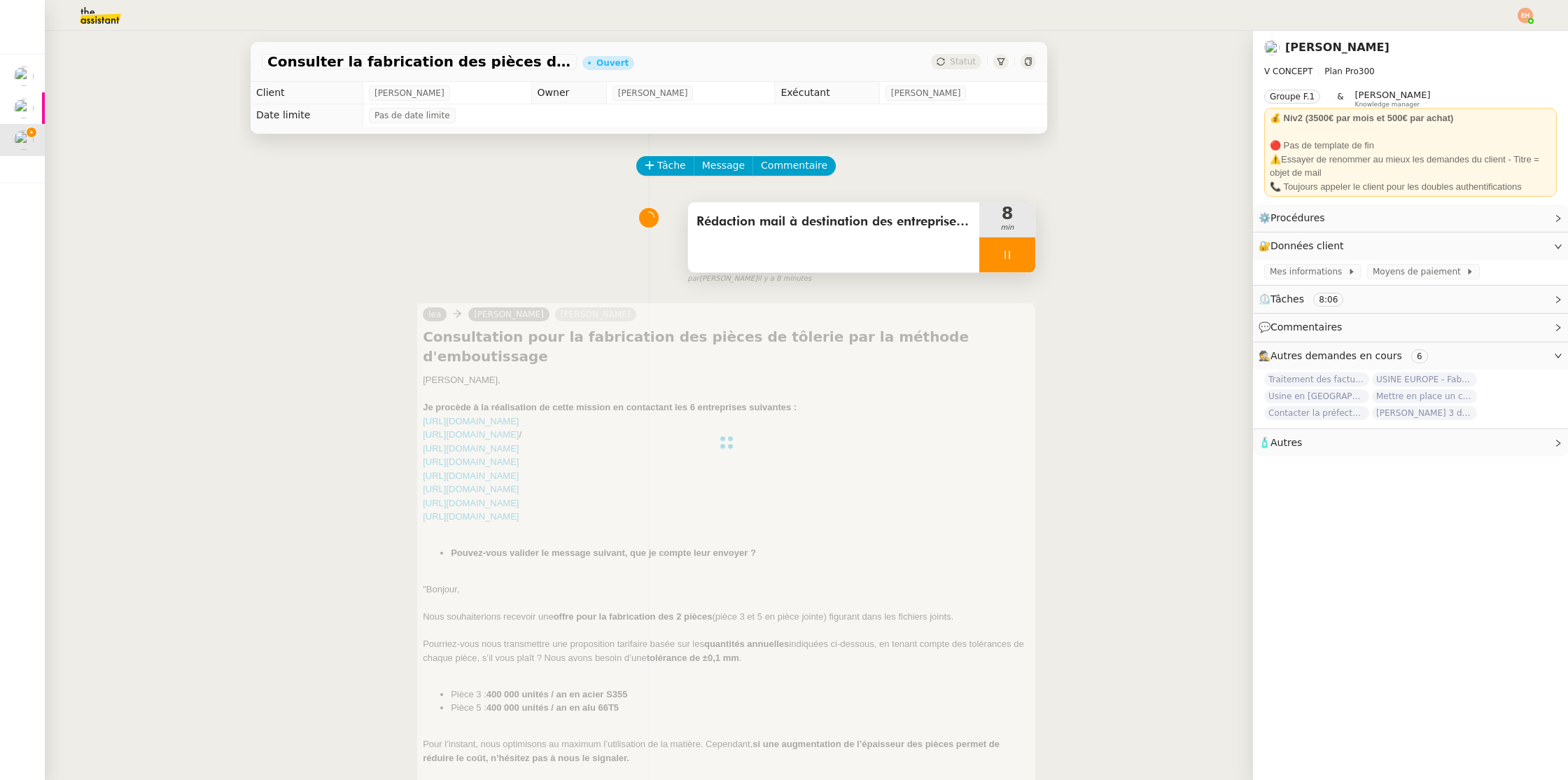
click at [1022, 257] on div at bounding box center [1007, 255] width 56 height 35
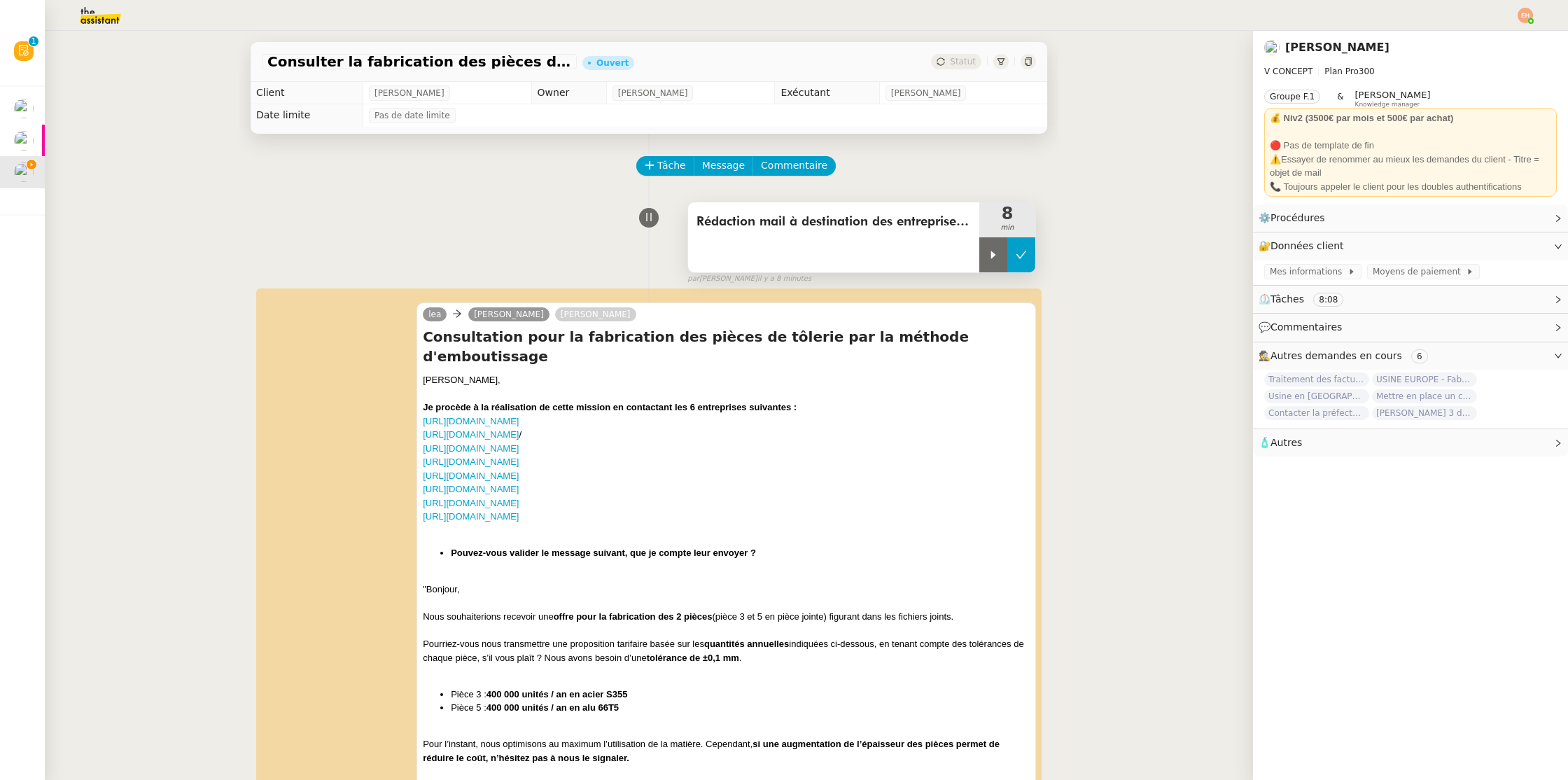
click at [1026, 256] on icon at bounding box center [1021, 254] width 11 height 11
click at [1530, 19] on div at bounding box center [1525, 15] width 15 height 15
click at [1511, 35] on li "Suivi" at bounding box center [1488, 40] width 91 height 19
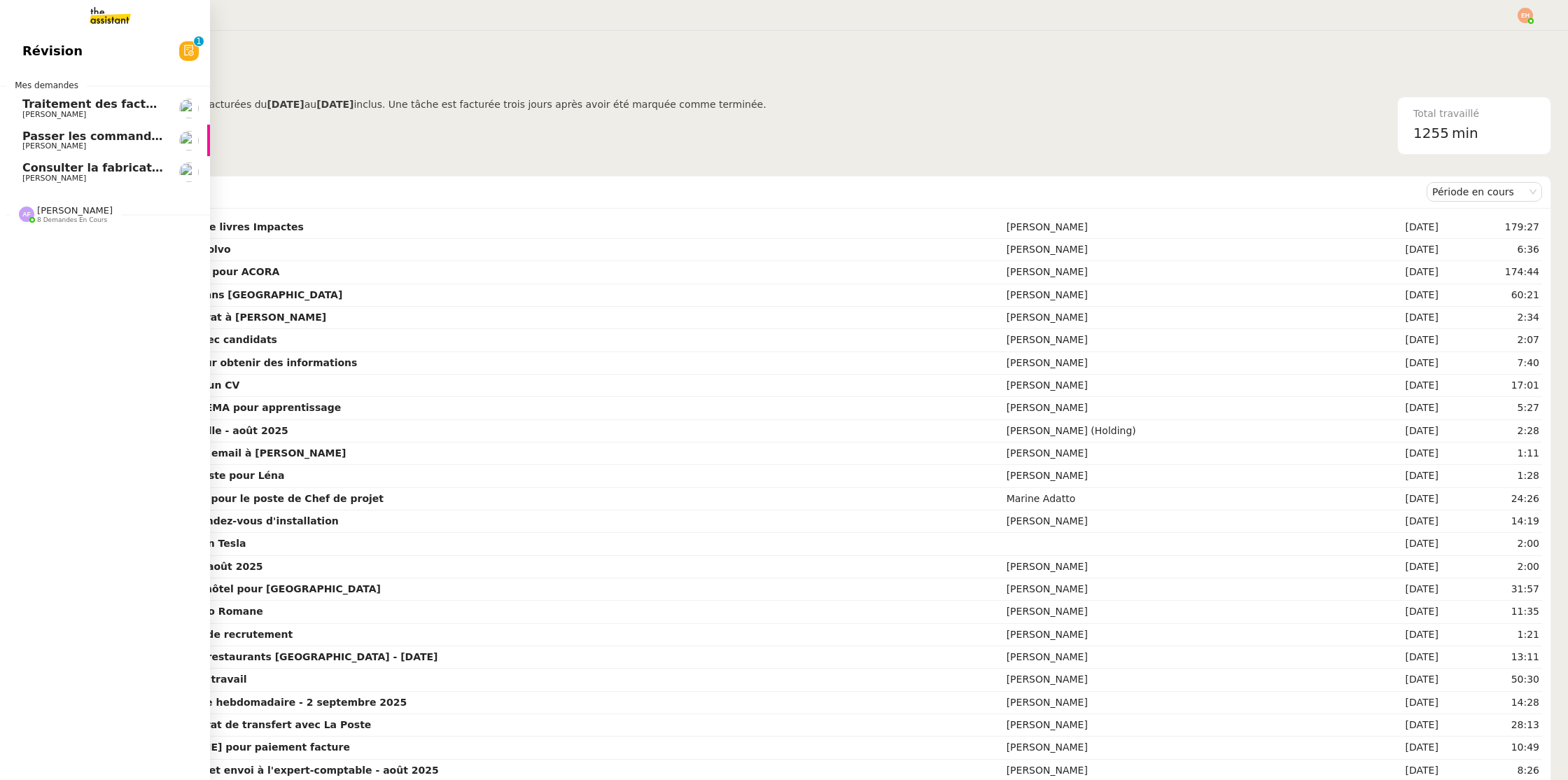
click at [31, 139] on span "Passer les commandes de livres Impactes" at bounding box center [154, 136] width 263 height 13
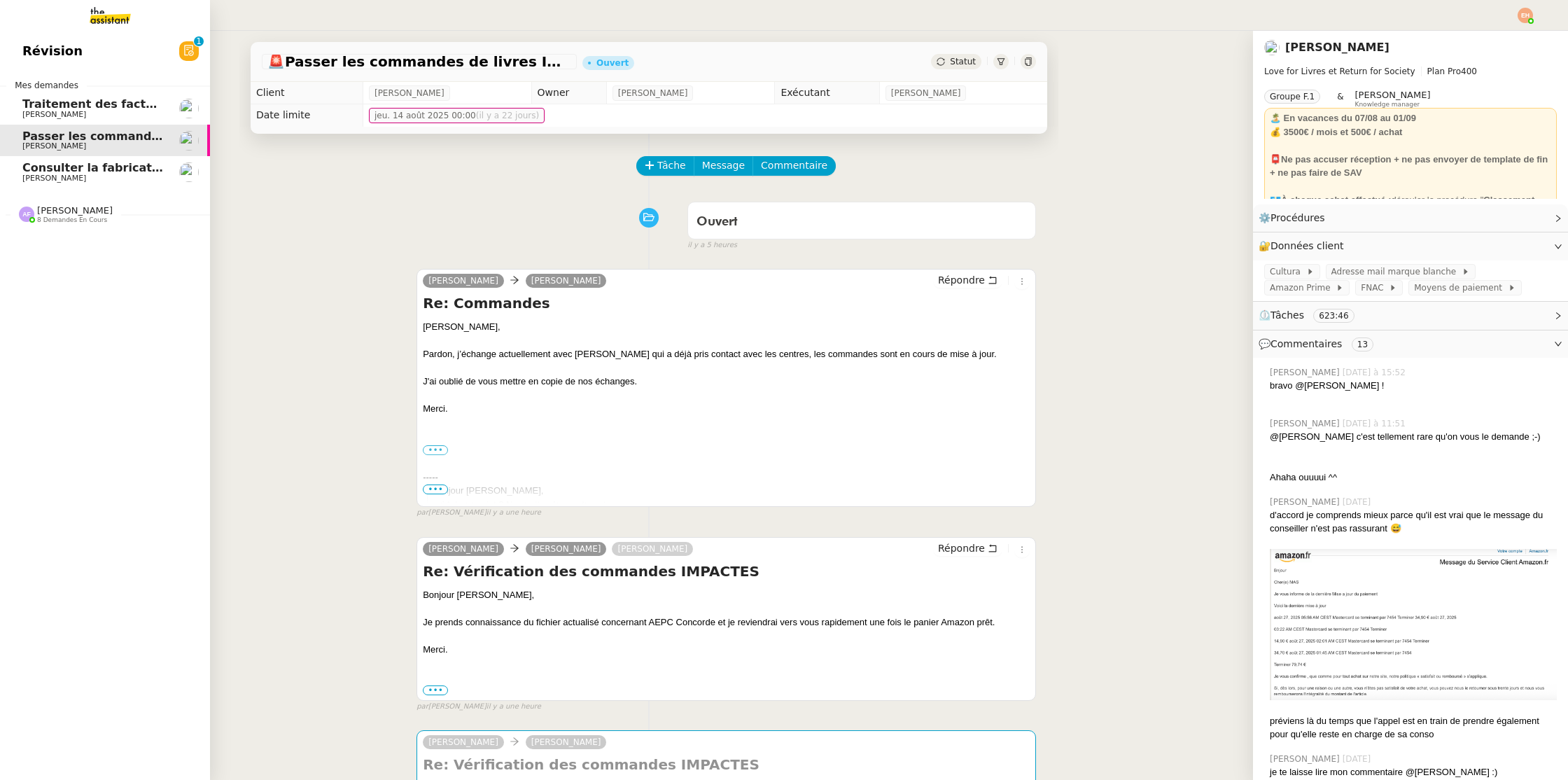
click at [72, 176] on span "[PERSON_NAME]" at bounding box center [54, 178] width 64 height 9
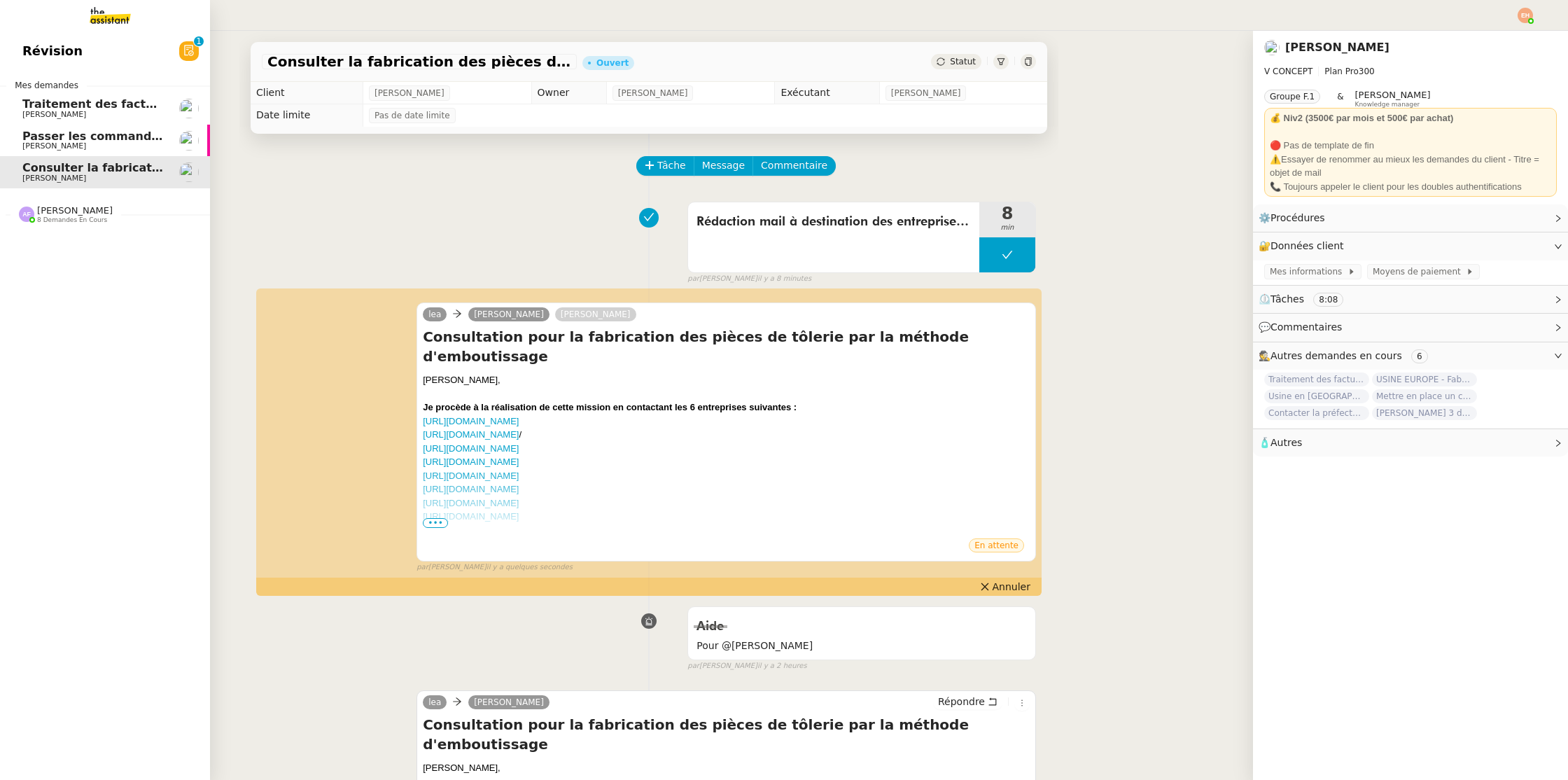
drag, startPoint x: 80, startPoint y: 150, endPoint x: 90, endPoint y: 110, distance: 41.2
click at [80, 150] on span "[PERSON_NAME]" at bounding box center [93, 147] width 141 height 9
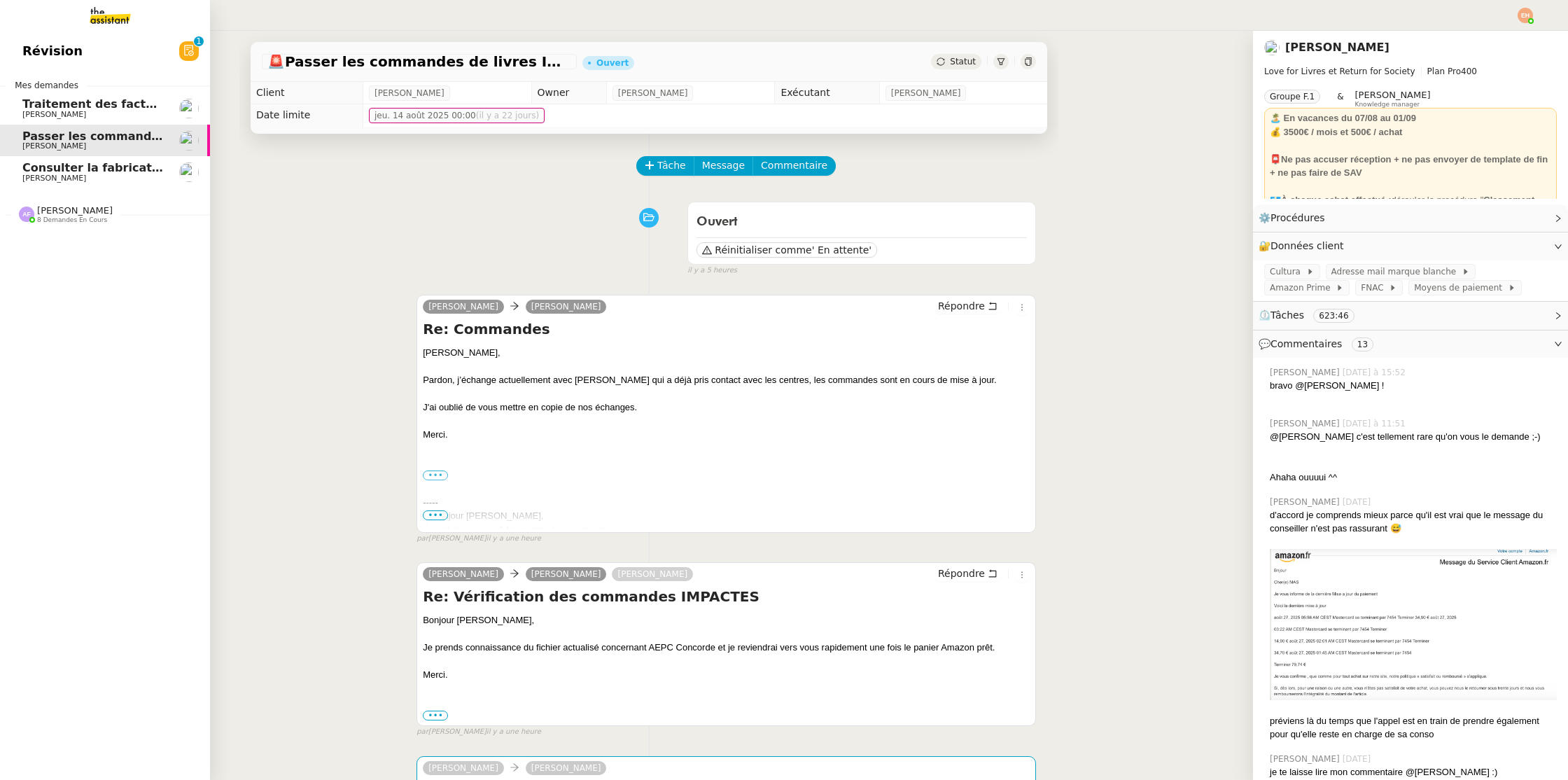
click at [94, 106] on span "Traitement des factures et envoi à l'expert-comptable - août 2025" at bounding box center [231, 103] width 417 height 13
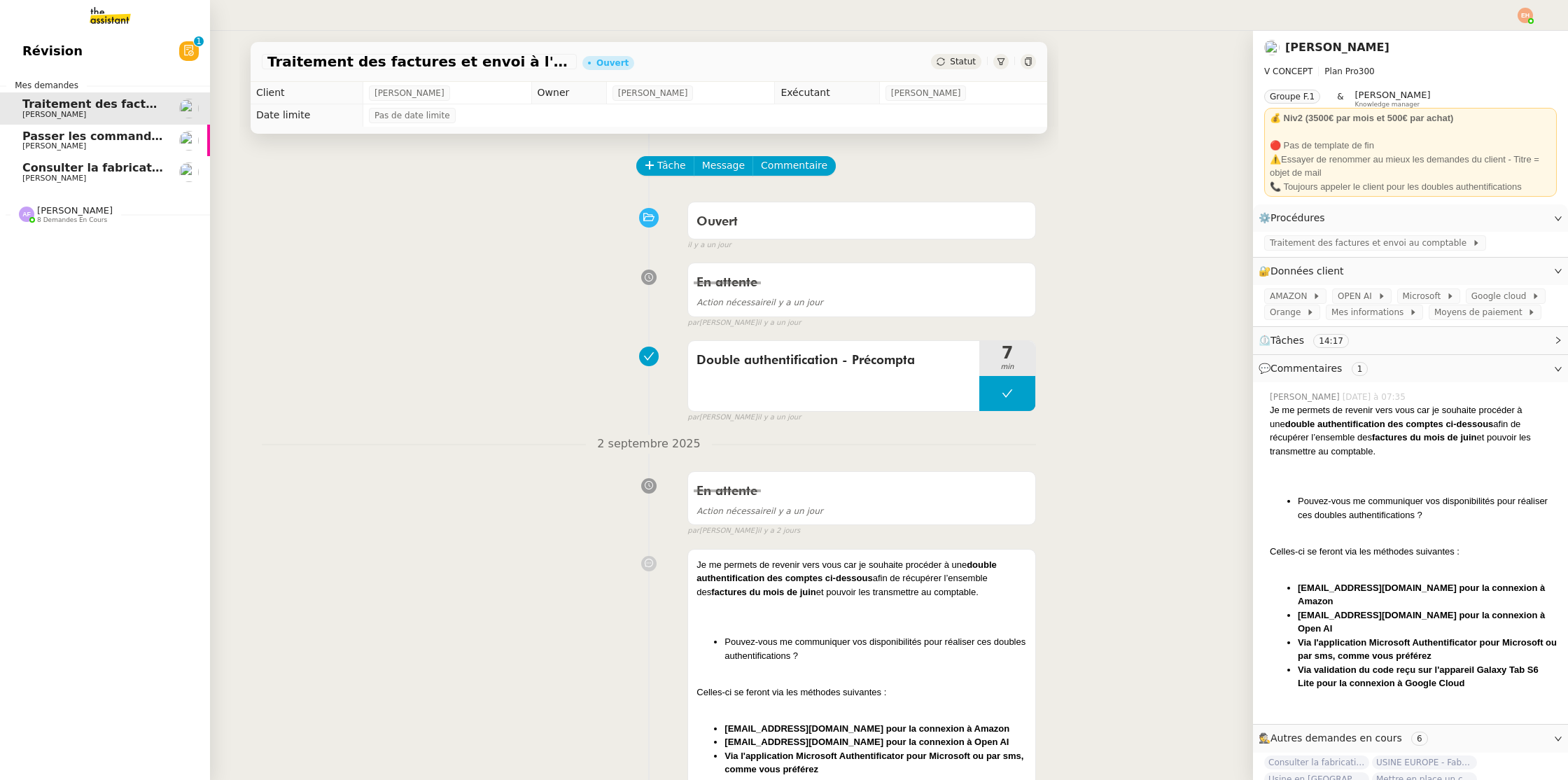
click at [98, 166] on span "Consulter la fabrication des pièces de tôlerie" at bounding box center [164, 167] width 284 height 13
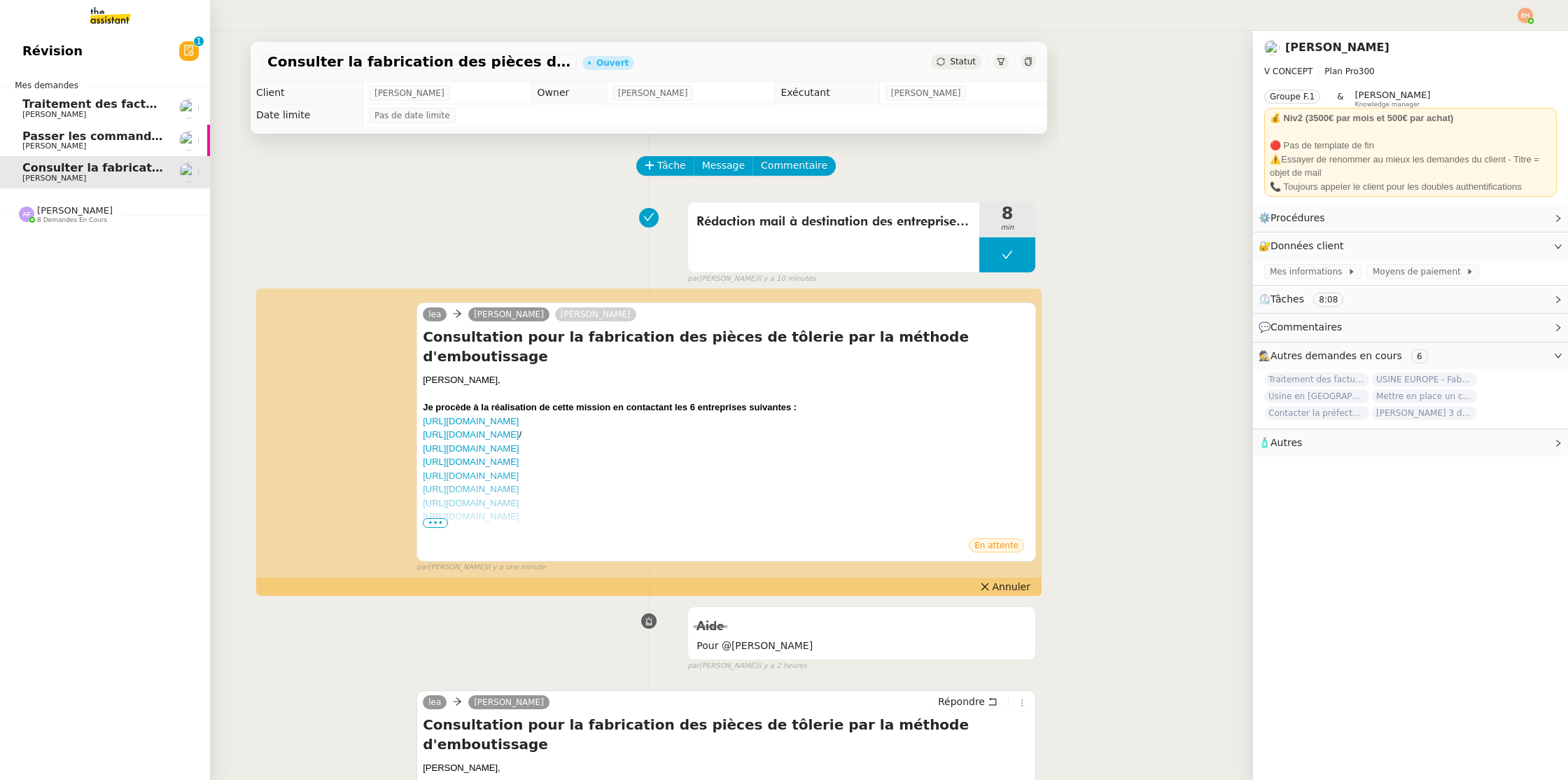
drag, startPoint x: 100, startPoint y: 132, endPoint x: 100, endPoint y: 110, distance: 22.0
click at [100, 132] on span "Passer les commandes de livres Impactes" at bounding box center [154, 136] width 263 height 13
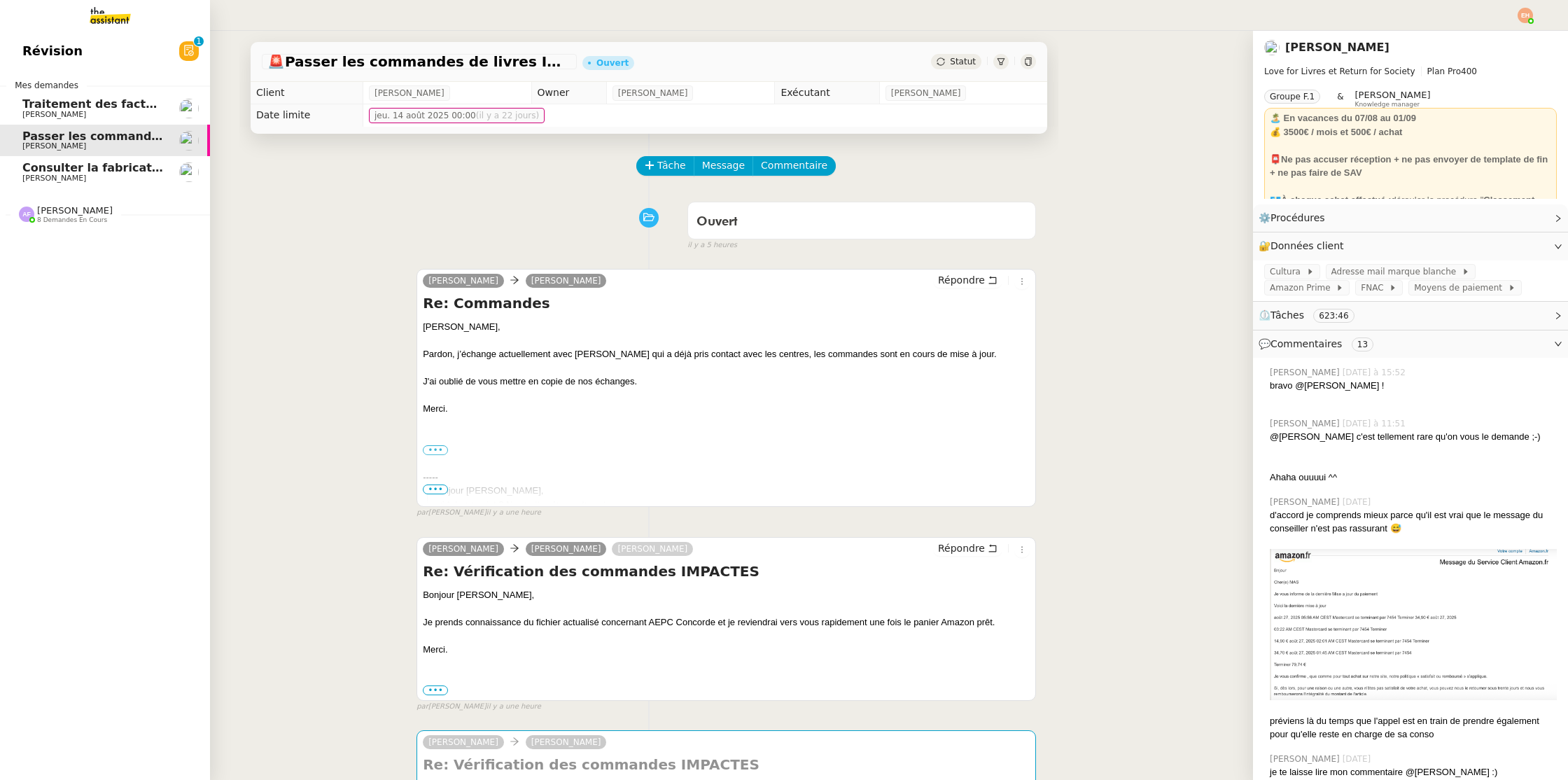
click at [102, 99] on span "Traitement des factures et envoi à l'expert-comptable - août 2025" at bounding box center [231, 103] width 417 height 13
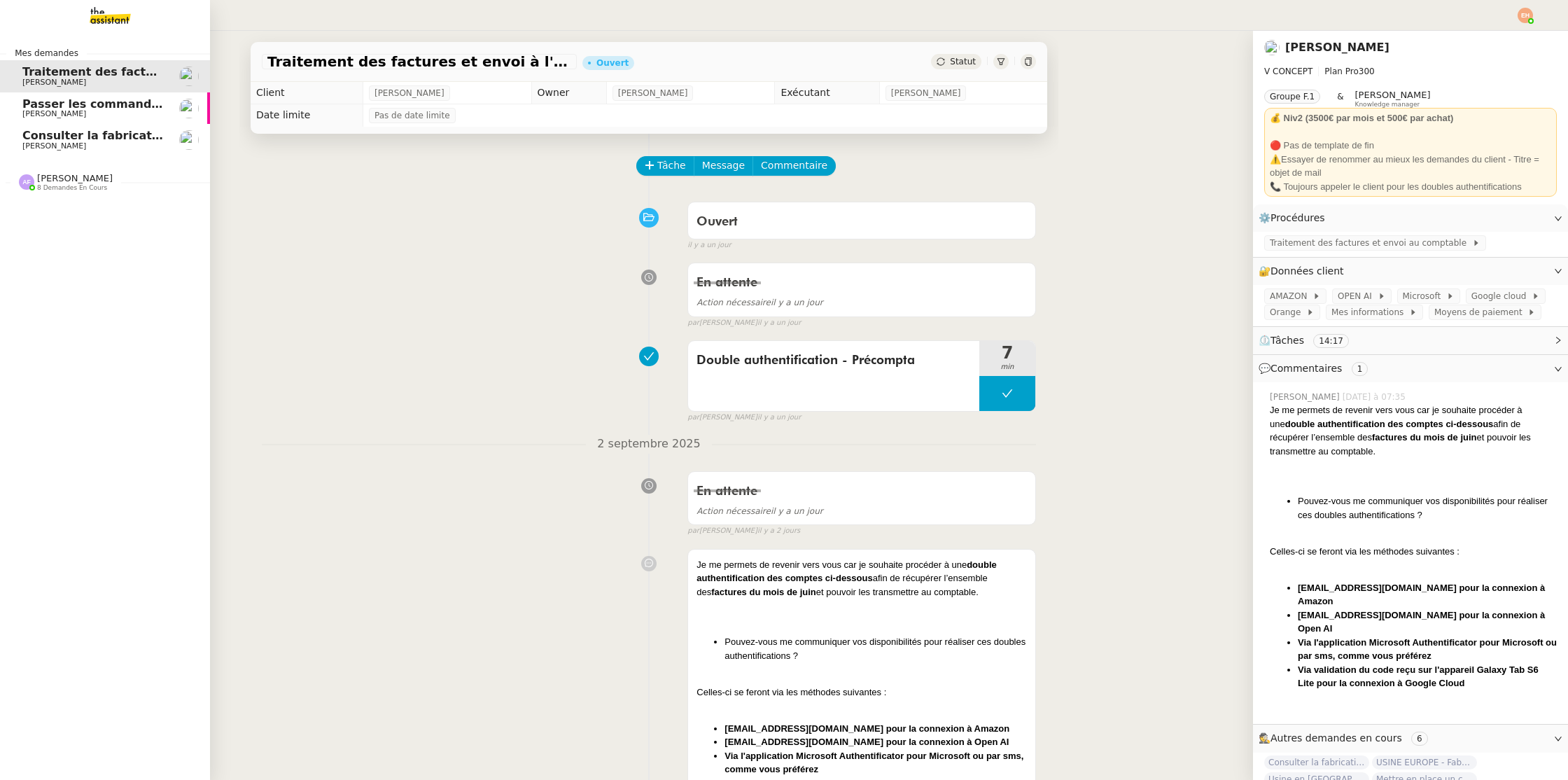
click at [0, 35] on app-ticket-navbar "Mes demandes Traitement des factures et envoi à l'expert-comptable - [DATE] [PE…" at bounding box center [0, 35] width 0 height 0
click at [65, 133] on span "Consulter la fabrication des pièces de tôlerie" at bounding box center [164, 135] width 284 height 13
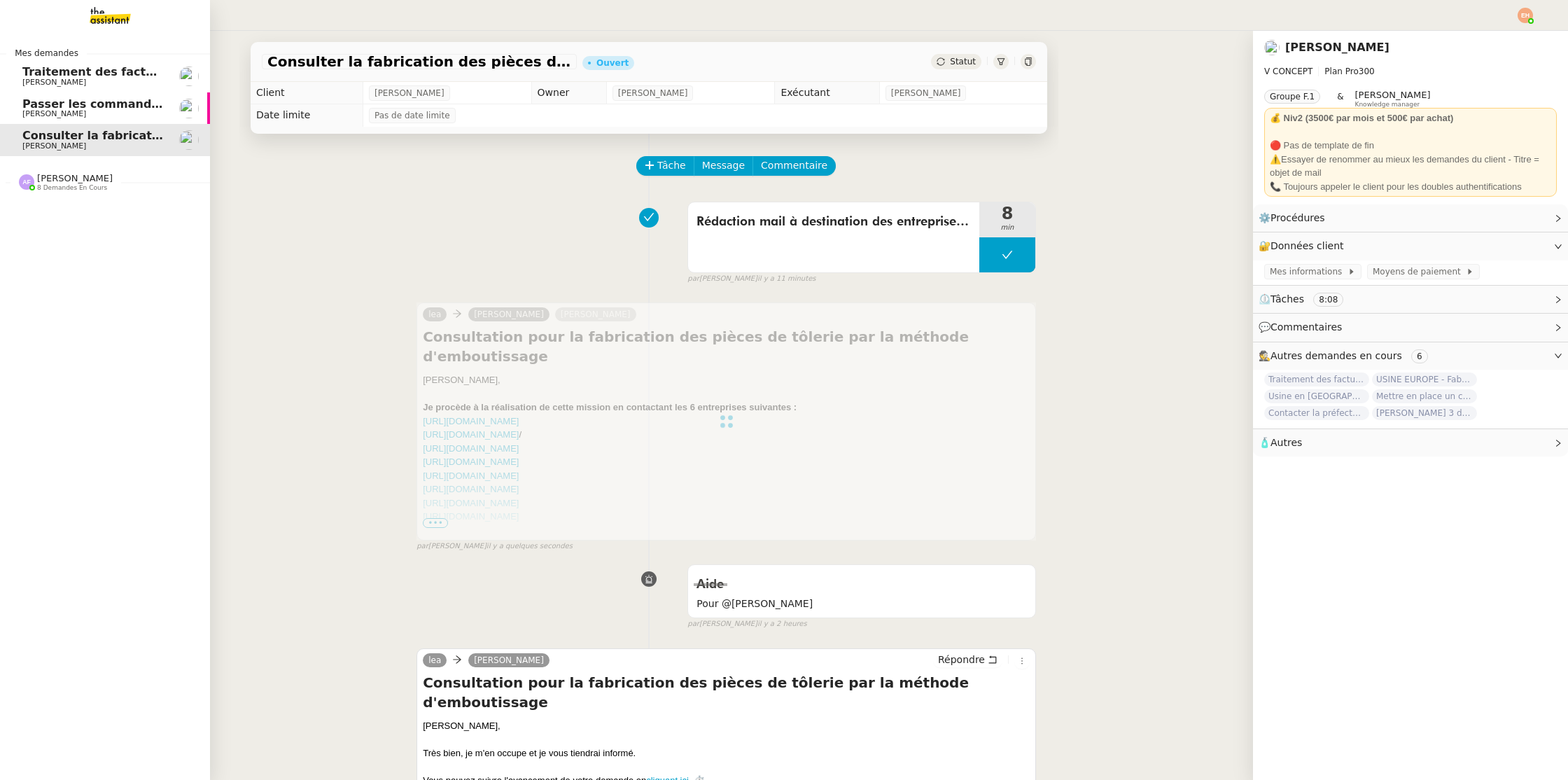
click at [77, 183] on span "[PERSON_NAME]" at bounding box center [75, 178] width 76 height 11
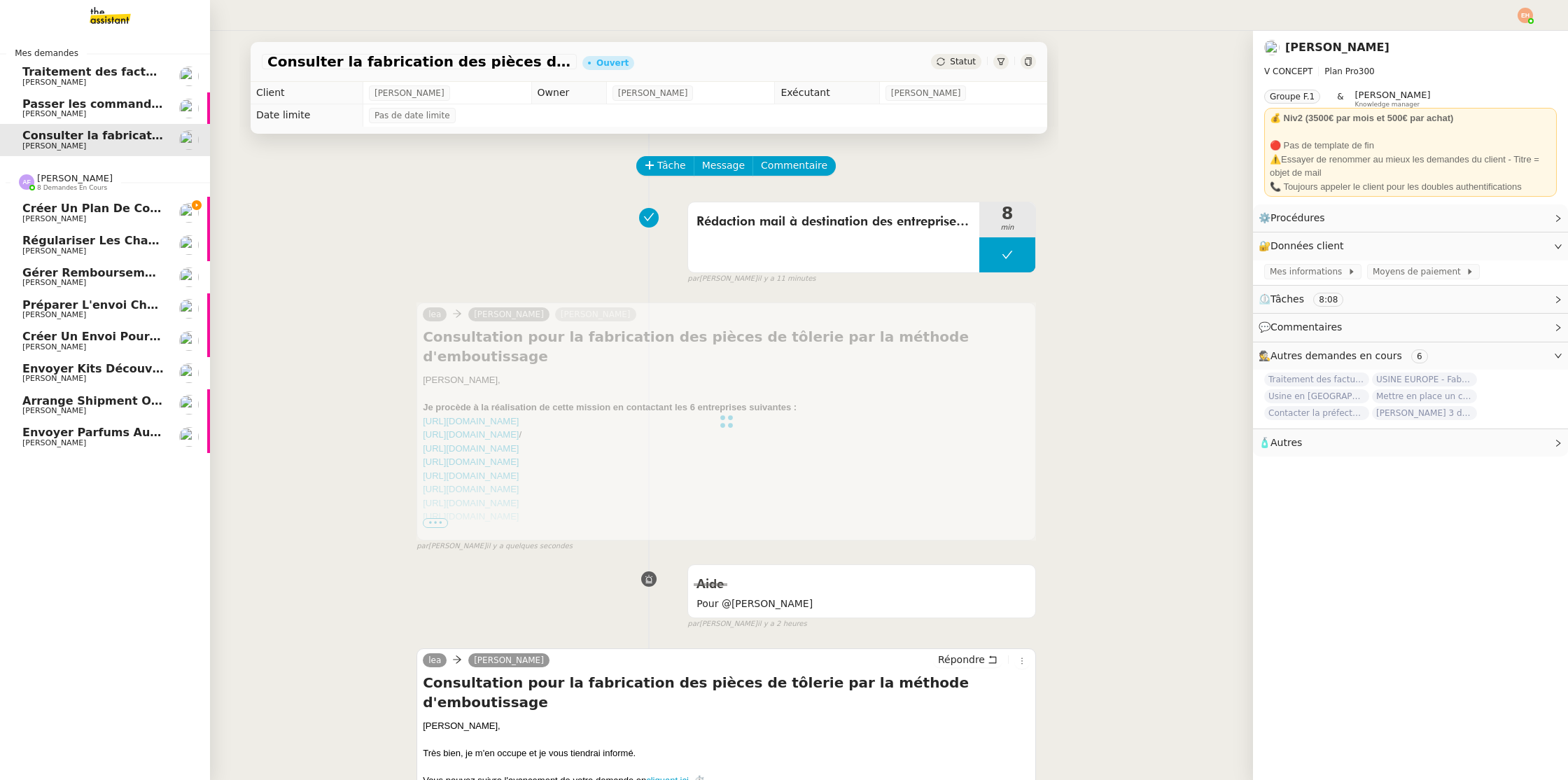
click at [96, 311] on span "[PERSON_NAME]" at bounding box center [93, 315] width 141 height 9
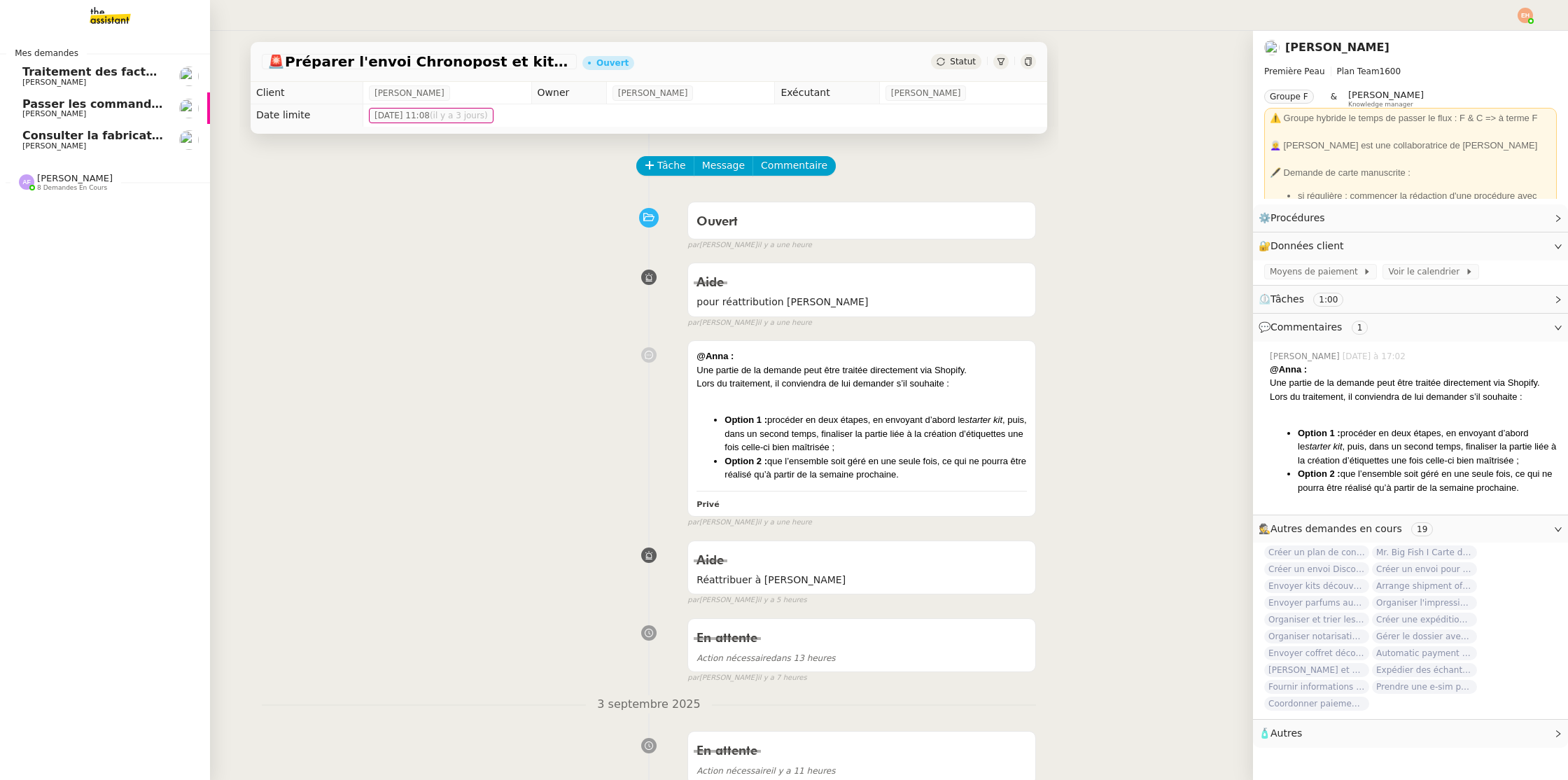
click at [120, 126] on link "Consulter la fabrication des pièces de [PERSON_NAME]" at bounding box center [105, 140] width 210 height 32
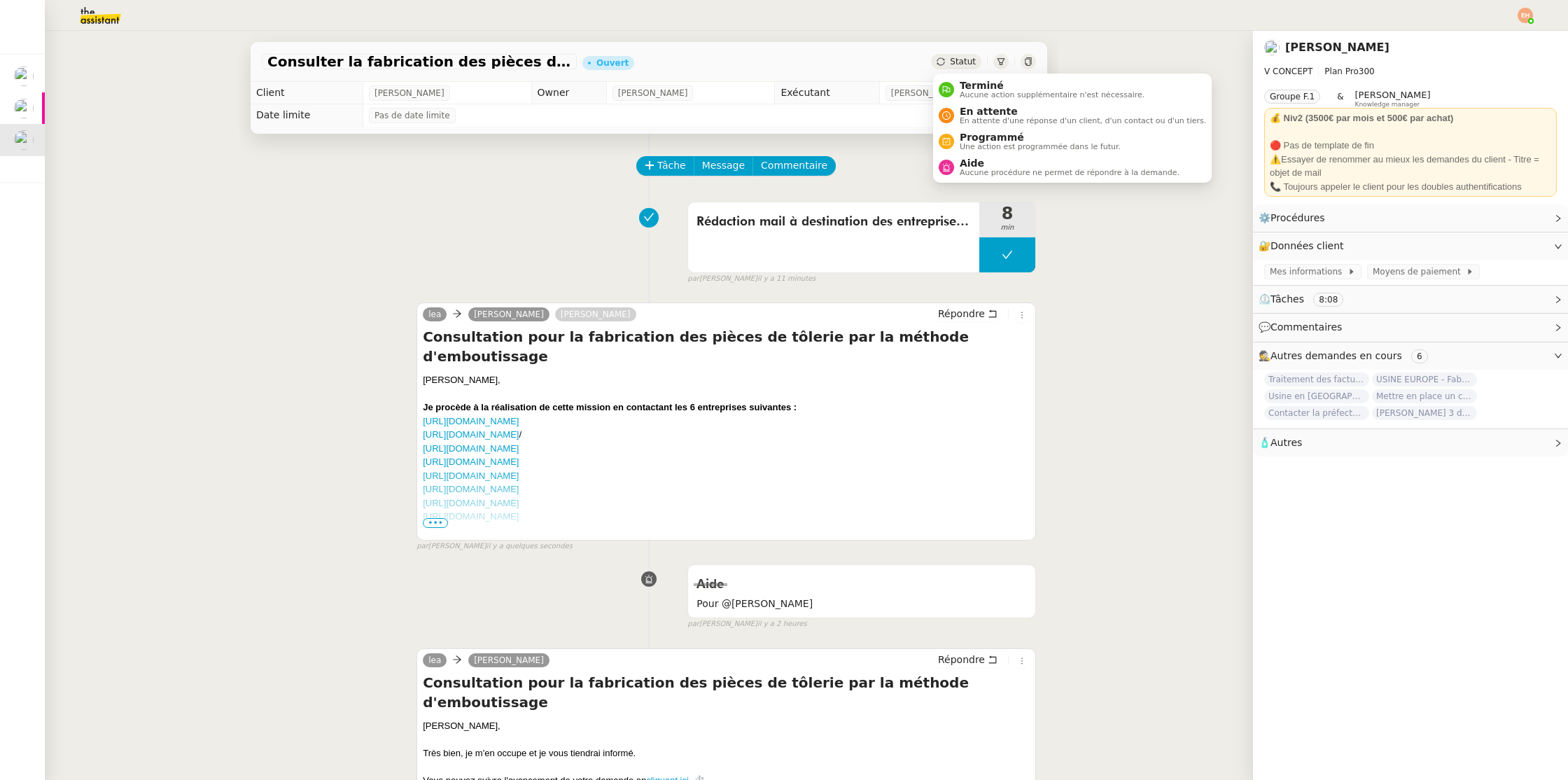
click at [963, 61] on span "Statut" at bounding box center [963, 61] width 26 height 10
click at [1026, 110] on span "En attente" at bounding box center [1083, 111] width 246 height 11
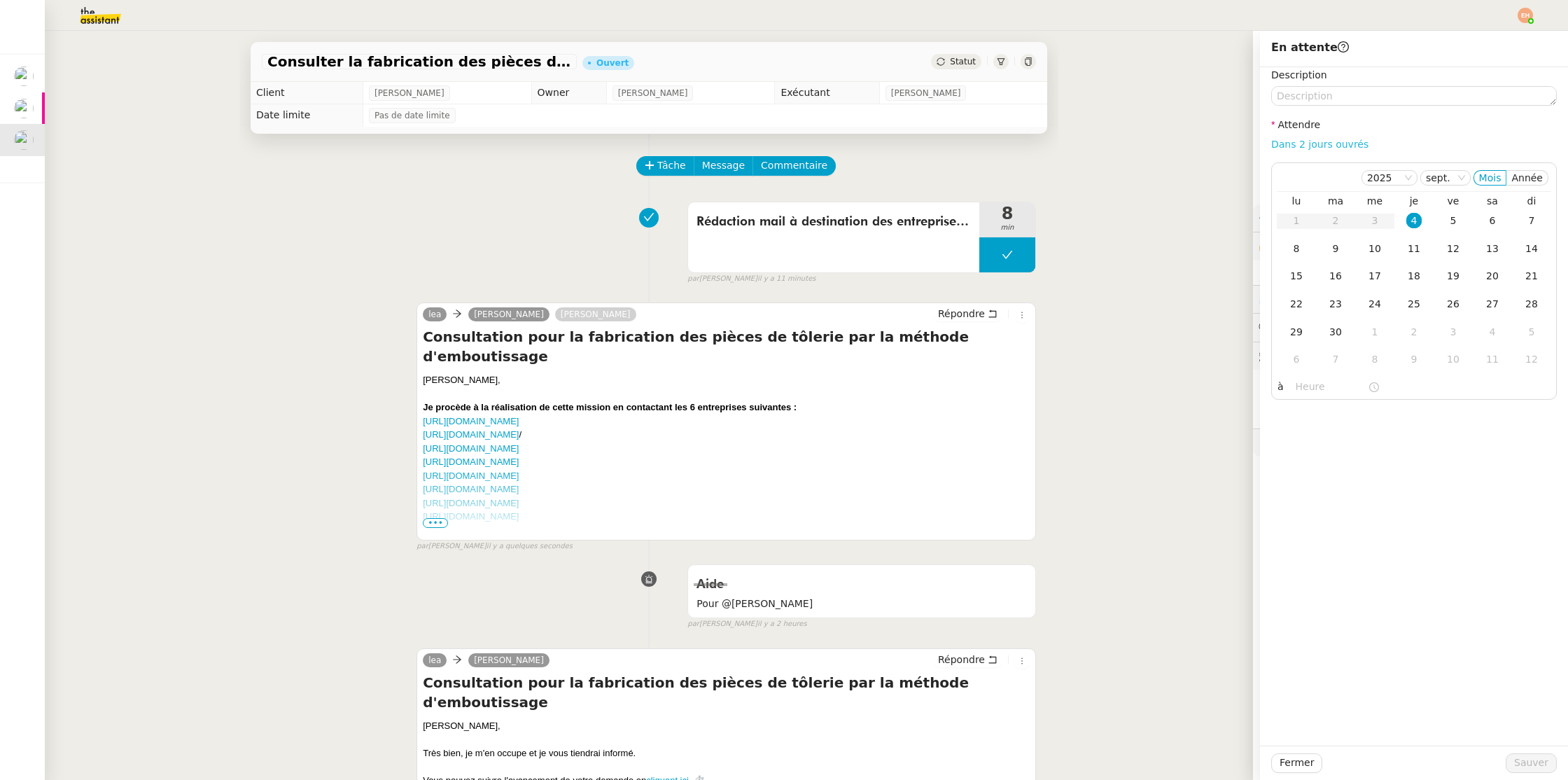
click at [1349, 140] on link "Dans 2 jours ouvrés" at bounding box center [1320, 144] width 97 height 11
type input "07:00"
click at [1530, 765] on span "Sauver" at bounding box center [1531, 762] width 34 height 16
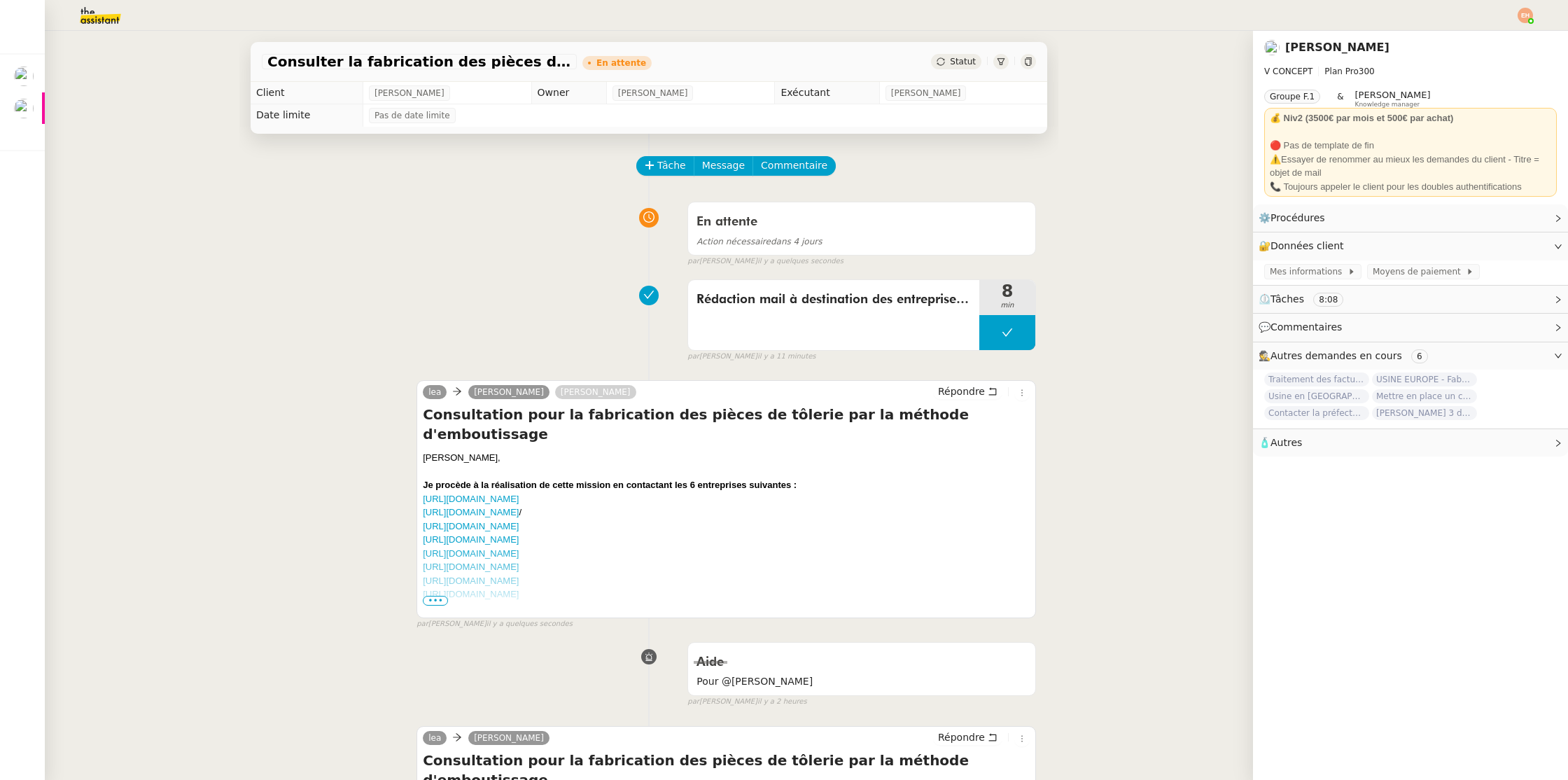
click at [105, 23] on img at bounding box center [89, 15] width 109 height 31
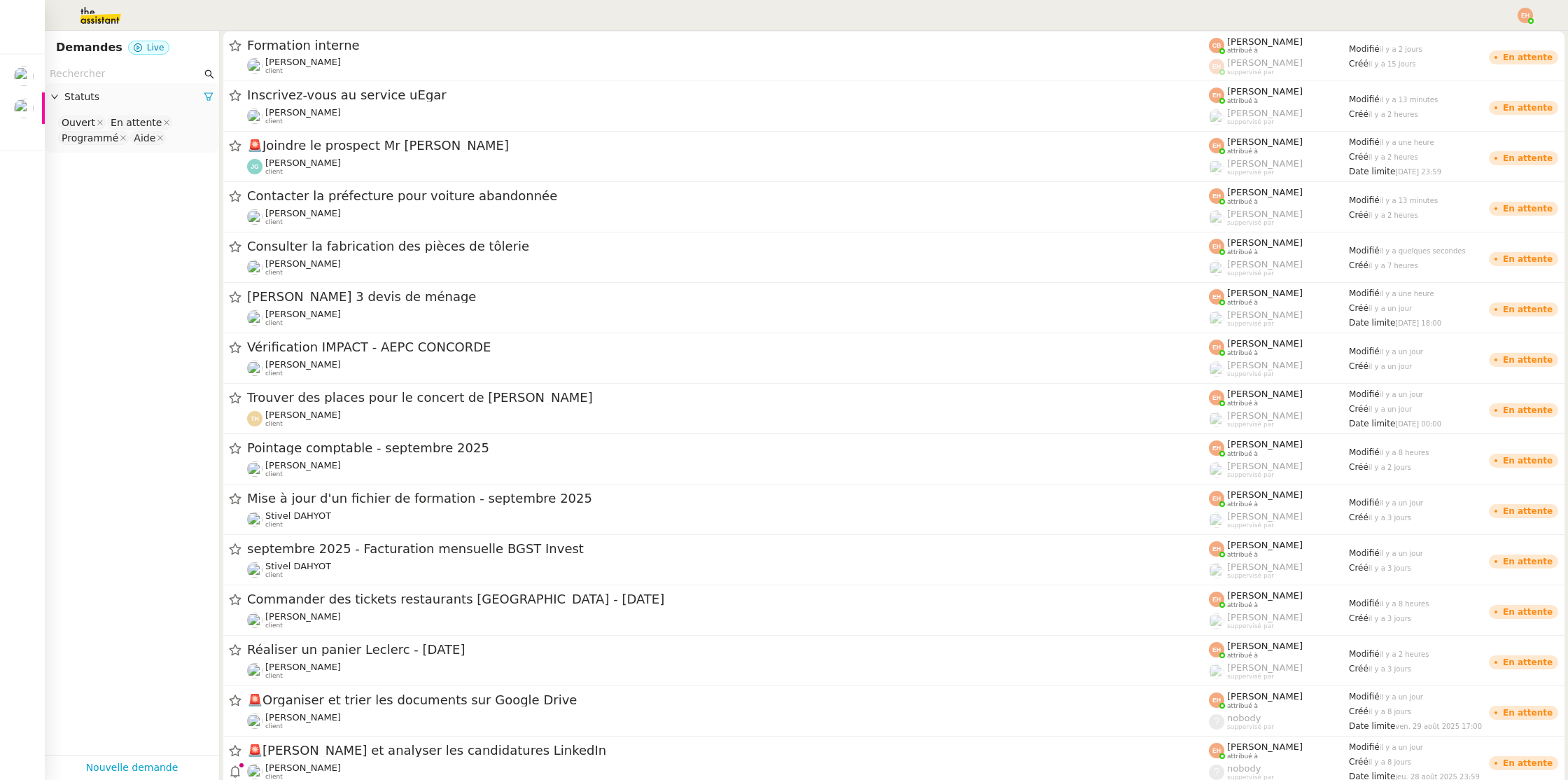
click at [91, 69] on input "text" at bounding box center [125, 74] width 152 height 16
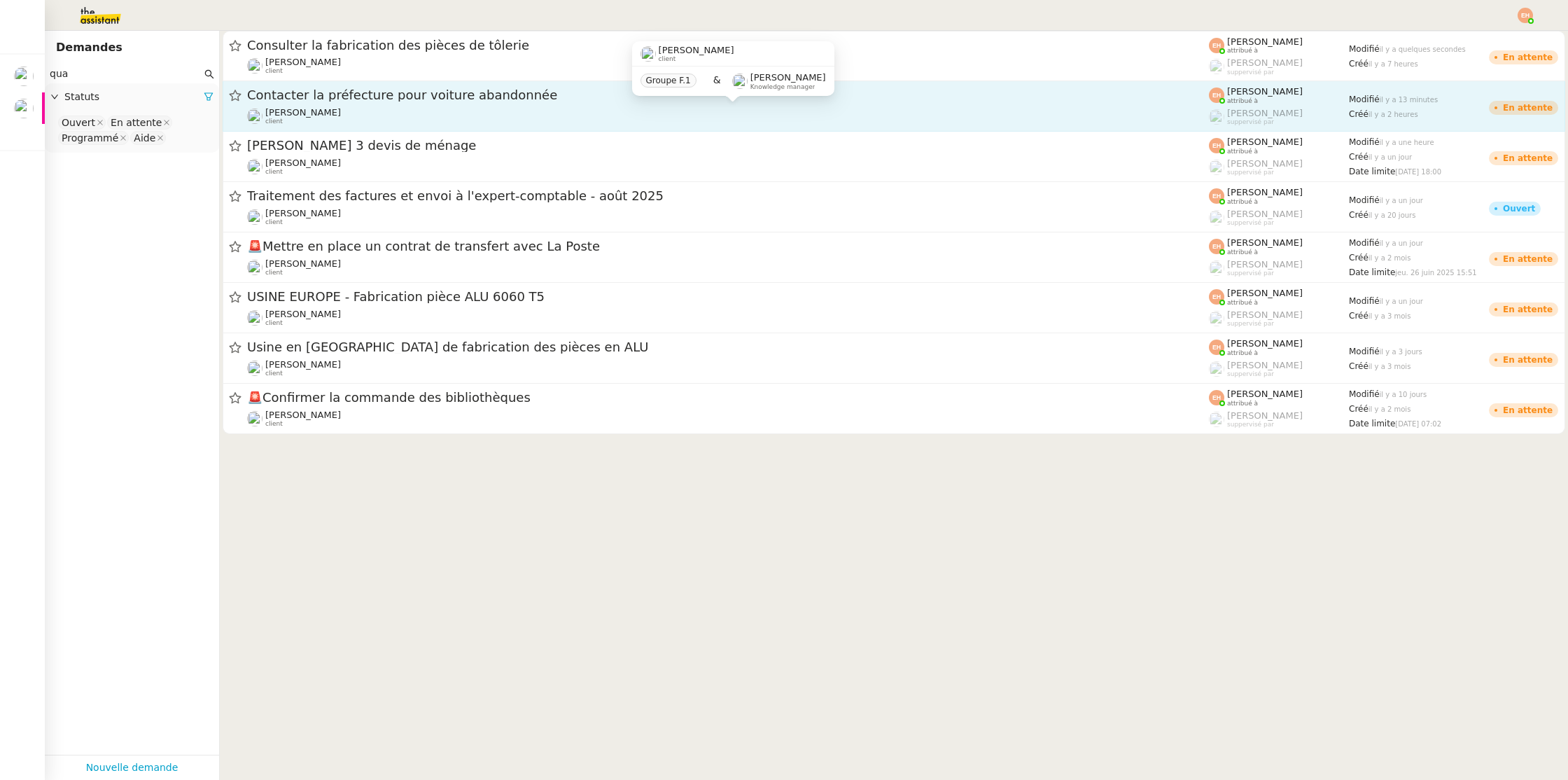
type input "qua"
click at [413, 113] on div "[PERSON_NAME] client" at bounding box center [728, 116] width 962 height 19
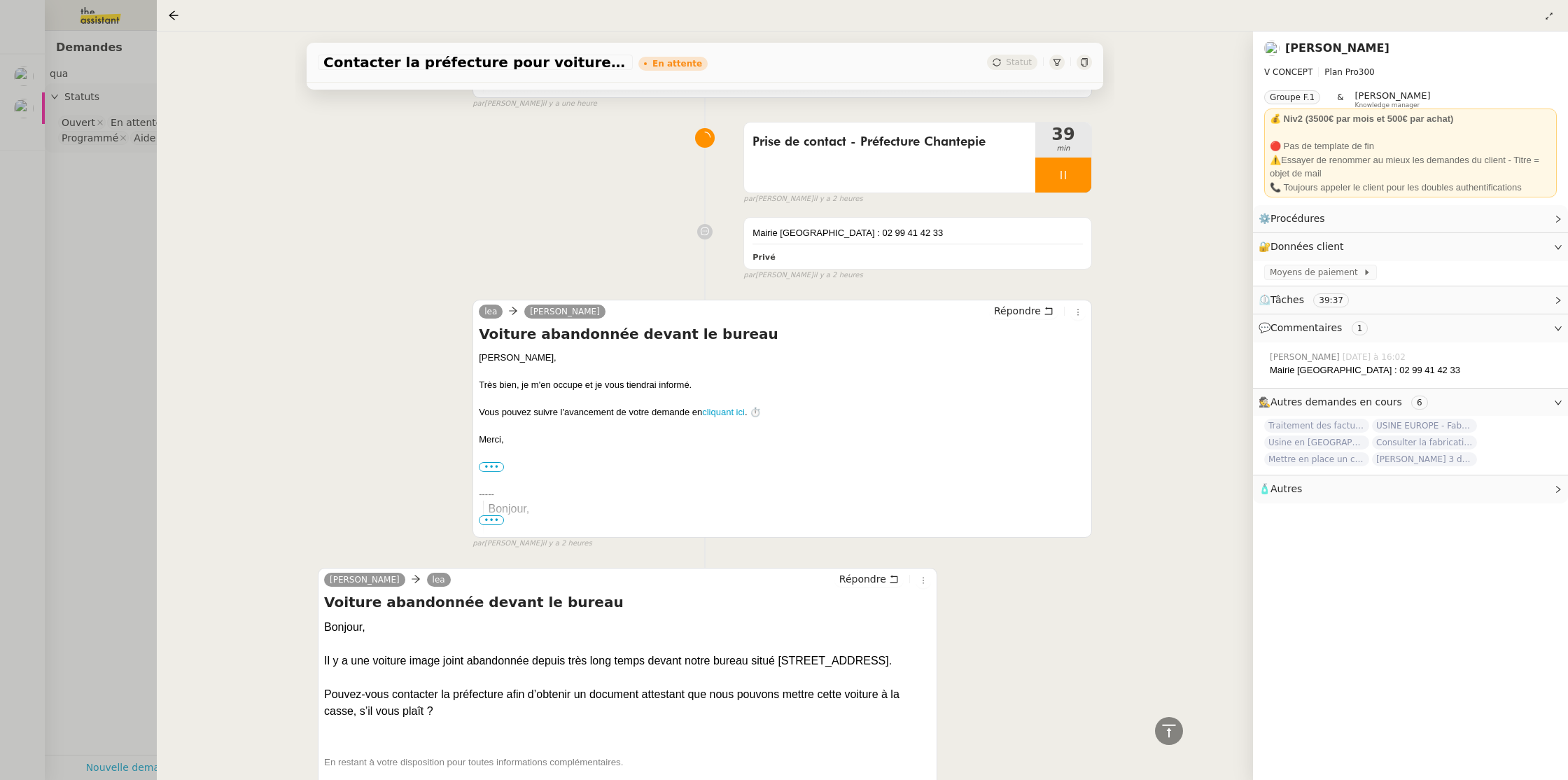
scroll to position [693, 0]
click at [1058, 178] on icon at bounding box center [1064, 176] width 11 height 11
click at [1073, 178] on icon at bounding box center [1077, 176] width 11 height 11
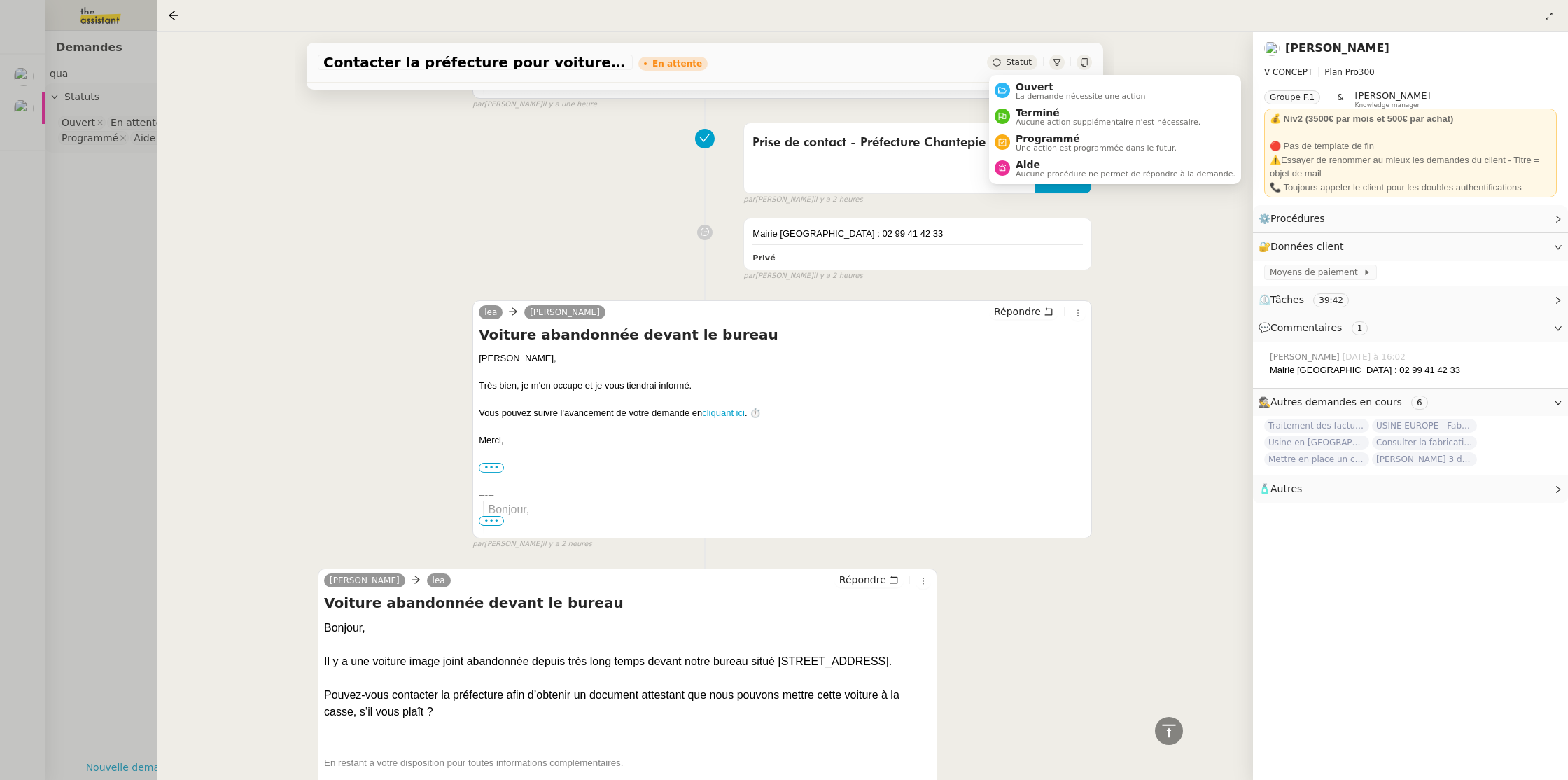
click at [1019, 64] on span "Statut" at bounding box center [1019, 62] width 26 height 10
click at [1032, 162] on span "Aide" at bounding box center [1125, 164] width 220 height 11
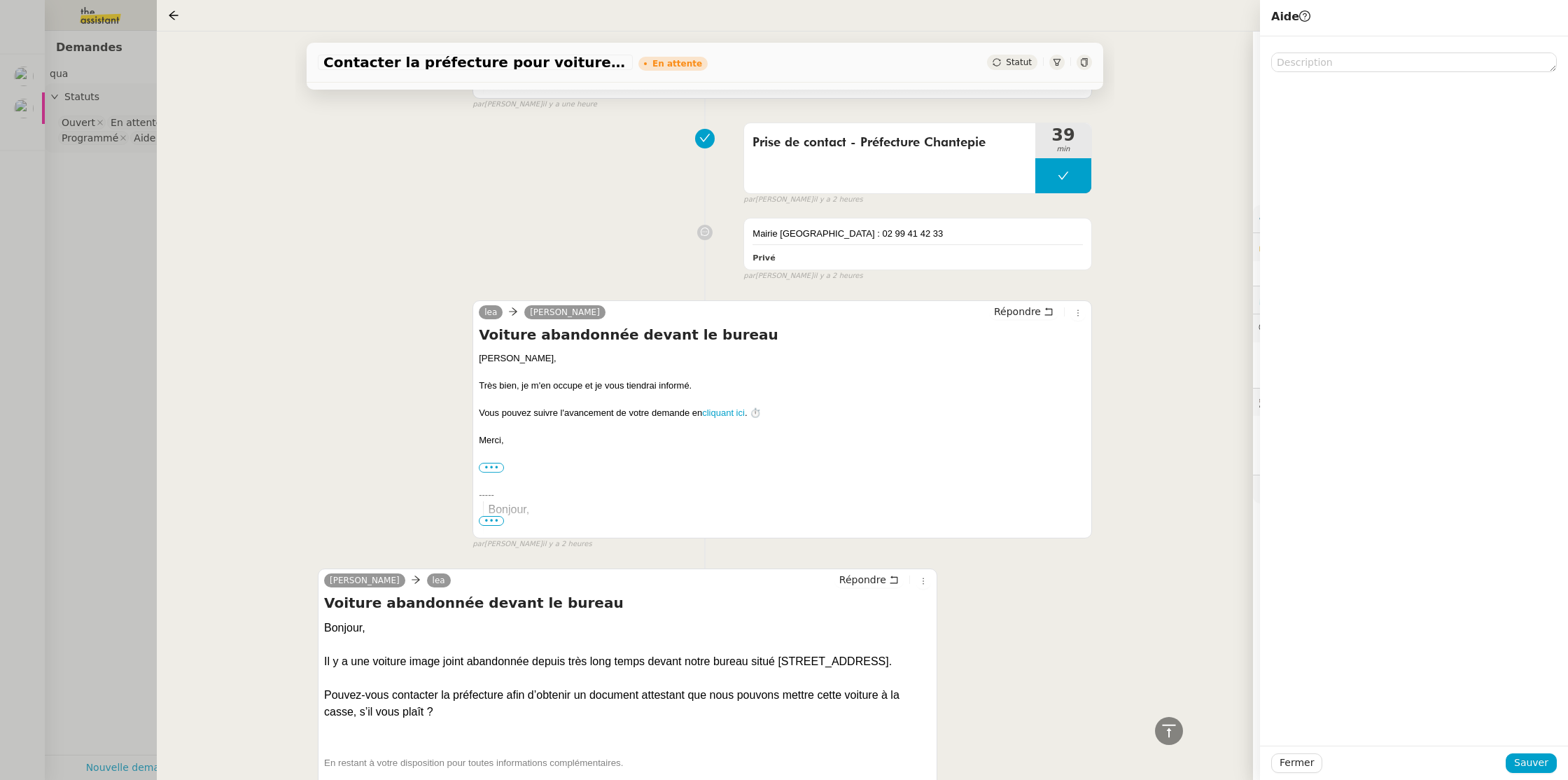
click at [1521, 751] on div "Fermer Sauver" at bounding box center [1414, 762] width 308 height 34
click at [1524, 761] on span "Sauver" at bounding box center [1531, 762] width 34 height 16
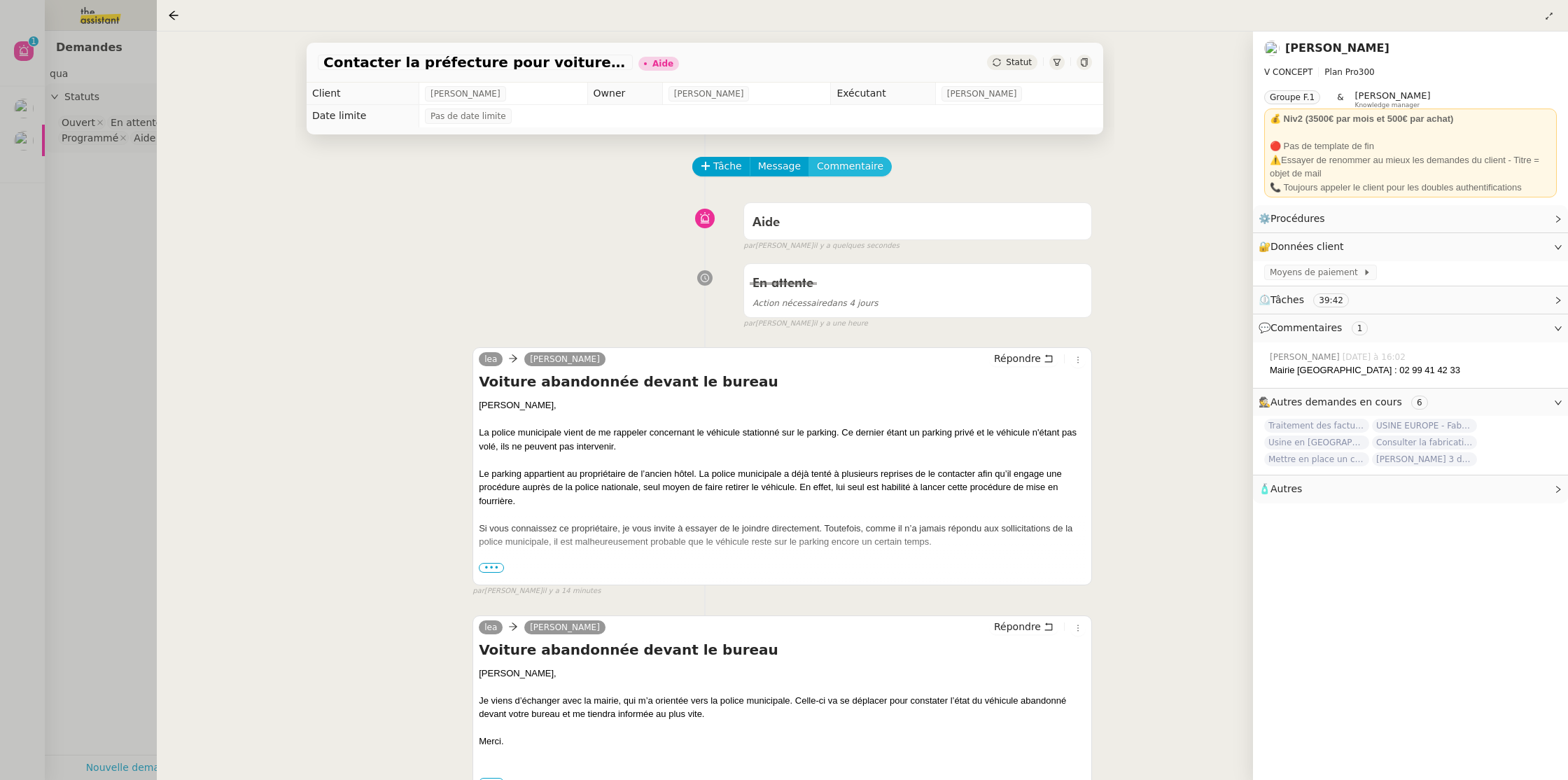
click at [837, 161] on span "Commentaire" at bounding box center [850, 166] width 66 height 16
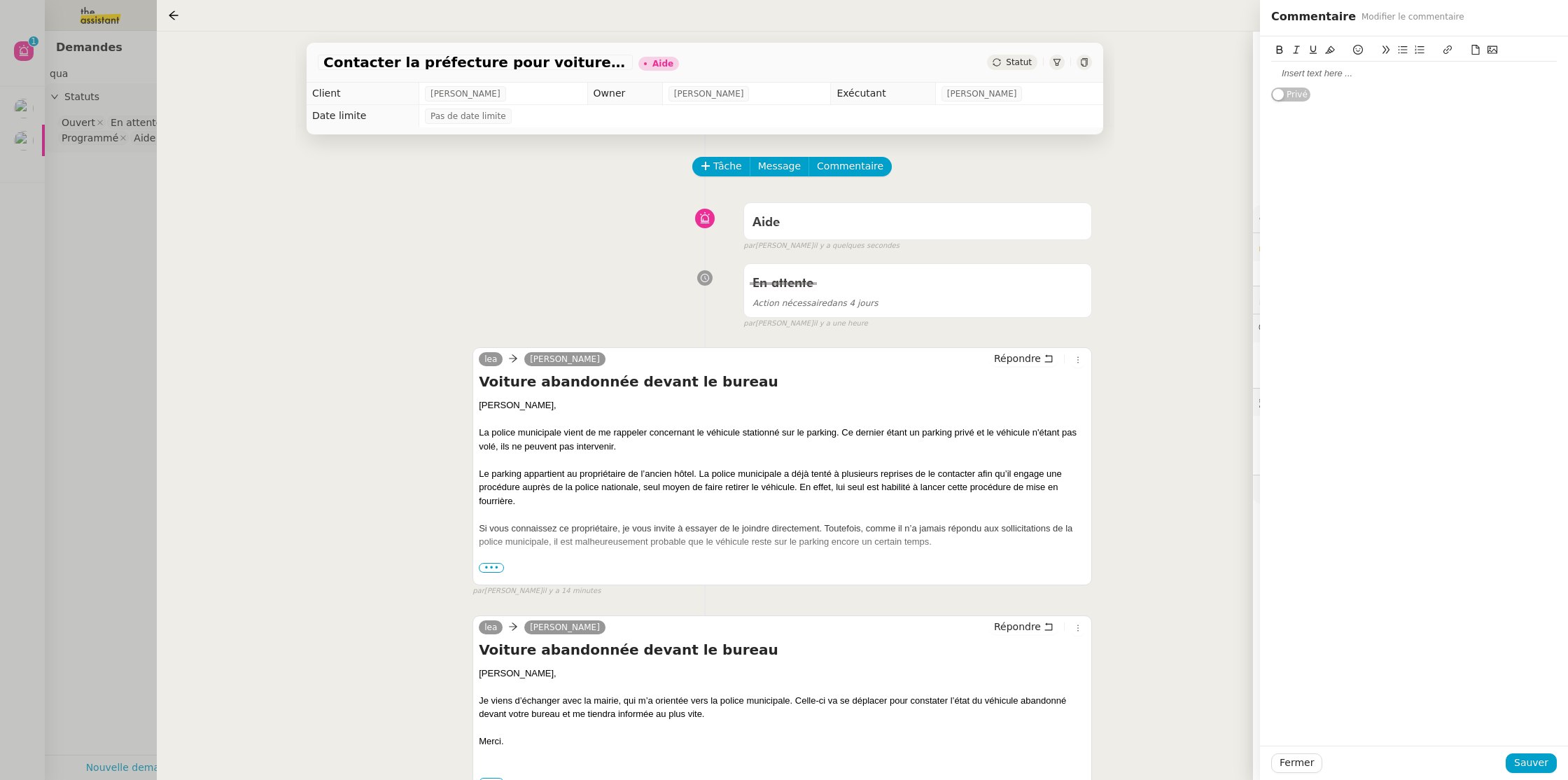
click at [1352, 75] on div at bounding box center [1413, 73] width 285 height 12
click at [1526, 760] on span "Sauver" at bounding box center [1531, 762] width 34 height 16
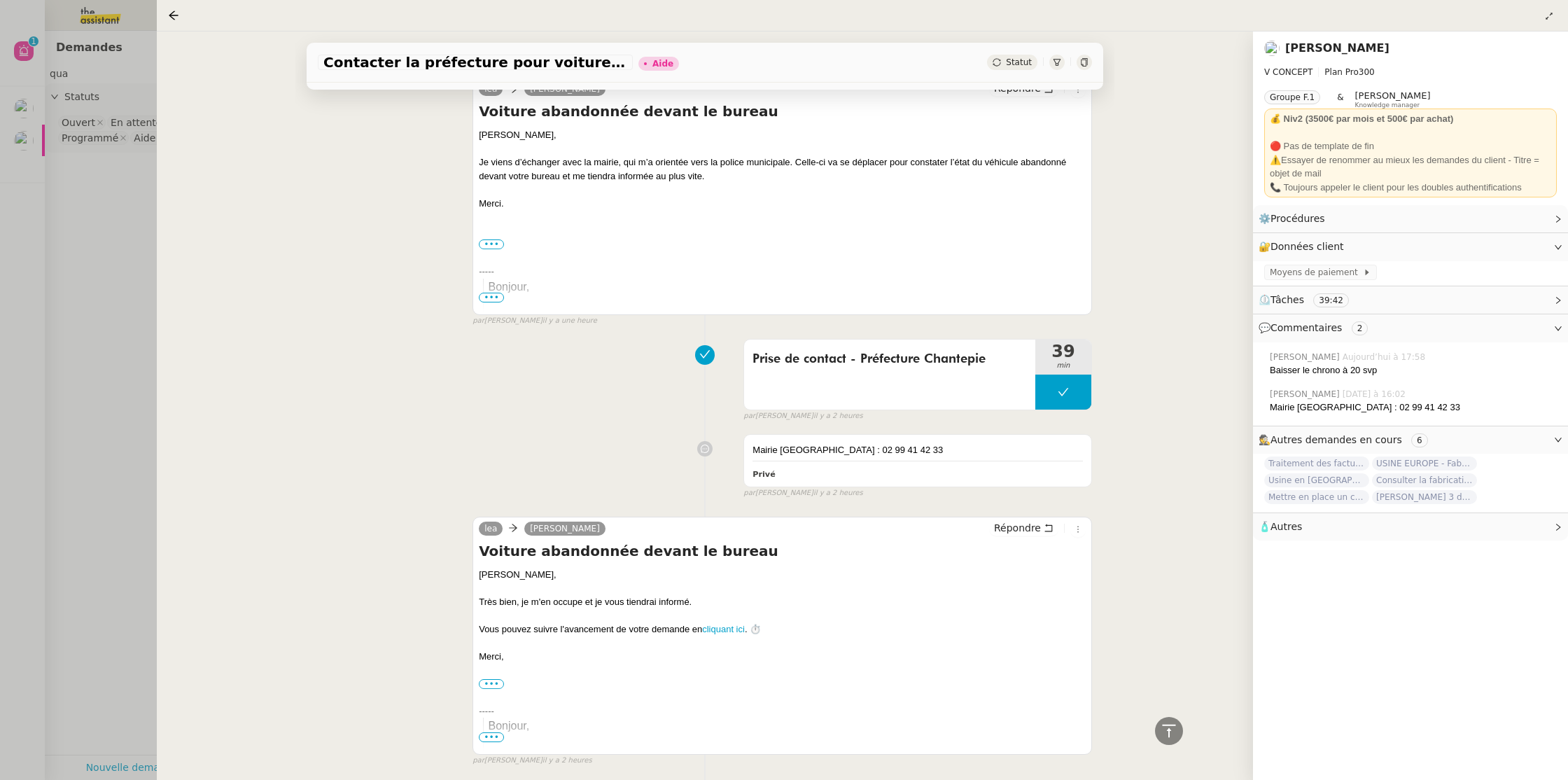
scroll to position [995, 0]
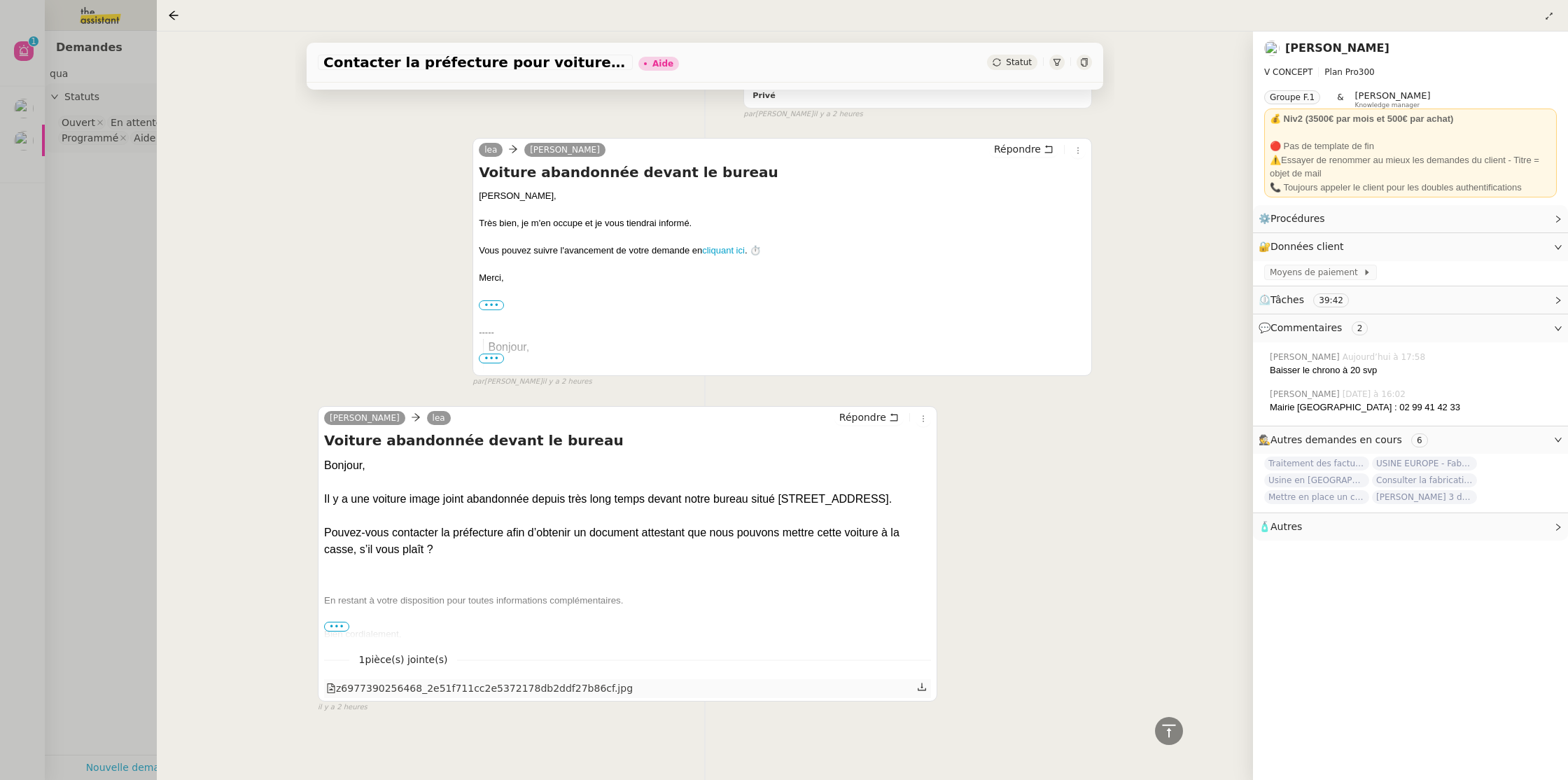
click at [607, 691] on div "z6977390256468_2e51f711cc2e5372178db2ddf27b86cf.jpg" at bounding box center [479, 688] width 307 height 16
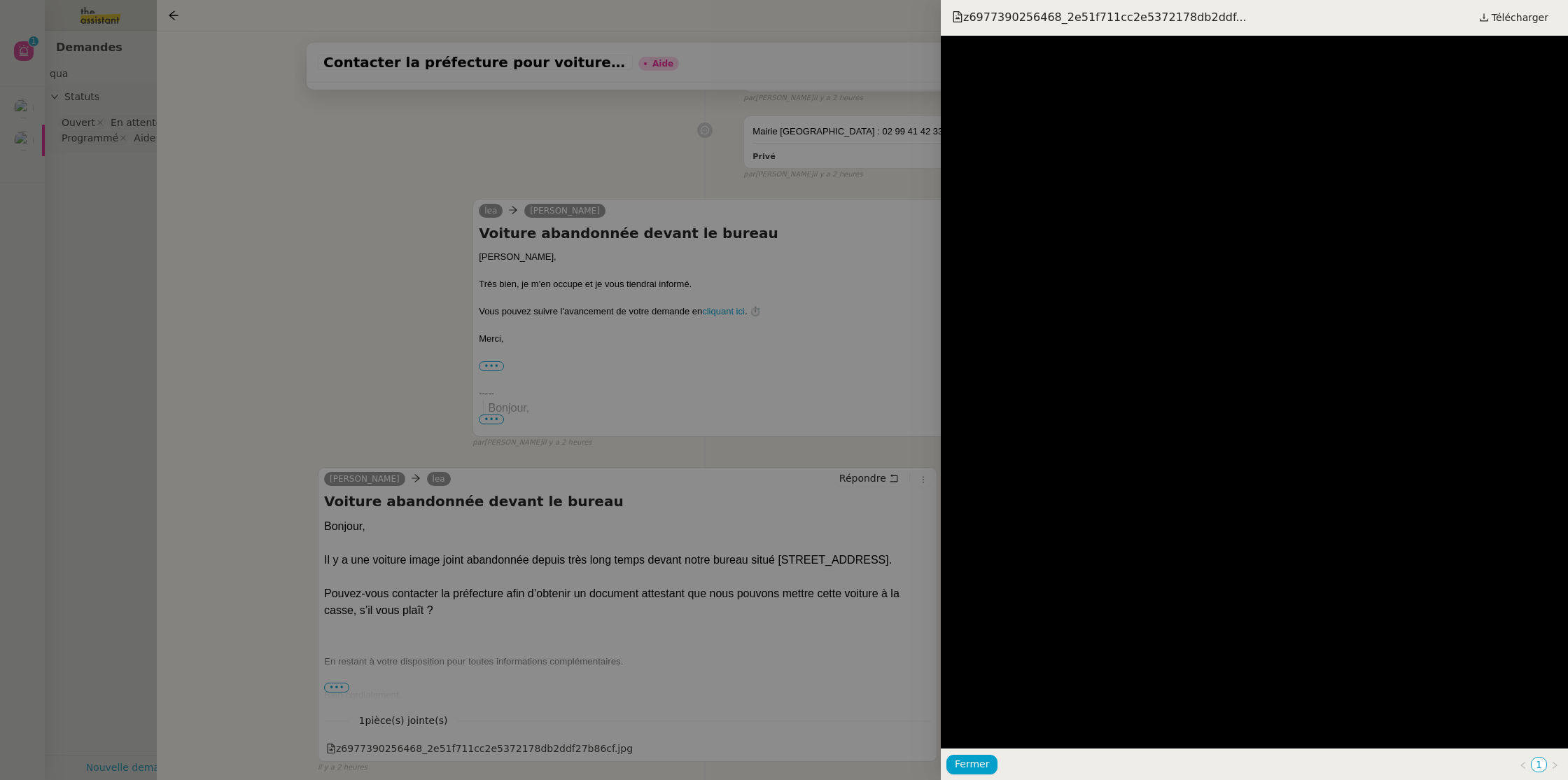
scroll to position [1055, 0]
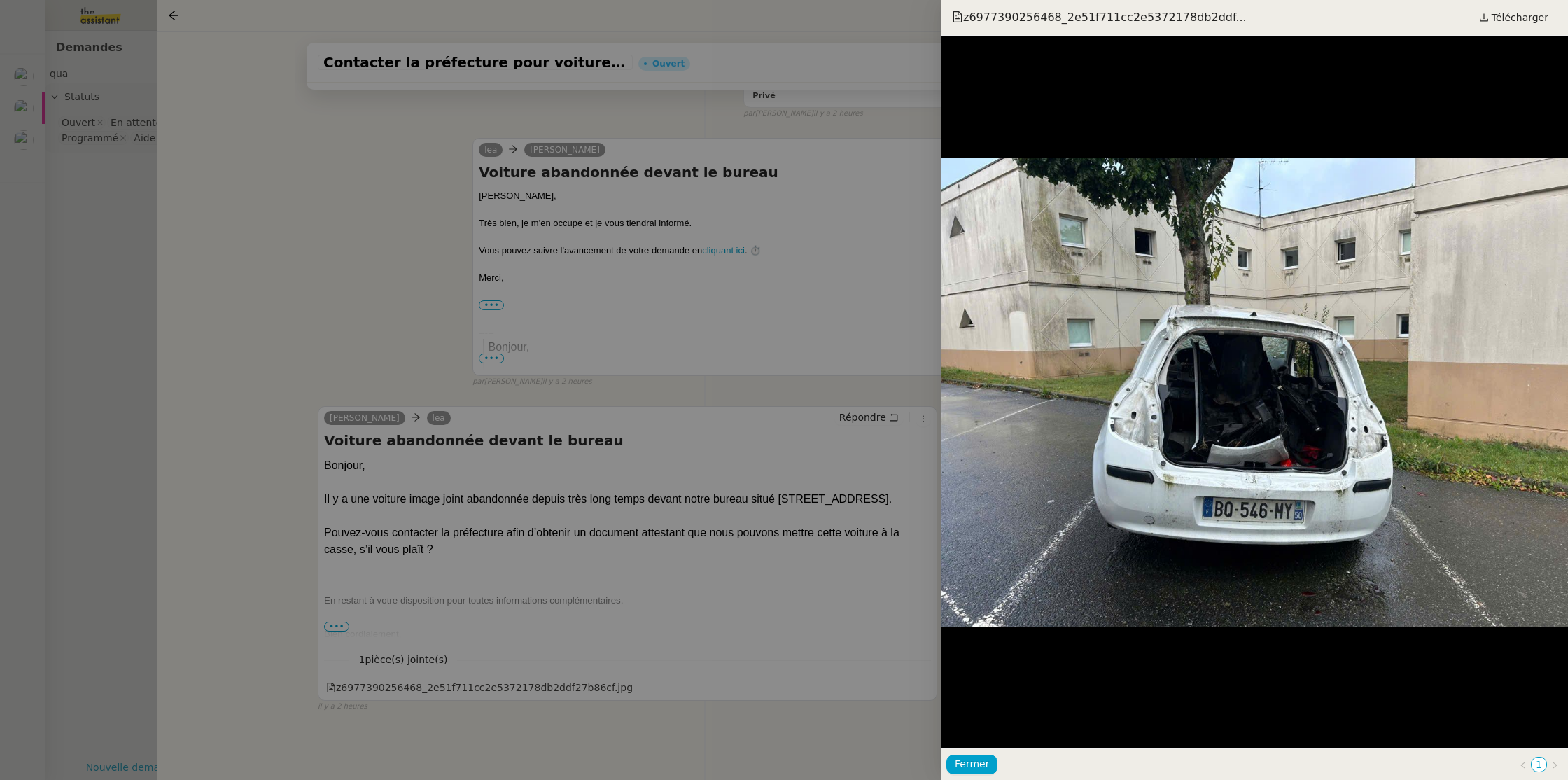
click at [796, 292] on div at bounding box center [784, 390] width 1568 height 780
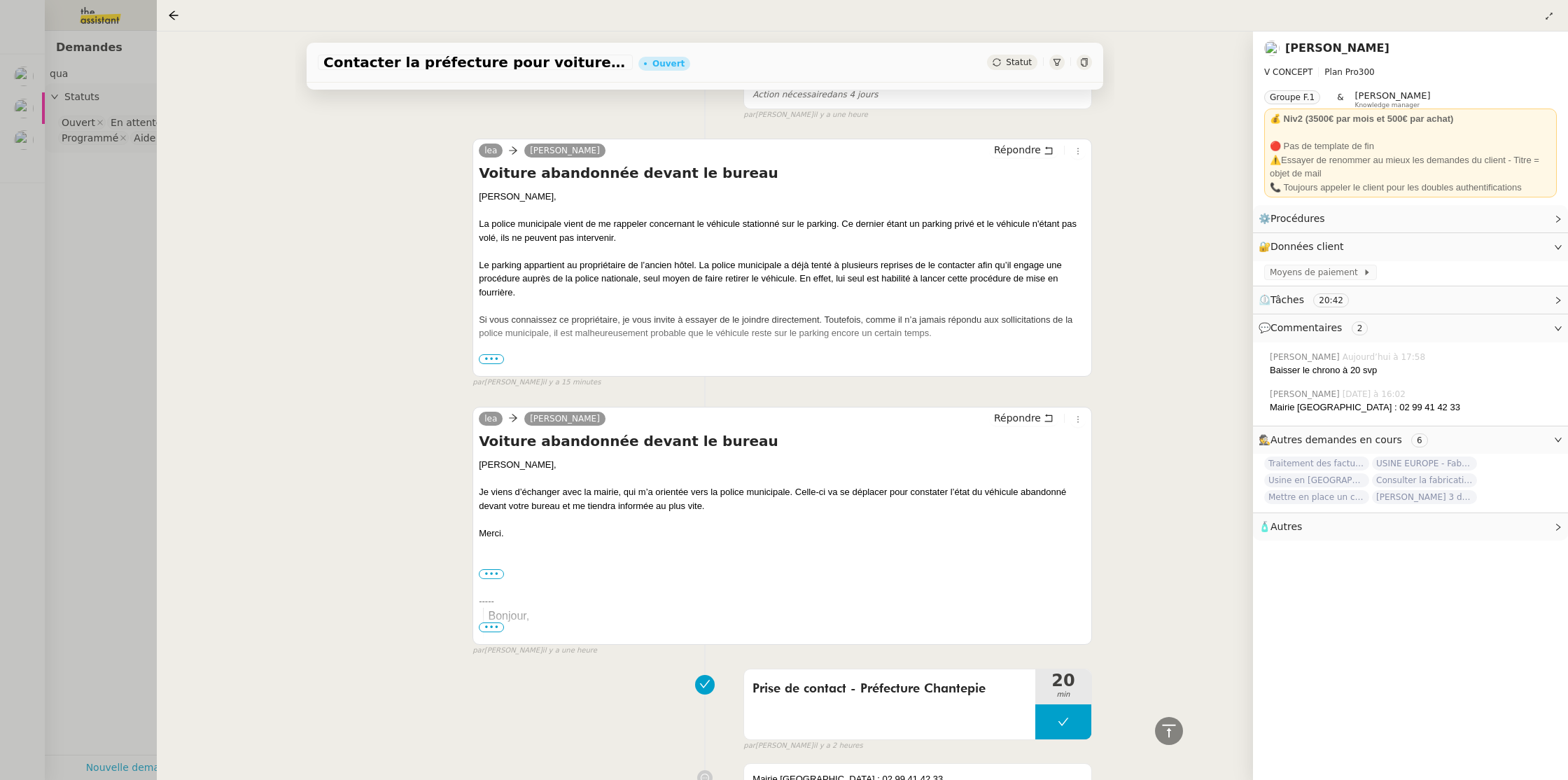
scroll to position [0, 0]
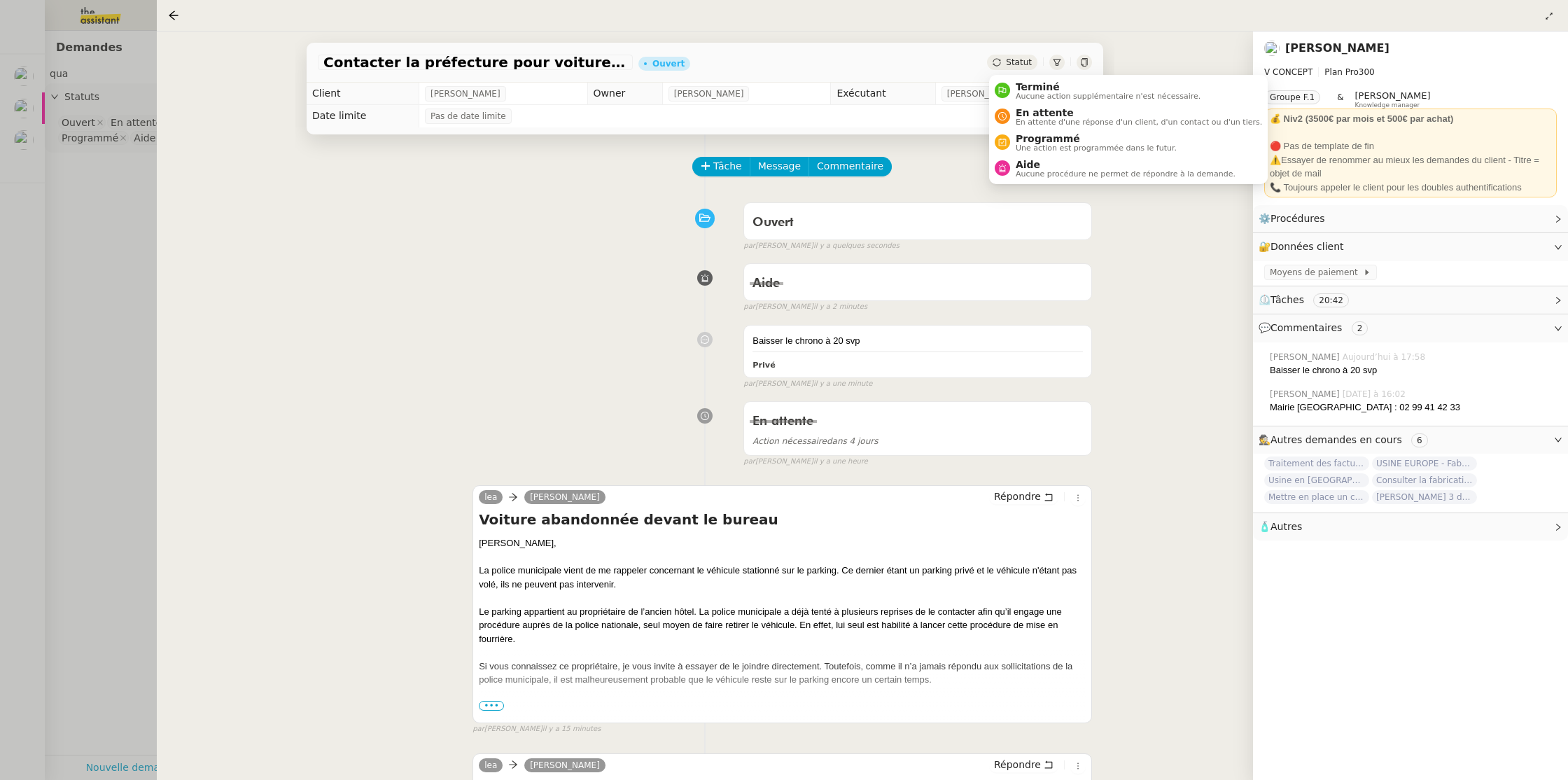
drag, startPoint x: 1016, startPoint y: 62, endPoint x: 1026, endPoint y: 76, distance: 17.2
click at [1015, 62] on span "Statut" at bounding box center [1019, 62] width 26 height 10
click at [1043, 113] on span "En attente" at bounding box center [1139, 112] width 246 height 11
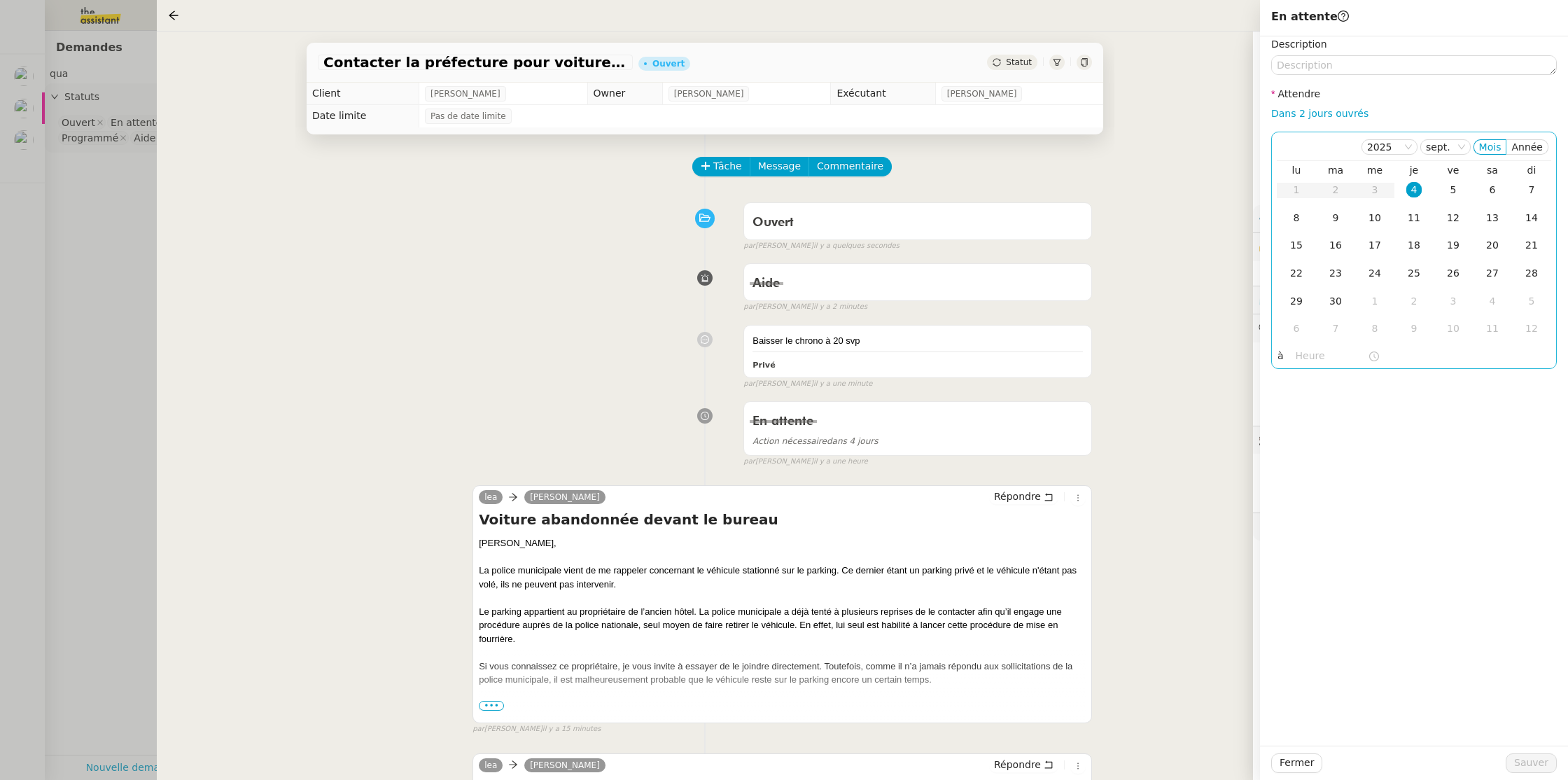
drag, startPoint x: 1325, startPoint y: 117, endPoint x: 1398, endPoint y: 360, distance: 253.7
click at [1325, 117] on link "Dans 2 jours ouvrés" at bounding box center [1320, 113] width 97 height 11
type input "07:00"
drag, startPoint x: 1527, startPoint y: 756, endPoint x: 1433, endPoint y: 741, distance: 95.2
click at [1527, 756] on span "Sauver" at bounding box center [1531, 762] width 34 height 16
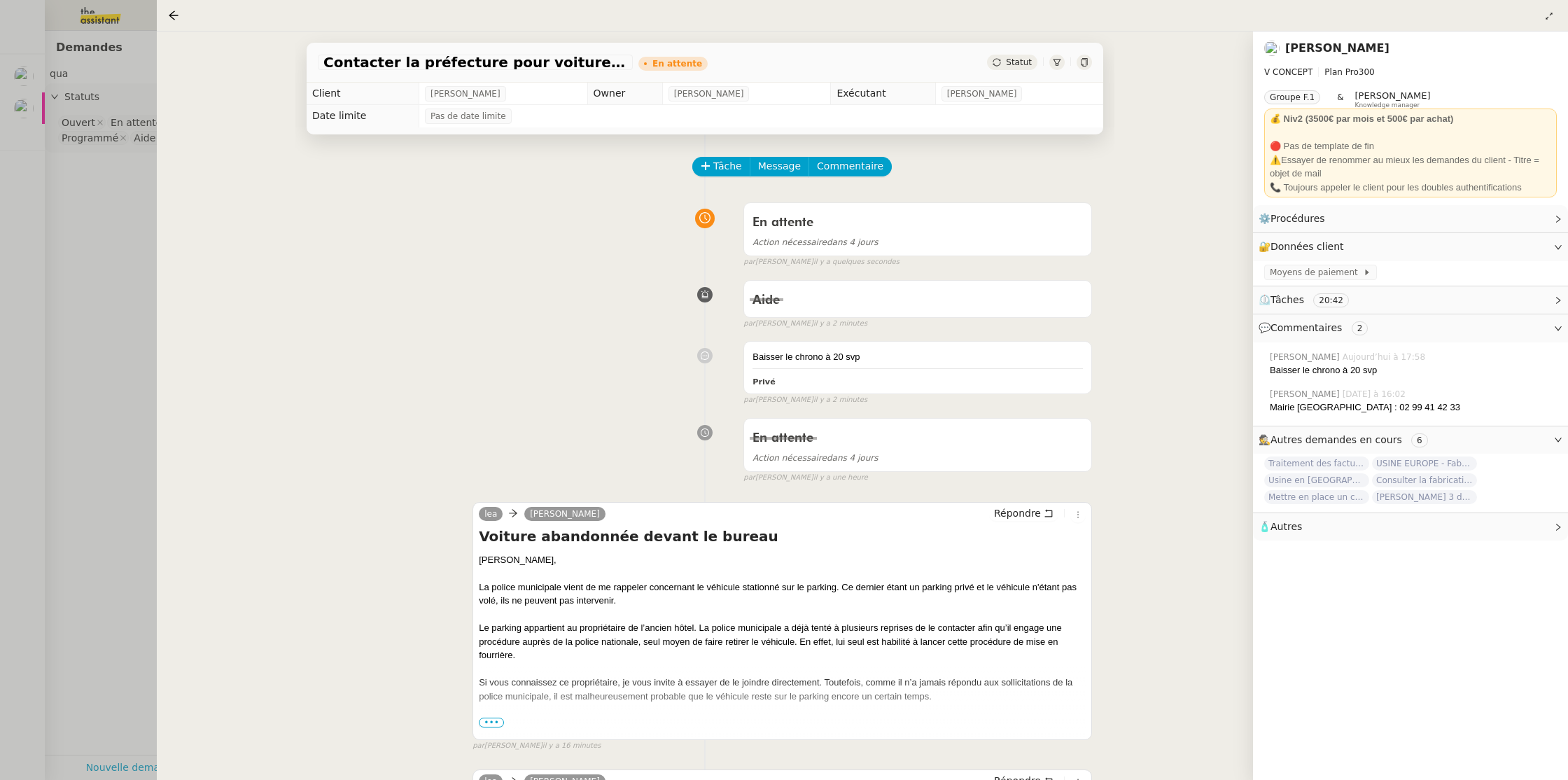
click at [76, 219] on div at bounding box center [784, 390] width 1568 height 780
